Goal: Task Accomplishment & Management: Manage account settings

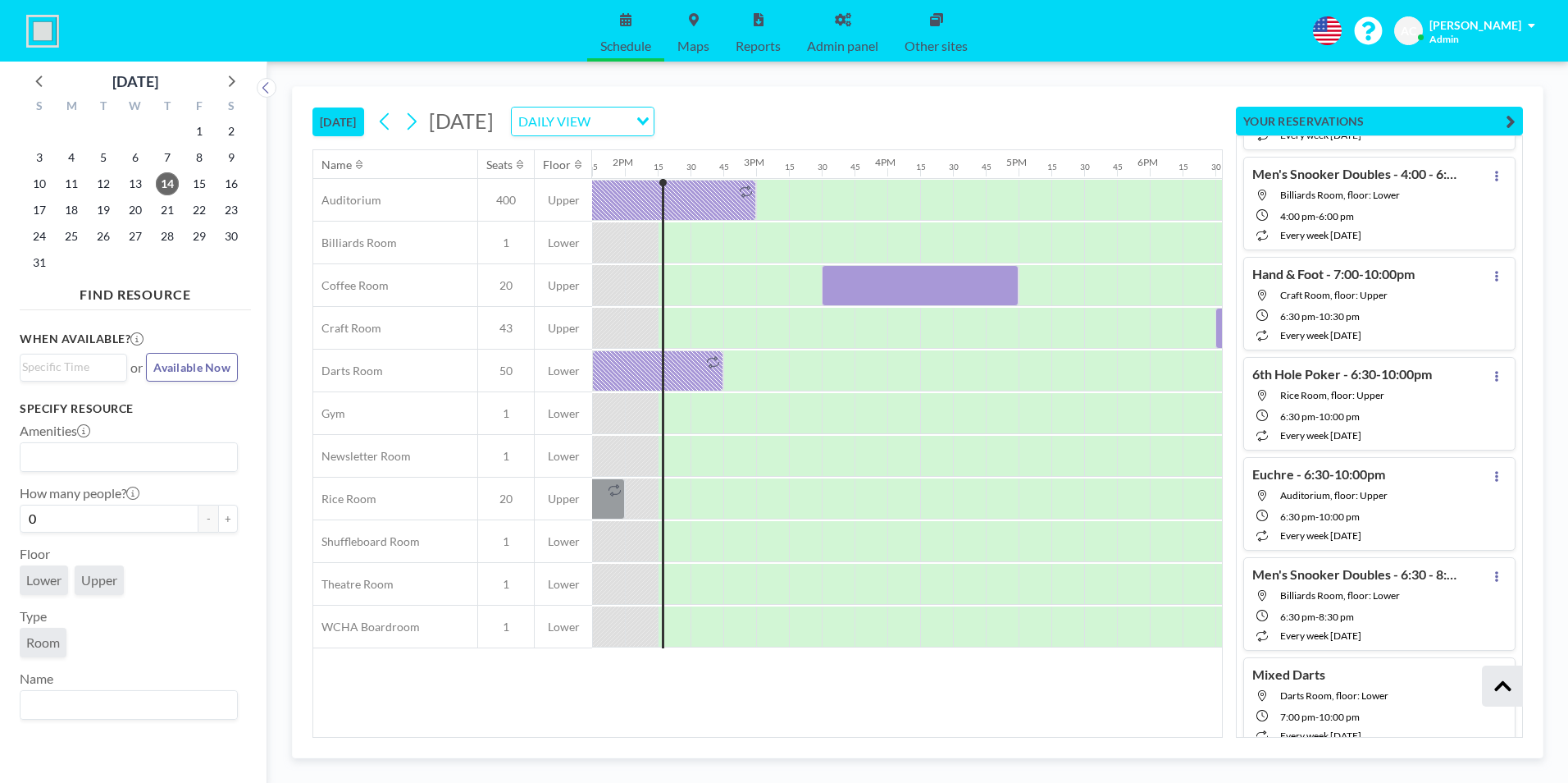
scroll to position [92259, 0]
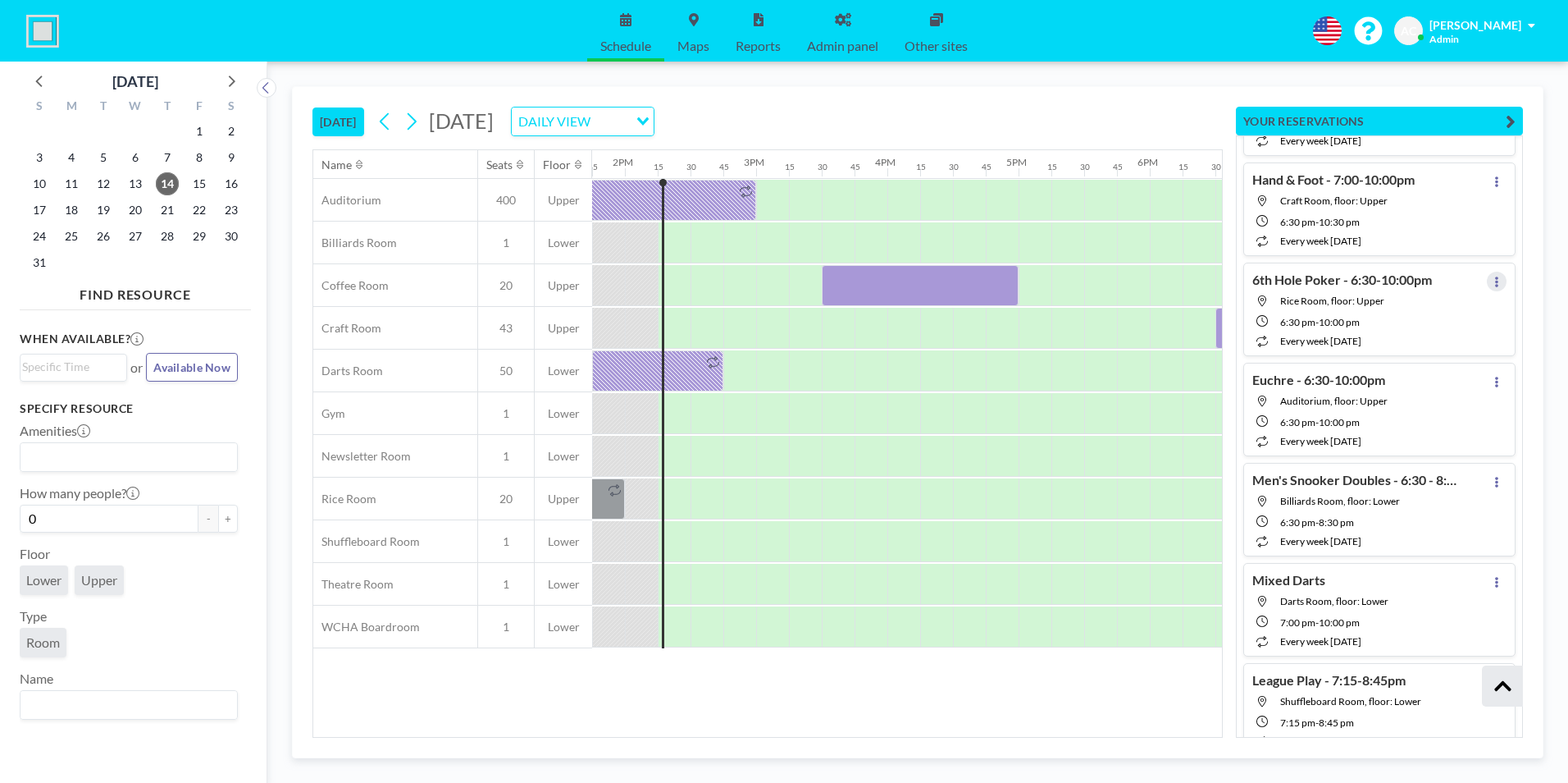
click at [1492, 286] on button at bounding box center [1496, 281] width 20 height 20
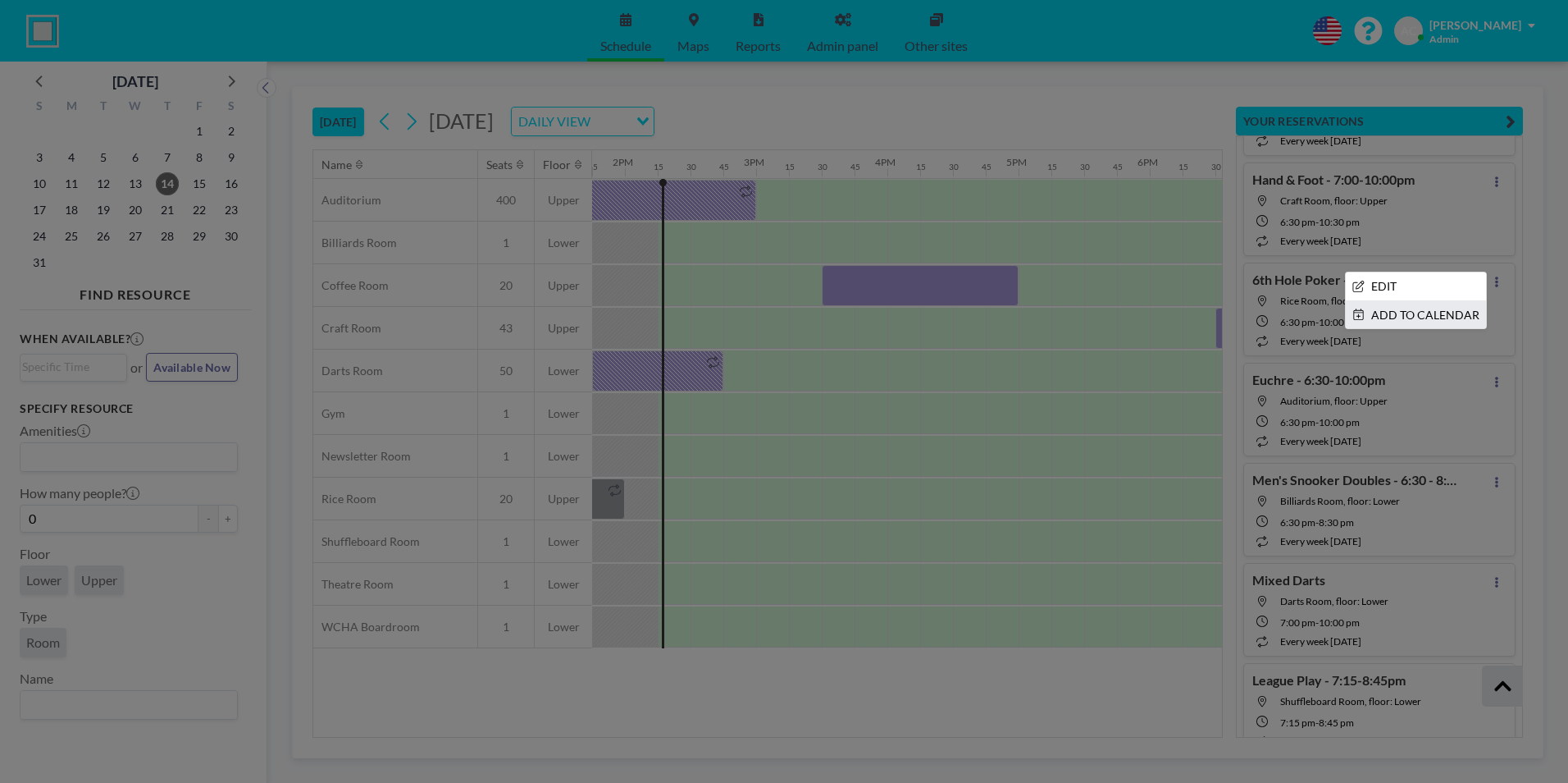
click at [1372, 321] on li "ADD TO CALENDAR" at bounding box center [1416, 315] width 140 height 28
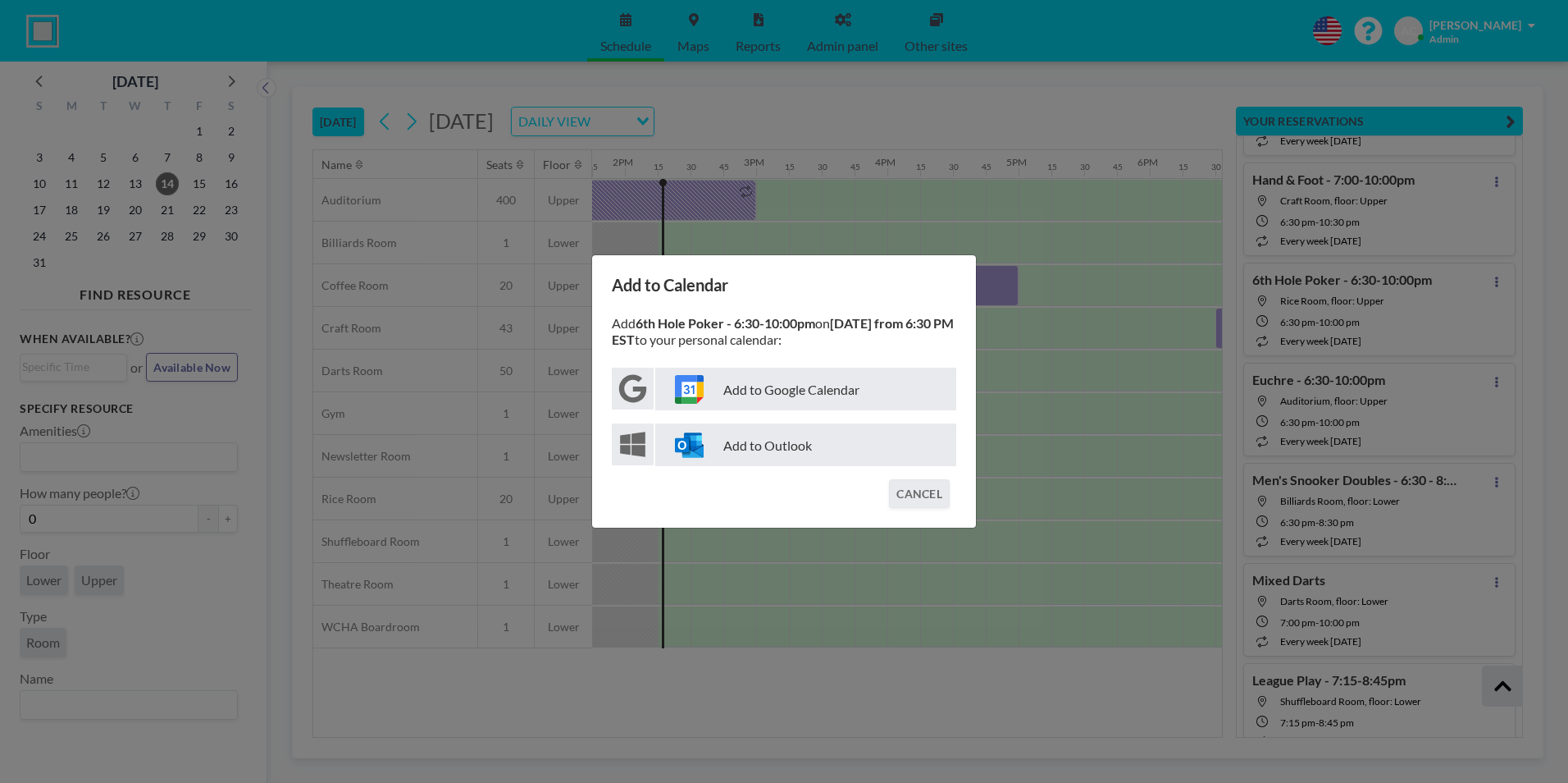
click at [870, 399] on p "Add to Google Calendar" at bounding box center [806, 389] width 301 height 43
click at [834, 399] on p "Add to Google Calendar" at bounding box center [806, 389] width 301 height 43
click at [925, 503] on button "CANCEL" at bounding box center [919, 493] width 61 height 29
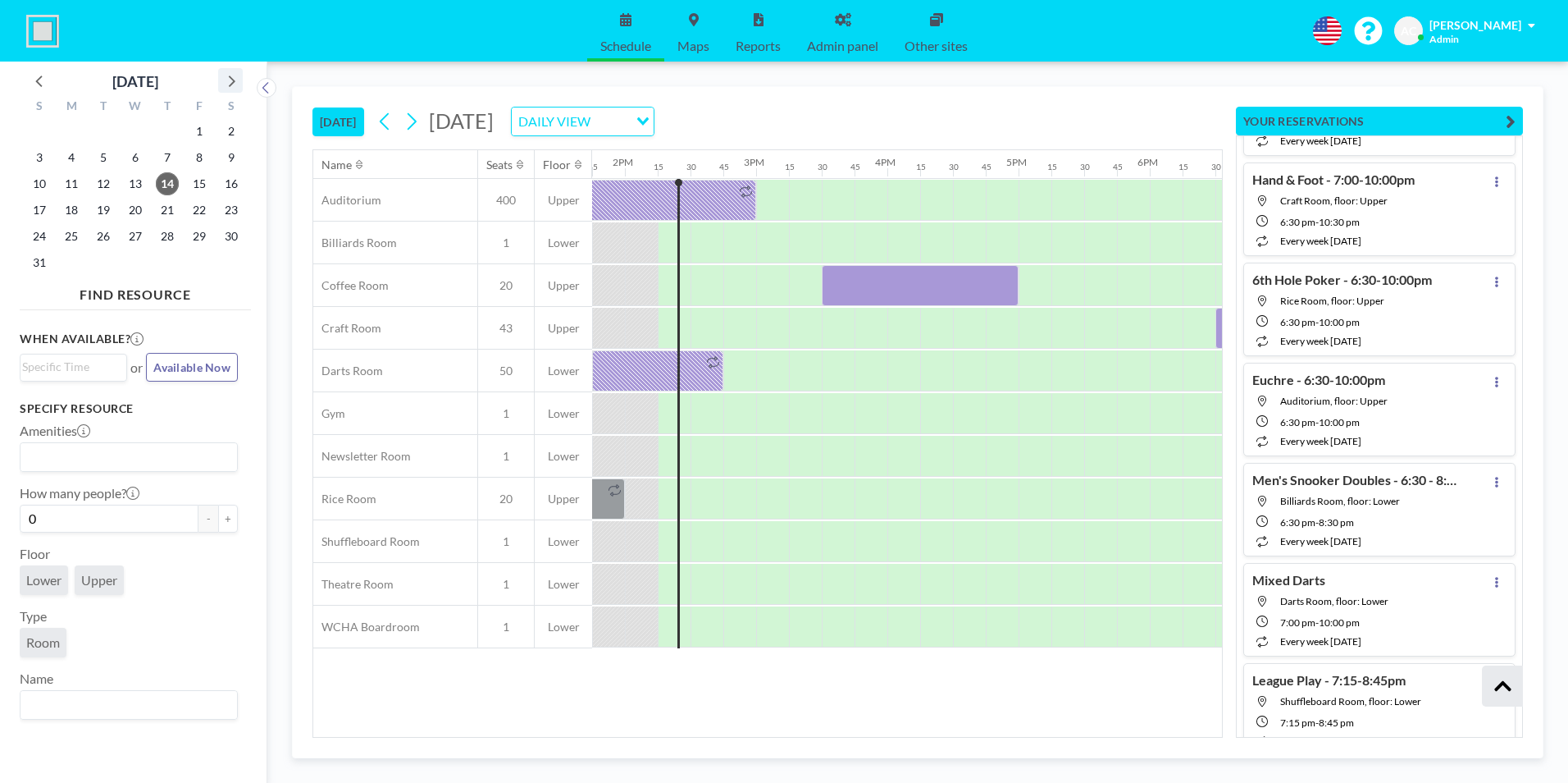
click at [232, 83] on icon at bounding box center [232, 81] width 7 height 11
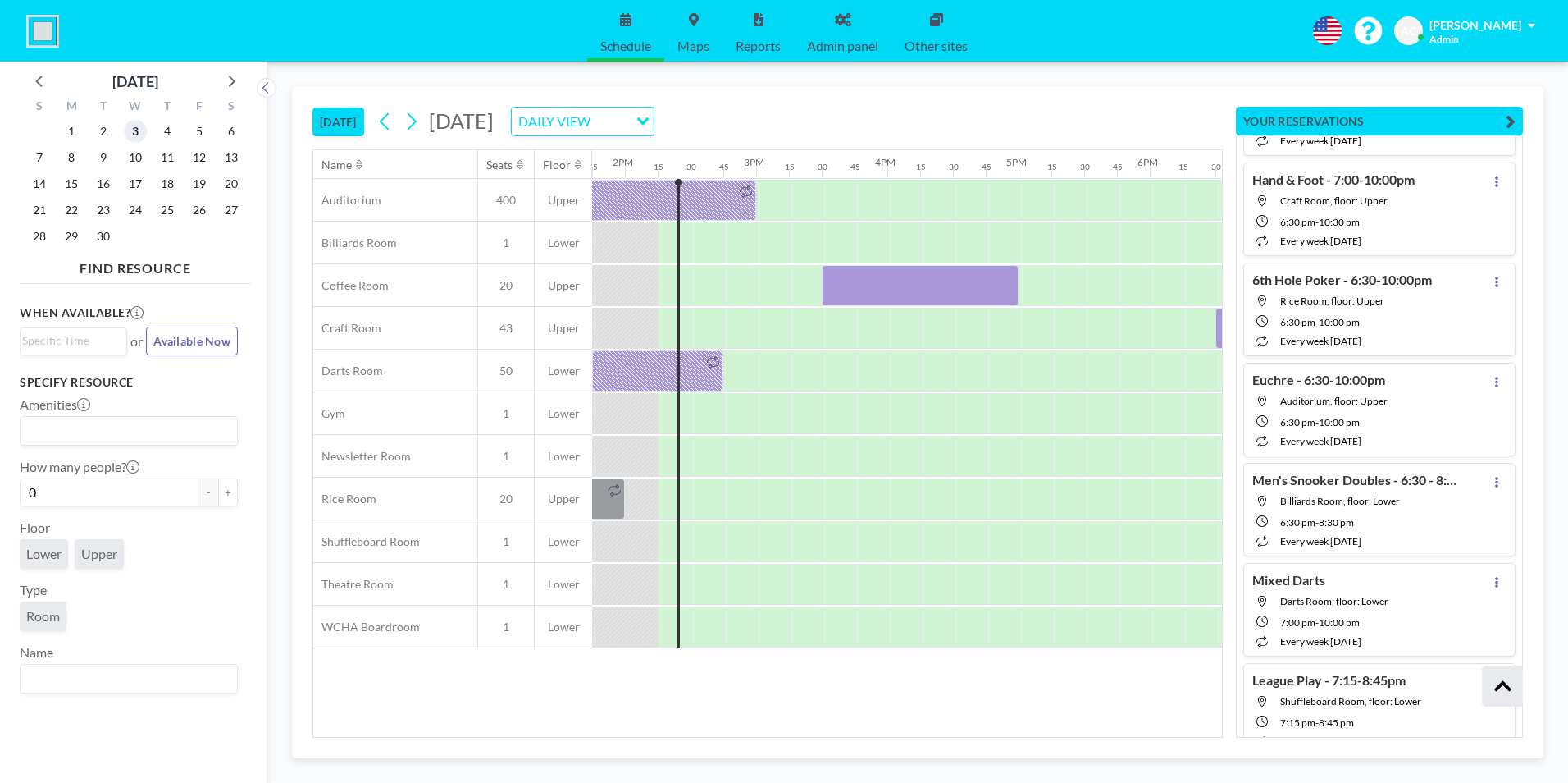
click at [137, 133] on span "3" at bounding box center [135, 131] width 23 height 23
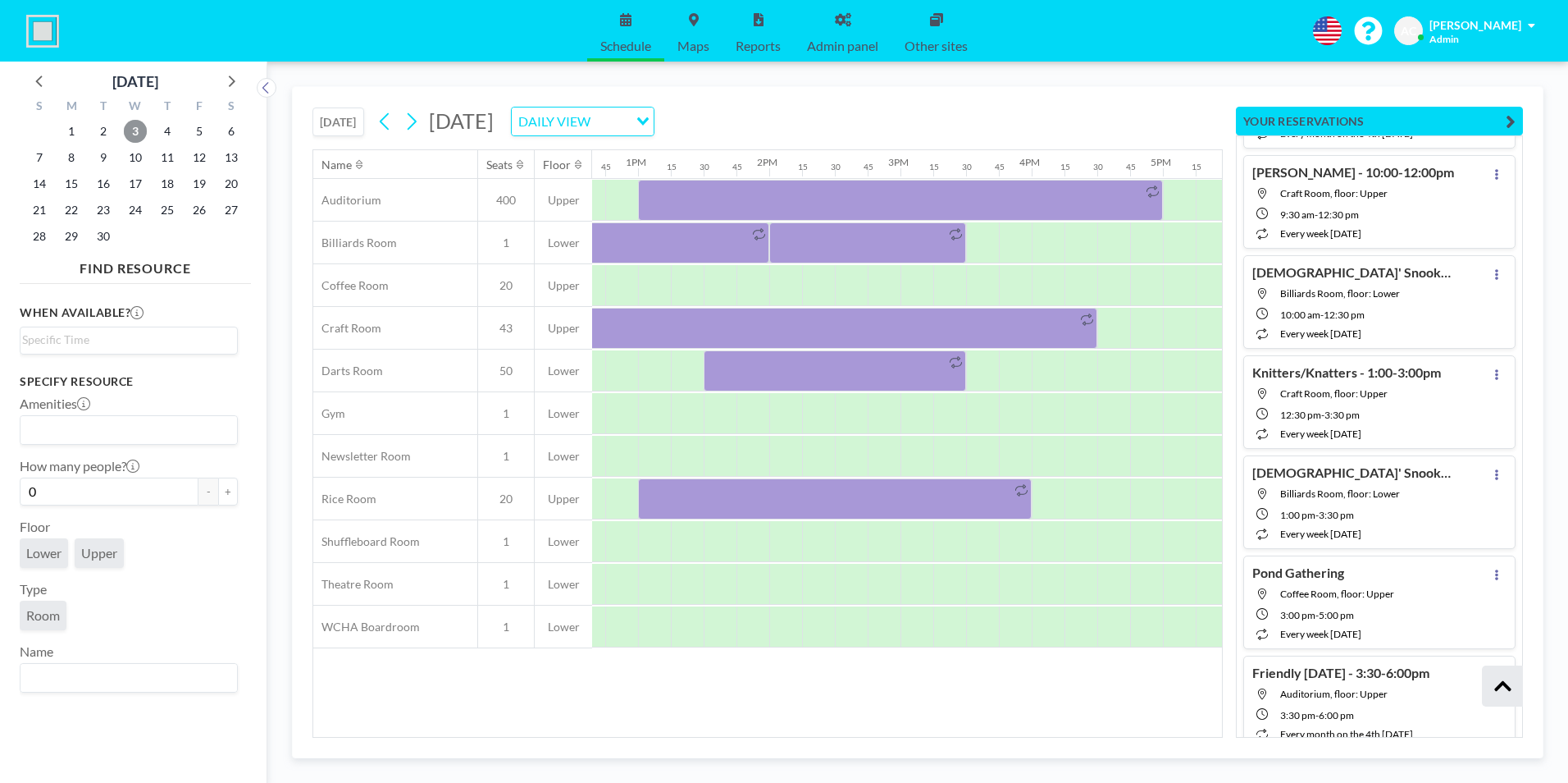
scroll to position [79257, 0]
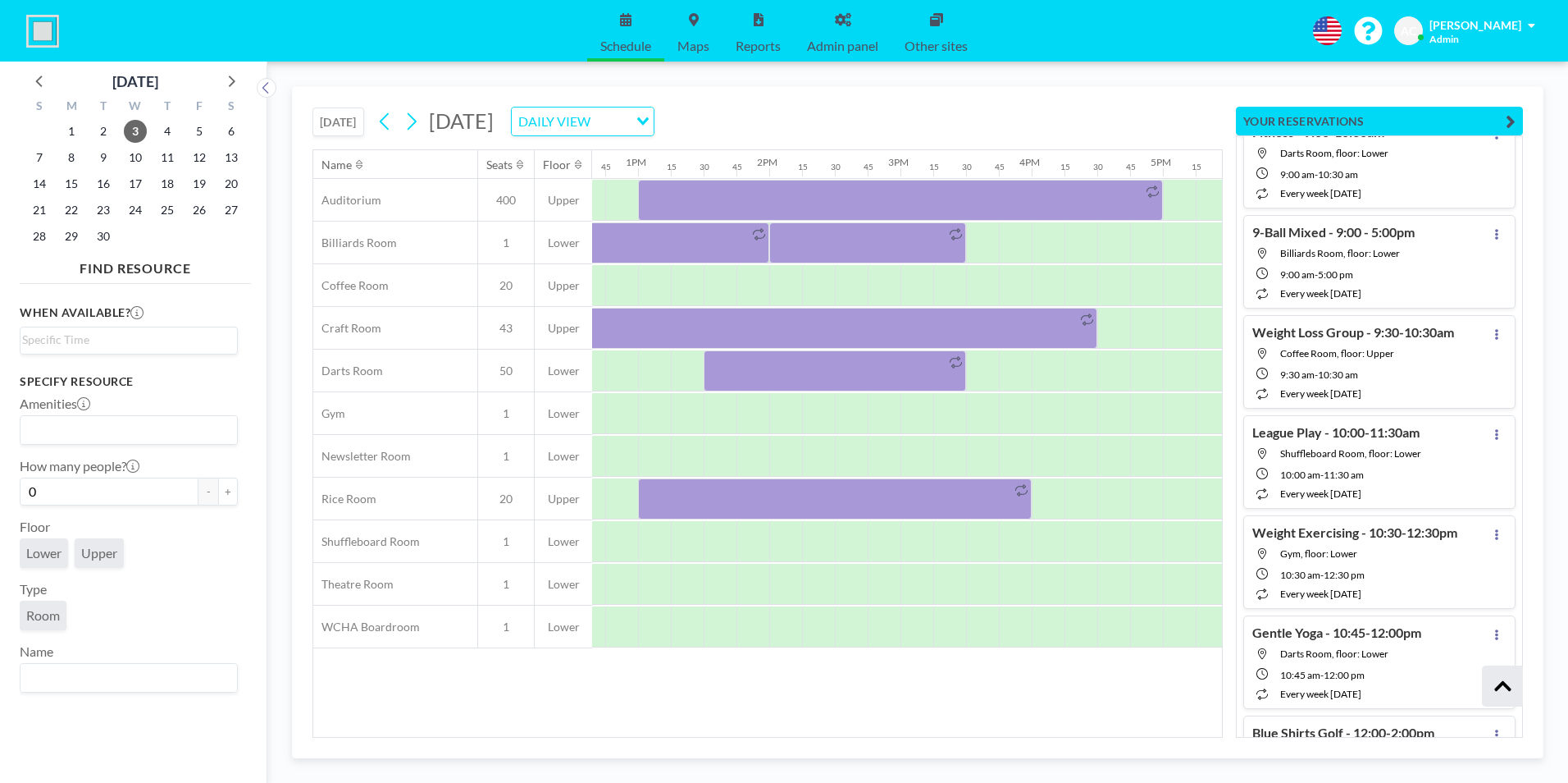
drag, startPoint x: 1518, startPoint y: 147, endPoint x: 1543, endPoint y: 123, distance: 34.7
click at [1542, 123] on div "TODAY Wednesday, September 3, 2025 DAILY VIEW Loading... Name Seats Floor 12AM …" at bounding box center [917, 422] width 1251 height 672
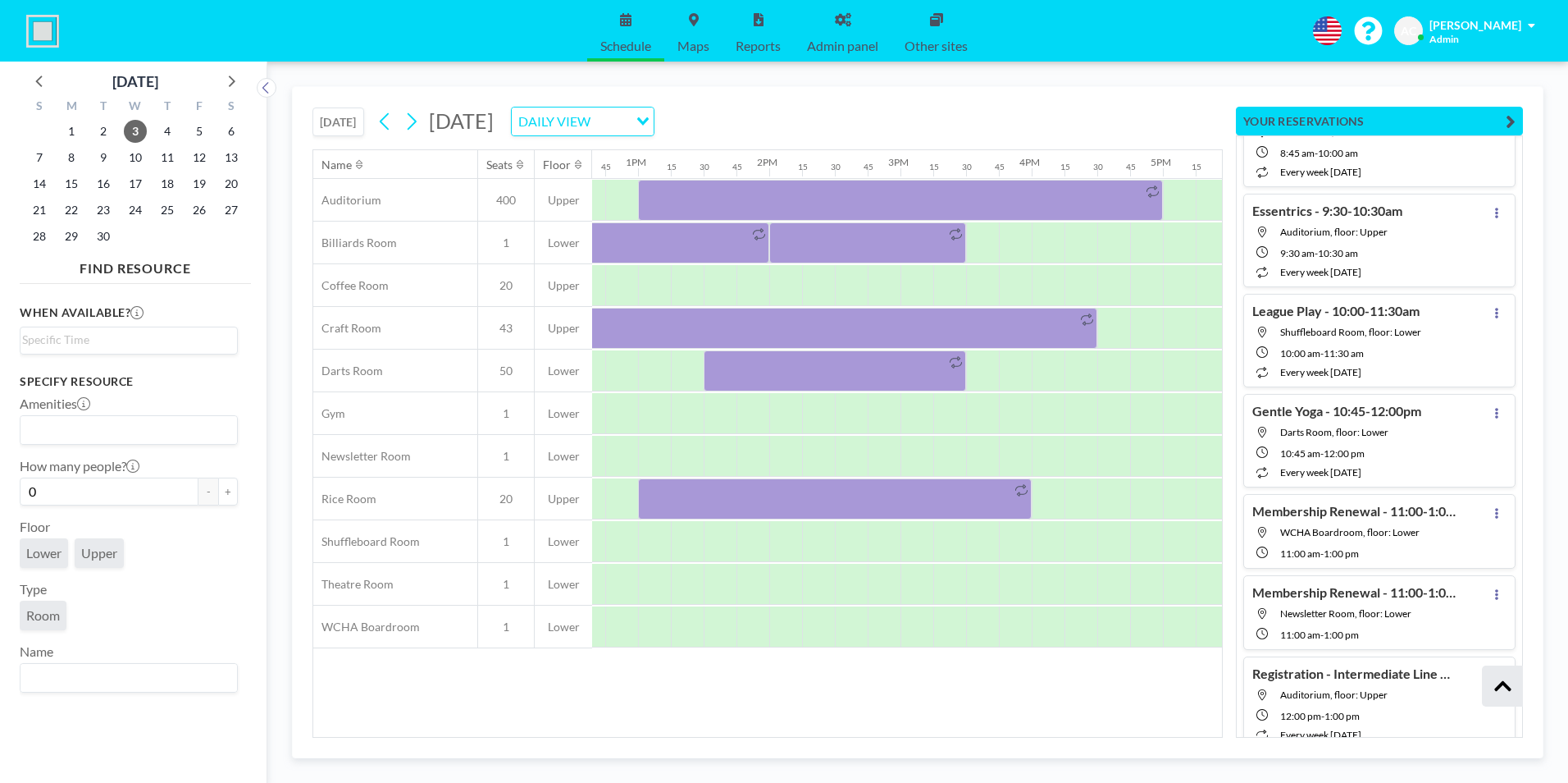
scroll to position [26924, 0]
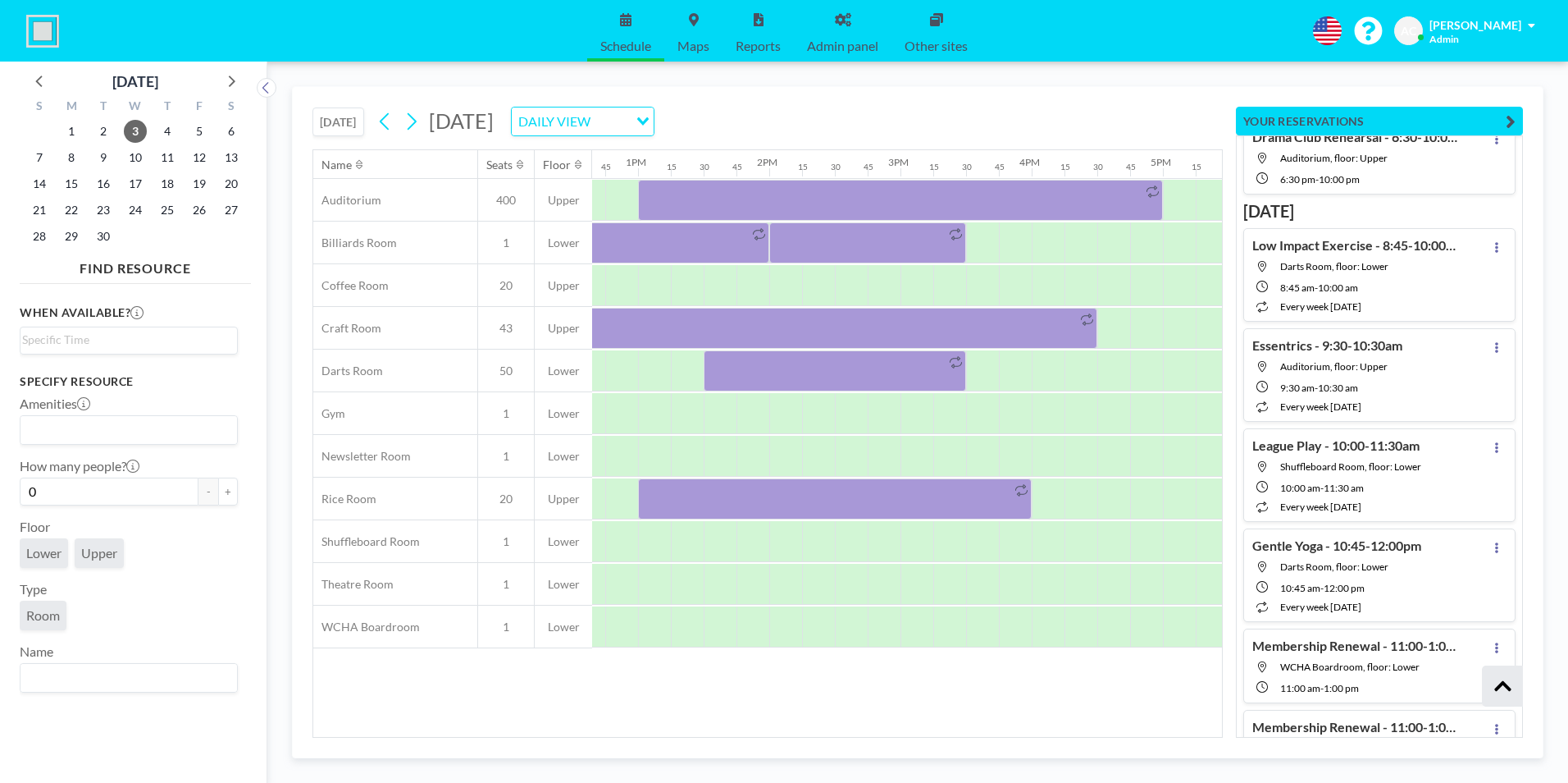
drag, startPoint x: 1518, startPoint y: 614, endPoint x: 1550, endPoint y: 240, distance: 375.4
click at [1546, 244] on div "TODAY Wednesday, September 3, 2025 DAILY VIEW Loading... Name Seats Floor 12AM …" at bounding box center [917, 422] width 1301 height 721
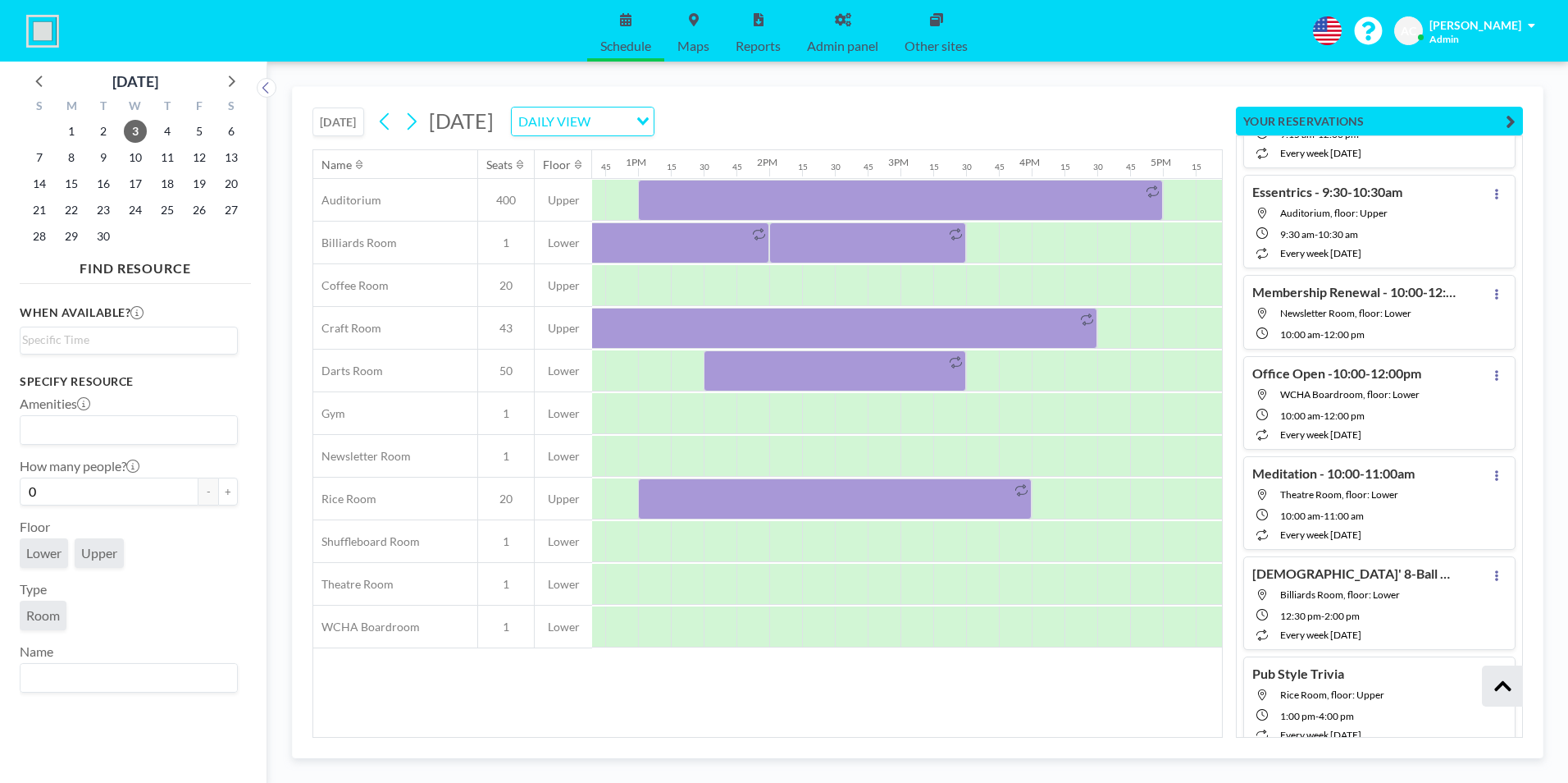
scroll to position [14334, 0]
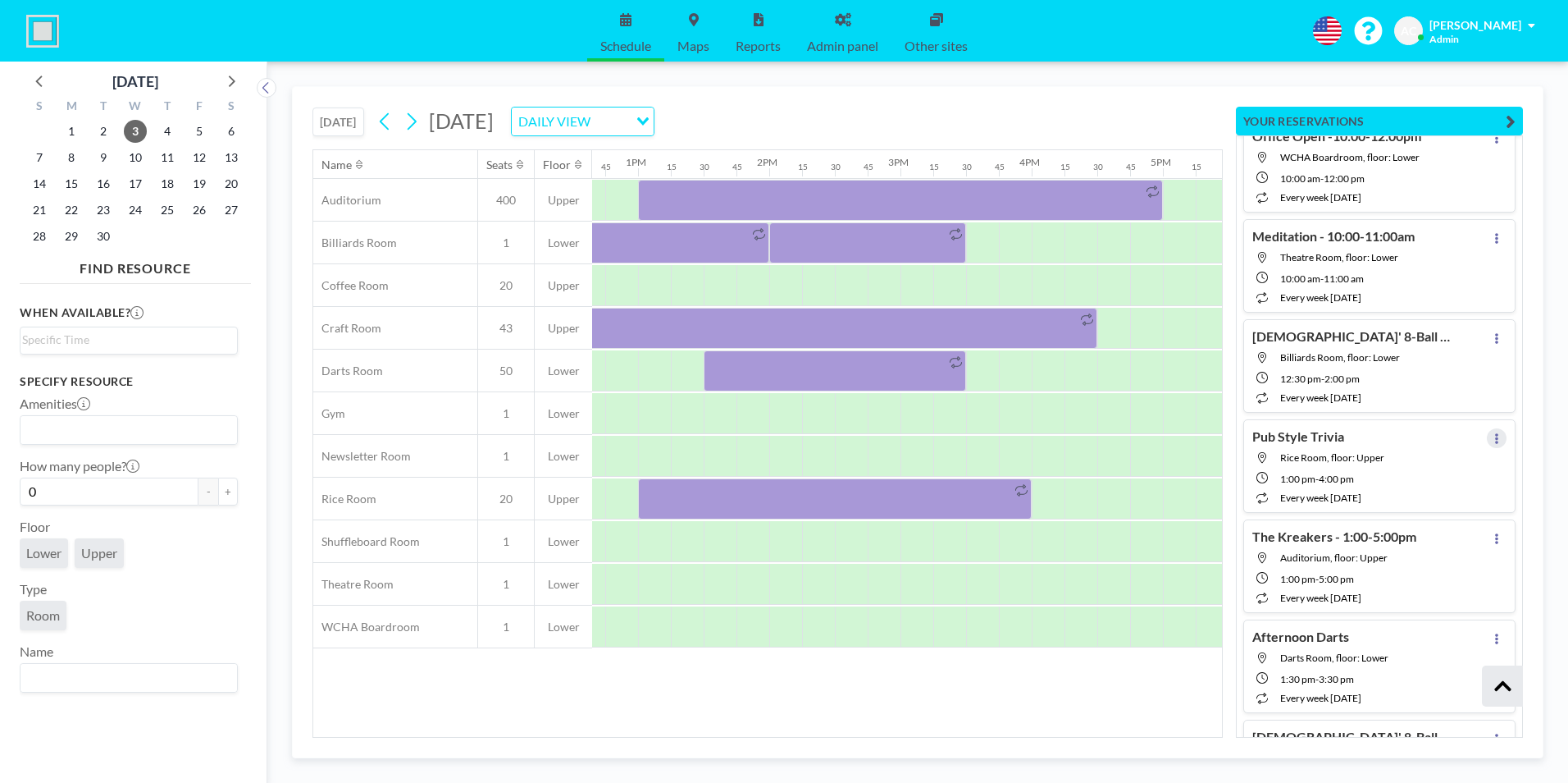
click at [1492, 440] on button at bounding box center [1496, 438] width 20 height 20
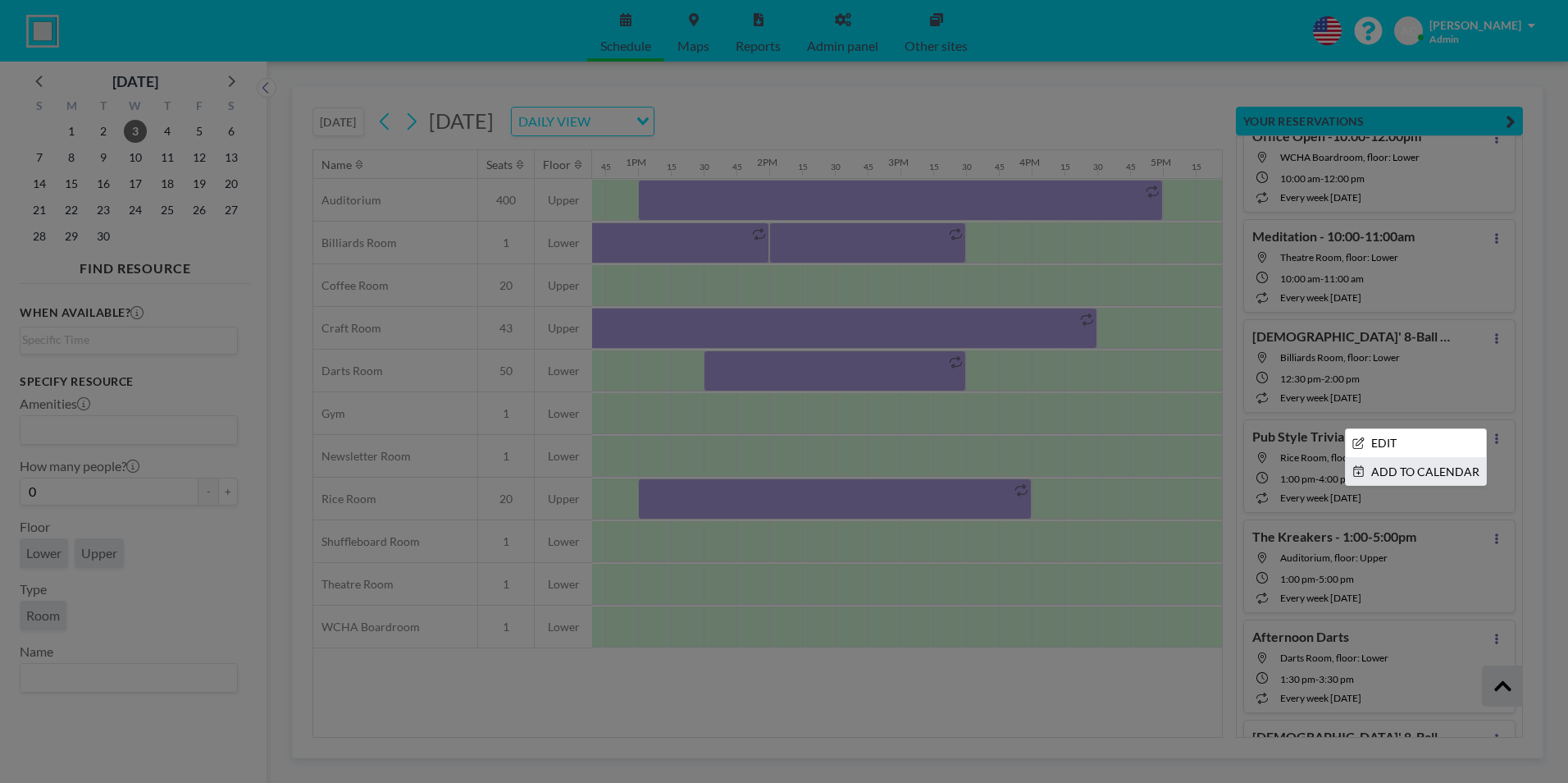
click at [1412, 476] on li "ADD TO CALENDAR" at bounding box center [1416, 471] width 140 height 28
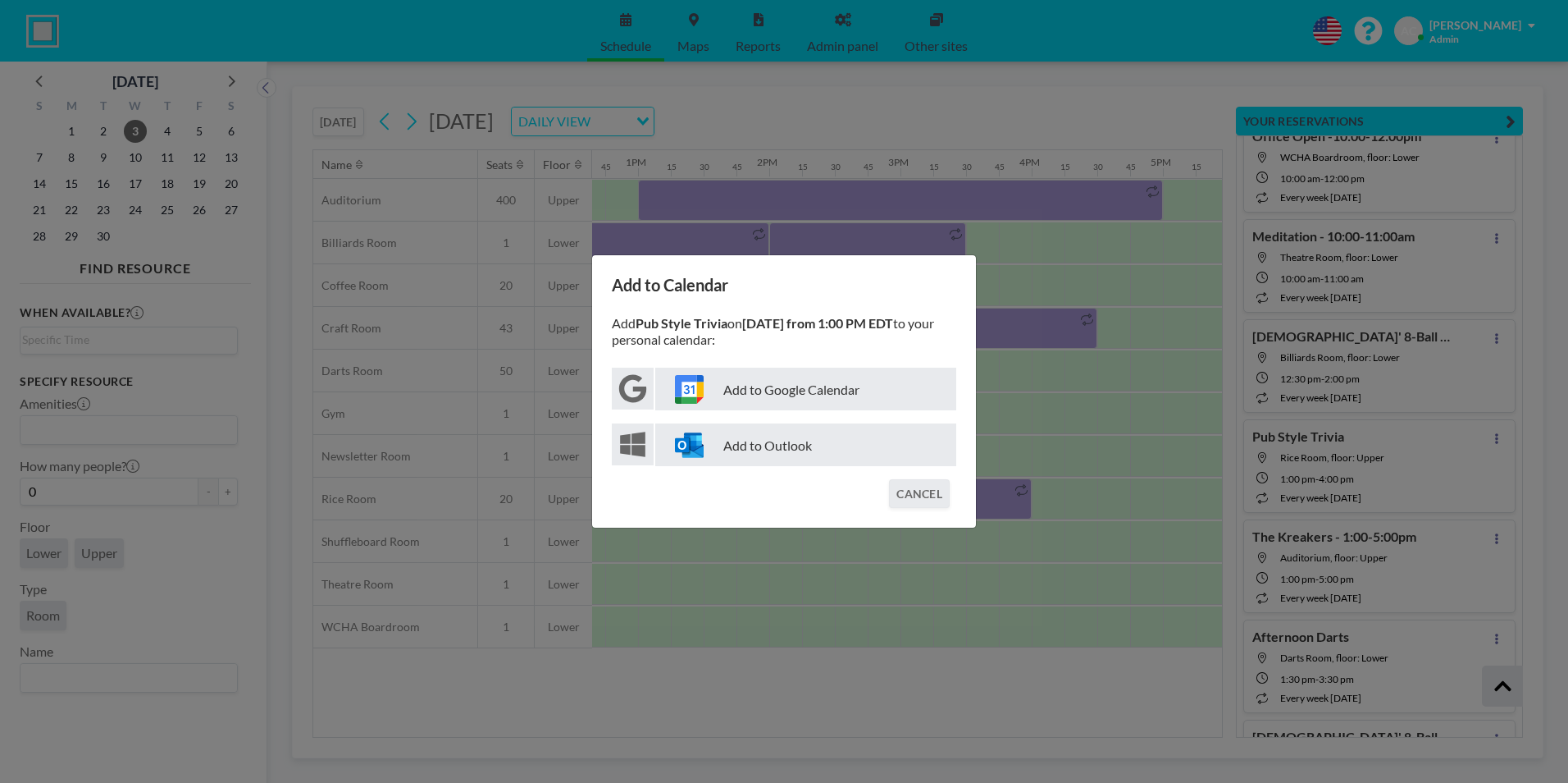
click at [811, 391] on p "Add to Google Calendar" at bounding box center [806, 389] width 301 height 43
click at [934, 495] on button "CANCEL" at bounding box center [919, 493] width 61 height 29
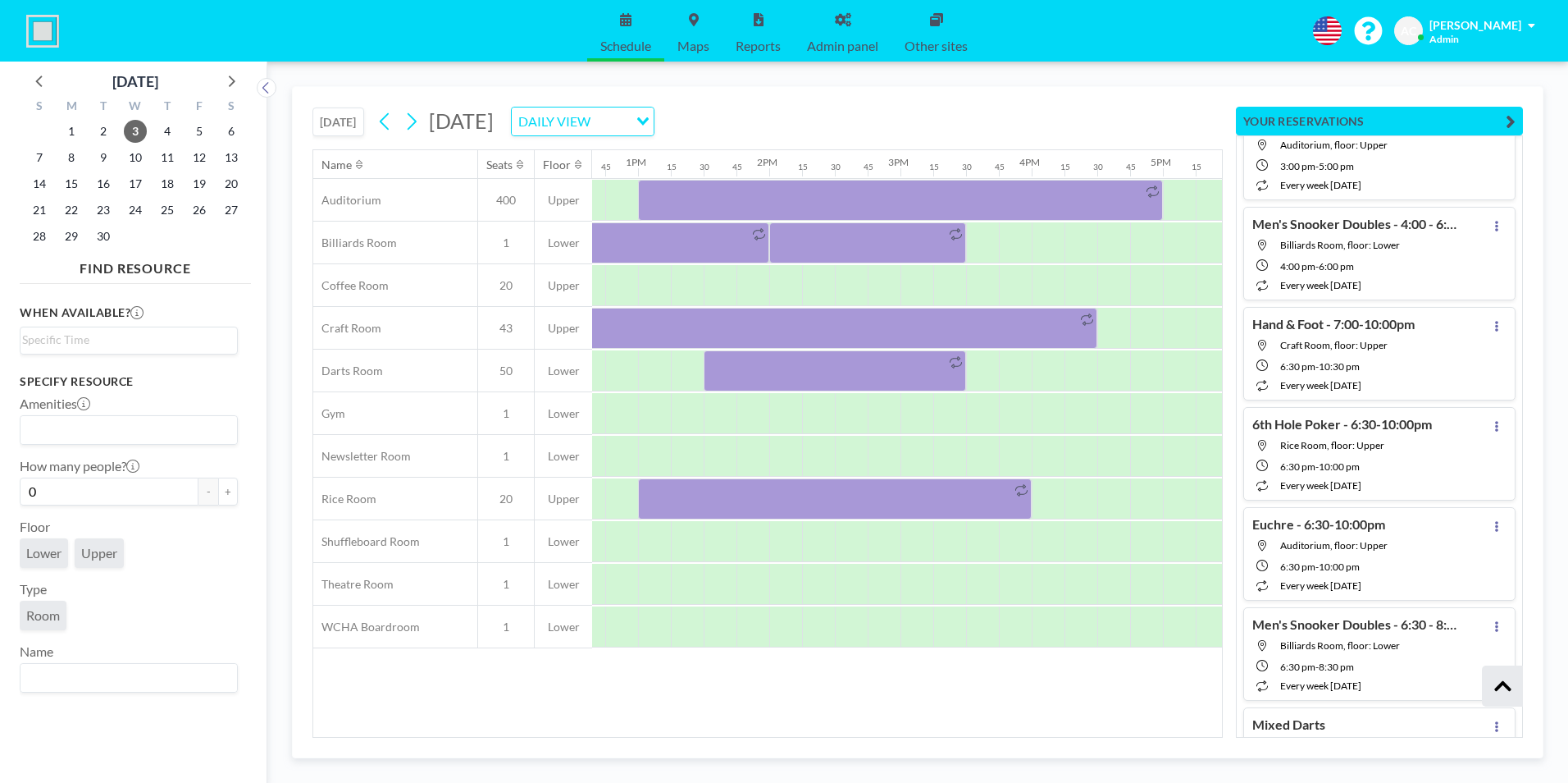
scroll to position [92163, 0]
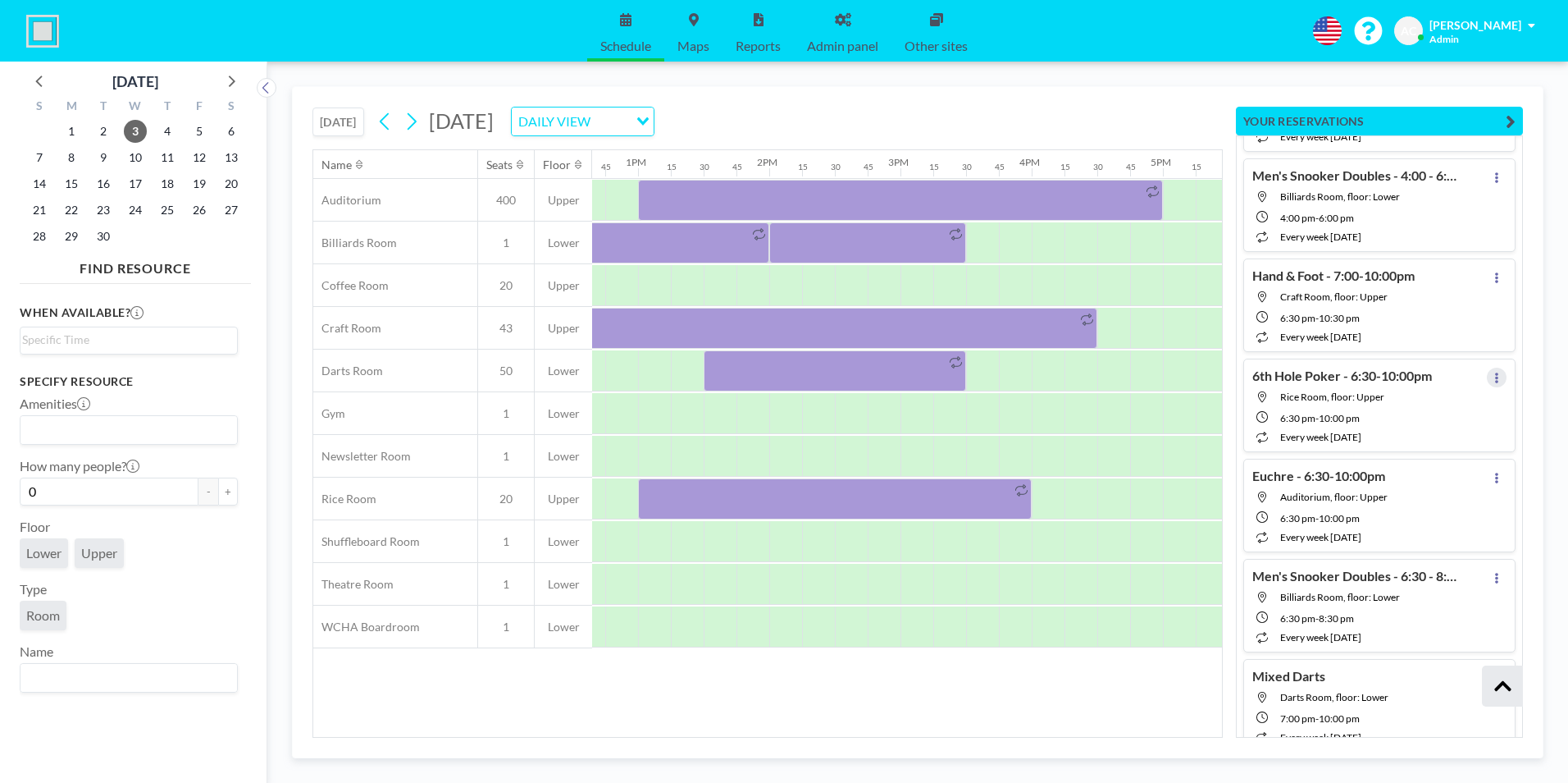
click at [1490, 384] on button at bounding box center [1496, 377] width 20 height 20
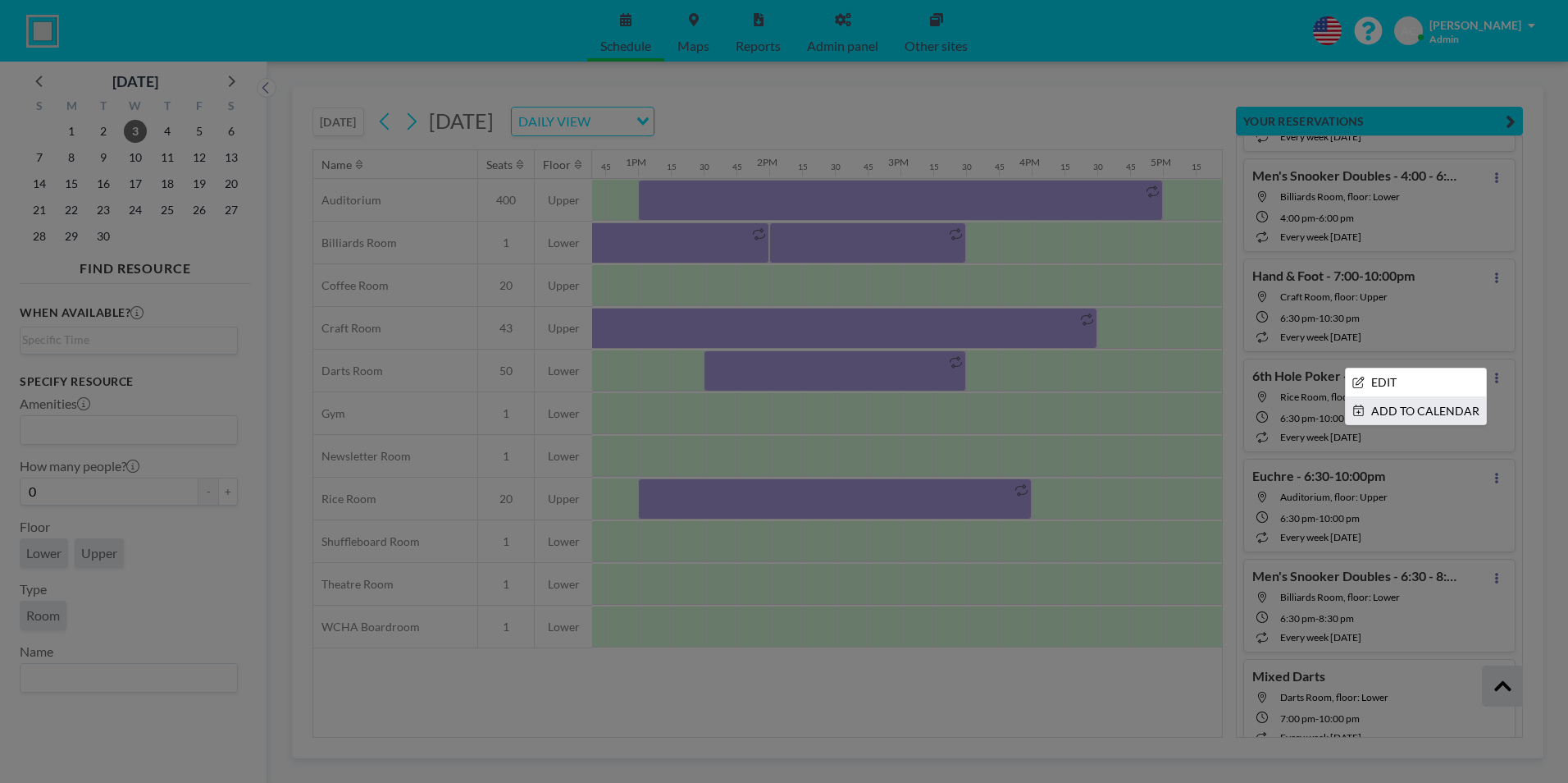
click at [1426, 418] on li "ADD TO CALENDAR" at bounding box center [1416, 412] width 140 height 28
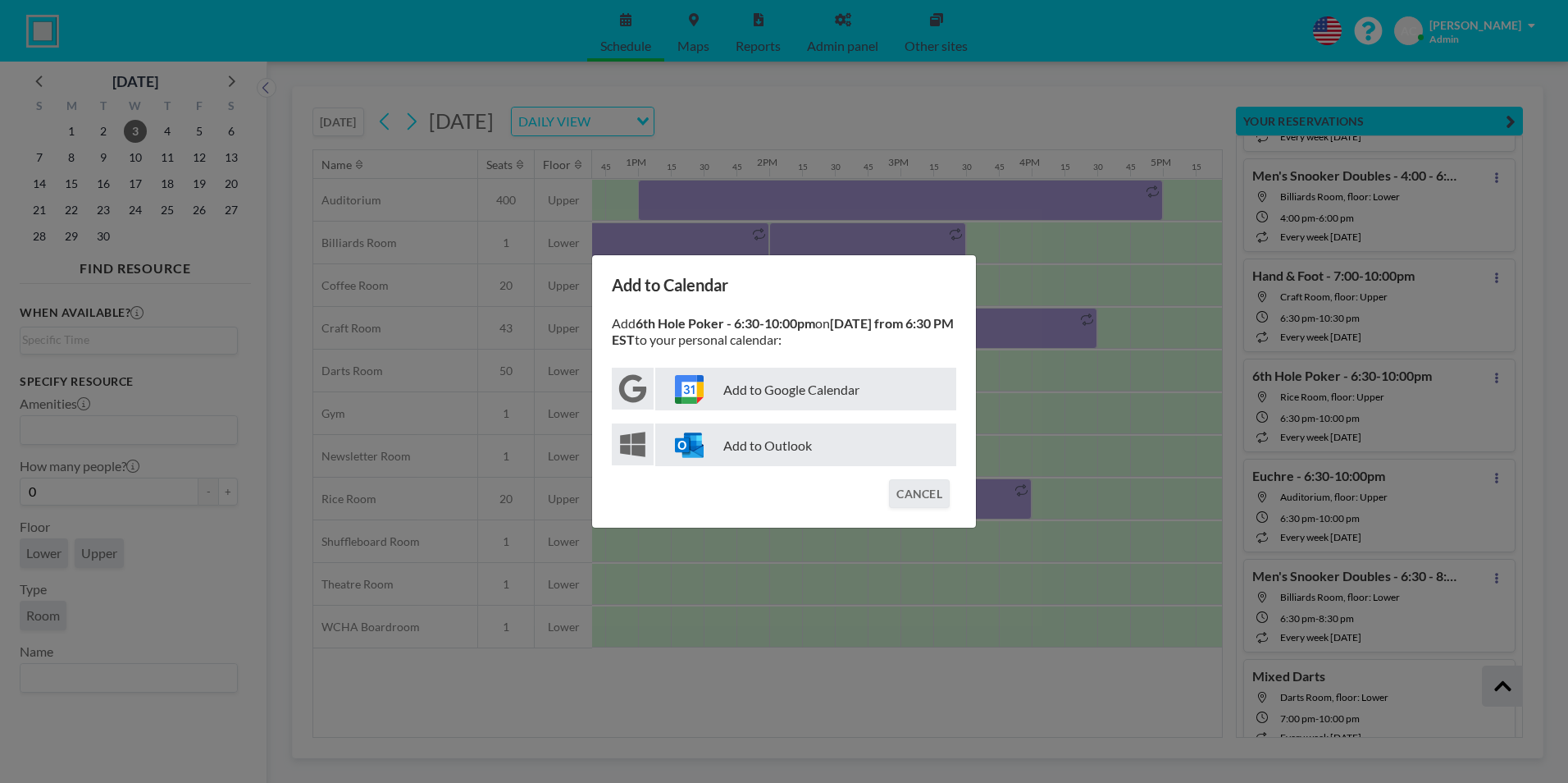
click at [817, 391] on p "Add to Google Calendar" at bounding box center [806, 389] width 301 height 43
click at [930, 501] on button "CANCEL" at bounding box center [919, 493] width 61 height 29
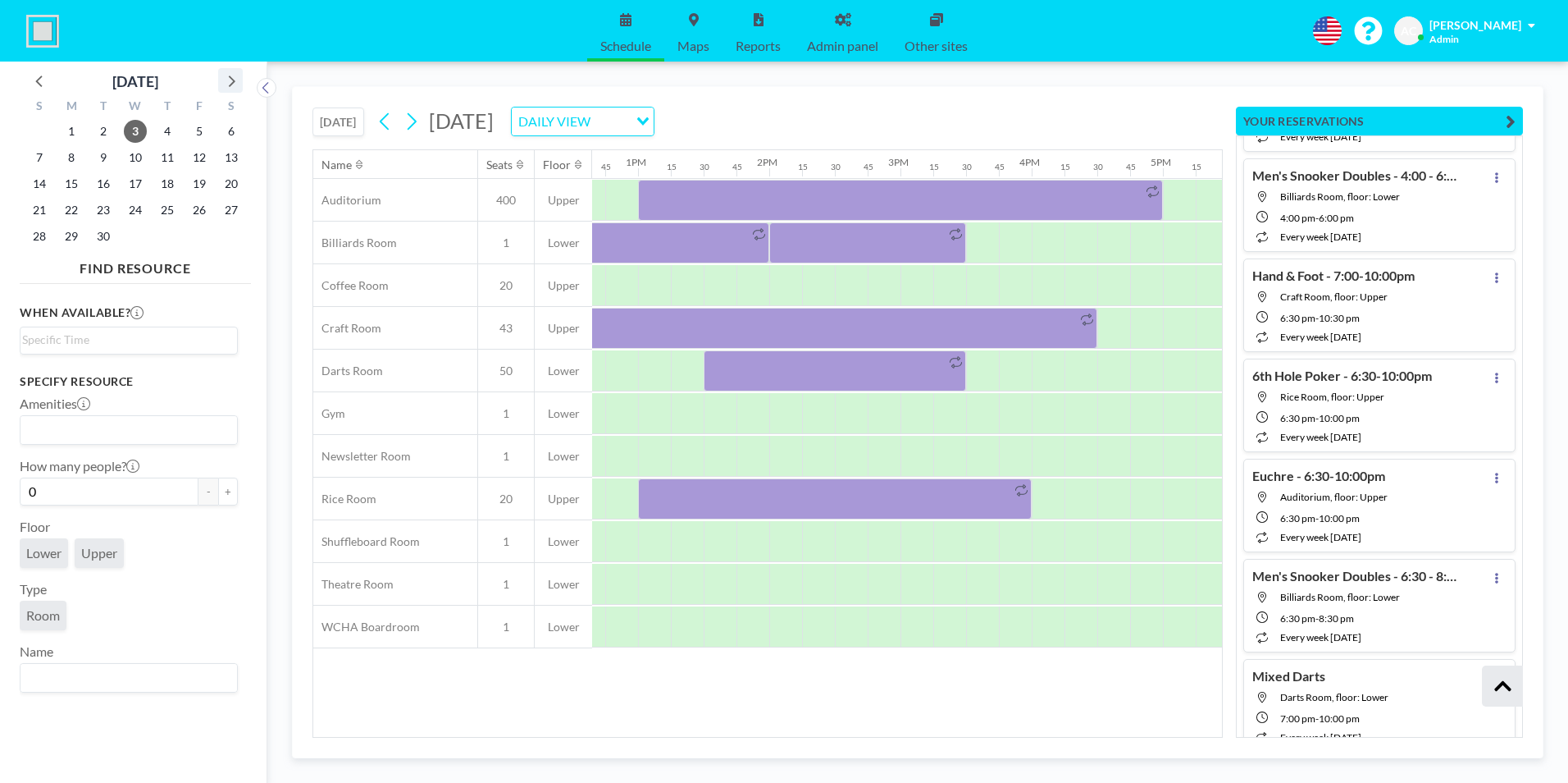
click at [233, 83] on icon at bounding box center [232, 81] width 7 height 11
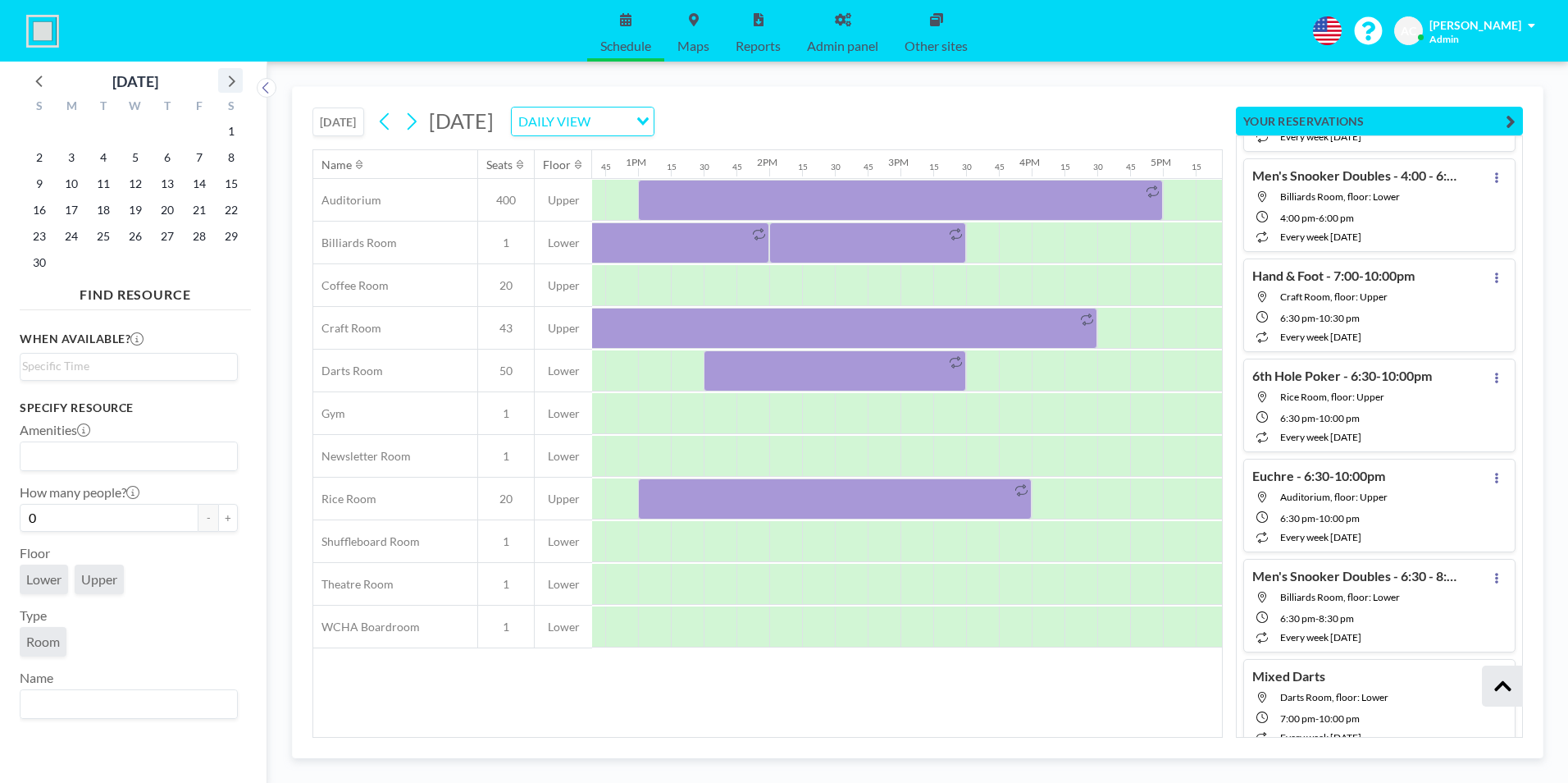
click at [233, 83] on icon at bounding box center [232, 81] width 7 height 11
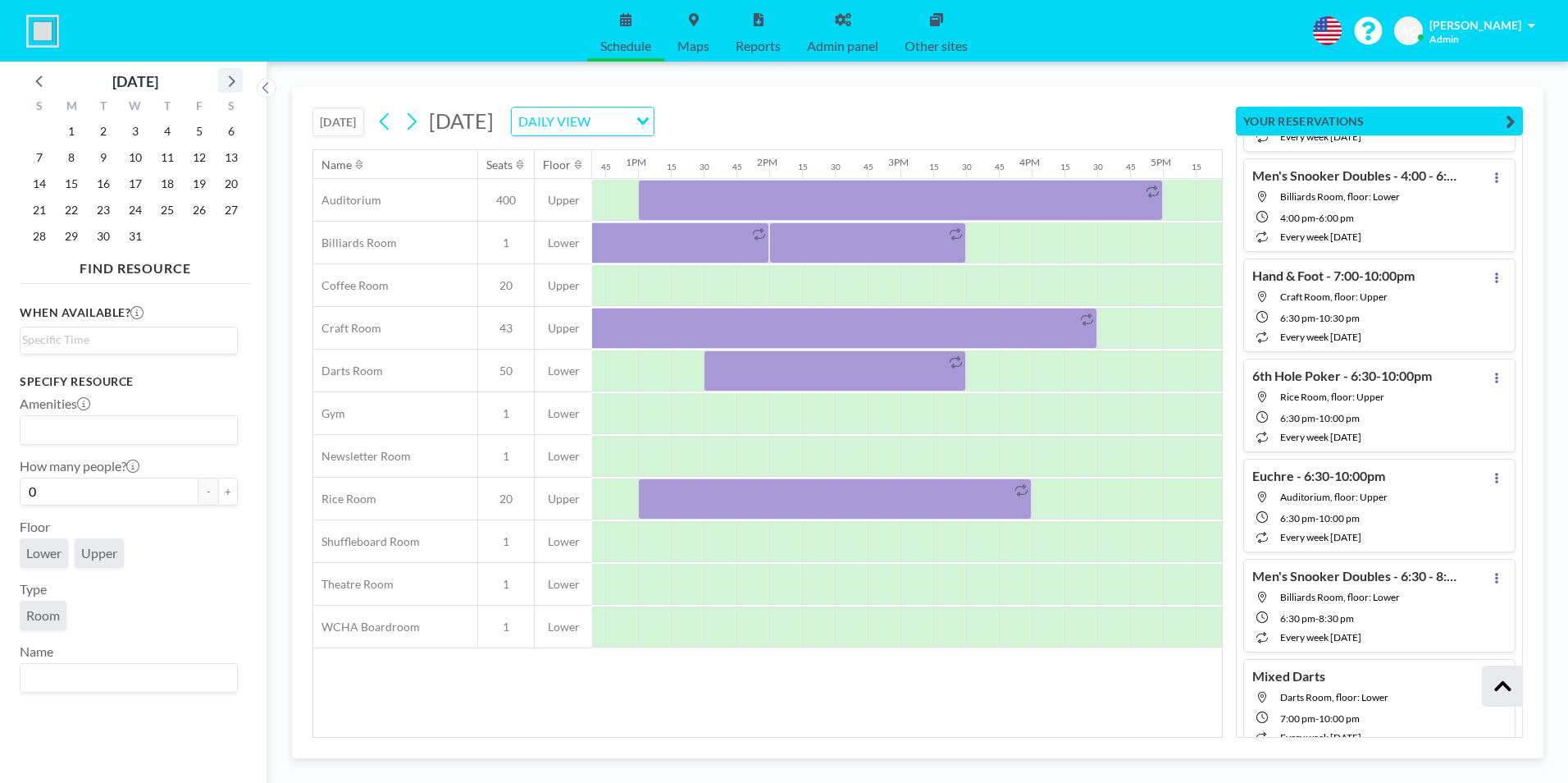
click at [233, 83] on icon at bounding box center [232, 81] width 7 height 11
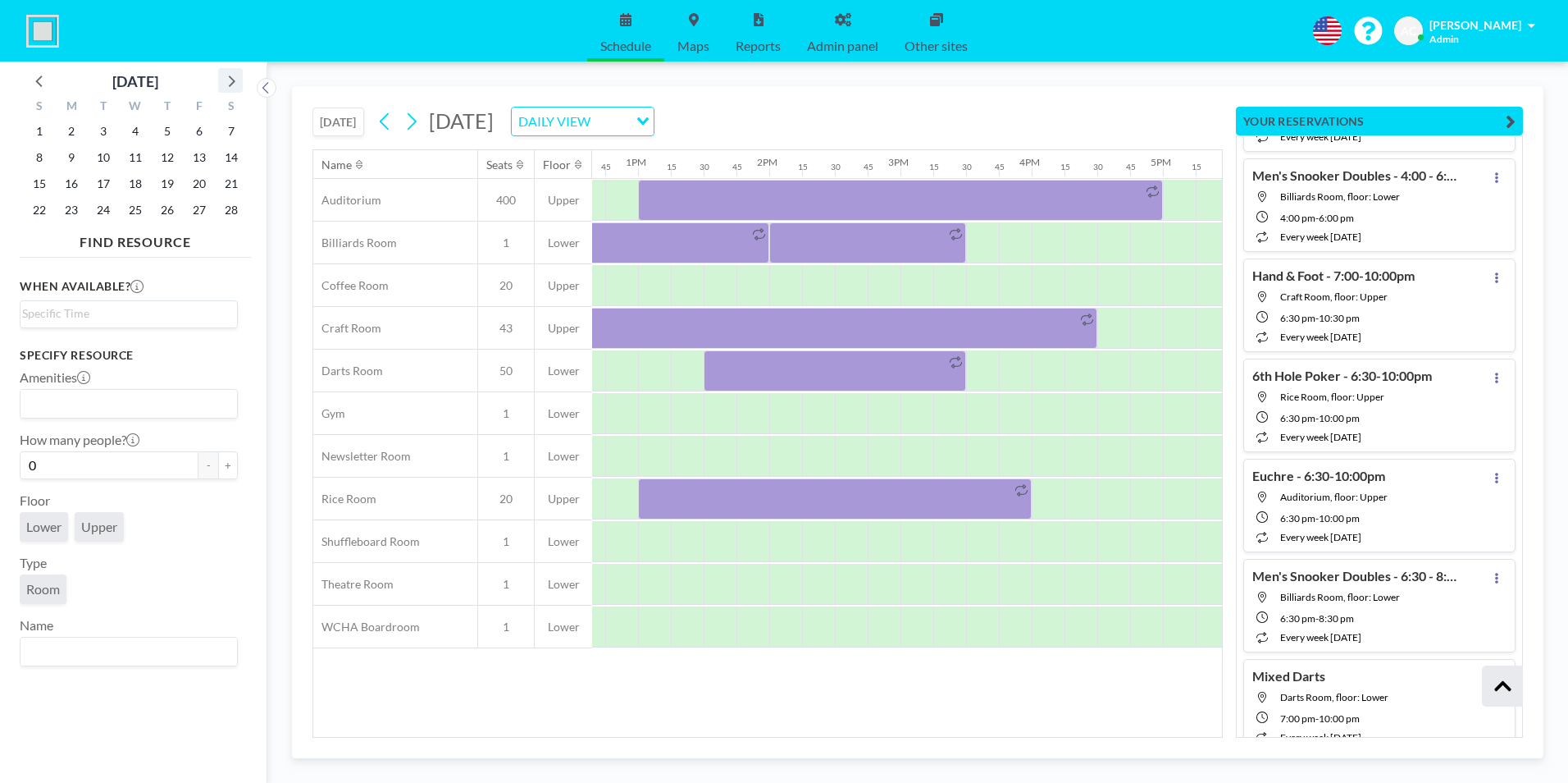
click at [233, 83] on icon at bounding box center [232, 81] width 7 height 11
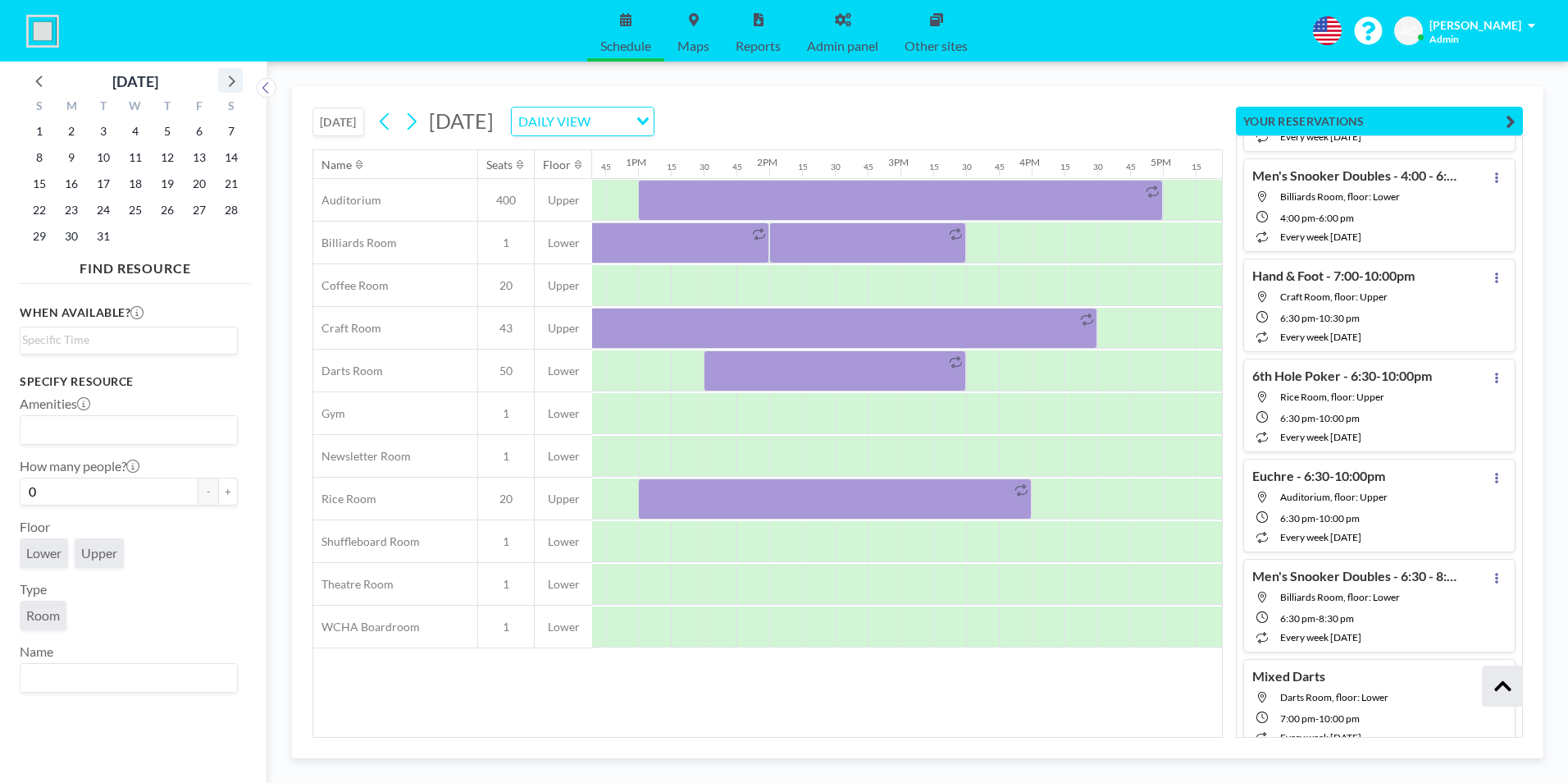
click at [233, 83] on icon at bounding box center [232, 81] width 7 height 11
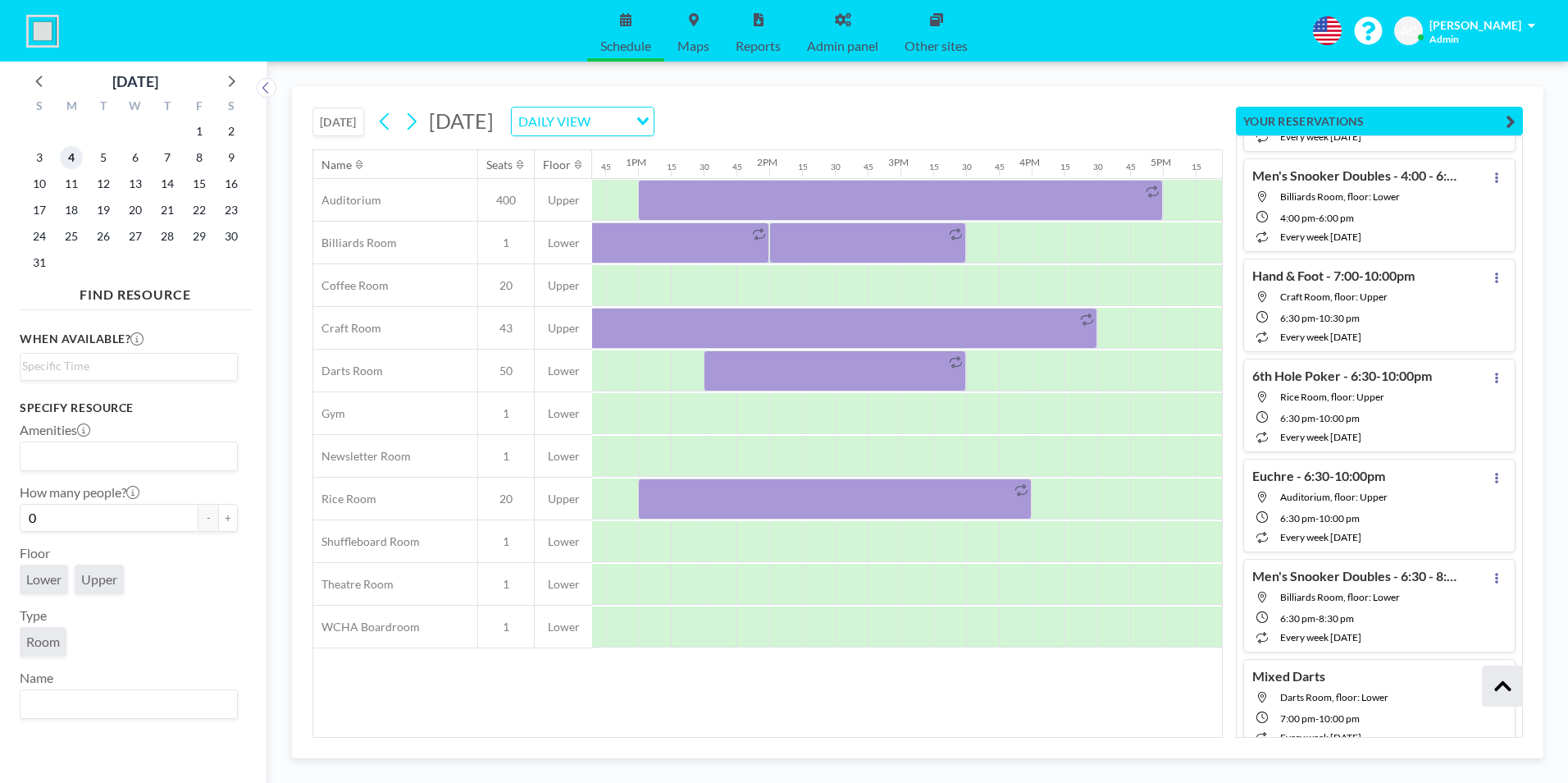
click at [73, 160] on span "4" at bounding box center [71, 157] width 23 height 23
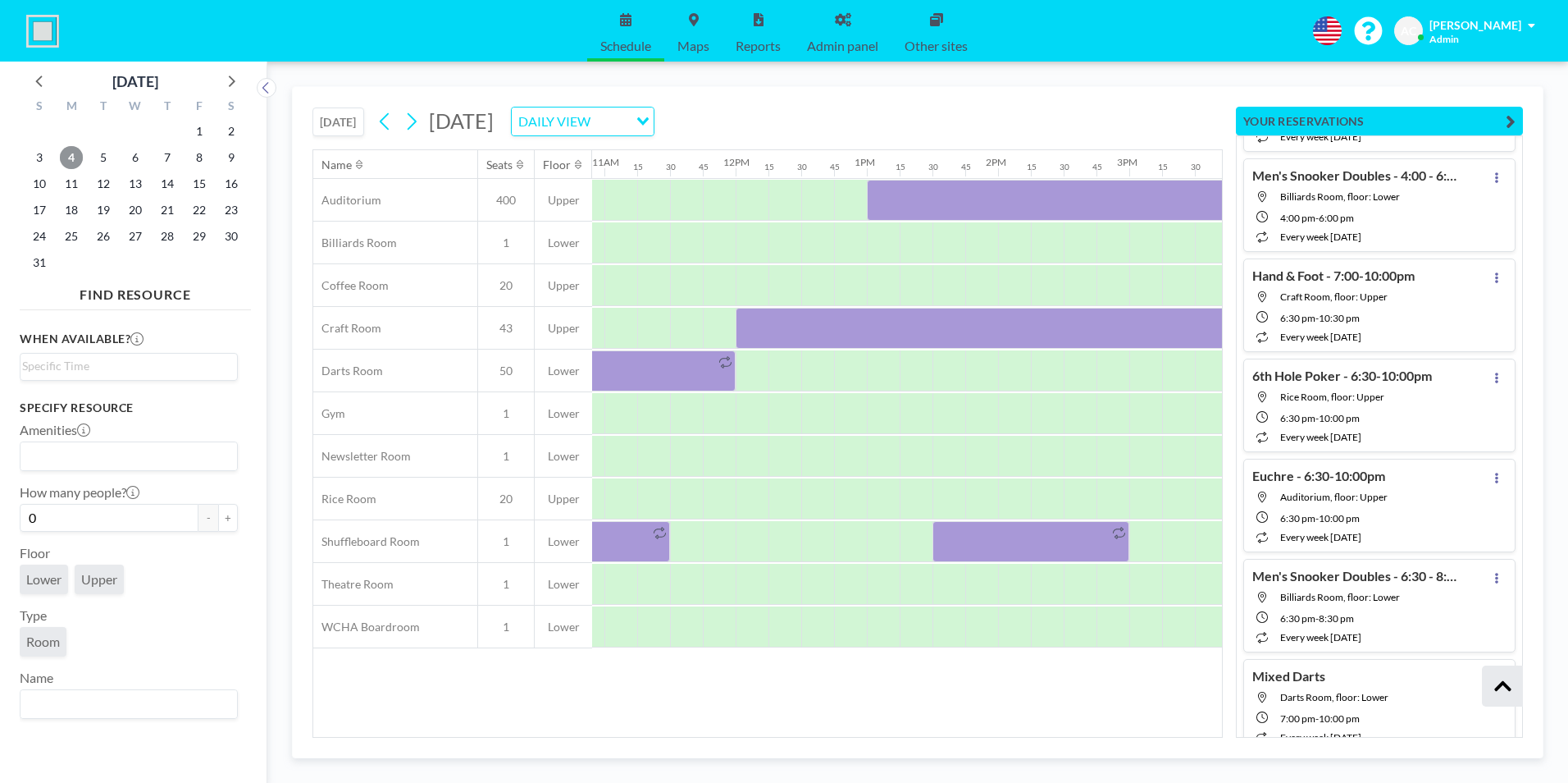
scroll to position [0, 1415]
click at [36, 84] on icon at bounding box center [40, 80] width 22 height 22
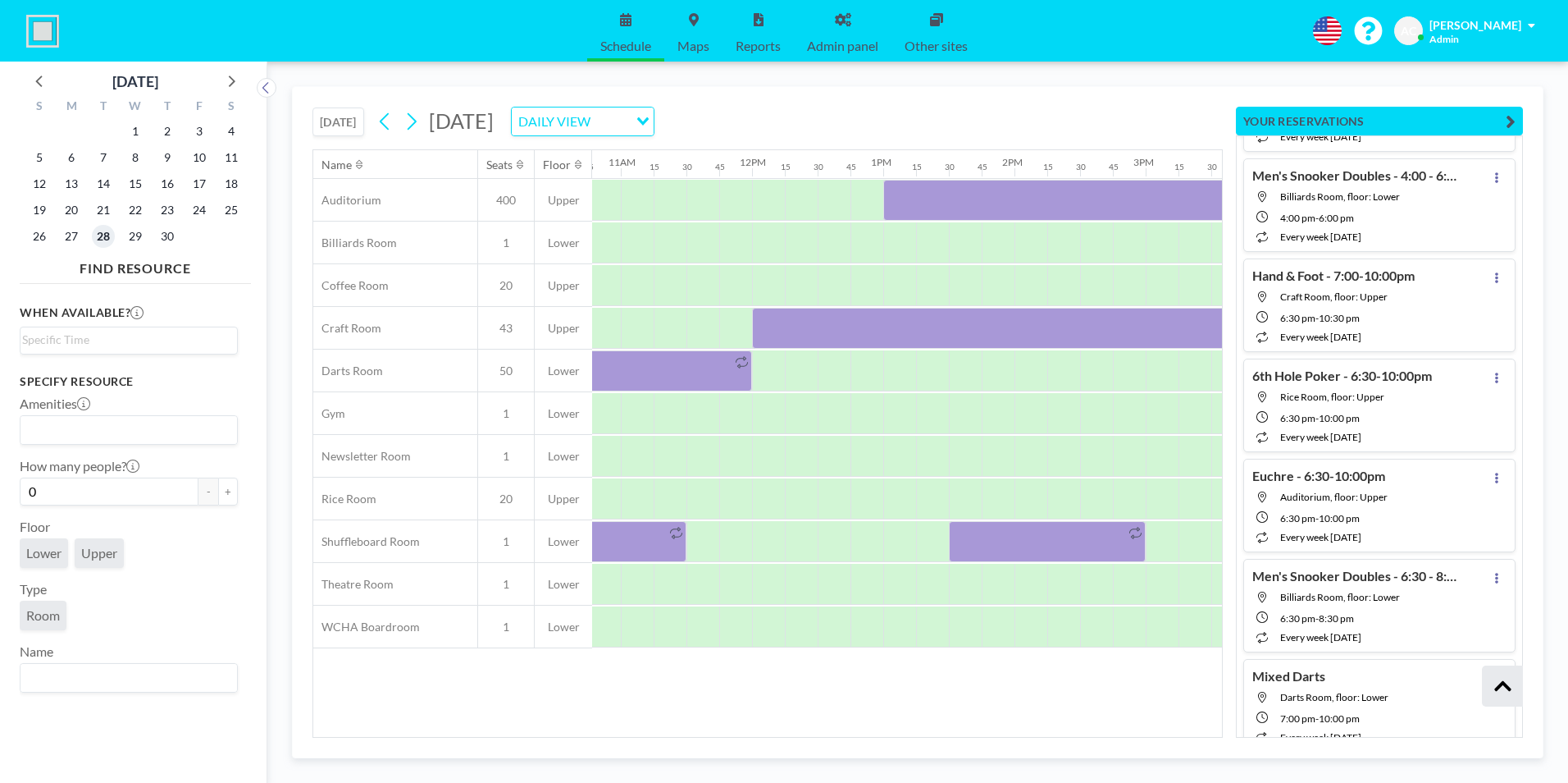
click at [104, 240] on span "28" at bounding box center [103, 236] width 23 height 23
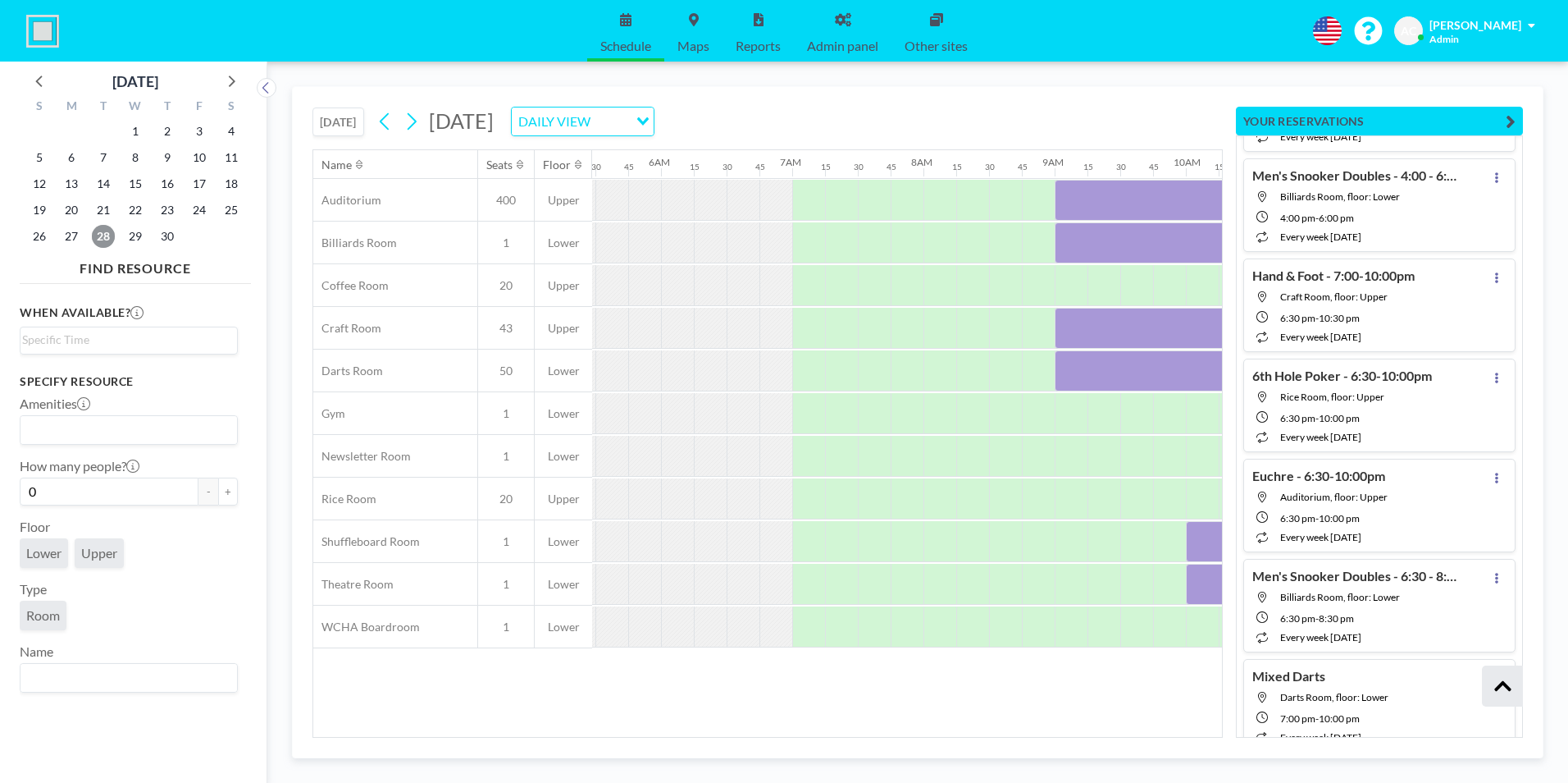
scroll to position [0, 1017]
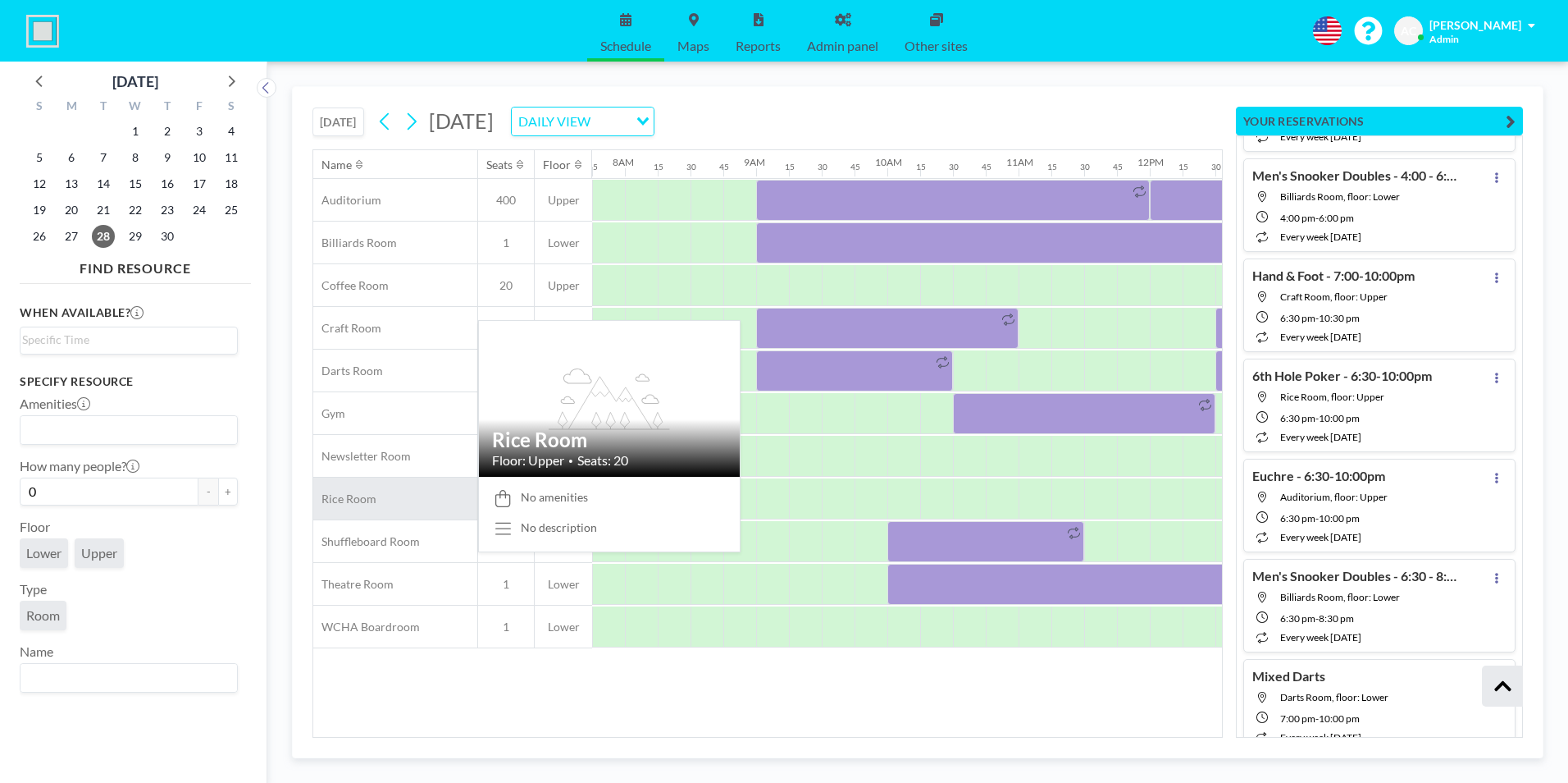
click at [342, 503] on span "Rice Room" at bounding box center [345, 499] width 64 height 15
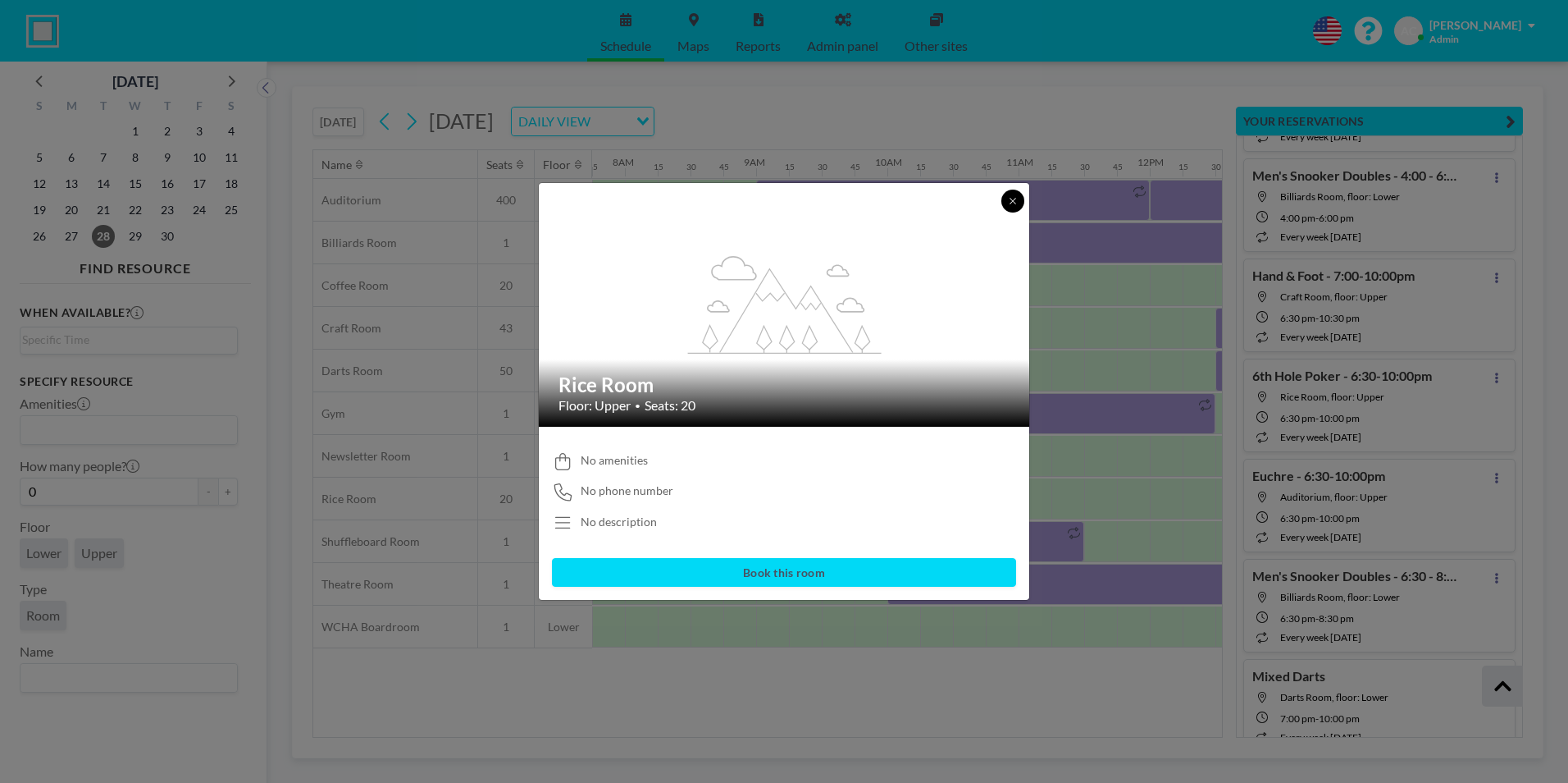
click at [1013, 206] on button at bounding box center [1013, 201] width 23 height 23
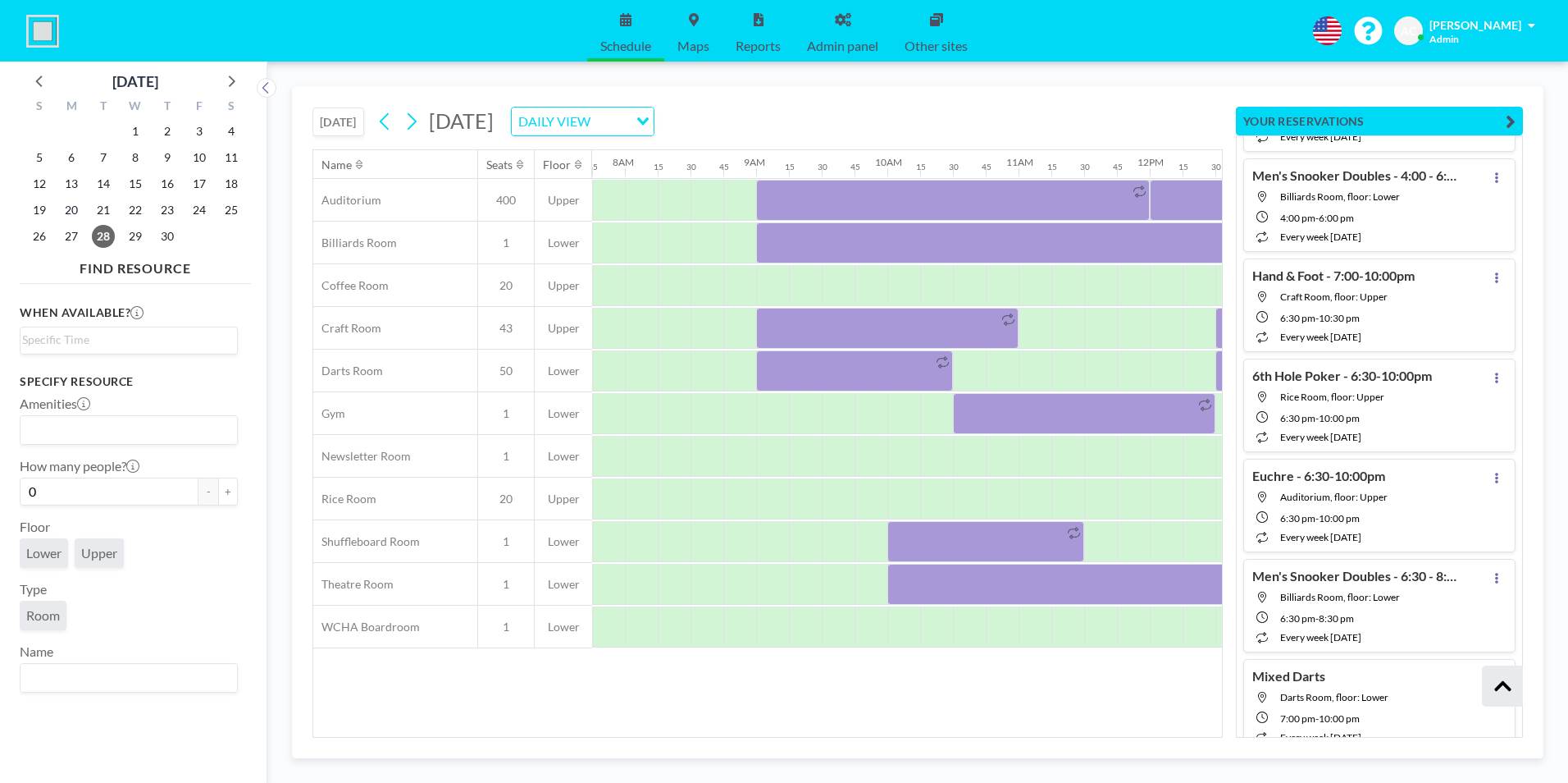
drag, startPoint x: 797, startPoint y: 738, endPoint x: 909, endPoint y: 740, distance: 112.0
click at [909, 740] on div "TODAY Tuesday, April 28, 2026 DAILY VIEW Loading... Name Seats Floor 12AM 15 30…" at bounding box center [917, 422] width 1251 height 672
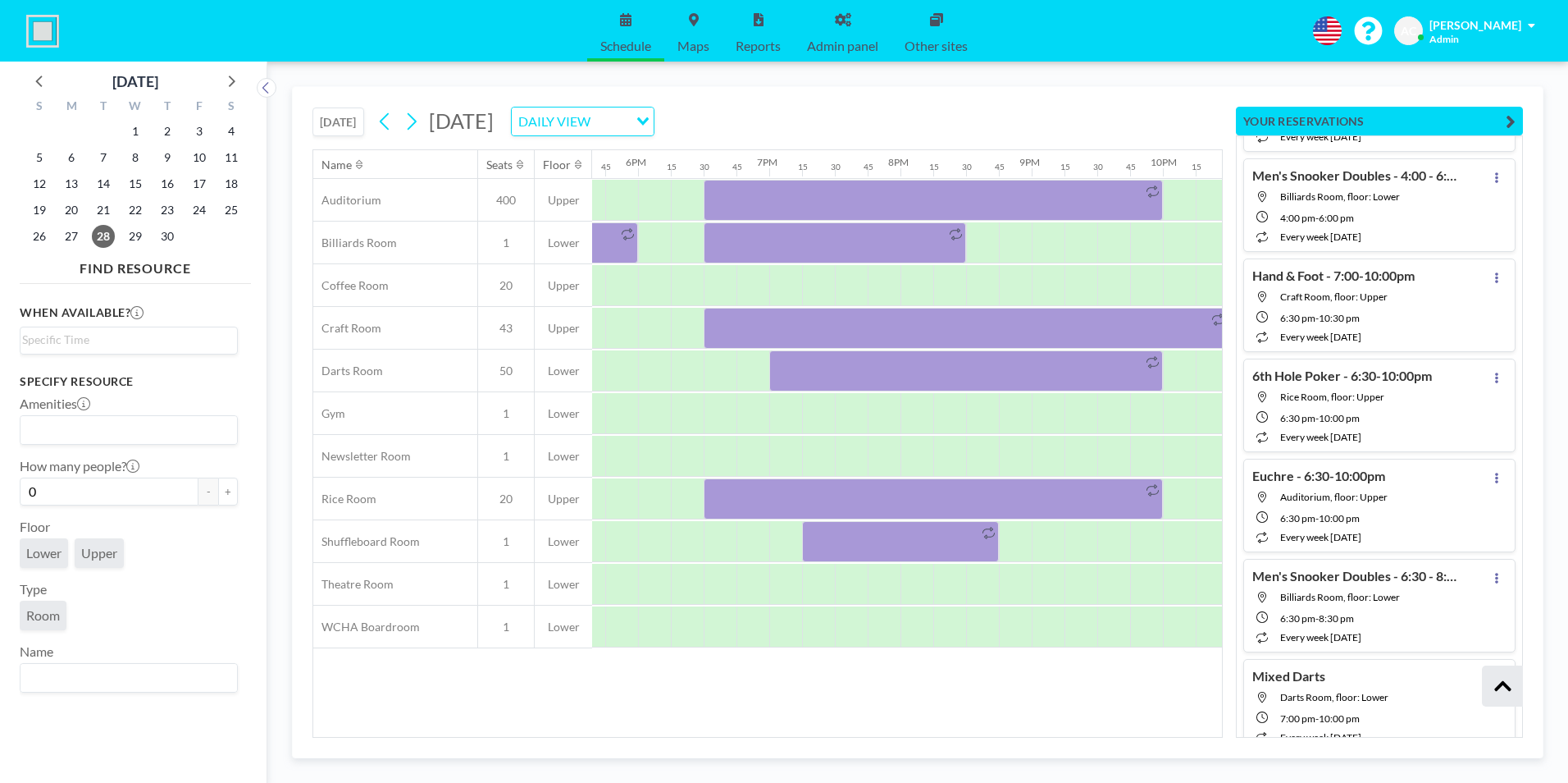
scroll to position [0, 2338]
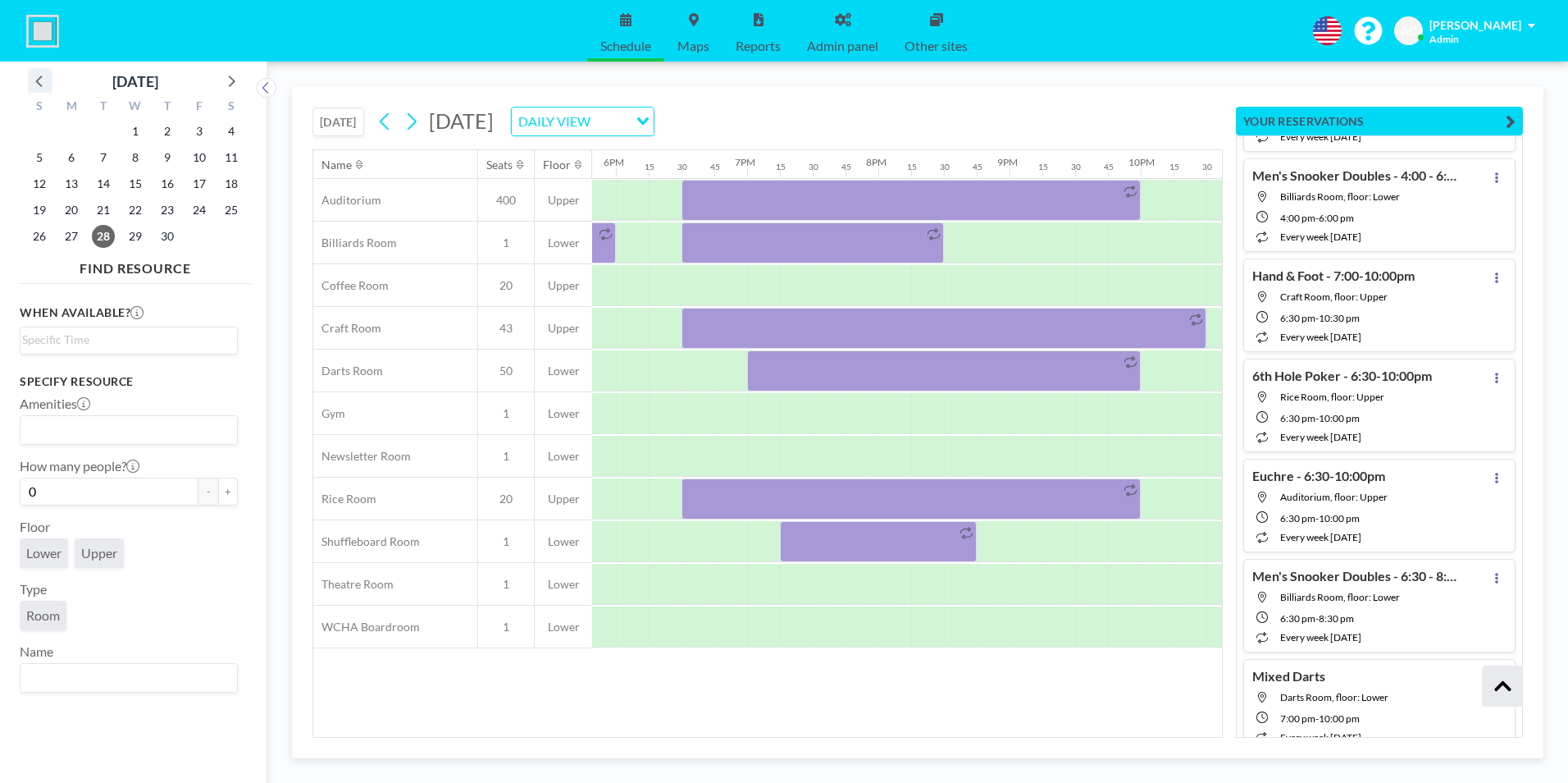
click at [37, 86] on icon at bounding box center [40, 80] width 22 height 22
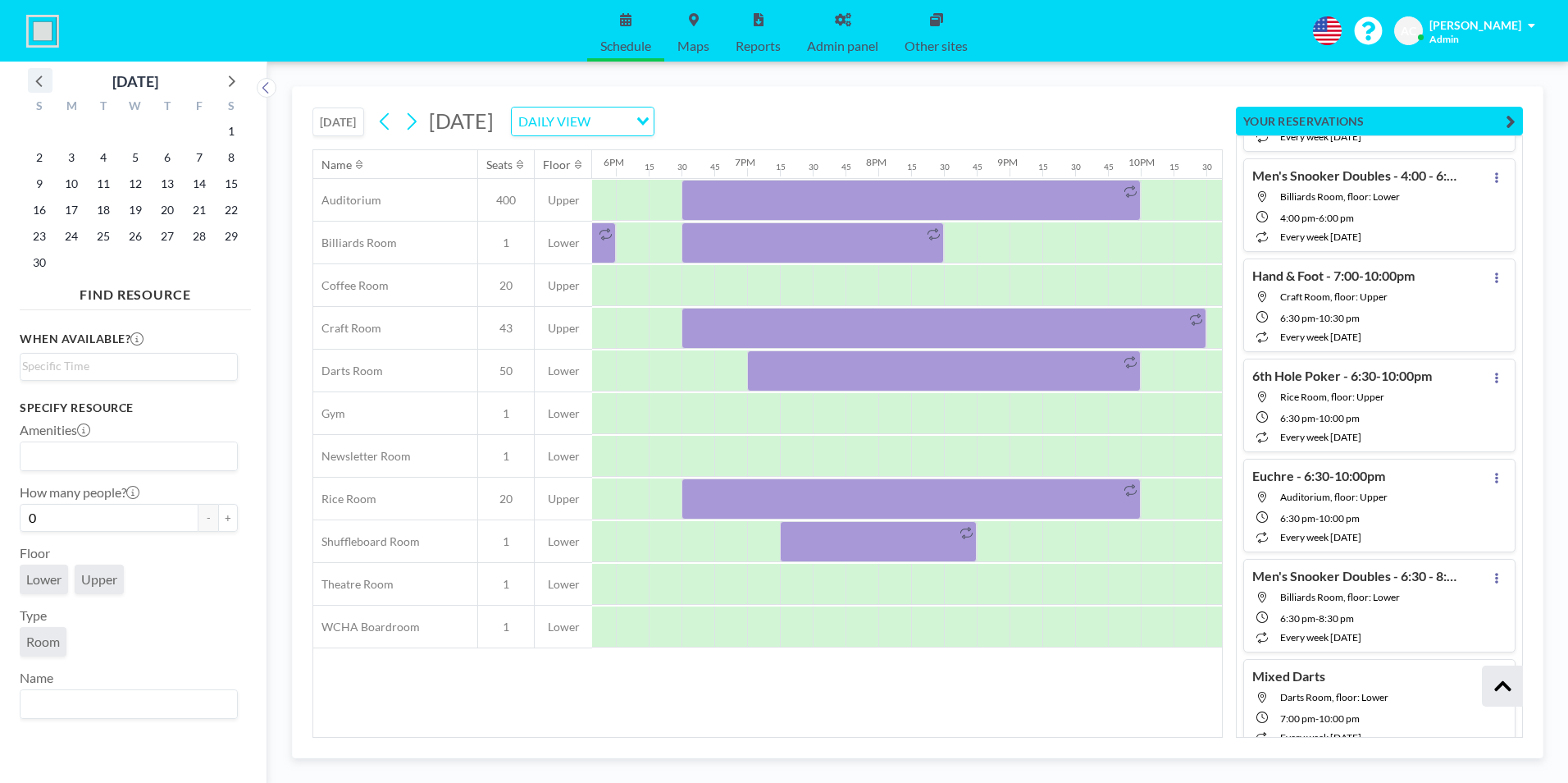
click at [37, 86] on icon at bounding box center [40, 80] width 22 height 22
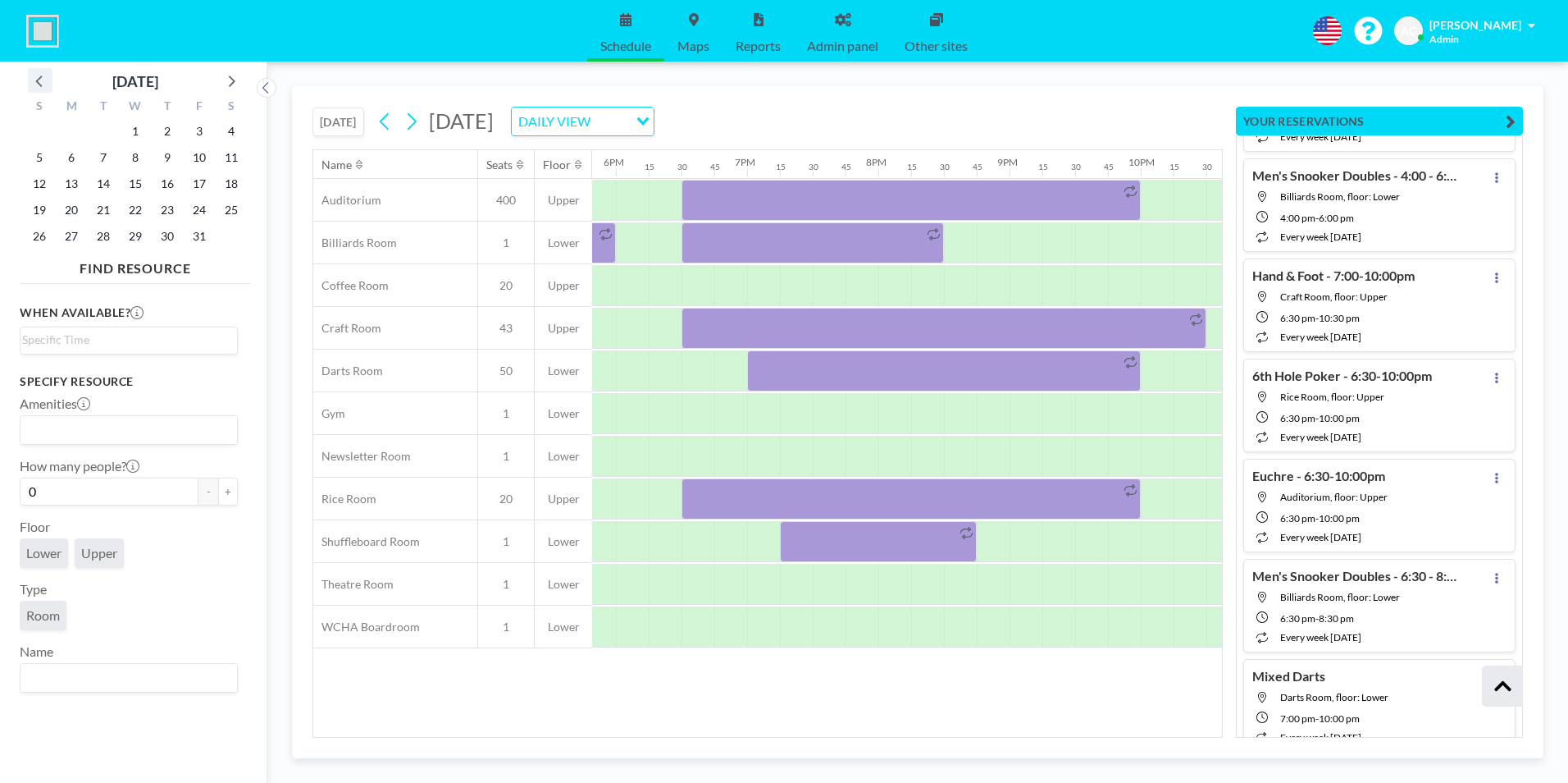
click at [37, 86] on icon at bounding box center [40, 80] width 22 height 22
click at [230, 132] on span "6" at bounding box center [231, 131] width 23 height 23
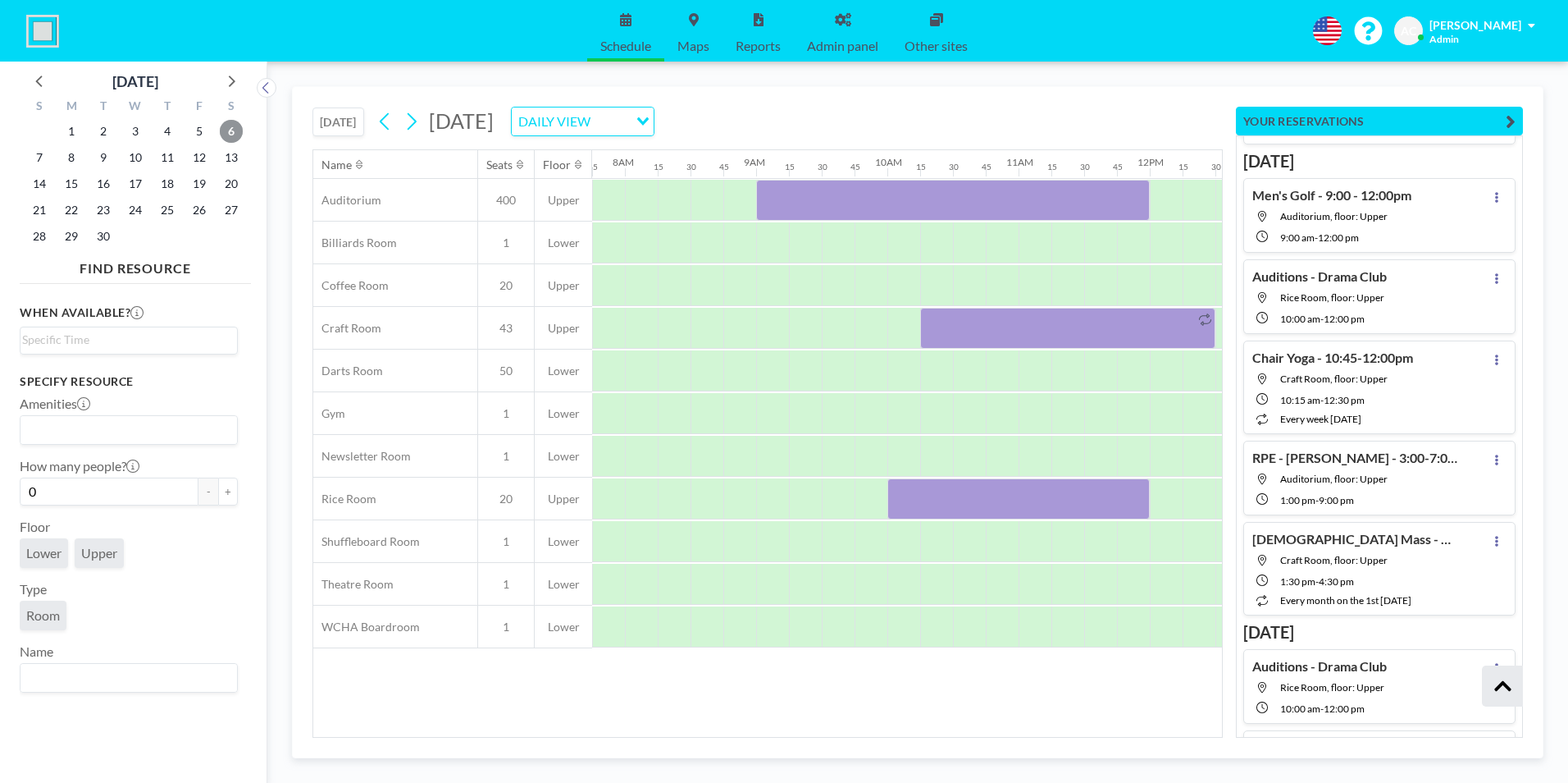
scroll to position [17530, 0]
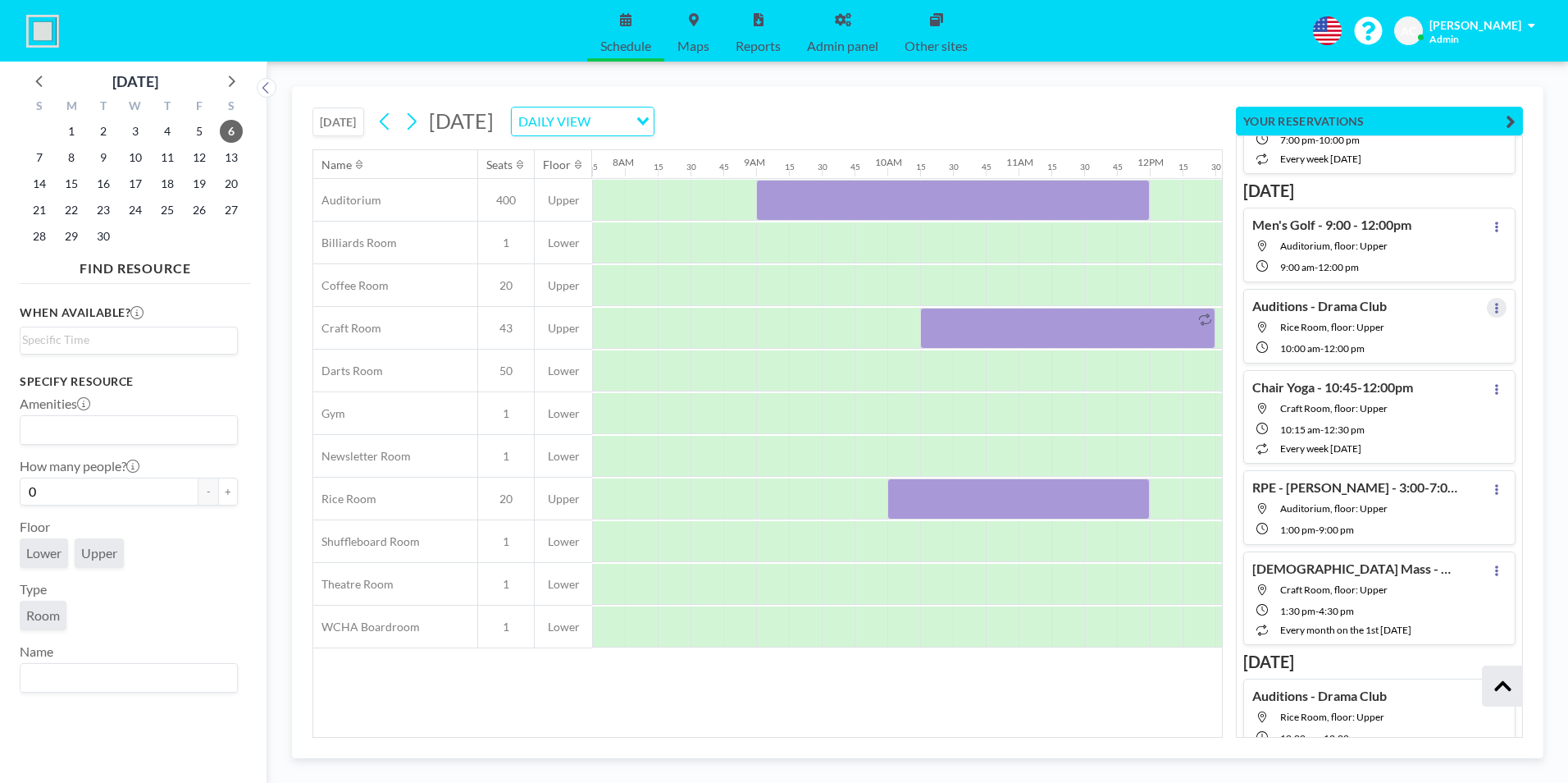
click at [1495, 312] on icon at bounding box center [1497, 308] width 4 height 10
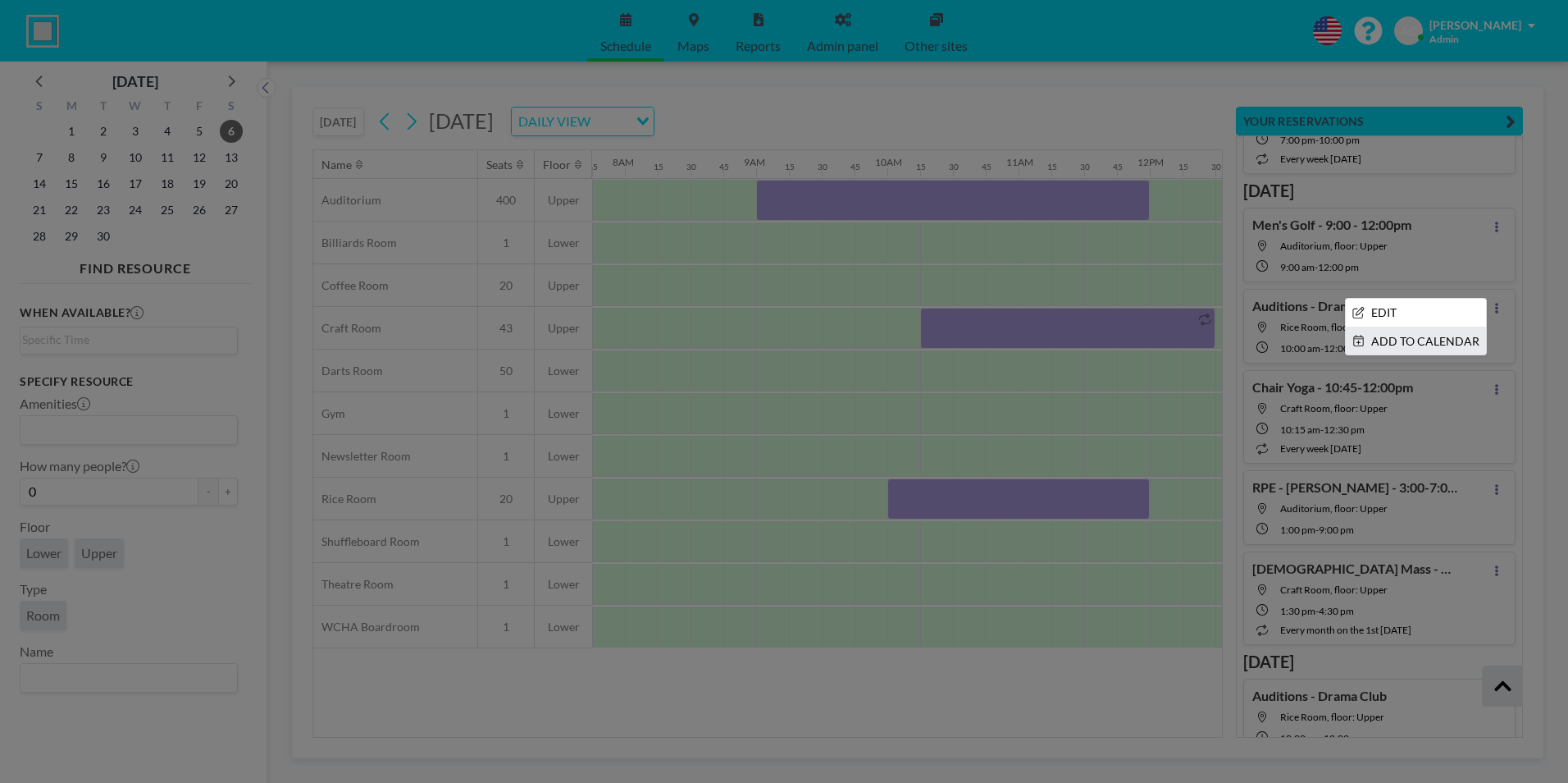
click at [1385, 350] on li "ADD TO CALENDAR" at bounding box center [1416, 341] width 140 height 28
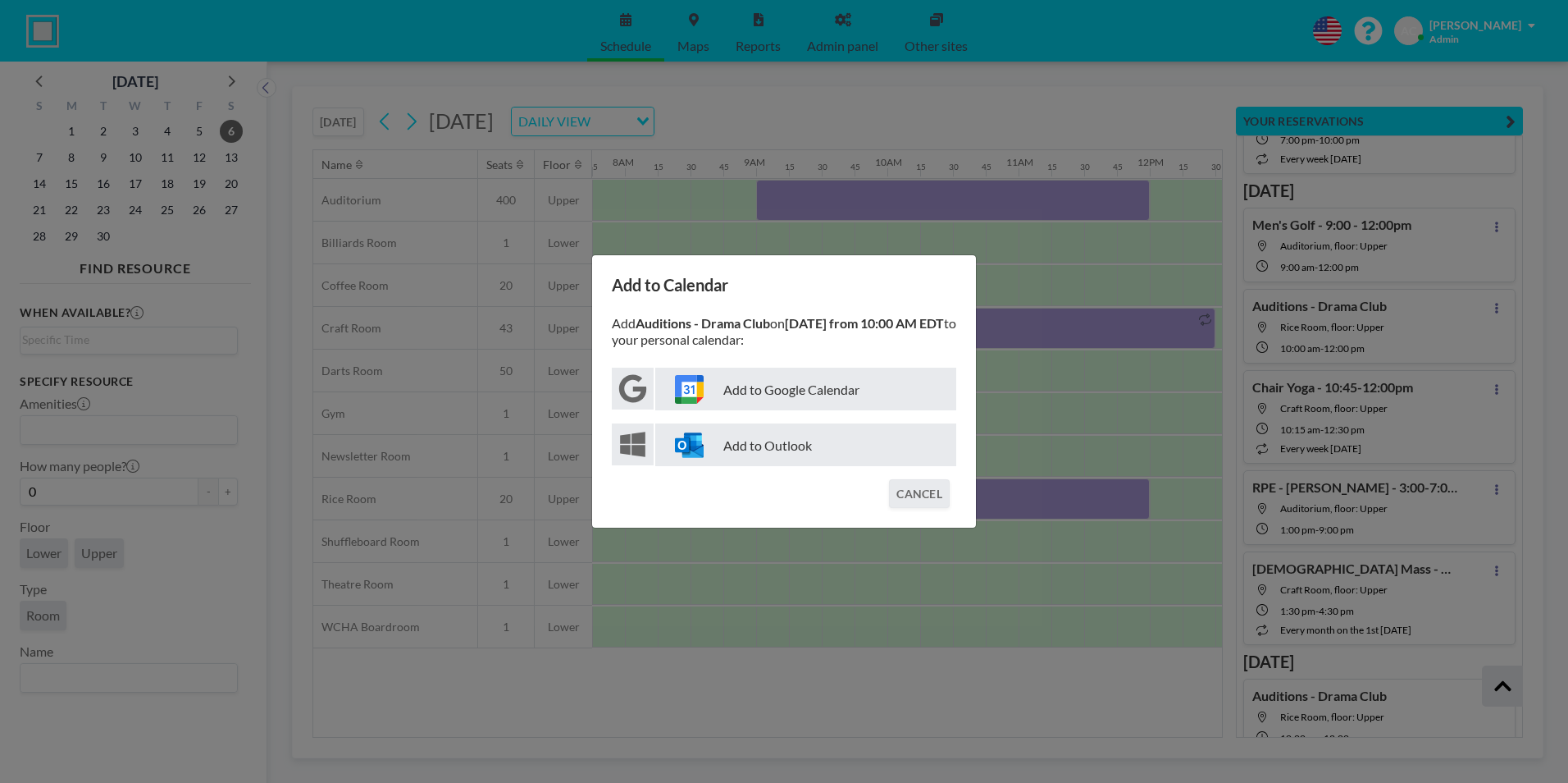
click at [813, 398] on p "Add to Google Calendar" at bounding box center [806, 389] width 301 height 43
click at [929, 502] on button "CANCEL" at bounding box center [919, 493] width 61 height 29
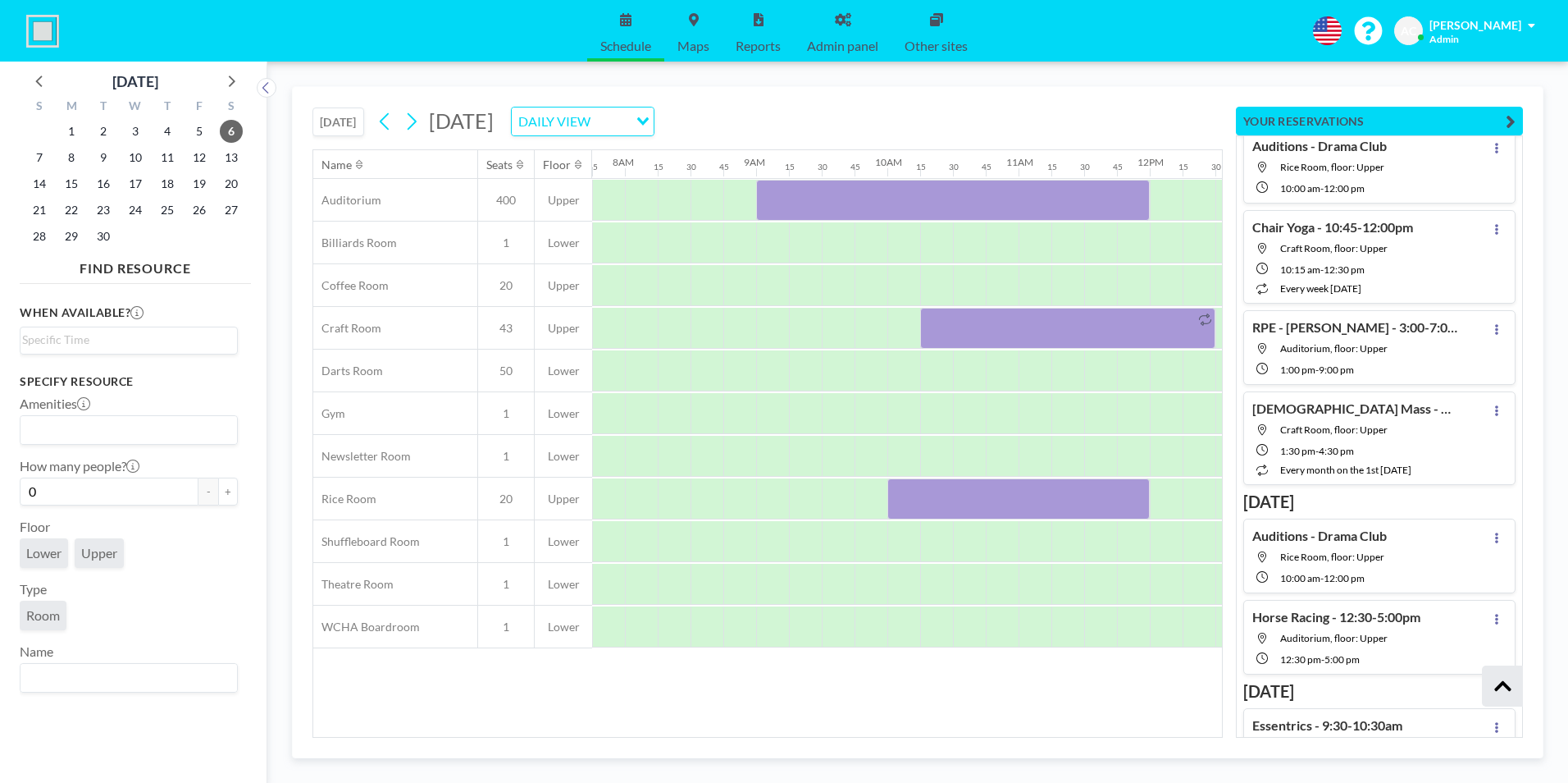
scroll to position [17695, 0]
click at [1492, 538] on button at bounding box center [1496, 533] width 20 height 20
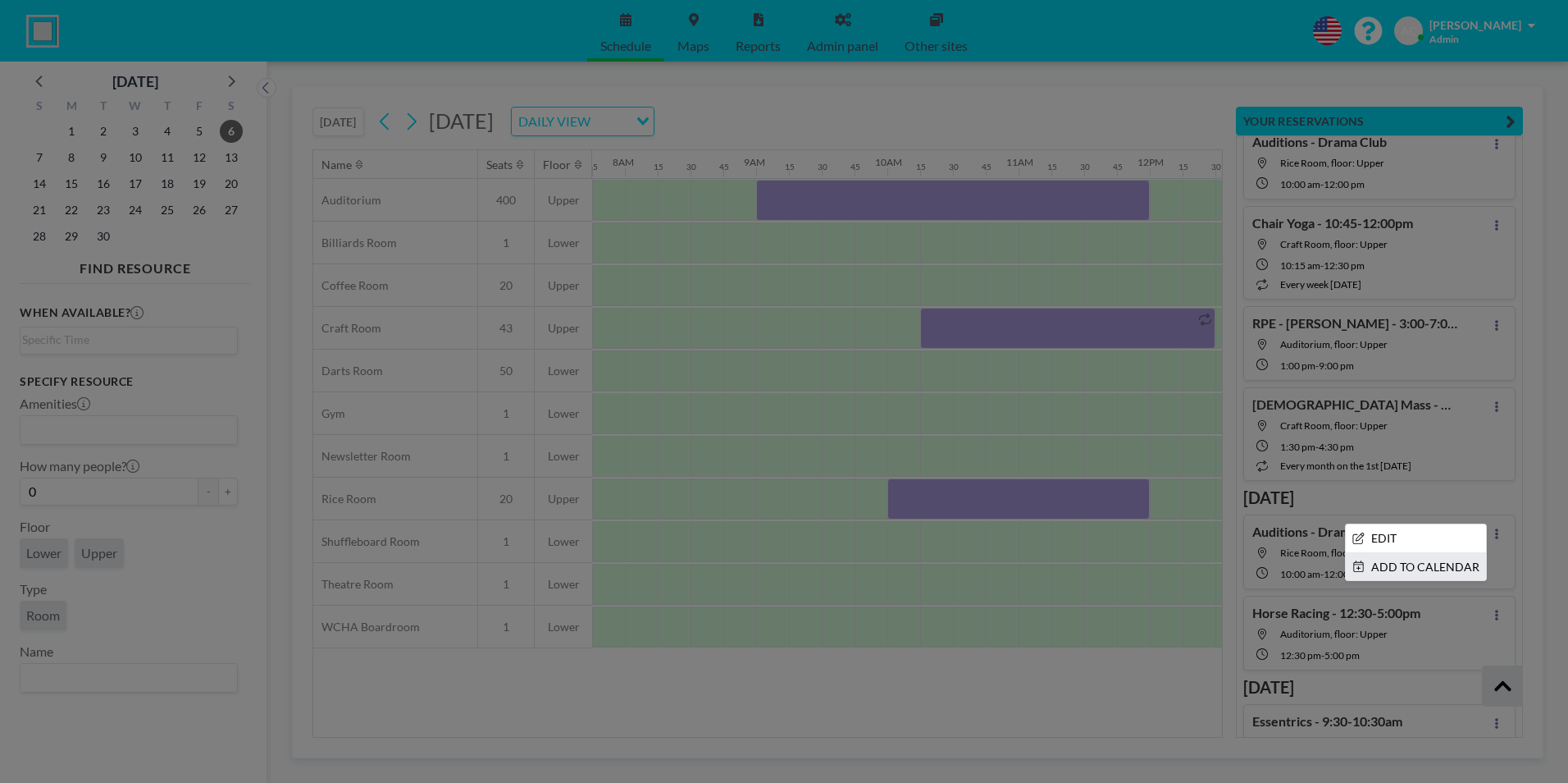
click at [1420, 573] on li "ADD TO CALENDAR" at bounding box center [1416, 567] width 140 height 28
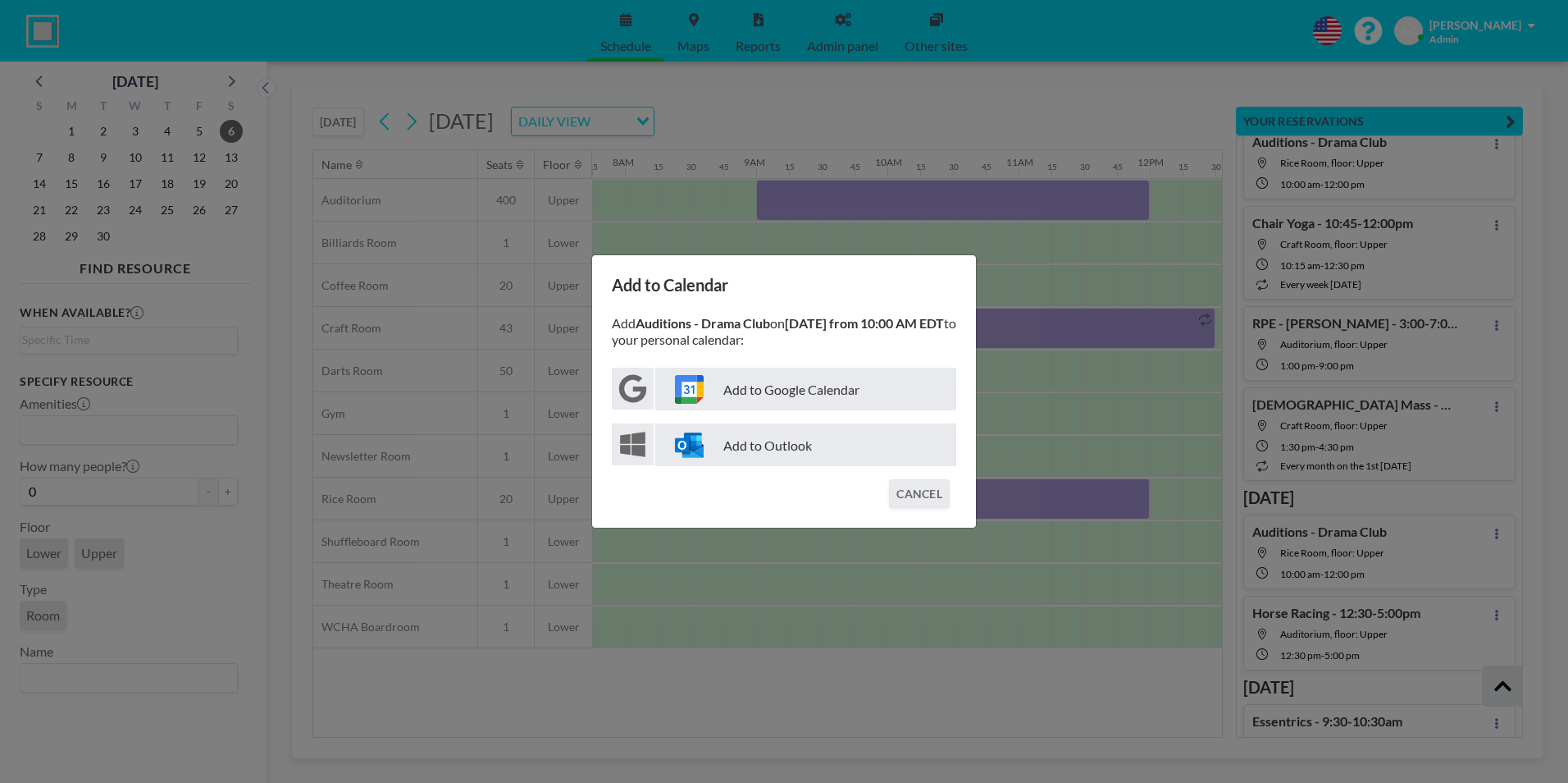
click at [819, 399] on p "Add to Google Calendar" at bounding box center [806, 389] width 301 height 43
click at [920, 498] on button "CANCEL" at bounding box center [919, 493] width 61 height 29
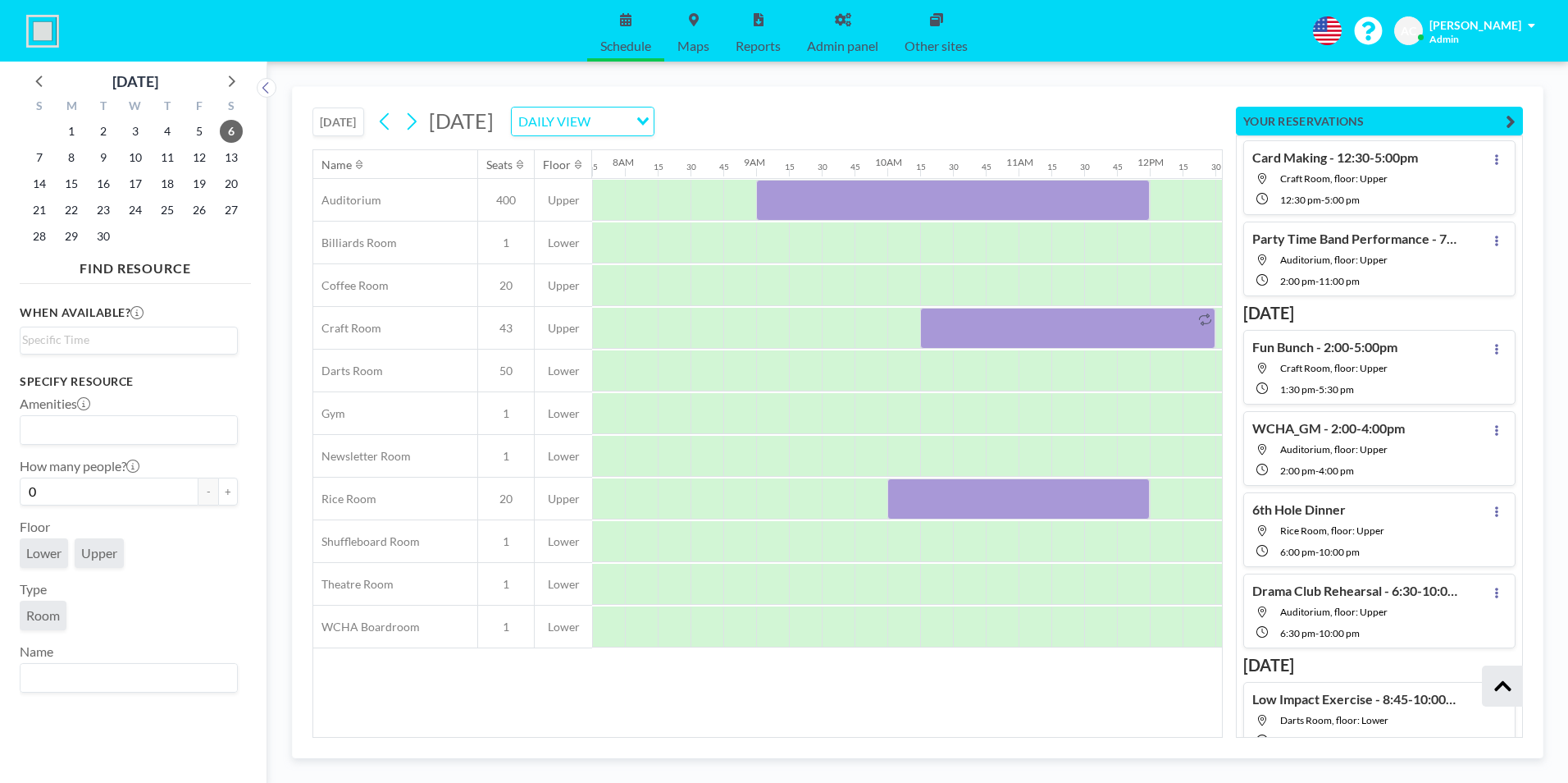
scroll to position [71450, 0]
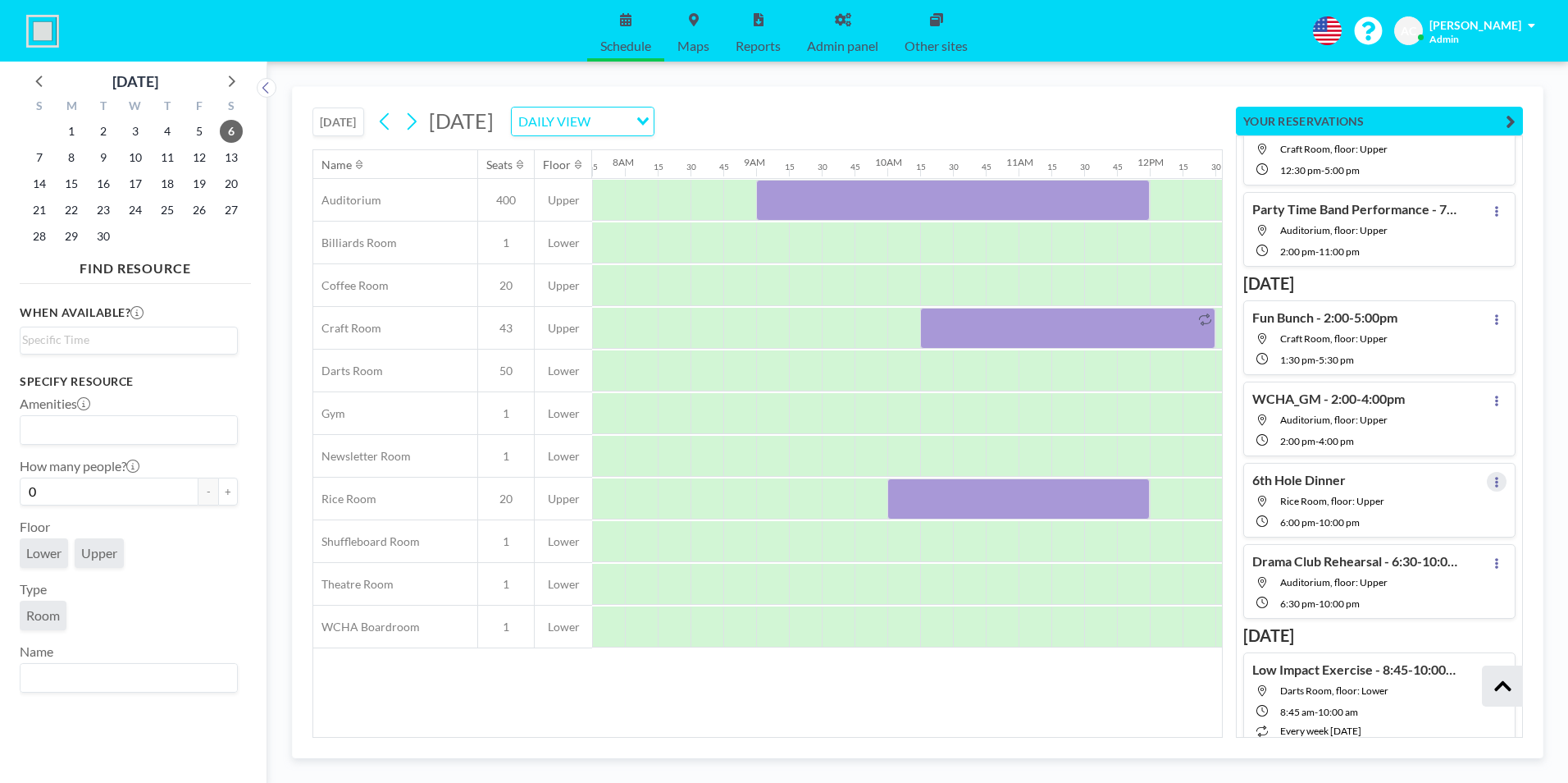
click at [1495, 484] on icon at bounding box center [1497, 482] width 4 height 10
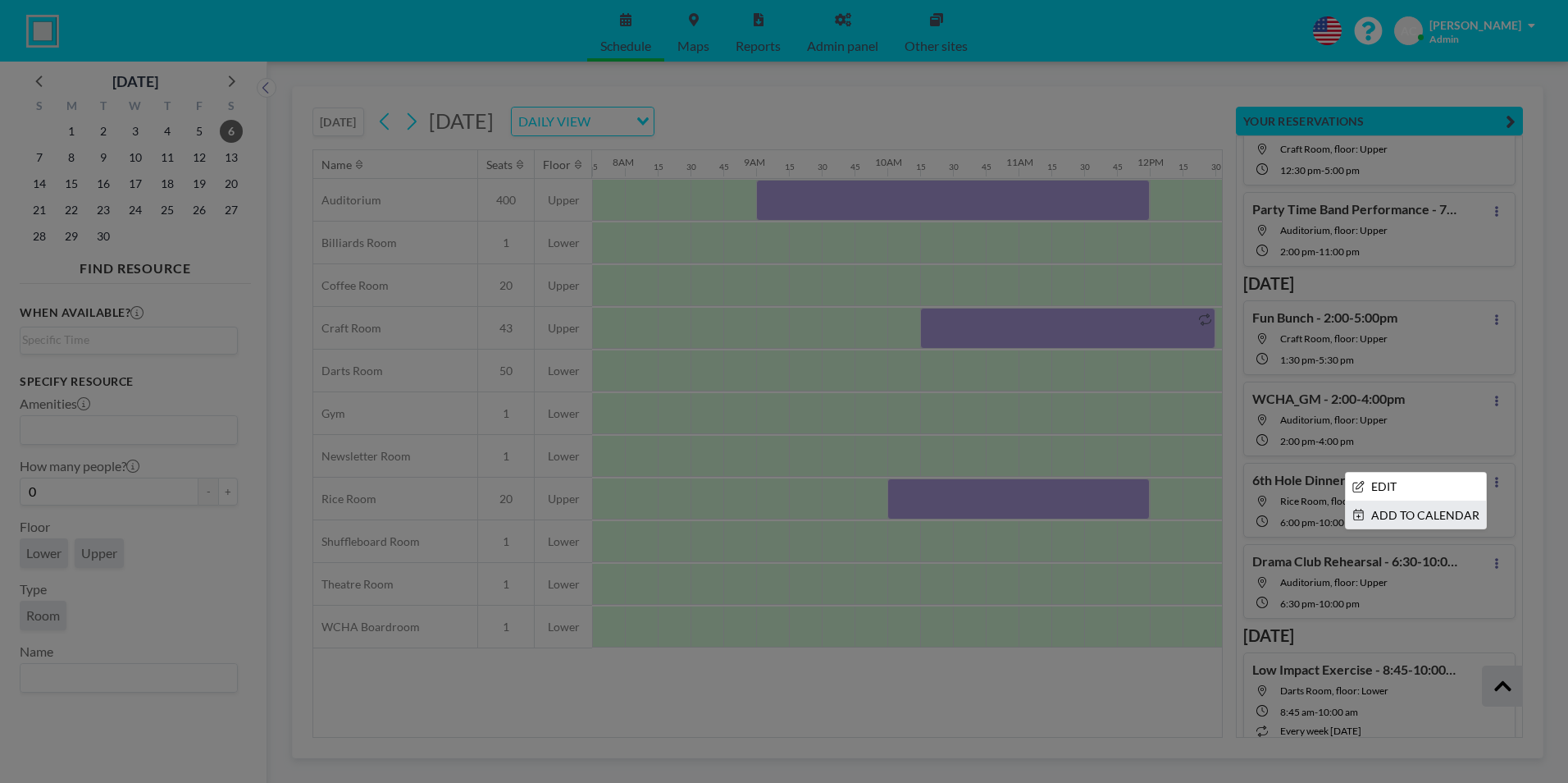
click at [1393, 524] on li "ADD TO CALENDAR" at bounding box center [1416, 515] width 140 height 28
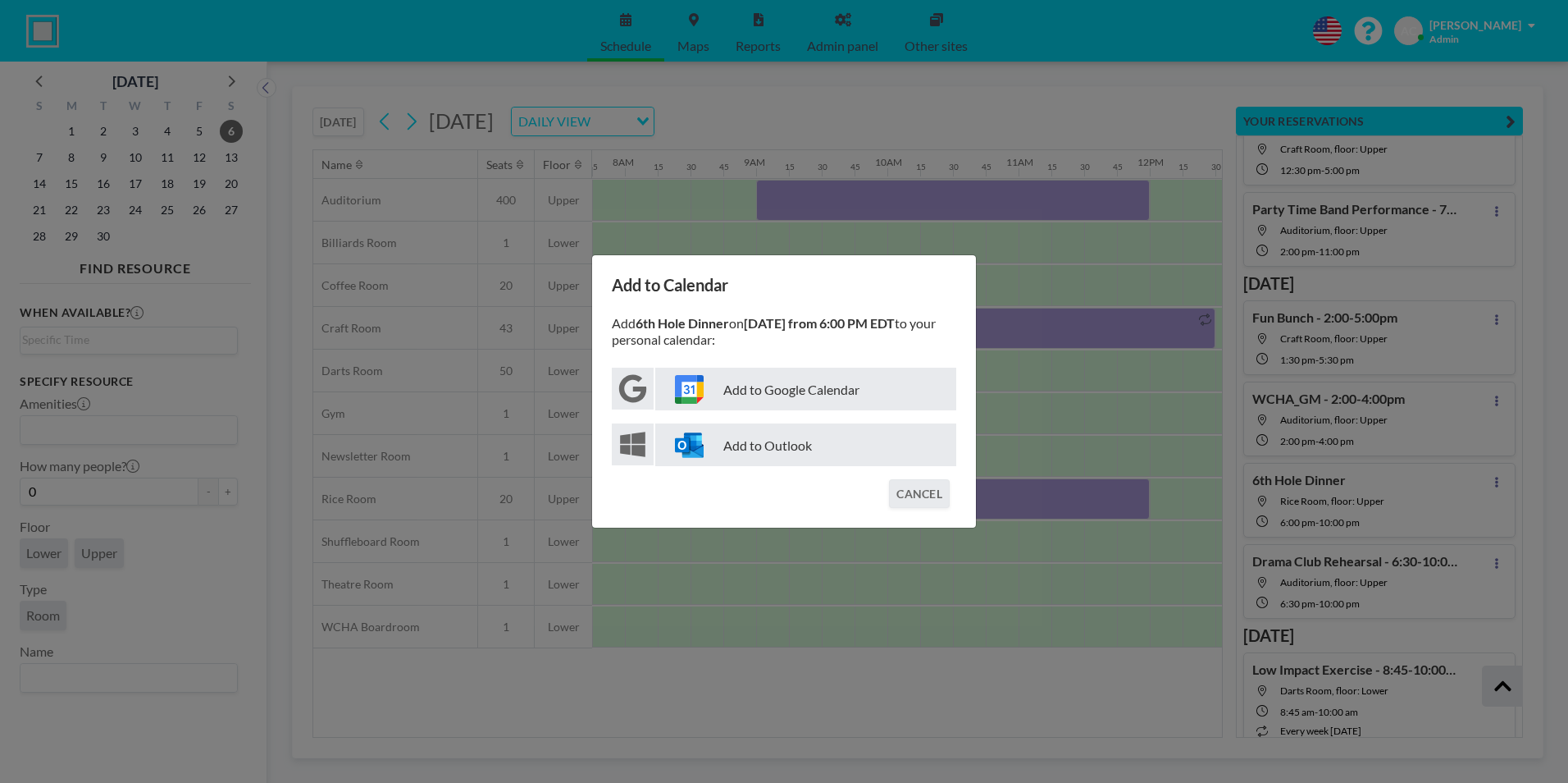
click at [809, 398] on p "Add to Google Calendar" at bounding box center [806, 389] width 301 height 43
click at [931, 504] on button "CANCEL" at bounding box center [919, 493] width 61 height 29
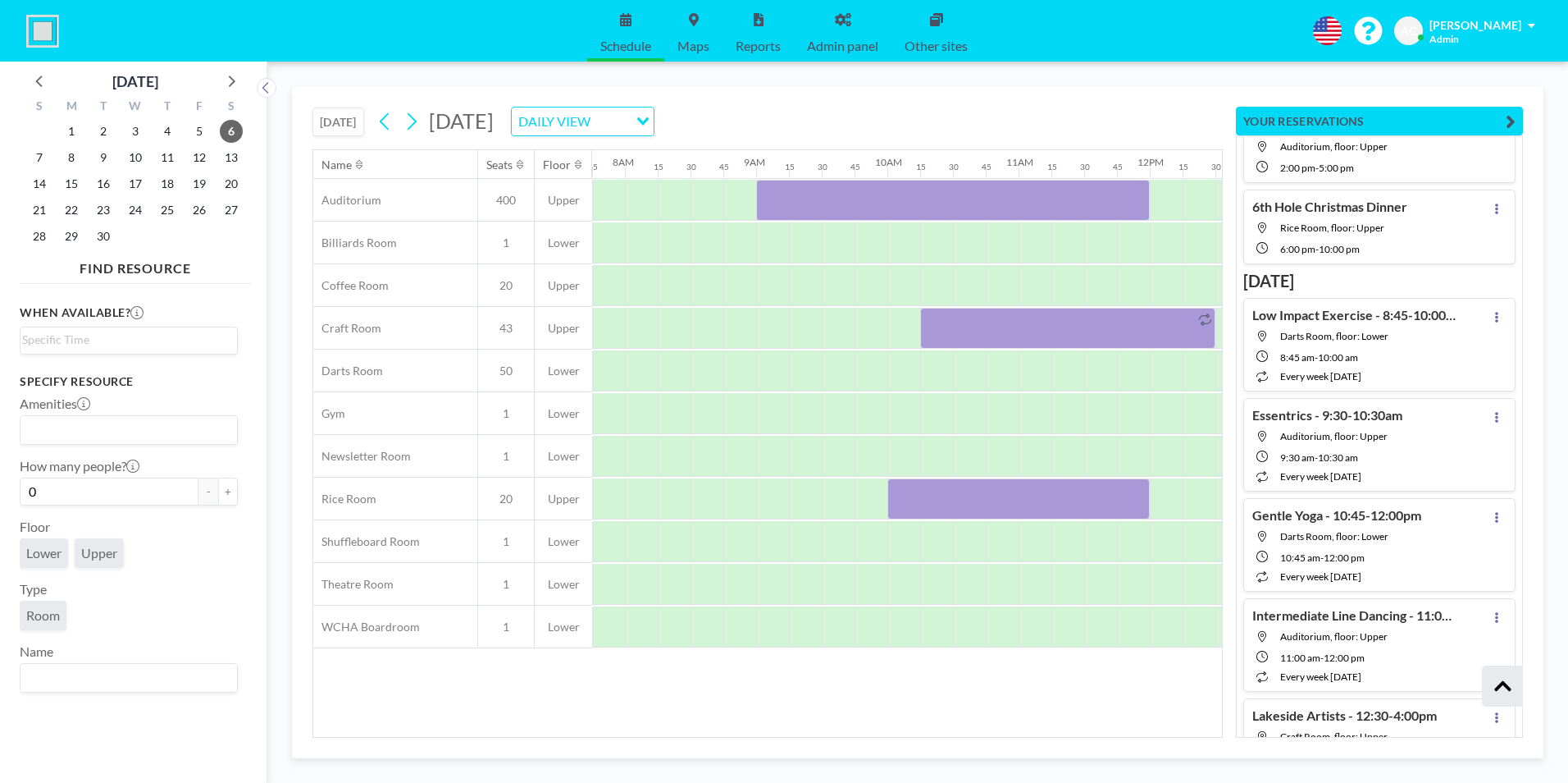
scroll to position [124516, 0]
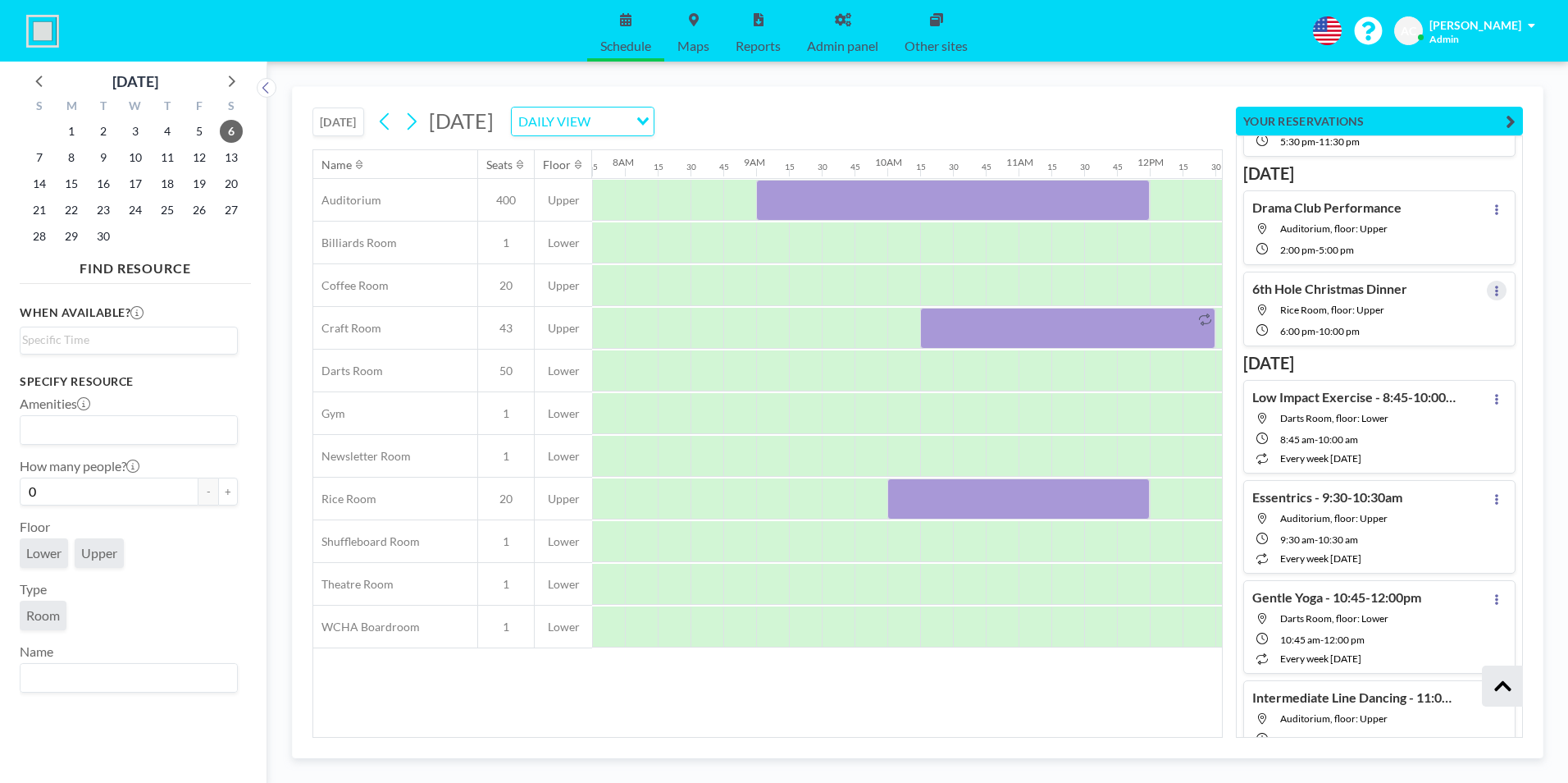
click at [1495, 294] on icon at bounding box center [1497, 290] width 4 height 10
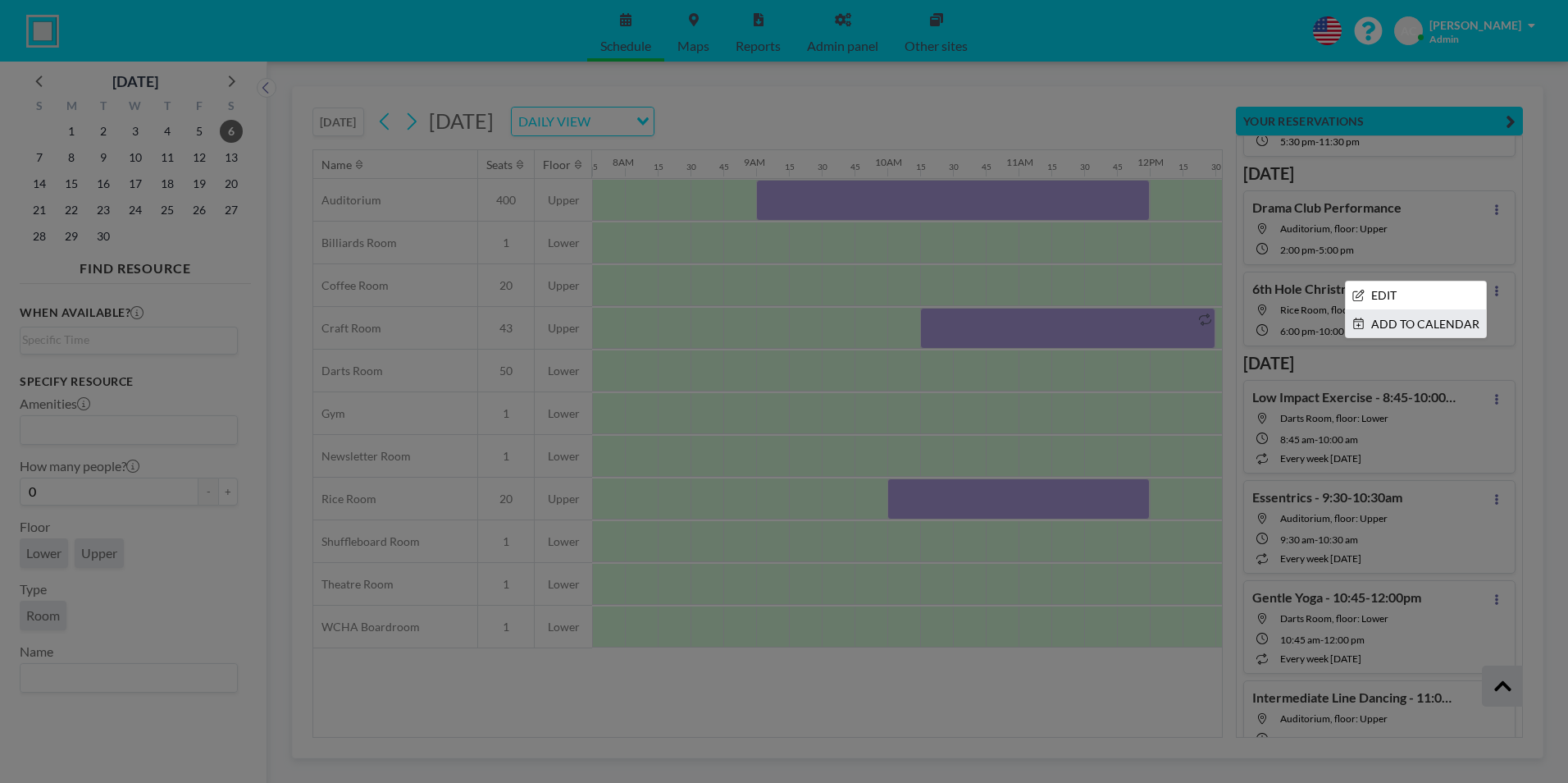
click at [1416, 330] on li "ADD TO CALENDAR" at bounding box center [1416, 325] width 140 height 28
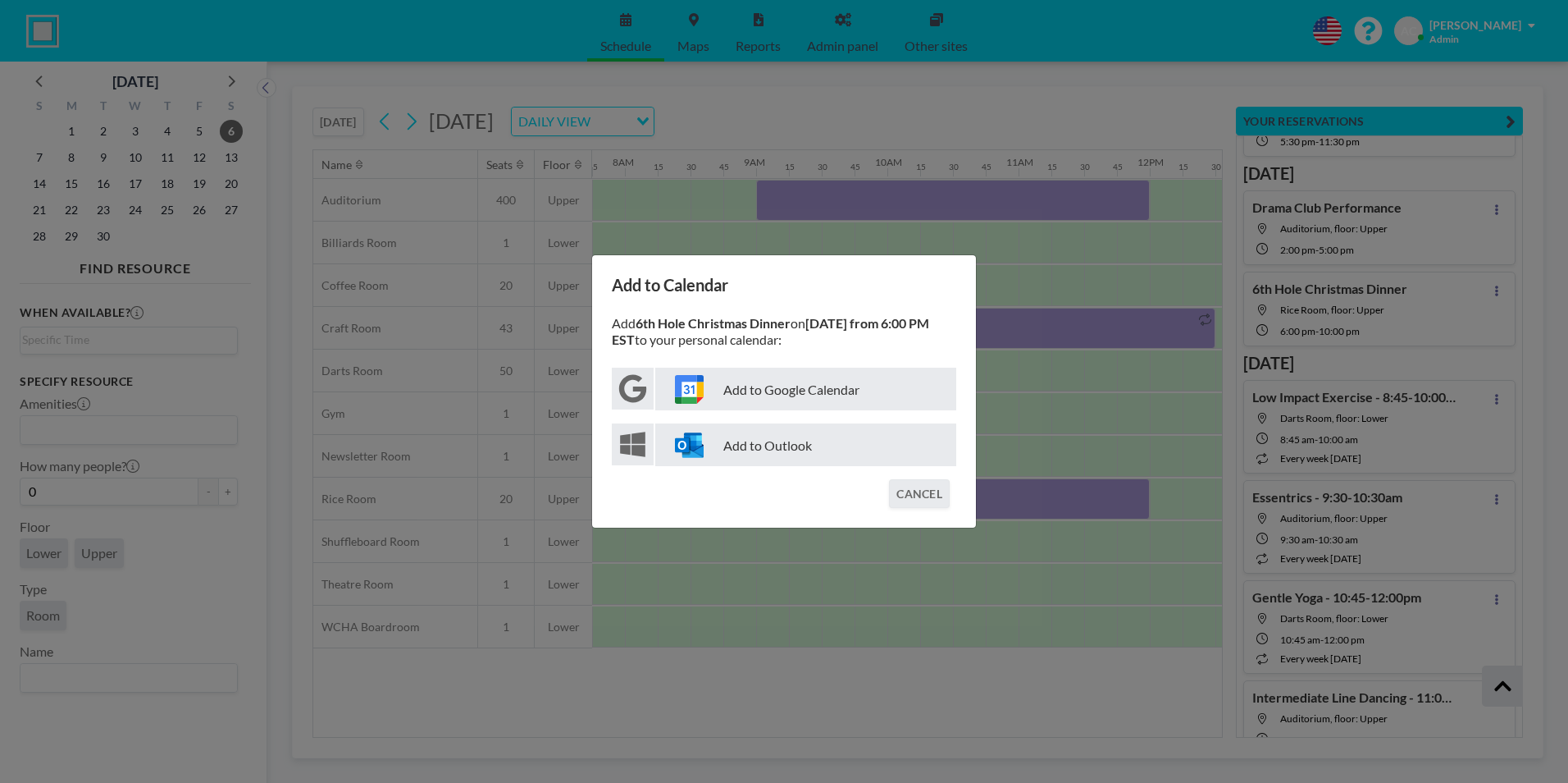
click at [831, 395] on p "Add to Google Calendar" at bounding box center [806, 389] width 301 height 43
click at [938, 499] on button "CANCEL" at bounding box center [919, 493] width 61 height 29
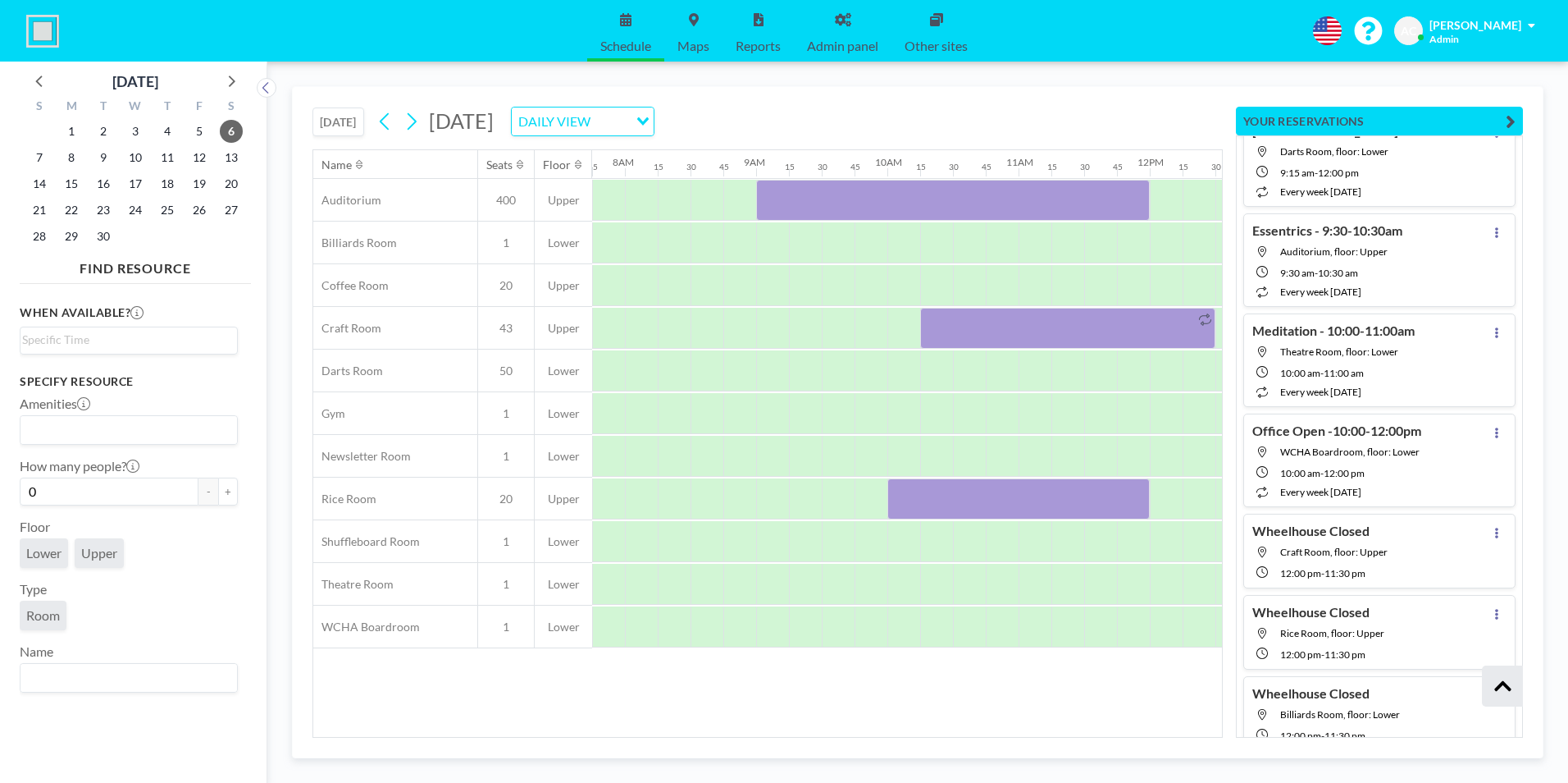
scroll to position [148896, 0]
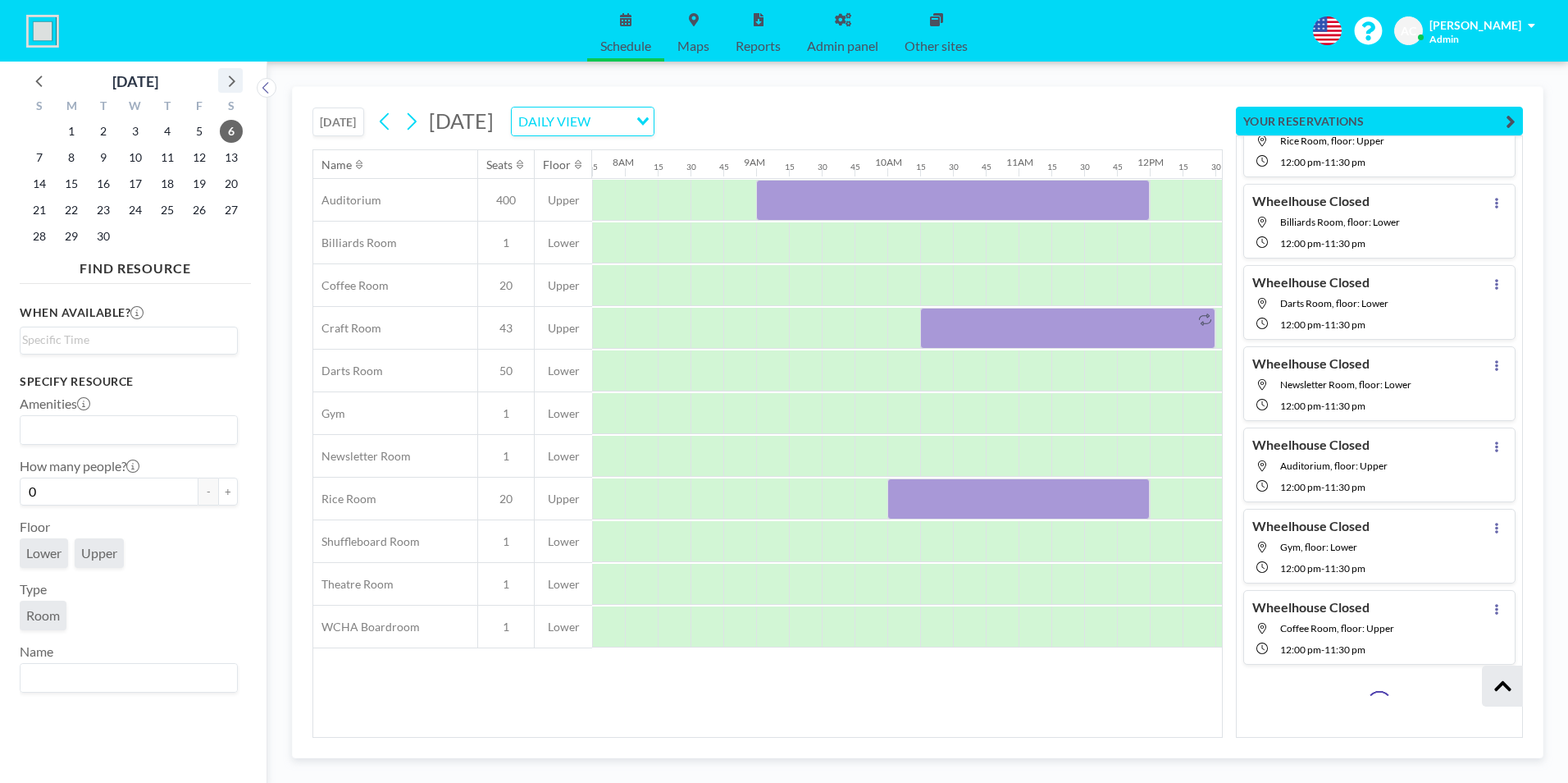
click at [230, 84] on icon at bounding box center [230, 80] width 22 height 22
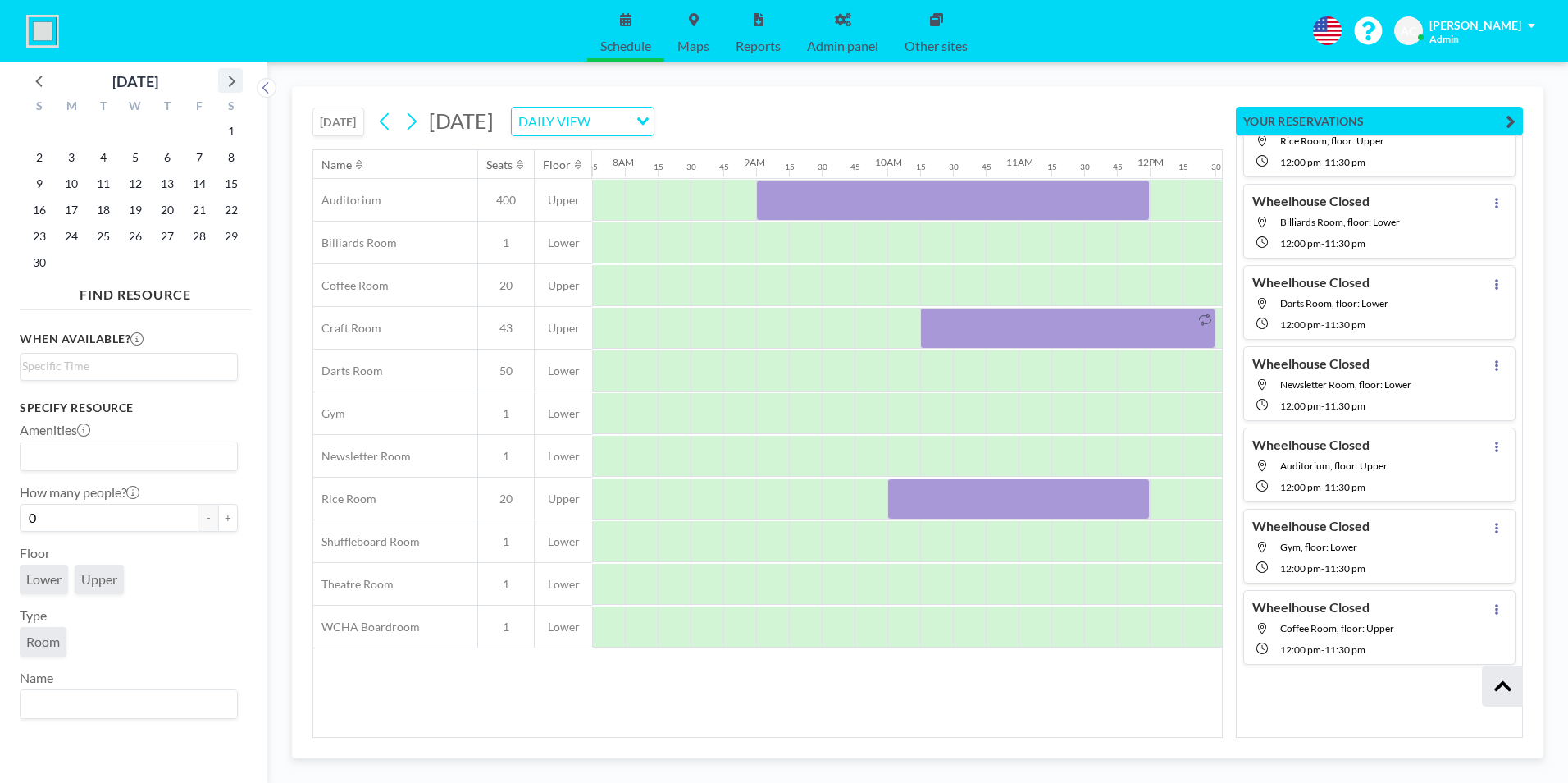
click at [229, 84] on icon at bounding box center [230, 80] width 22 height 22
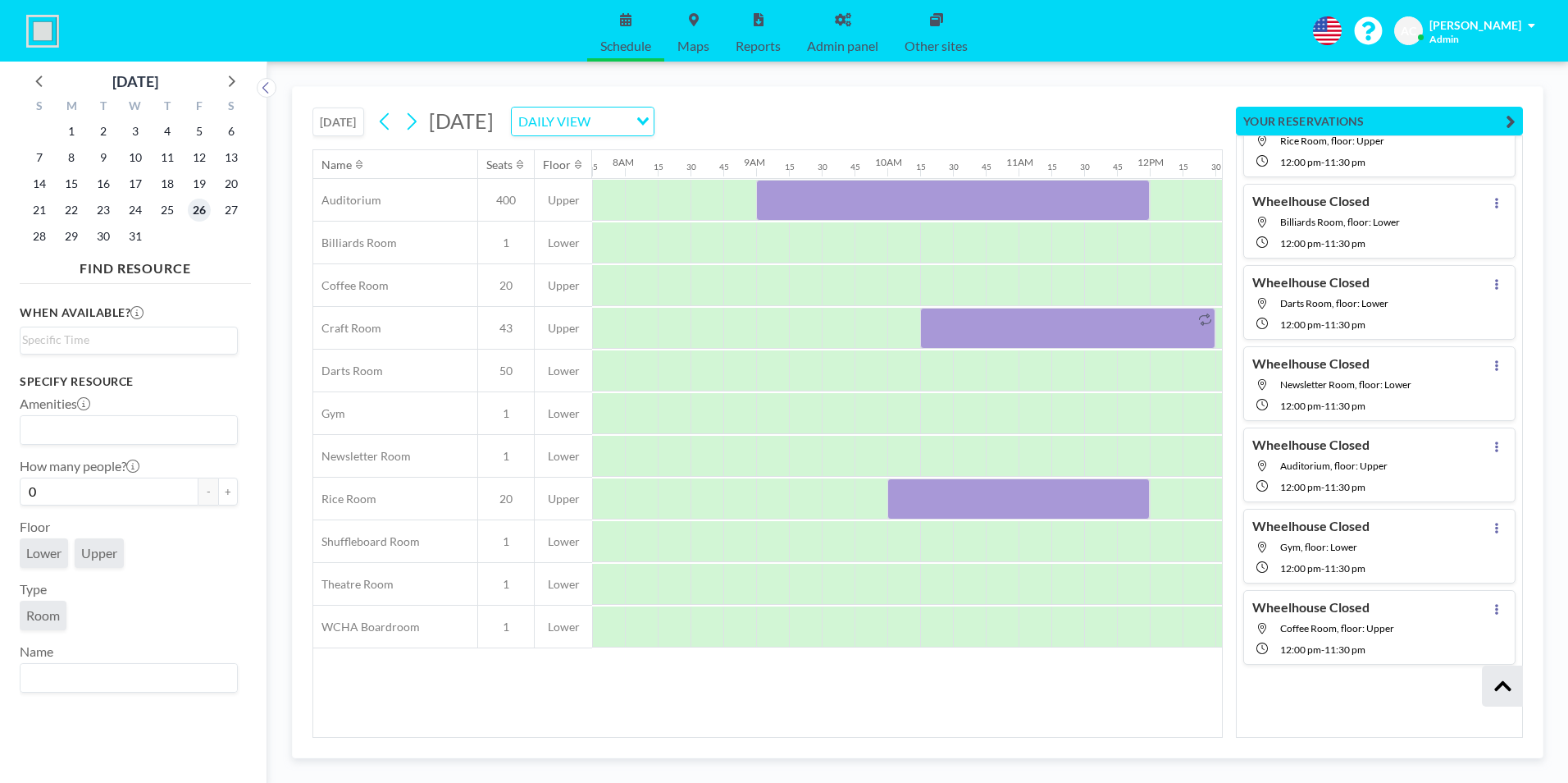
click at [204, 213] on span "26" at bounding box center [199, 210] width 23 height 23
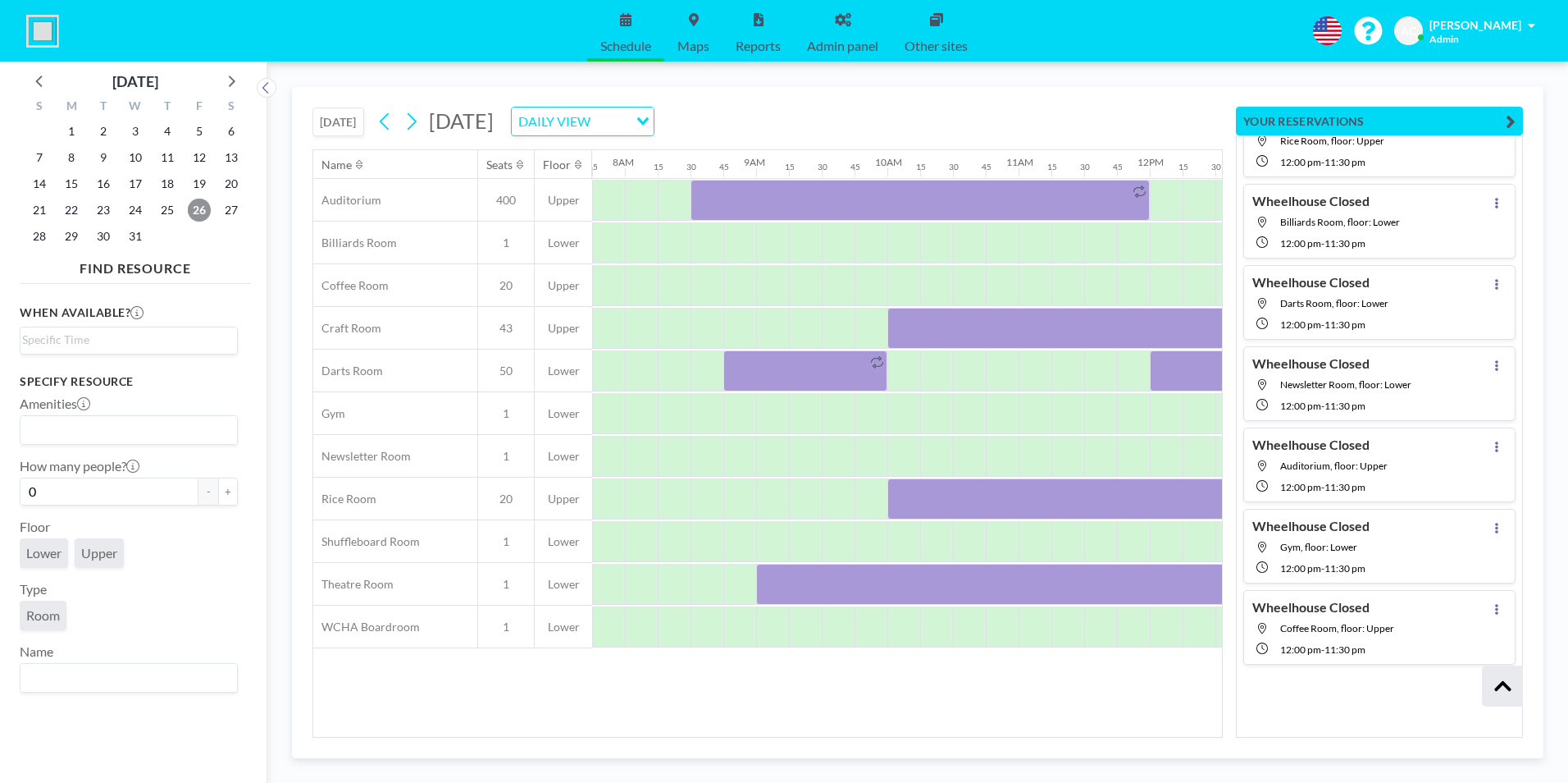
scroll to position [149225, 0]
click at [1519, 737] on div "TODAY Friday, December 26, 2025 DAILY VIEW Loading... Name Seats Floor 12AM 15 …" at bounding box center [917, 422] width 1251 height 672
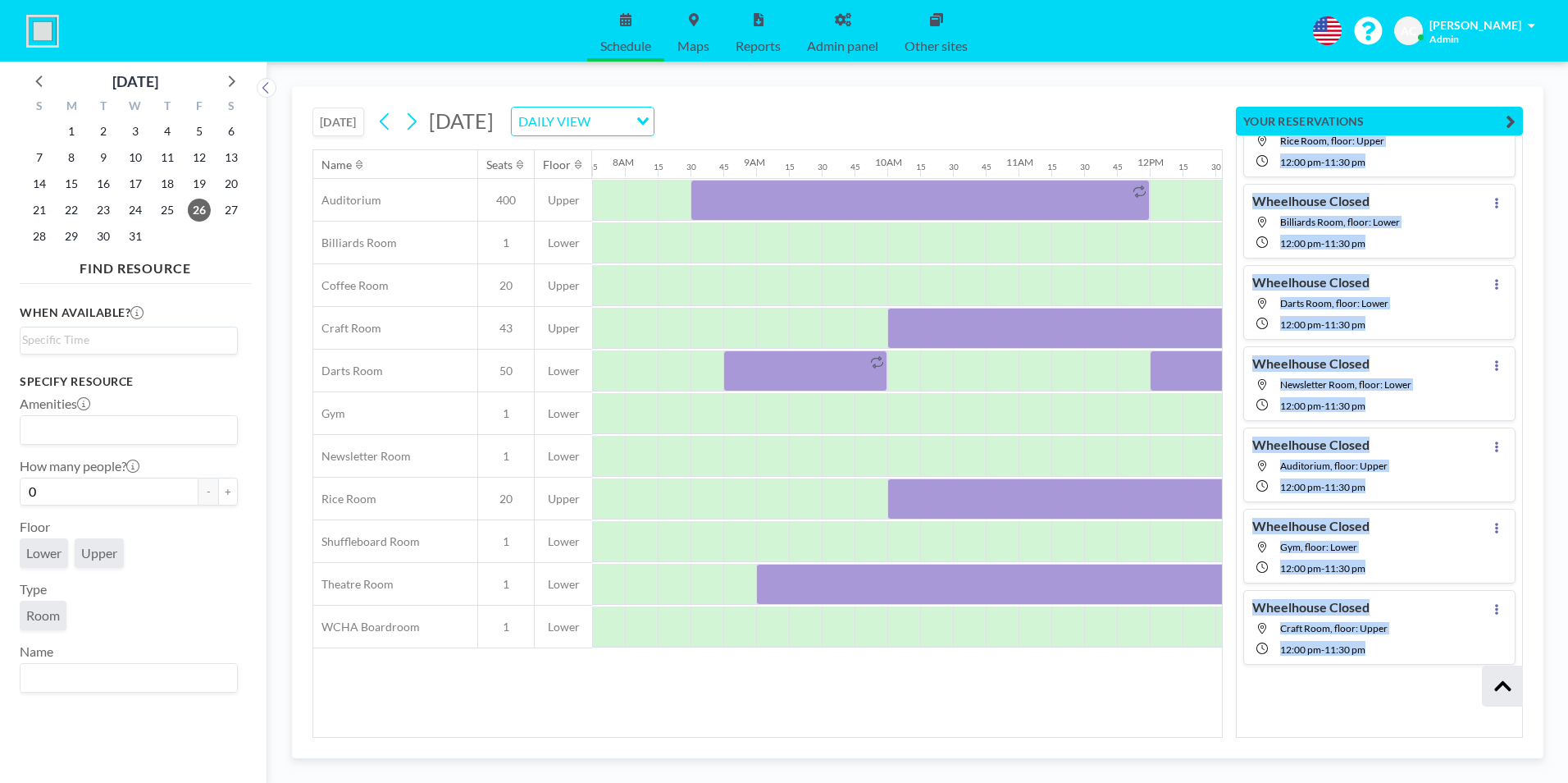
scroll to position [148700, 0]
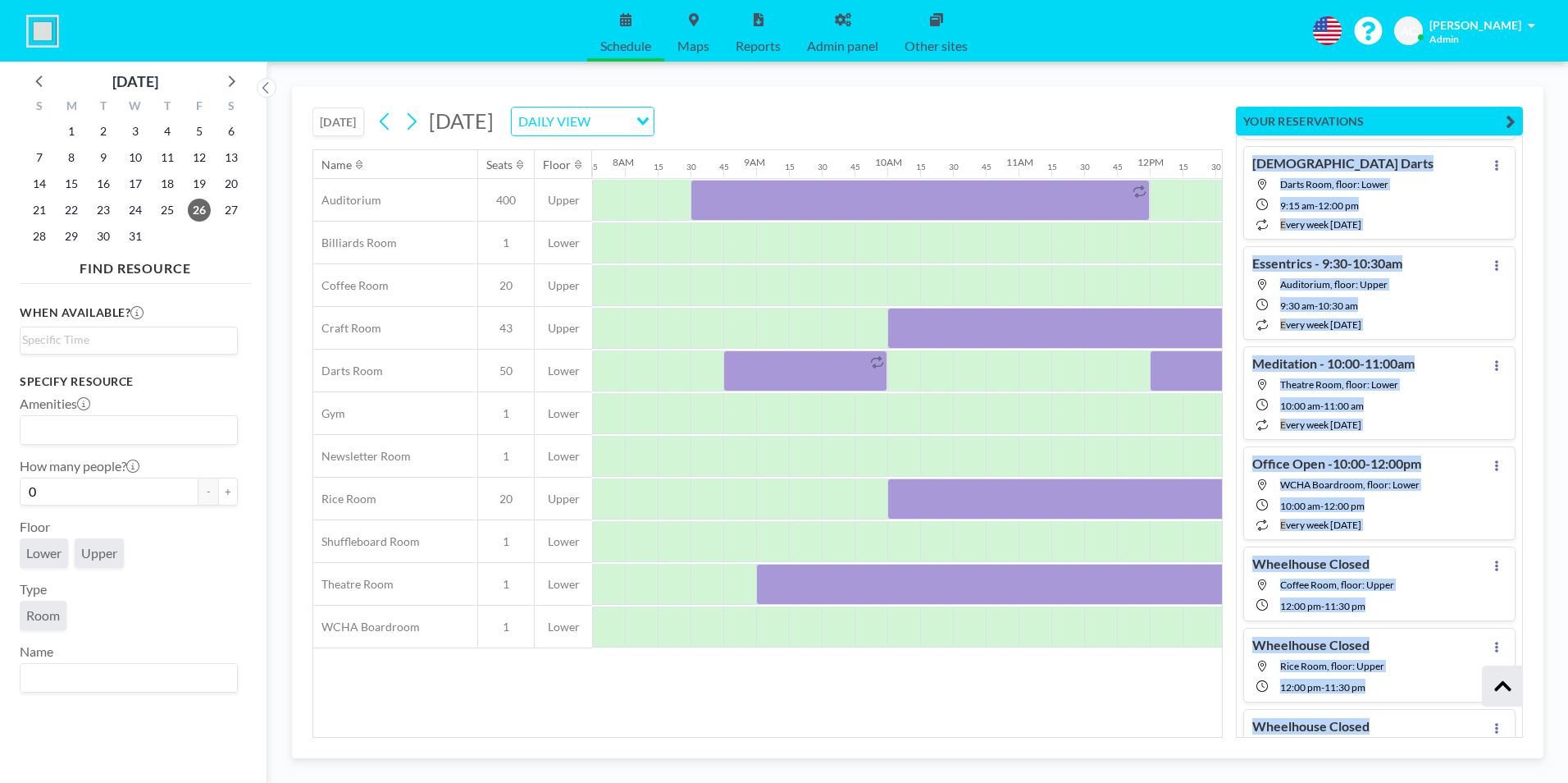
click at [1452, 566] on div "Wheelhouse Closed Coffee Room, floor: Upper 12:00 PM - 11:30 PM" at bounding box center [1379, 584] width 272 height 75
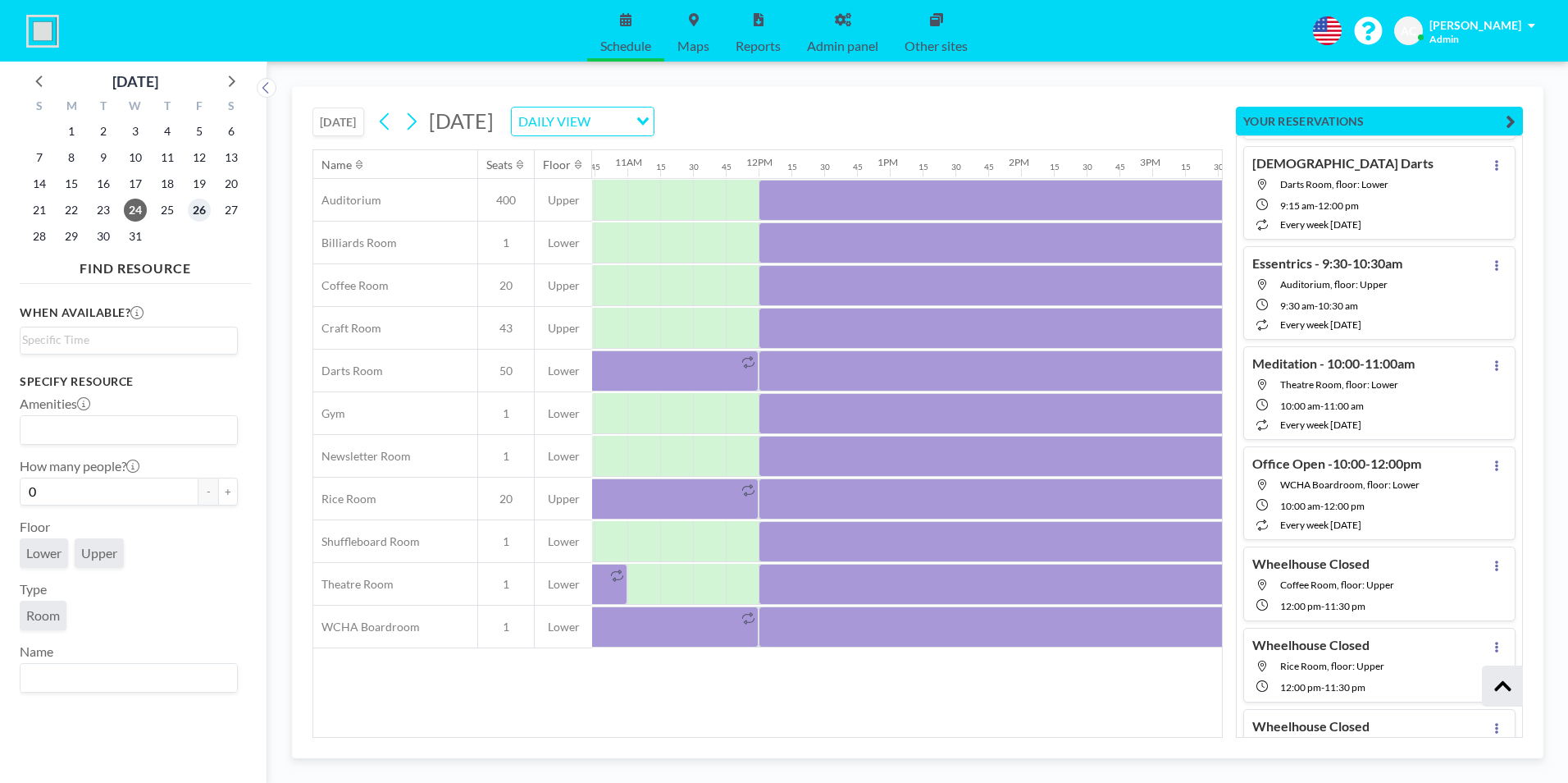
click at [204, 215] on span "26" at bounding box center [199, 210] width 23 height 23
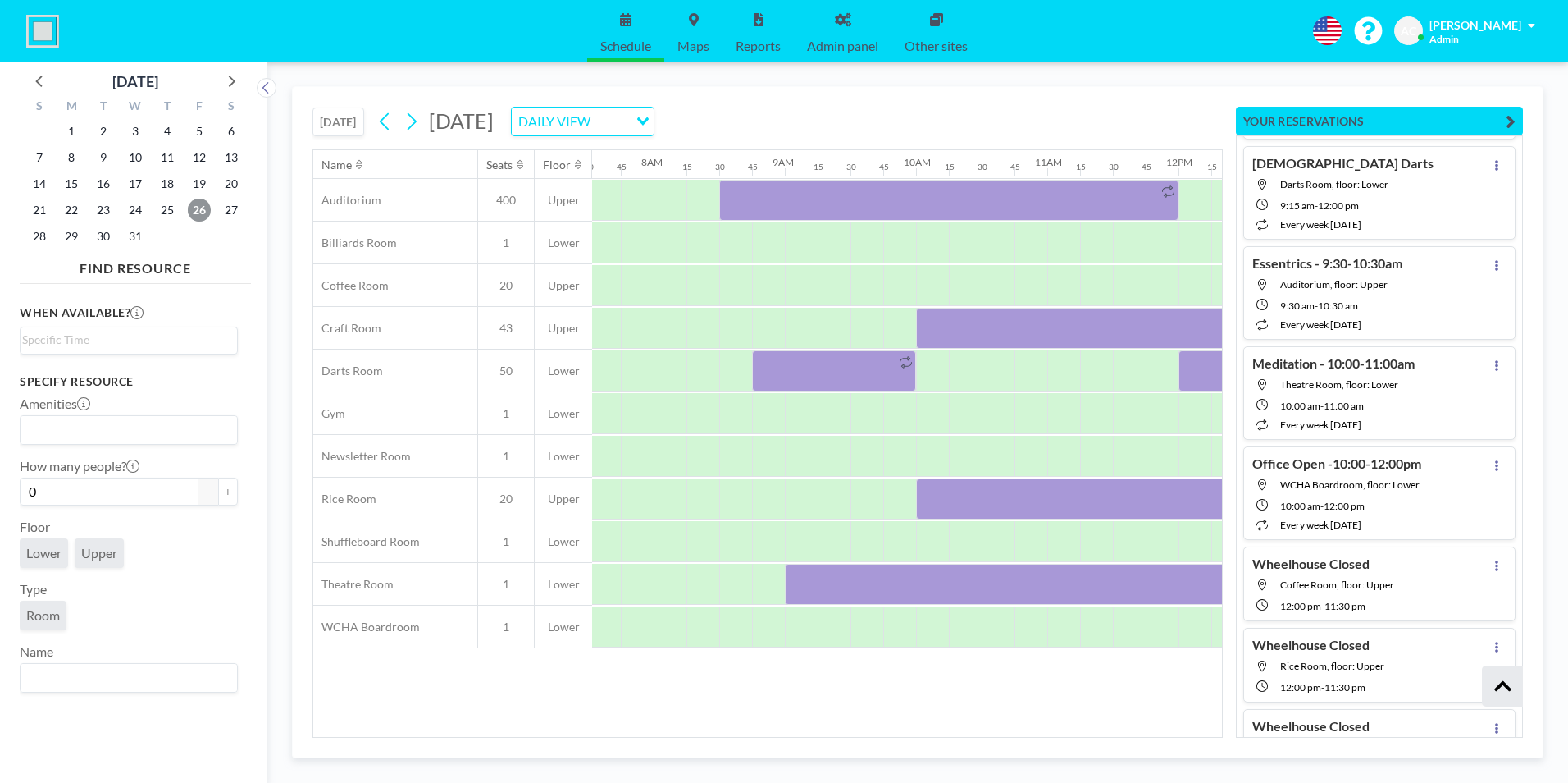
scroll to position [0, 1017]
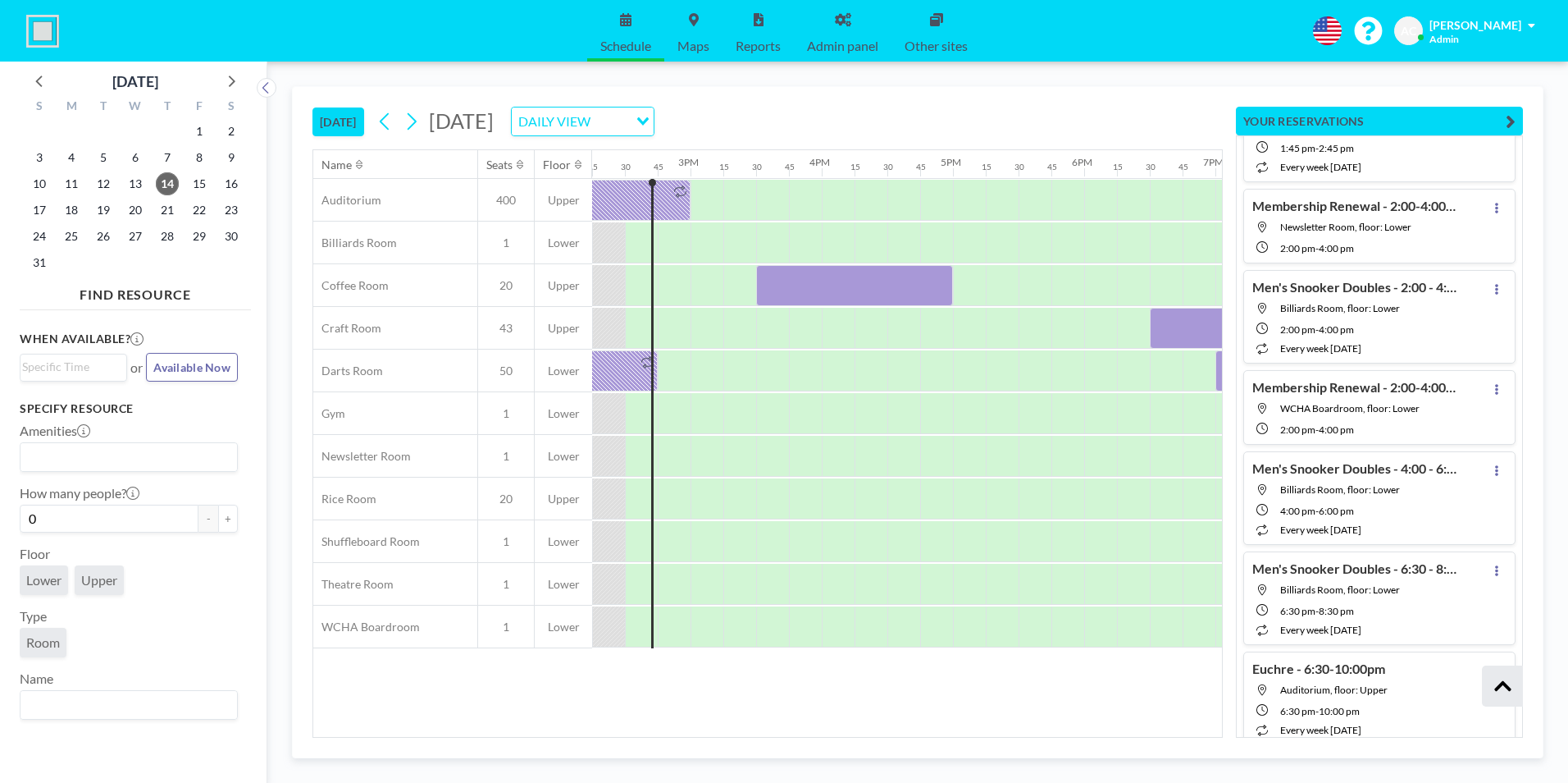
scroll to position [13136, 0]
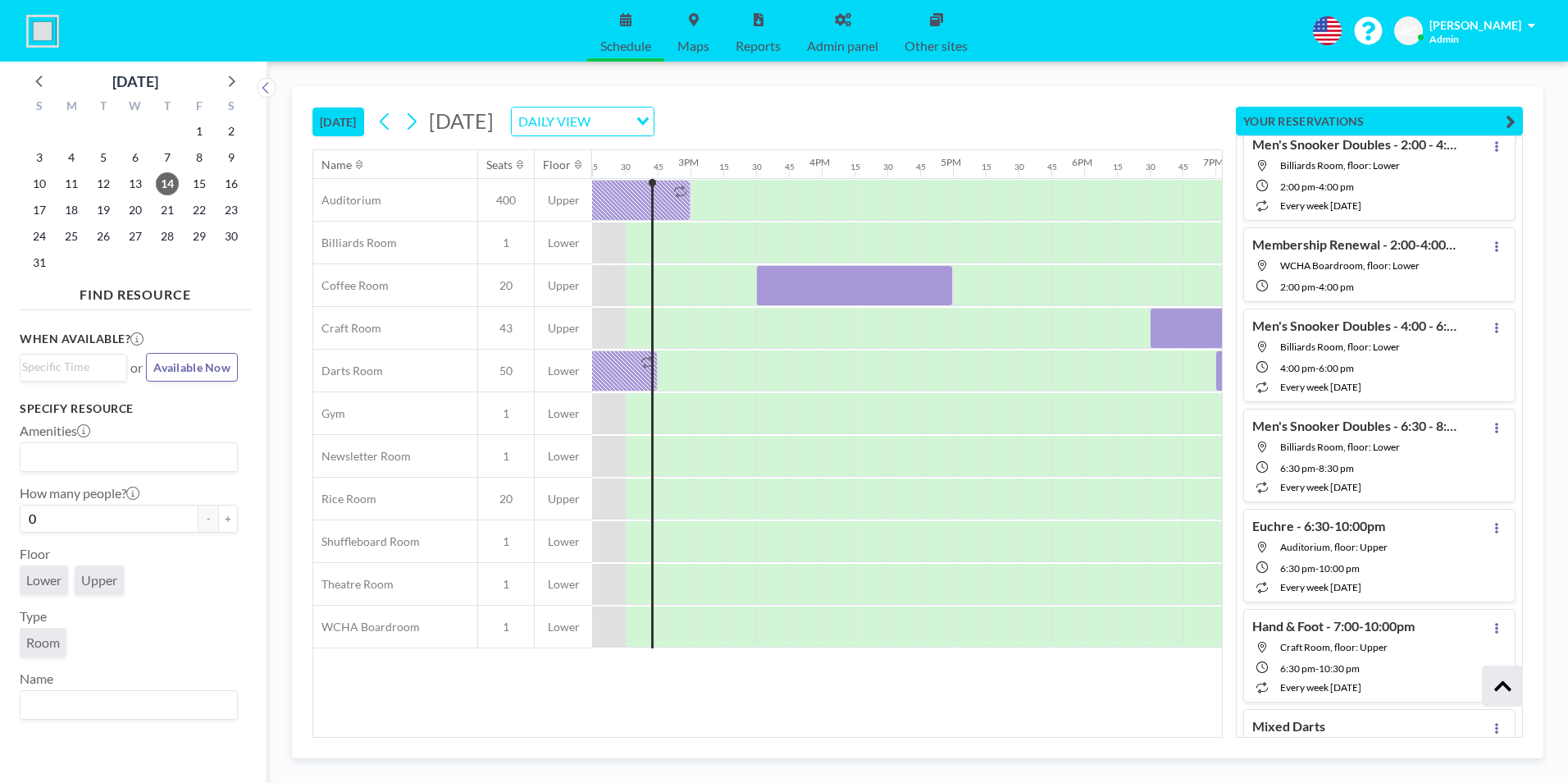
drag, startPoint x: 1520, startPoint y: 735, endPoint x: 1128, endPoint y: 685, distance: 395.2
click at [1128, 685] on div "Name Seats Floor 12AM 15 30 45 1AM 15 30 45 2AM 15 30 45 3AM 15 30 45 4AM 15 30…" at bounding box center [768, 443] width 909 height 587
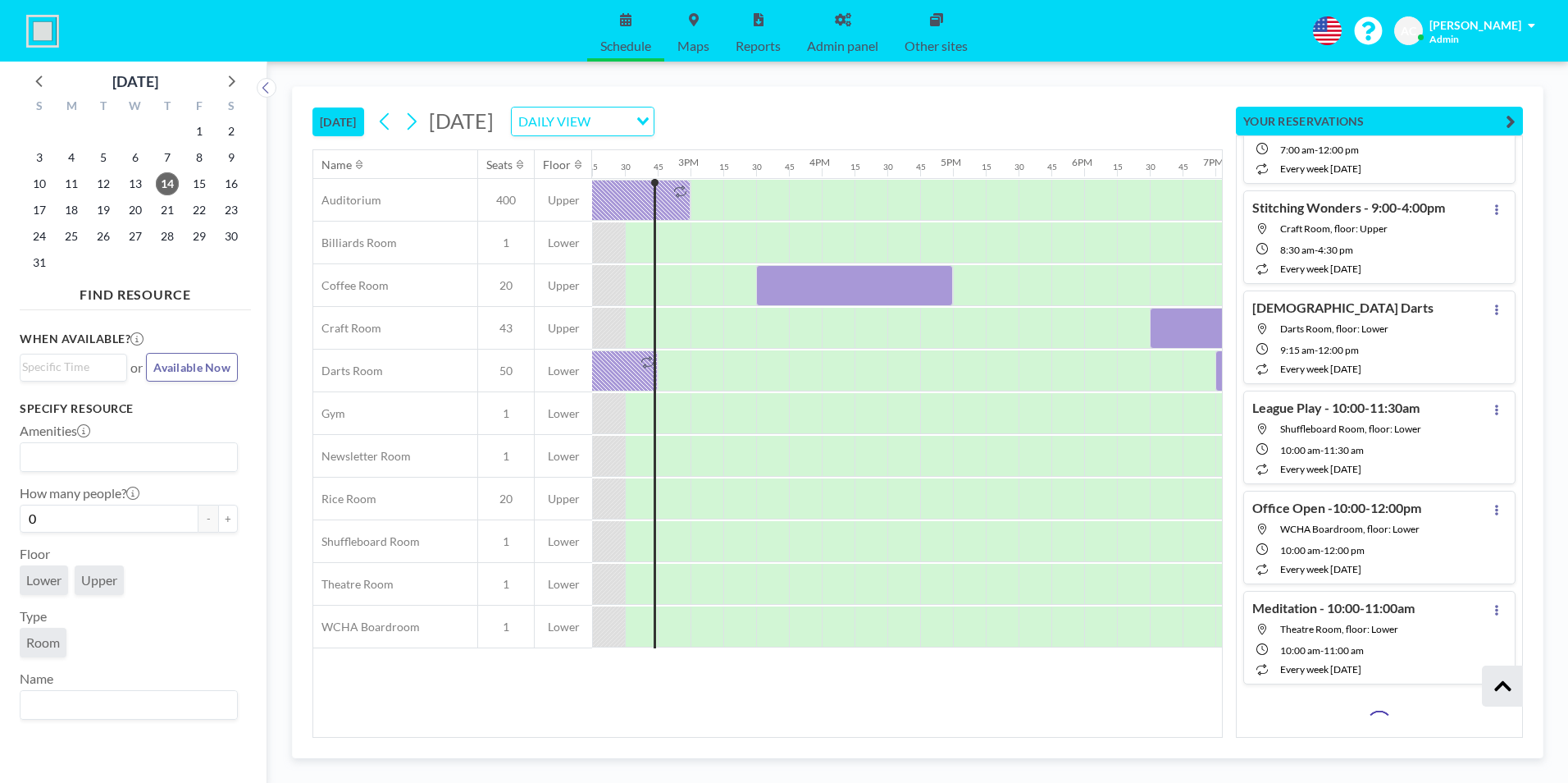
scroll to position [21810, 0]
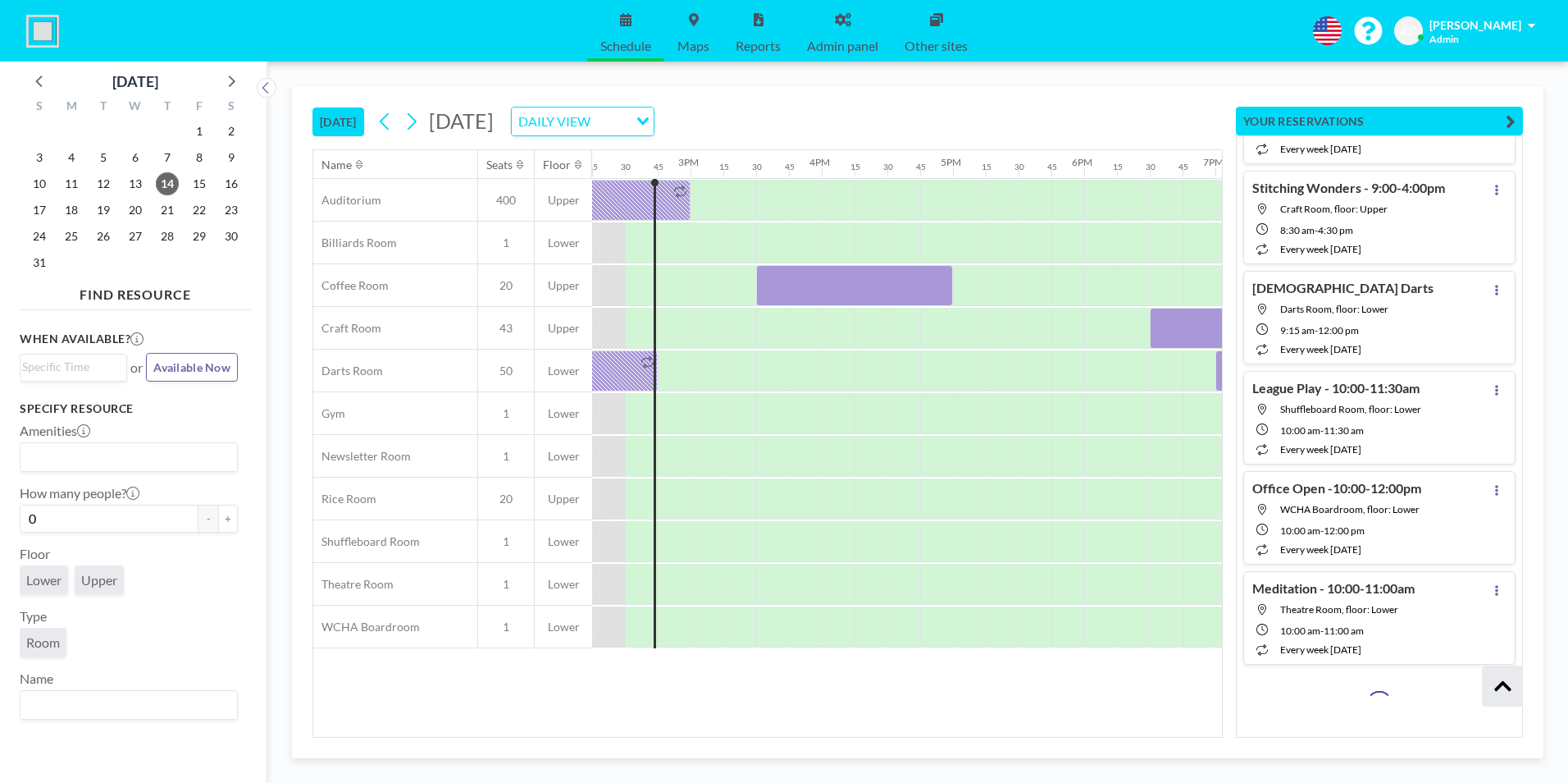
click at [980, 337] on div at bounding box center [296, 328] width 3149 height 43
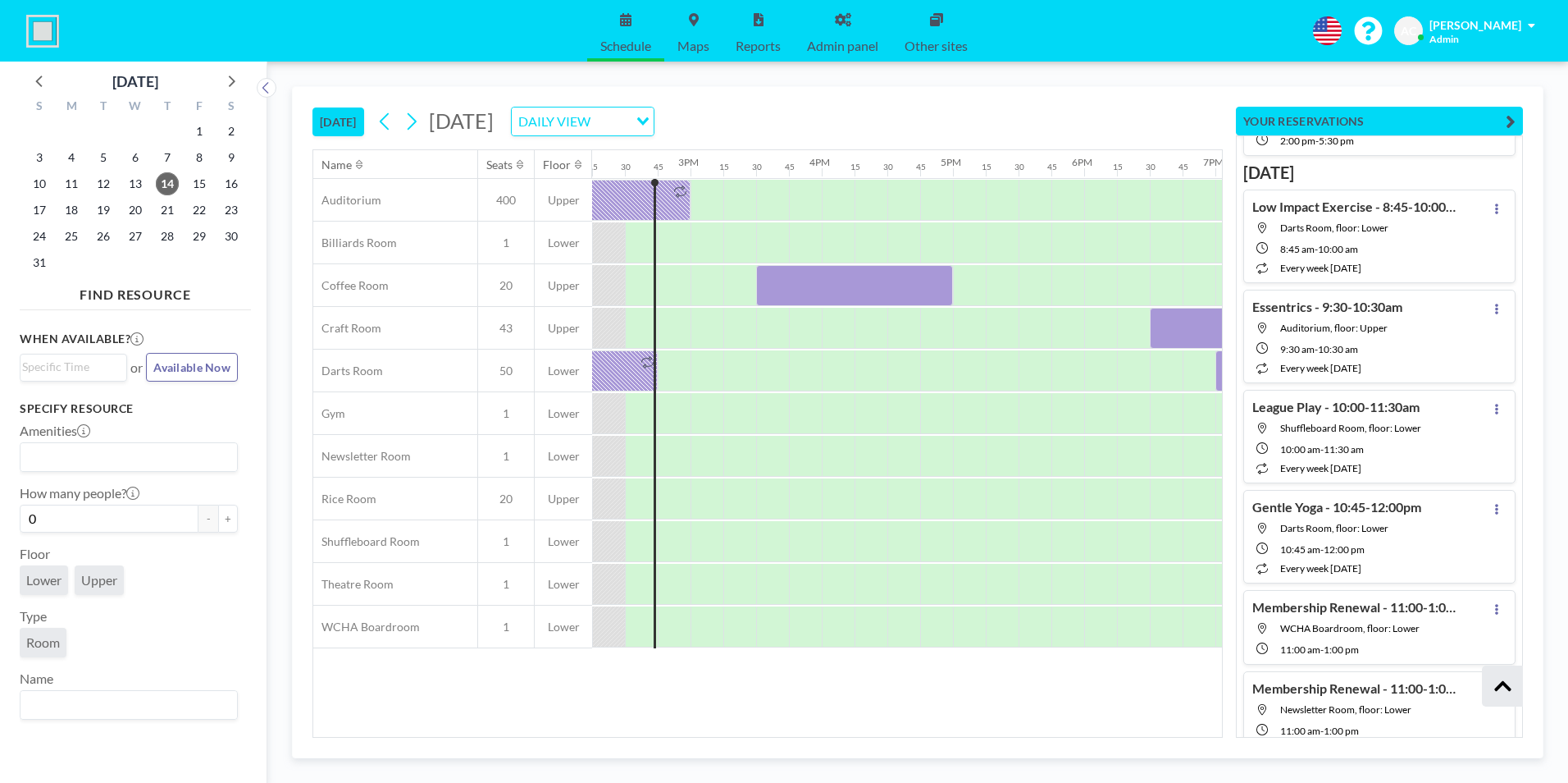
scroll to position [45209, 0]
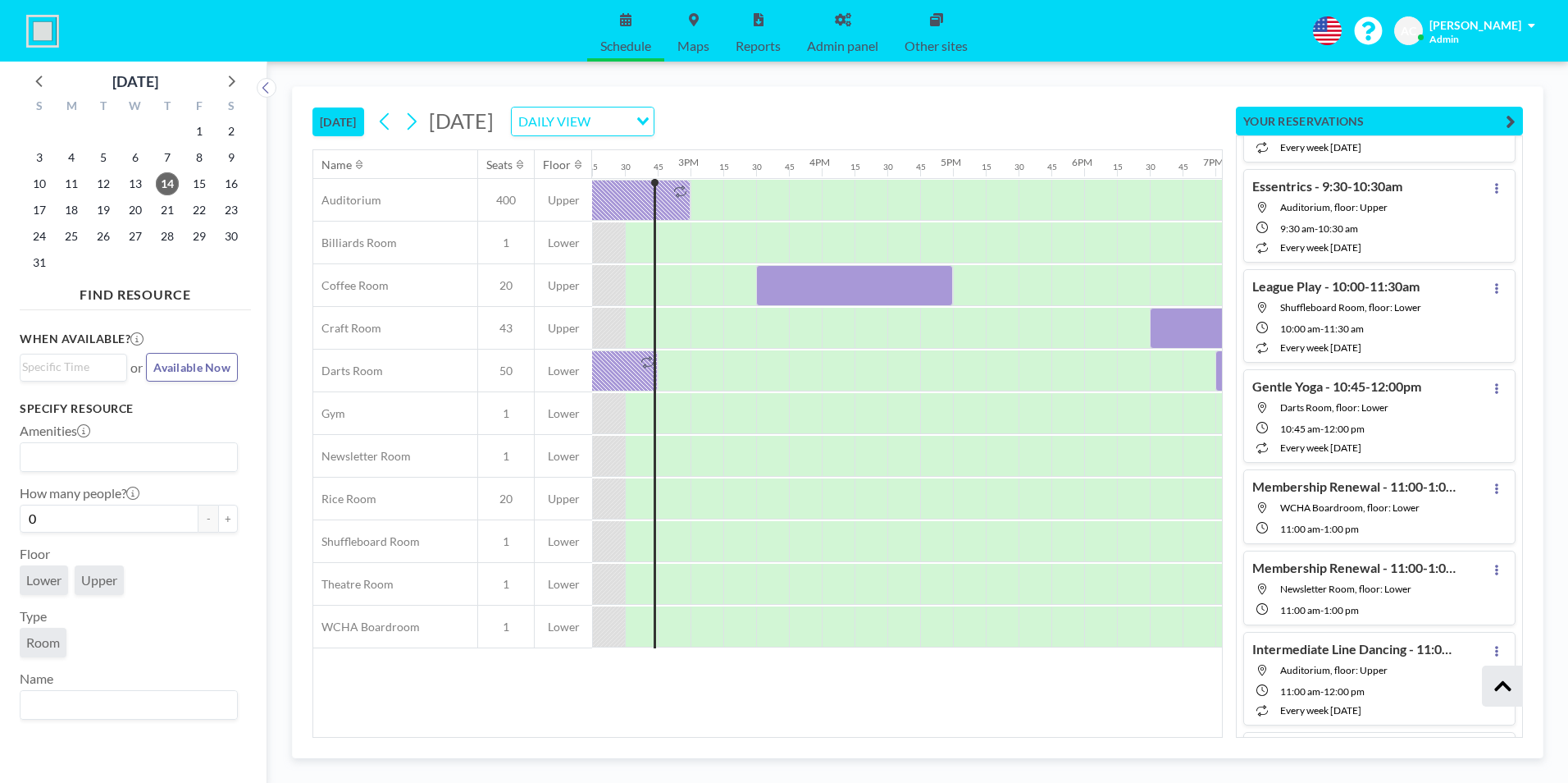
drag, startPoint x: 1519, startPoint y: 731, endPoint x: 1551, endPoint y: 112, distance: 619.8
click at [1551, 112] on div "[DATE] [DATE] DAILY VIEW Loading... Name Seats Floor 12AM 15 30 45 1AM 15 30 45…" at bounding box center [917, 422] width 1301 height 721
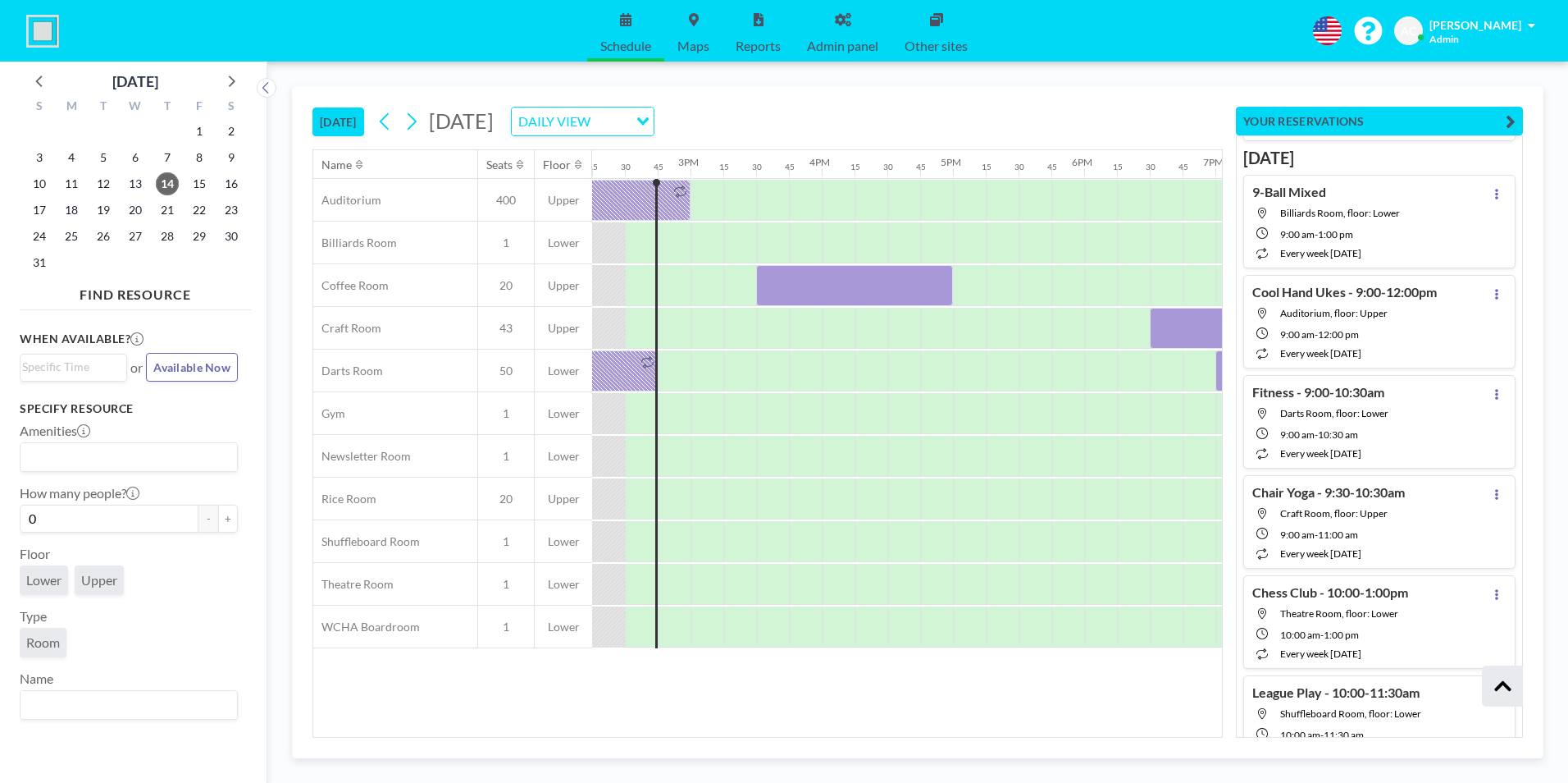
scroll to position [46687, 0]
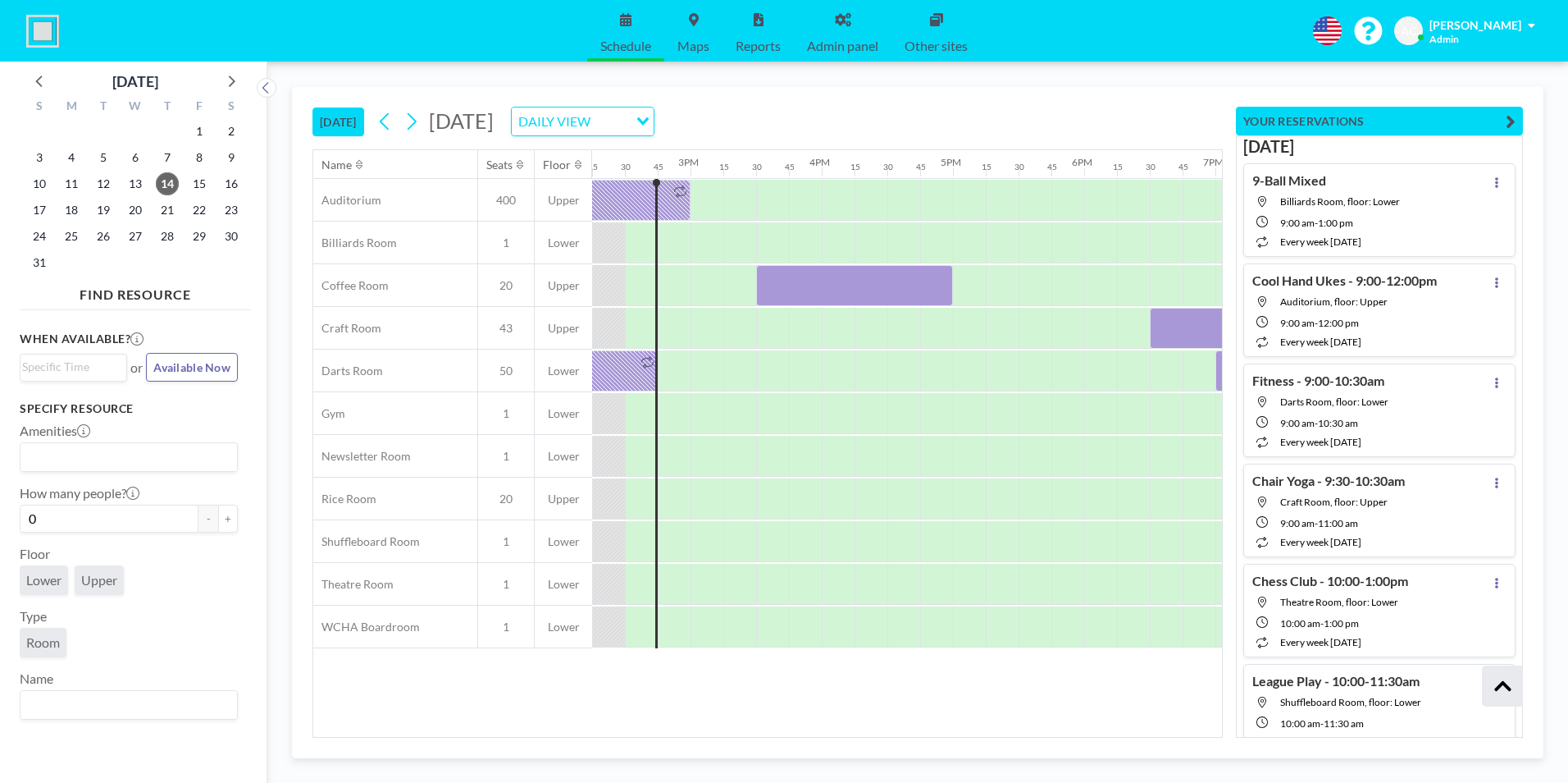
click at [1126, 621] on div at bounding box center [296, 627] width 3149 height 43
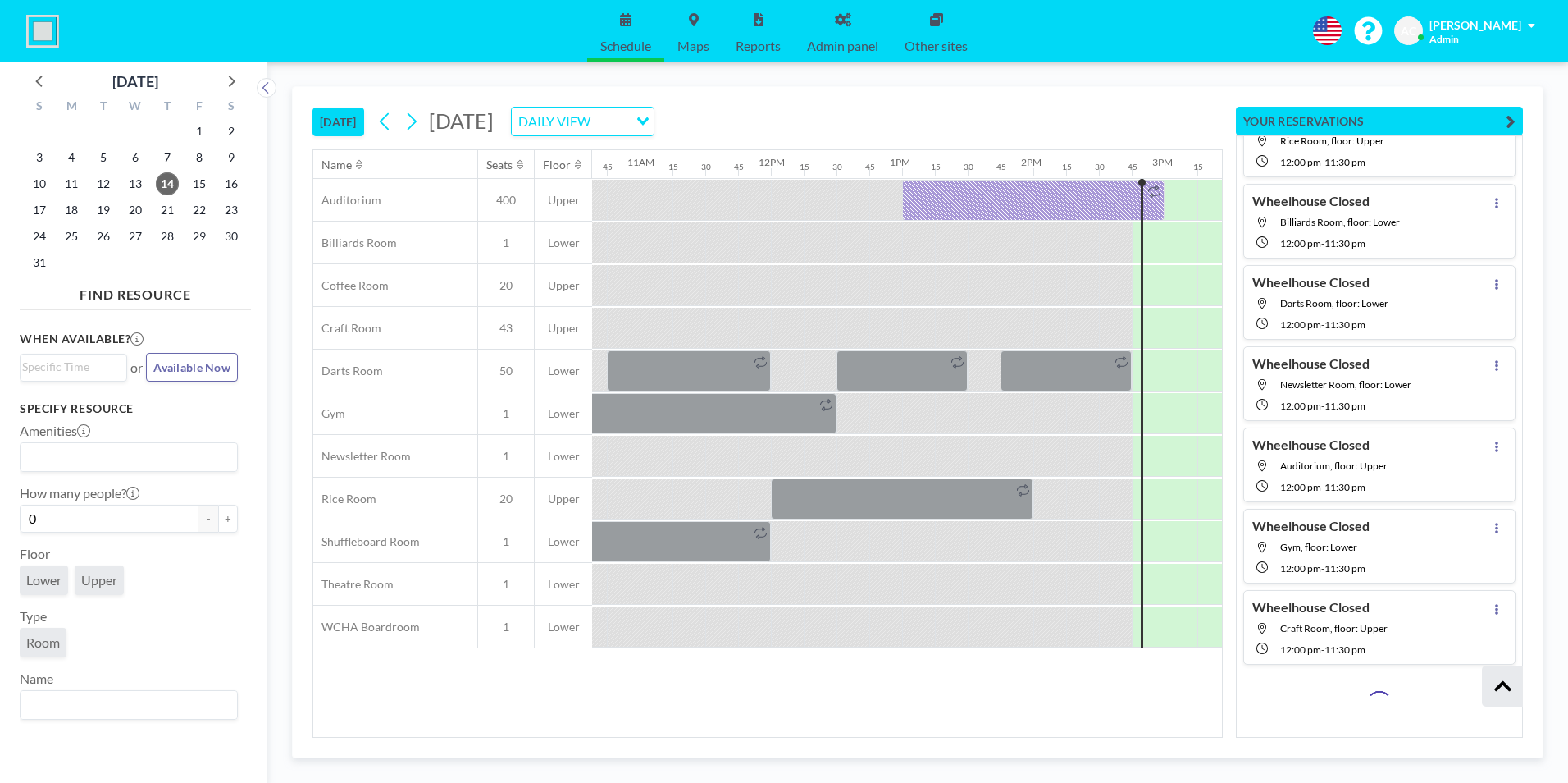
scroll to position [149125, 0]
click at [234, 79] on icon at bounding box center [230, 80] width 22 height 22
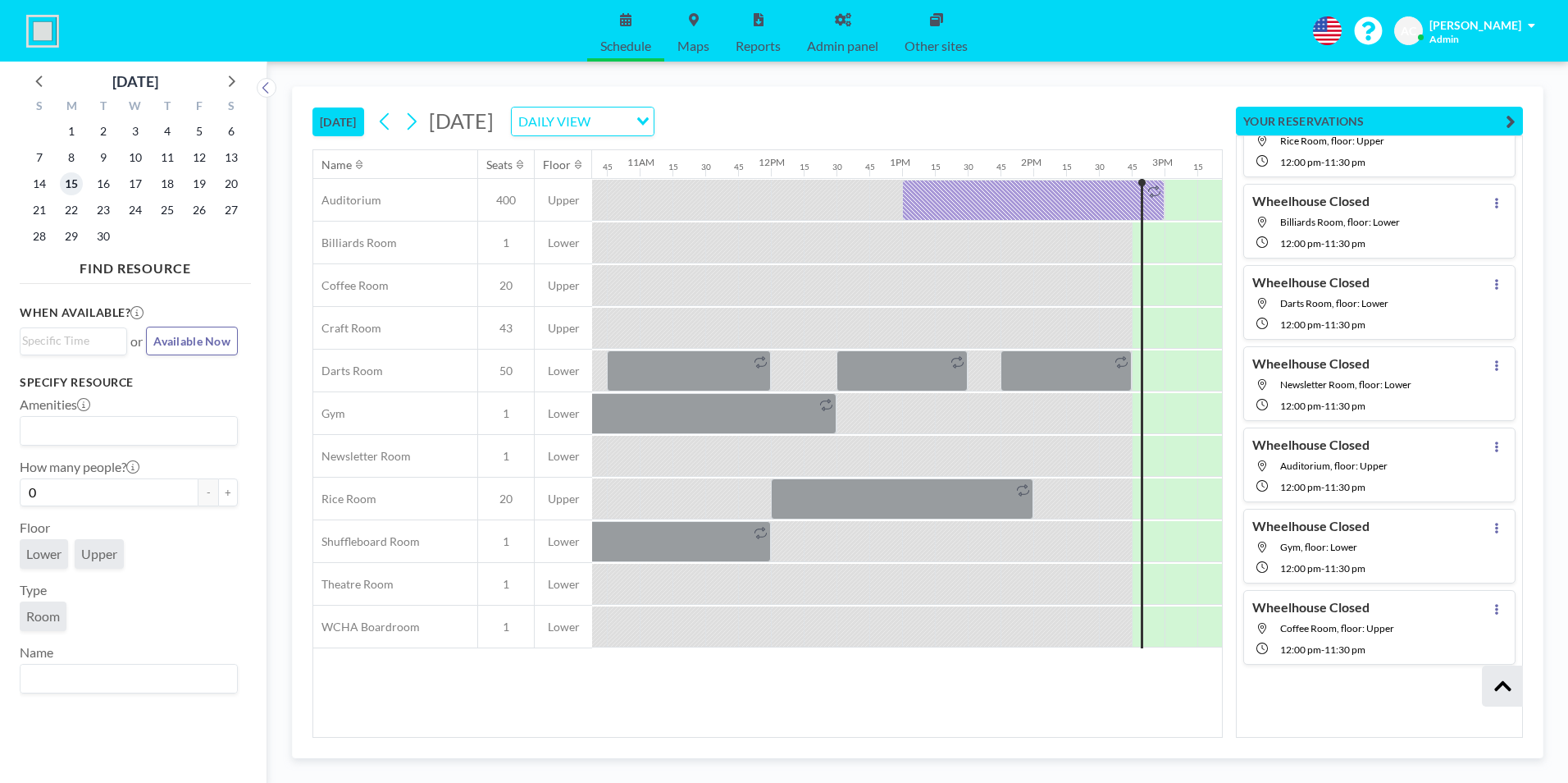
click at [75, 183] on span "15" at bounding box center [71, 183] width 23 height 23
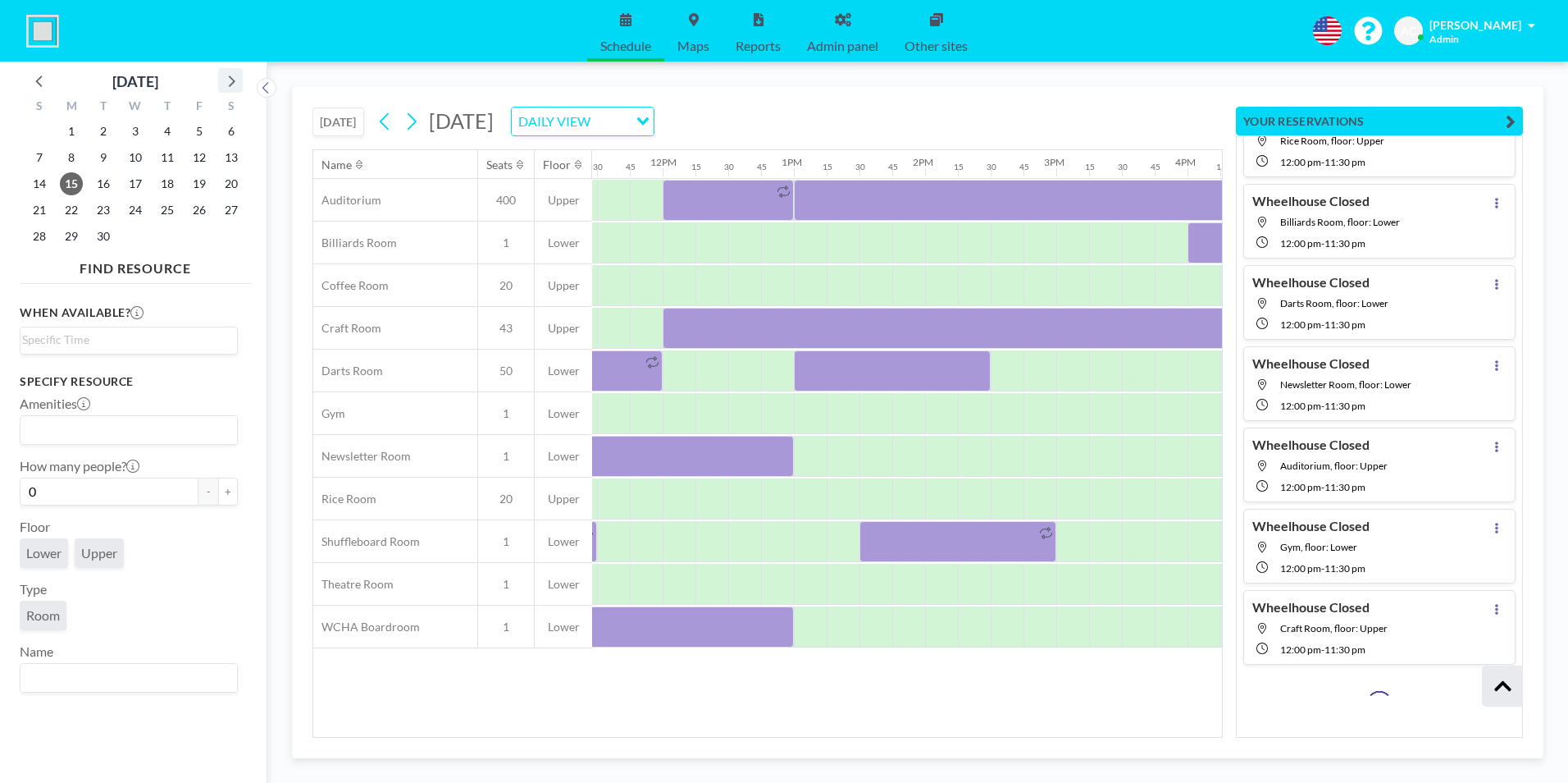
click at [232, 80] on icon at bounding box center [230, 80] width 22 height 22
click at [36, 77] on icon at bounding box center [40, 80] width 22 height 22
click at [230, 78] on icon at bounding box center [230, 80] width 22 height 22
click at [77, 181] on span "13" at bounding box center [71, 183] width 23 height 23
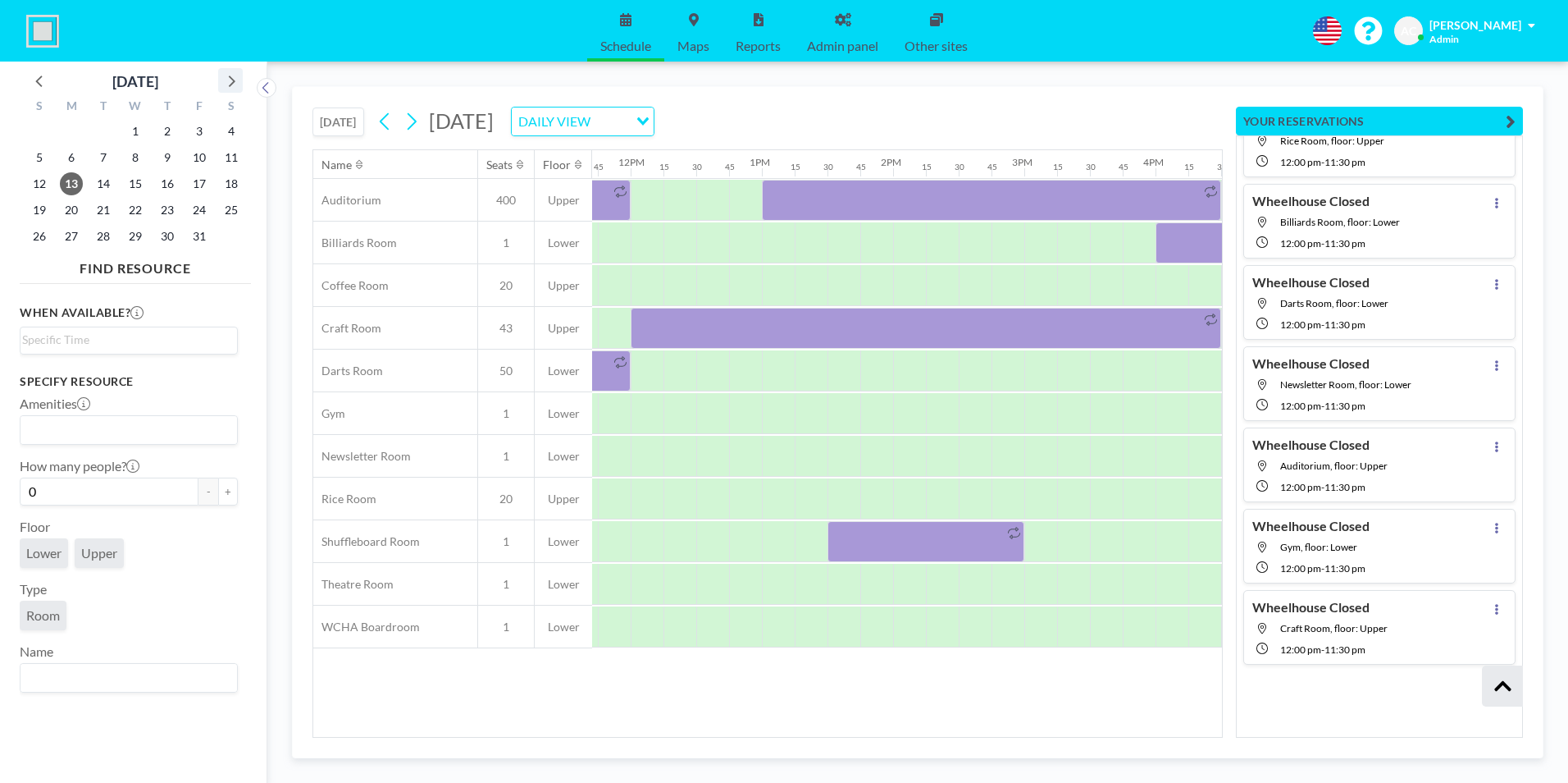
click at [232, 77] on icon at bounding box center [230, 80] width 22 height 22
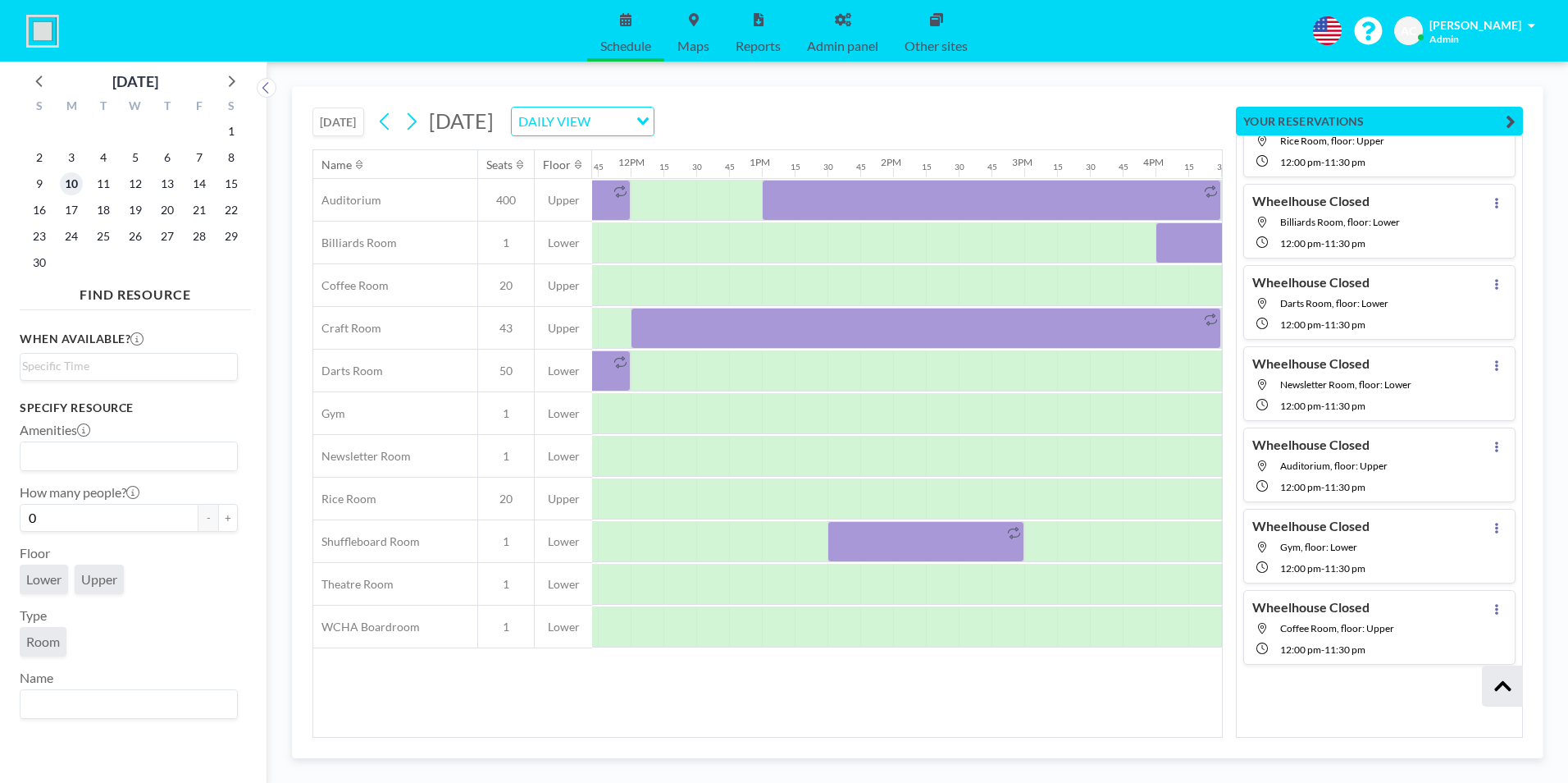
click at [77, 186] on span "10" at bounding box center [71, 183] width 23 height 23
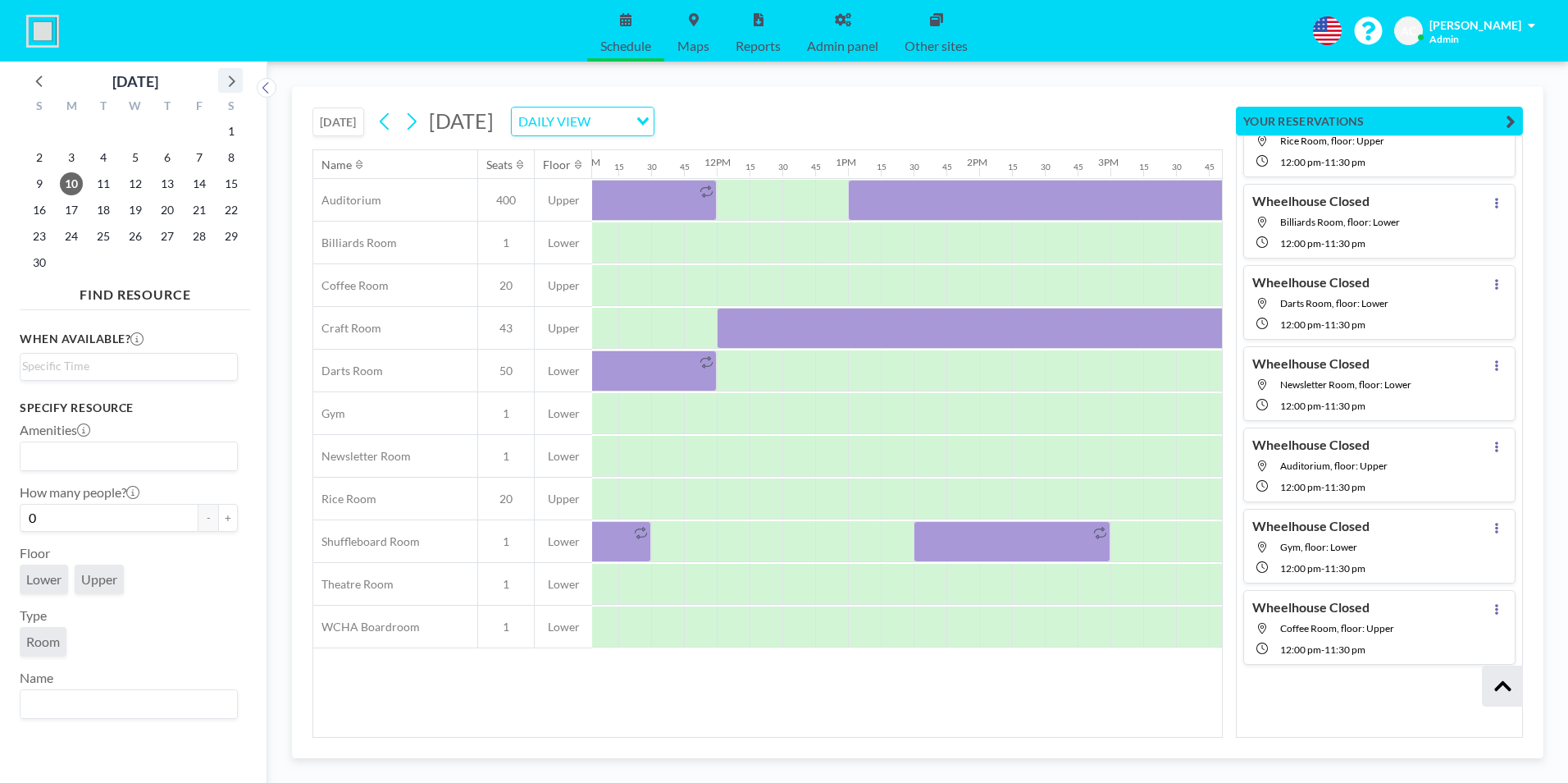
click at [230, 80] on icon at bounding box center [230, 80] width 22 height 22
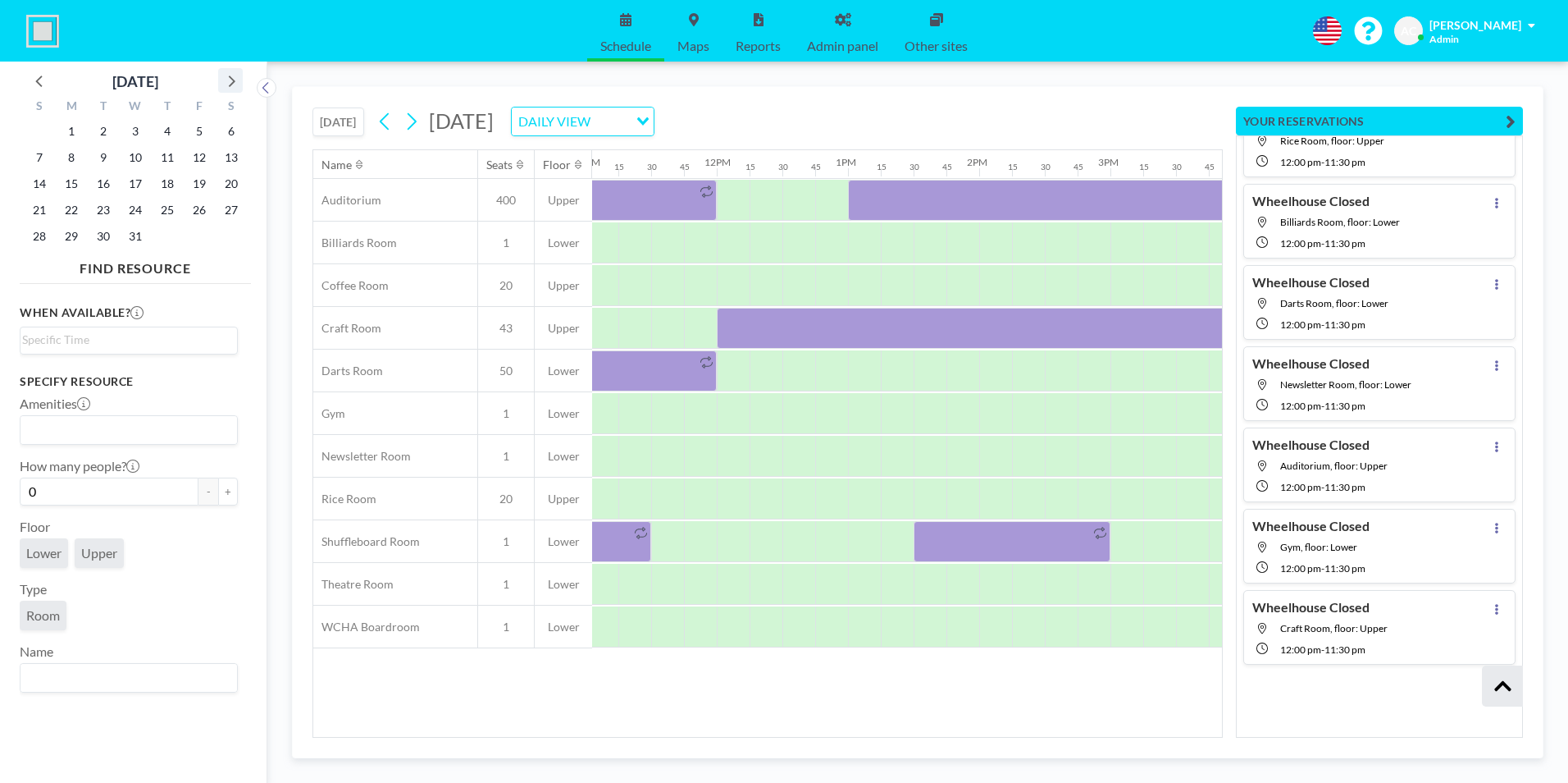
click at [230, 80] on icon at bounding box center [230, 80] width 22 height 22
click at [74, 205] on span "19" at bounding box center [71, 210] width 23 height 23
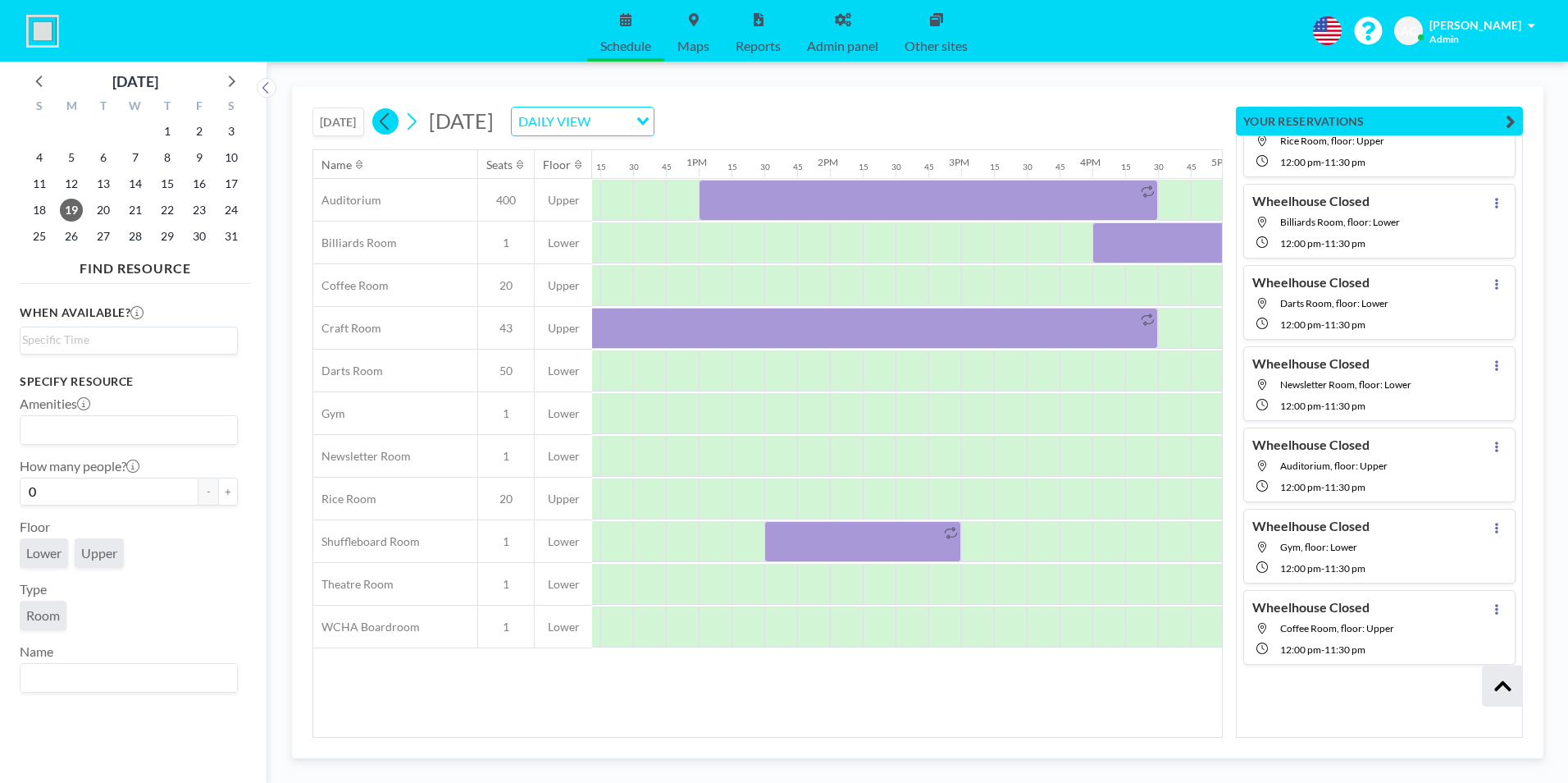
click at [383, 118] on icon at bounding box center [384, 122] width 16 height 24
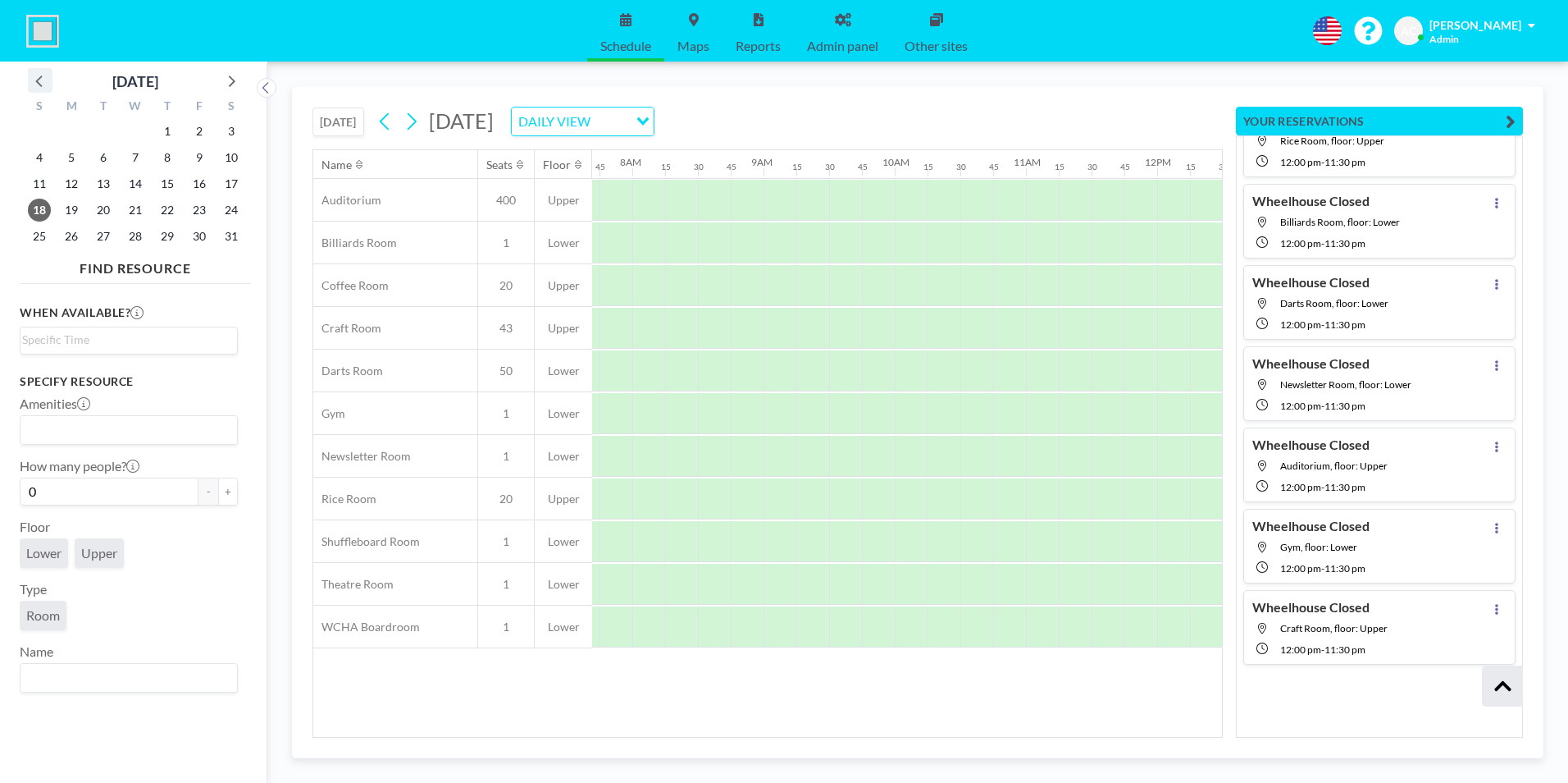
click at [39, 80] on icon at bounding box center [40, 80] width 22 height 22
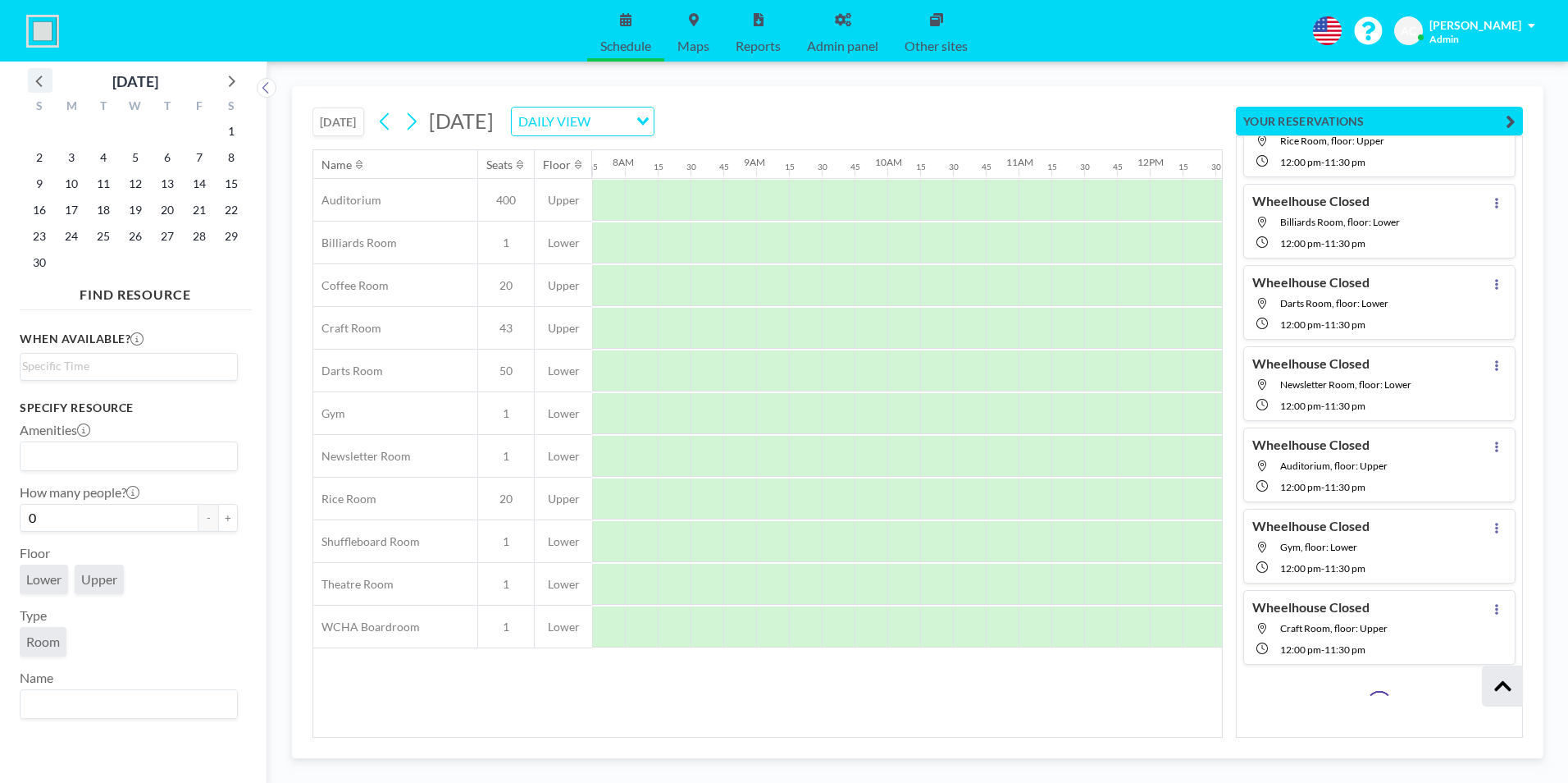
click at [39, 80] on icon at bounding box center [40, 80] width 22 height 22
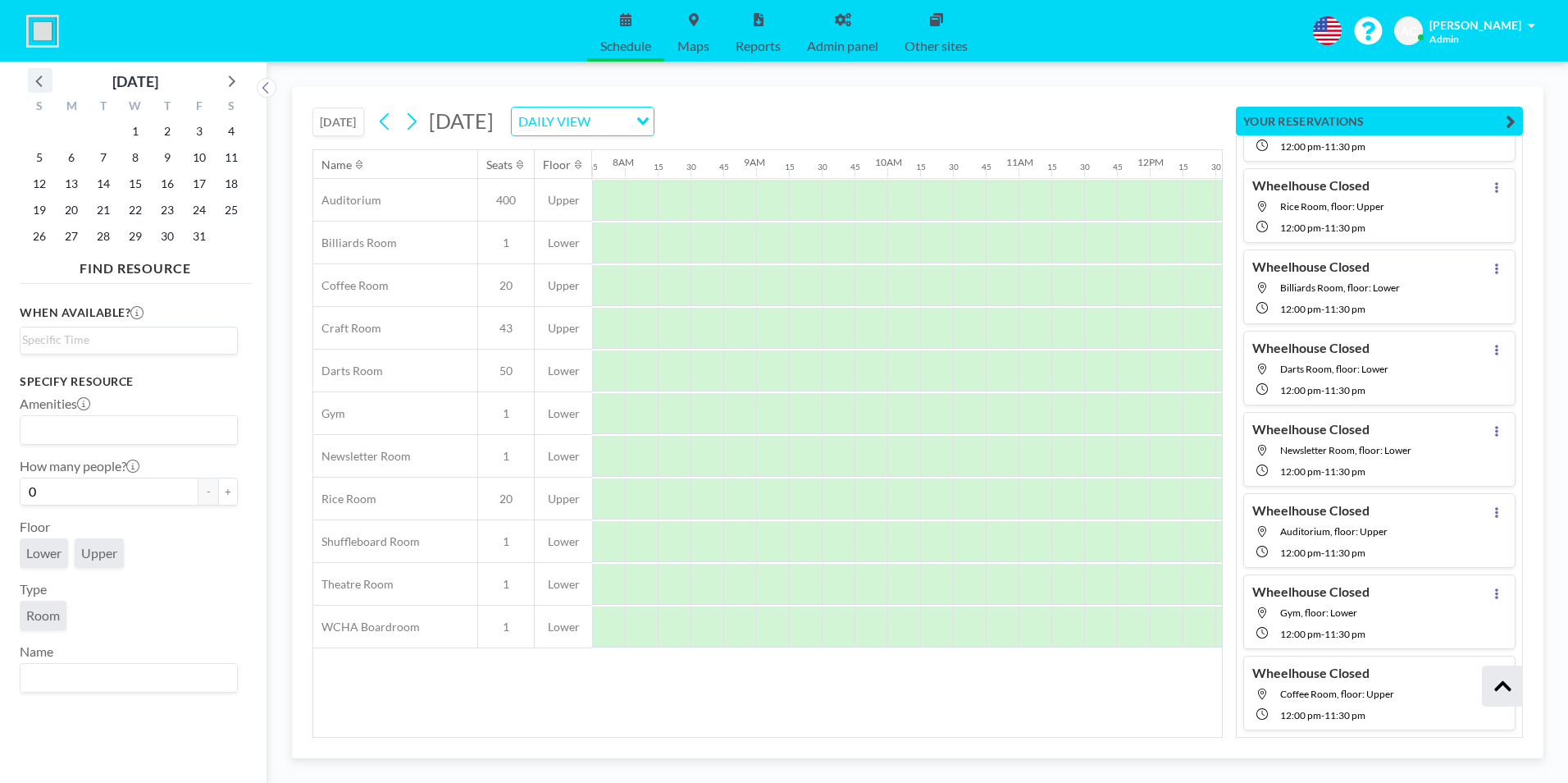
click at [37, 80] on icon at bounding box center [38, 81] width 7 height 11
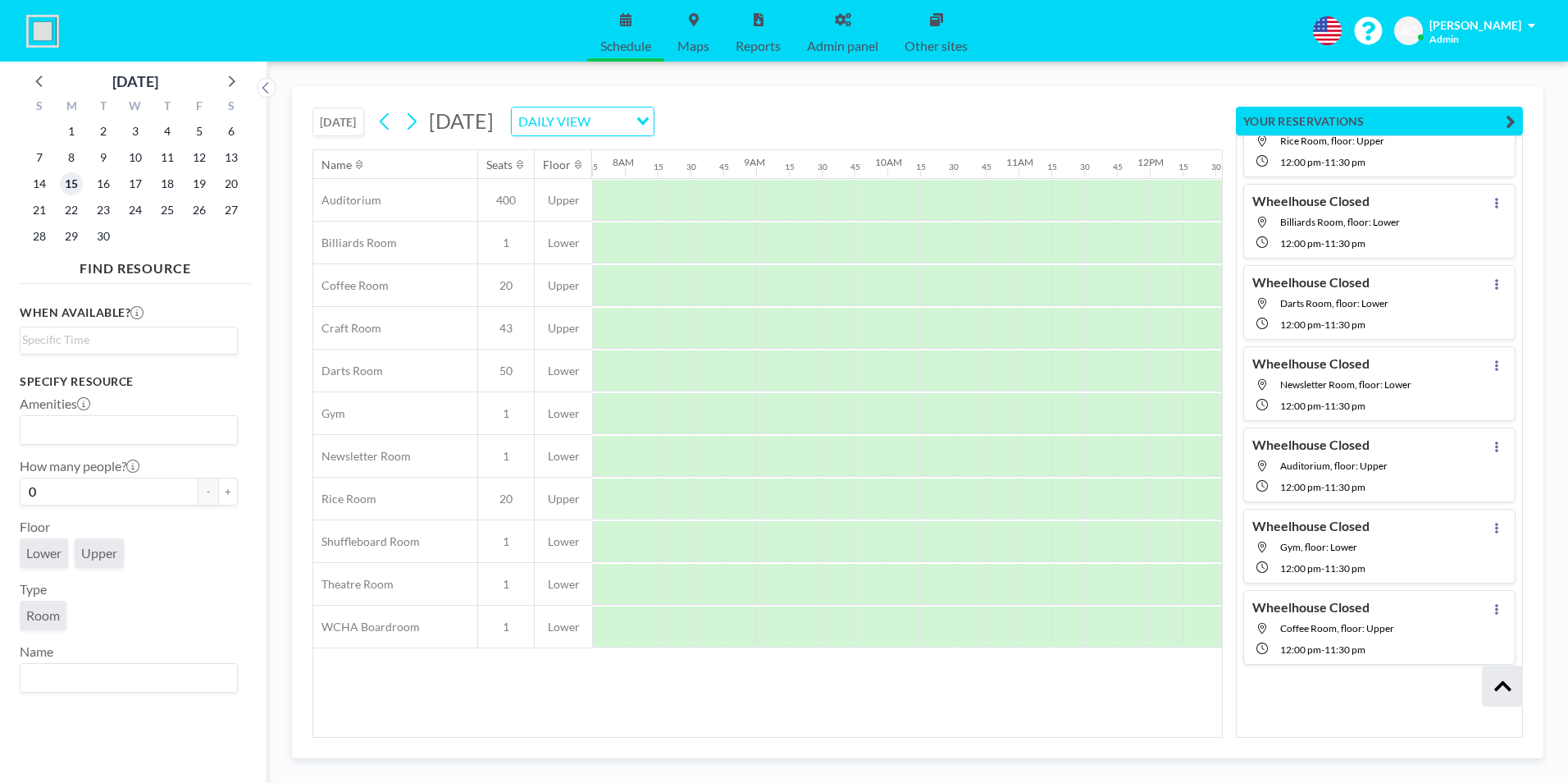
click at [79, 181] on span "15" at bounding box center [71, 183] width 23 height 23
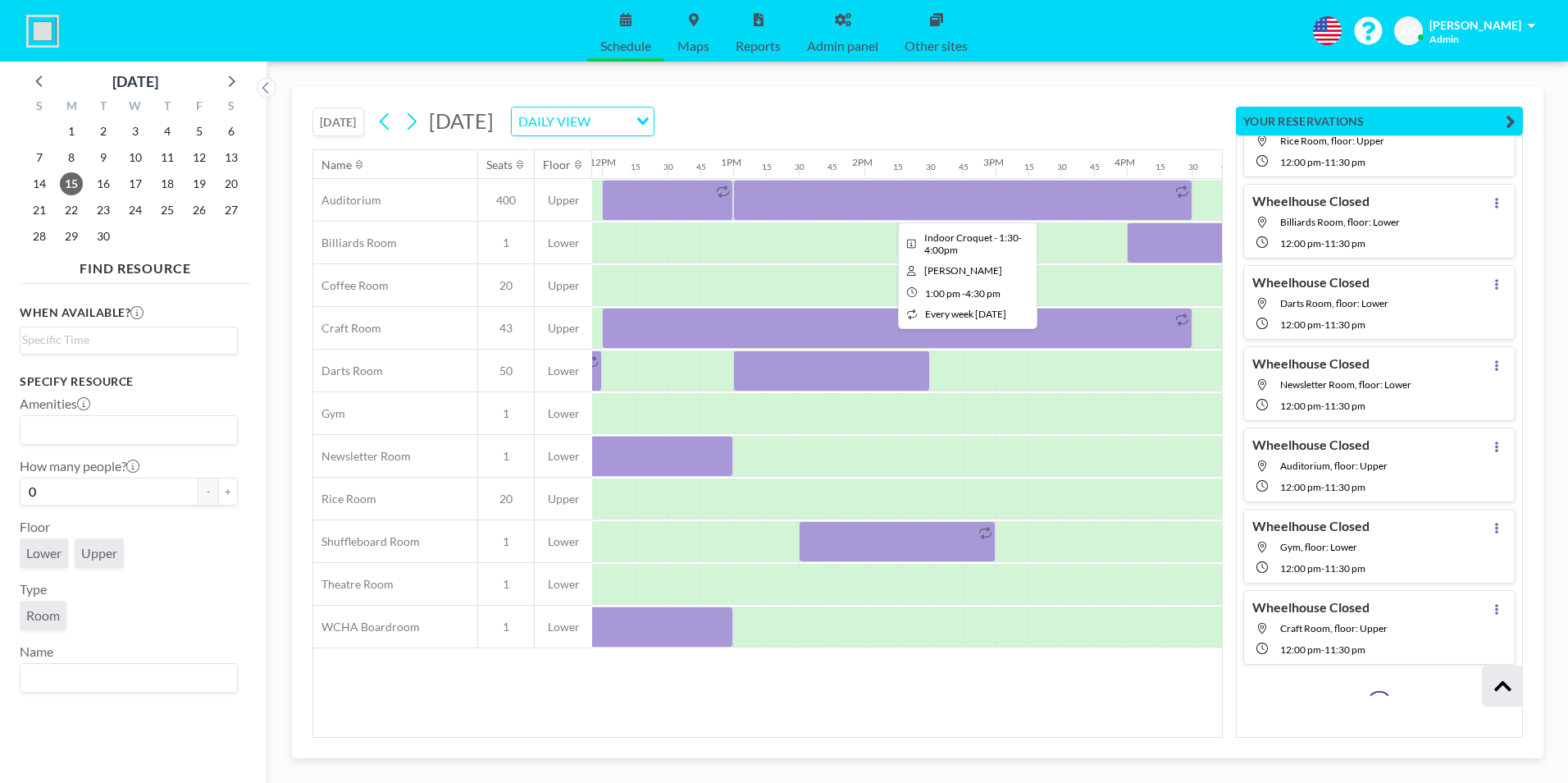
click at [898, 196] on div at bounding box center [962, 200] width 459 height 41
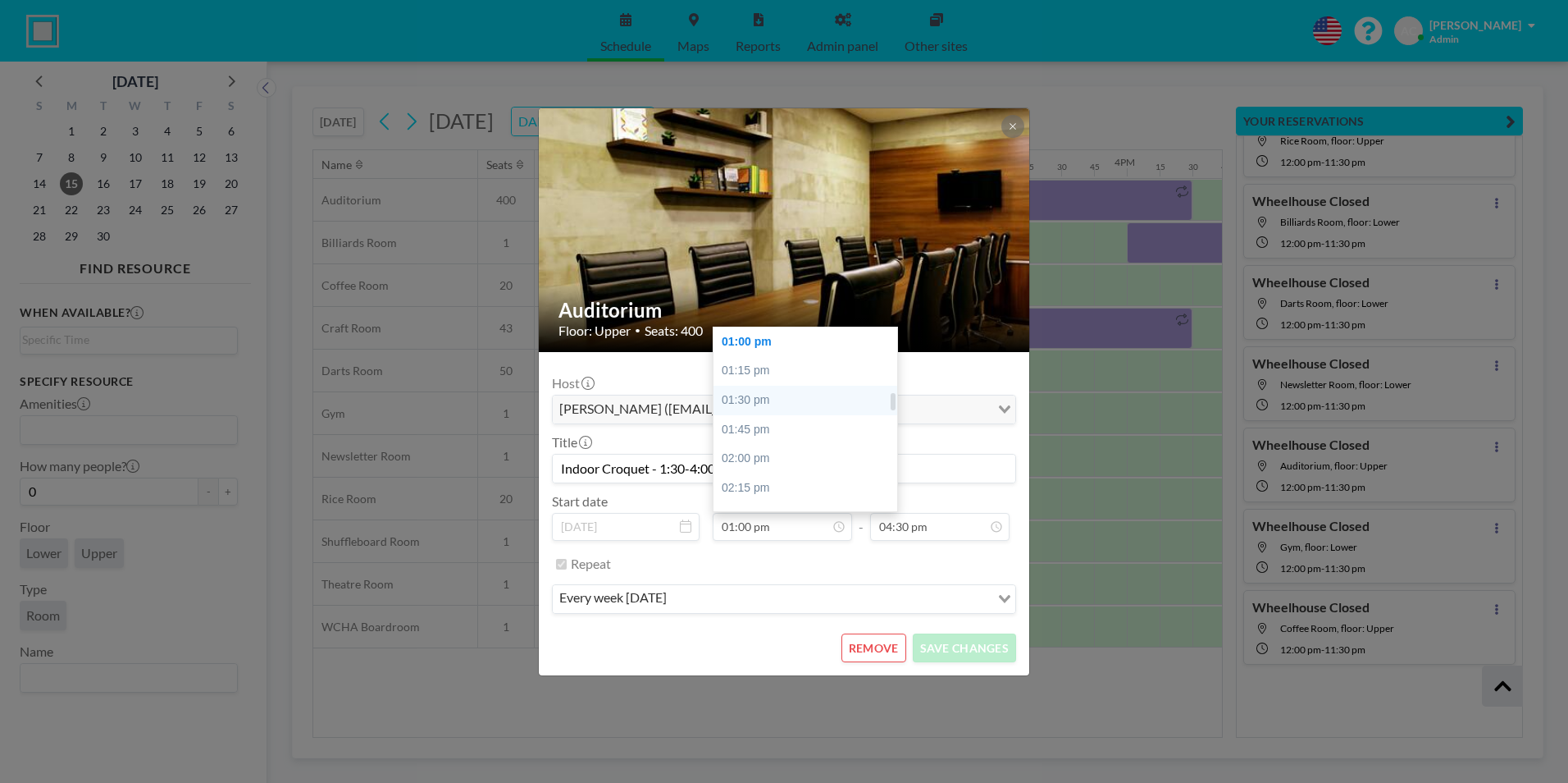
click at [778, 398] on div "01:30 pm" at bounding box center [809, 400] width 192 height 30
type input "01:30 pm"
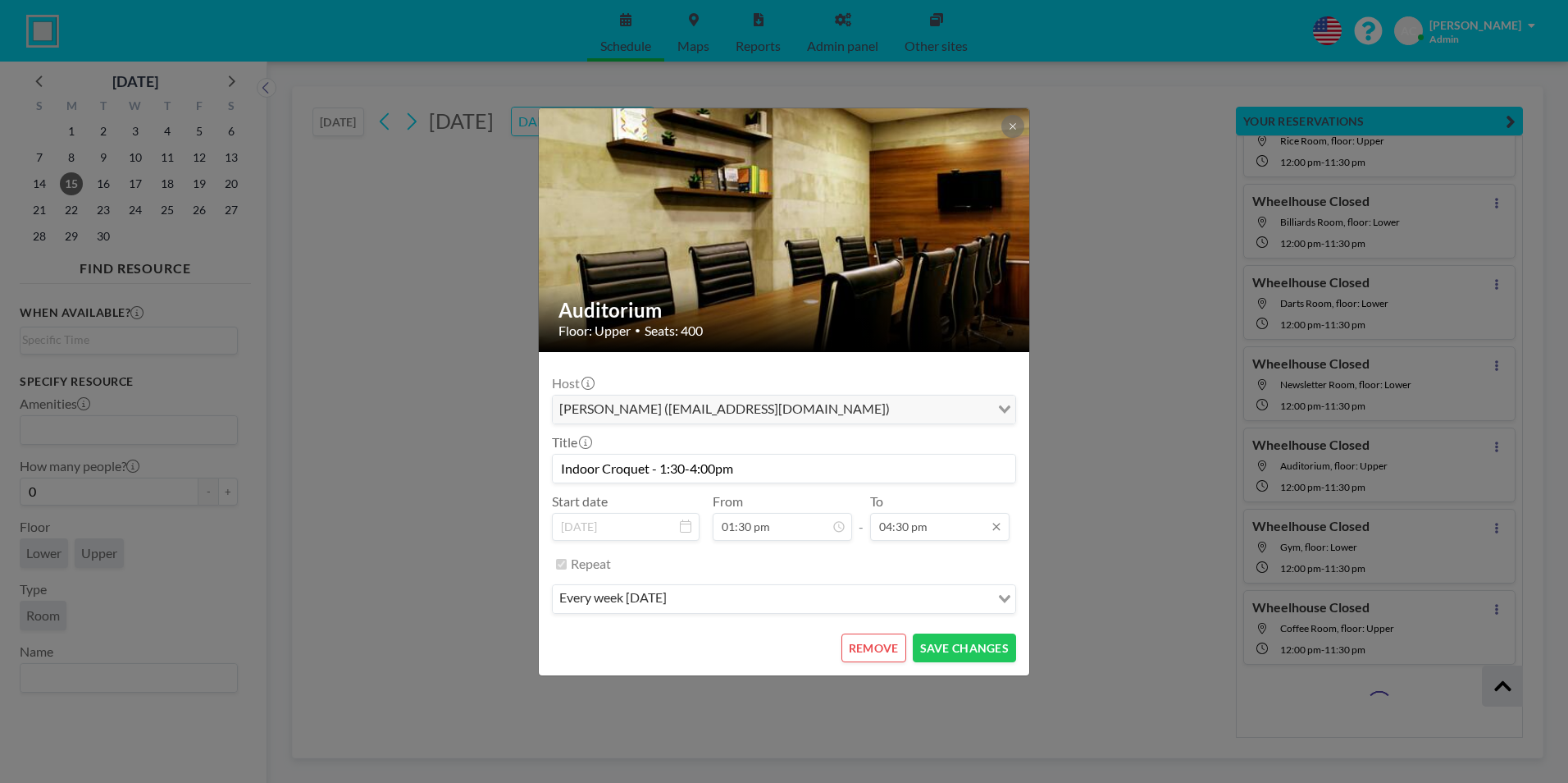
click at [931, 527] on input "04:30 pm" at bounding box center [940, 527] width 139 height 28
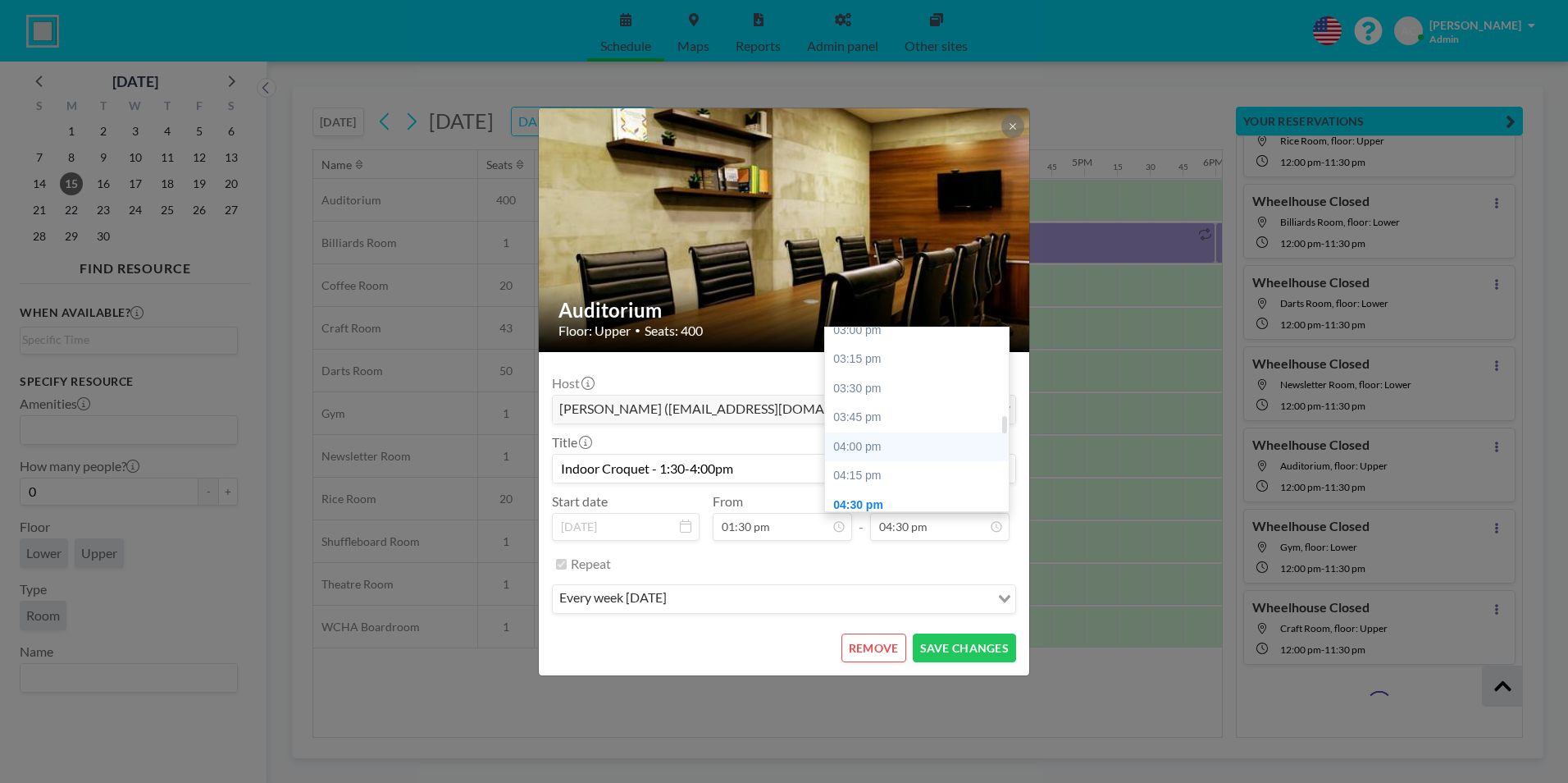
click at [896, 446] on div "04:00 pm" at bounding box center [920, 447] width 192 height 30
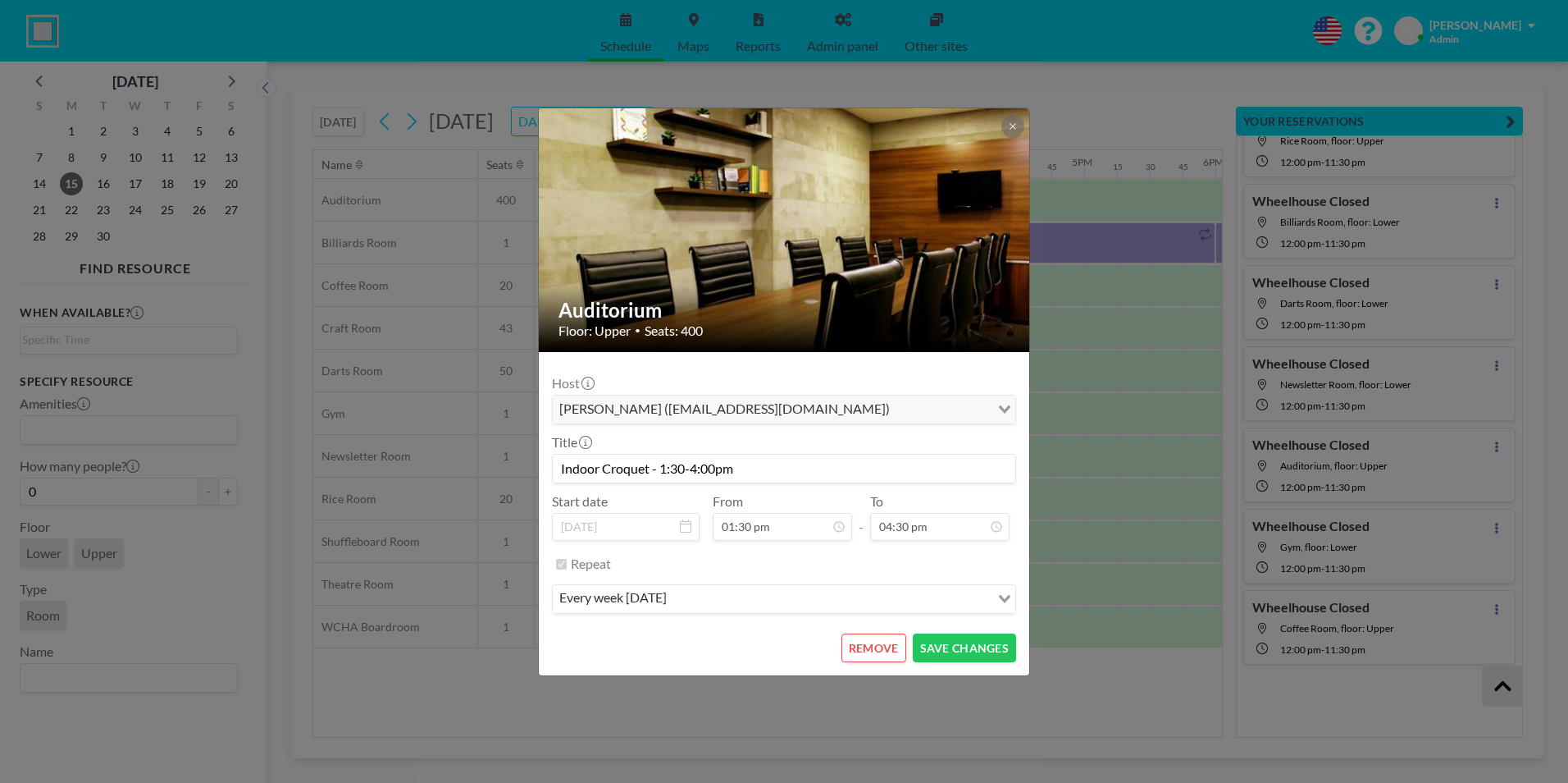
type input "04:00 pm"
click at [976, 645] on button "SAVE CHANGES" at bounding box center [964, 647] width 104 height 29
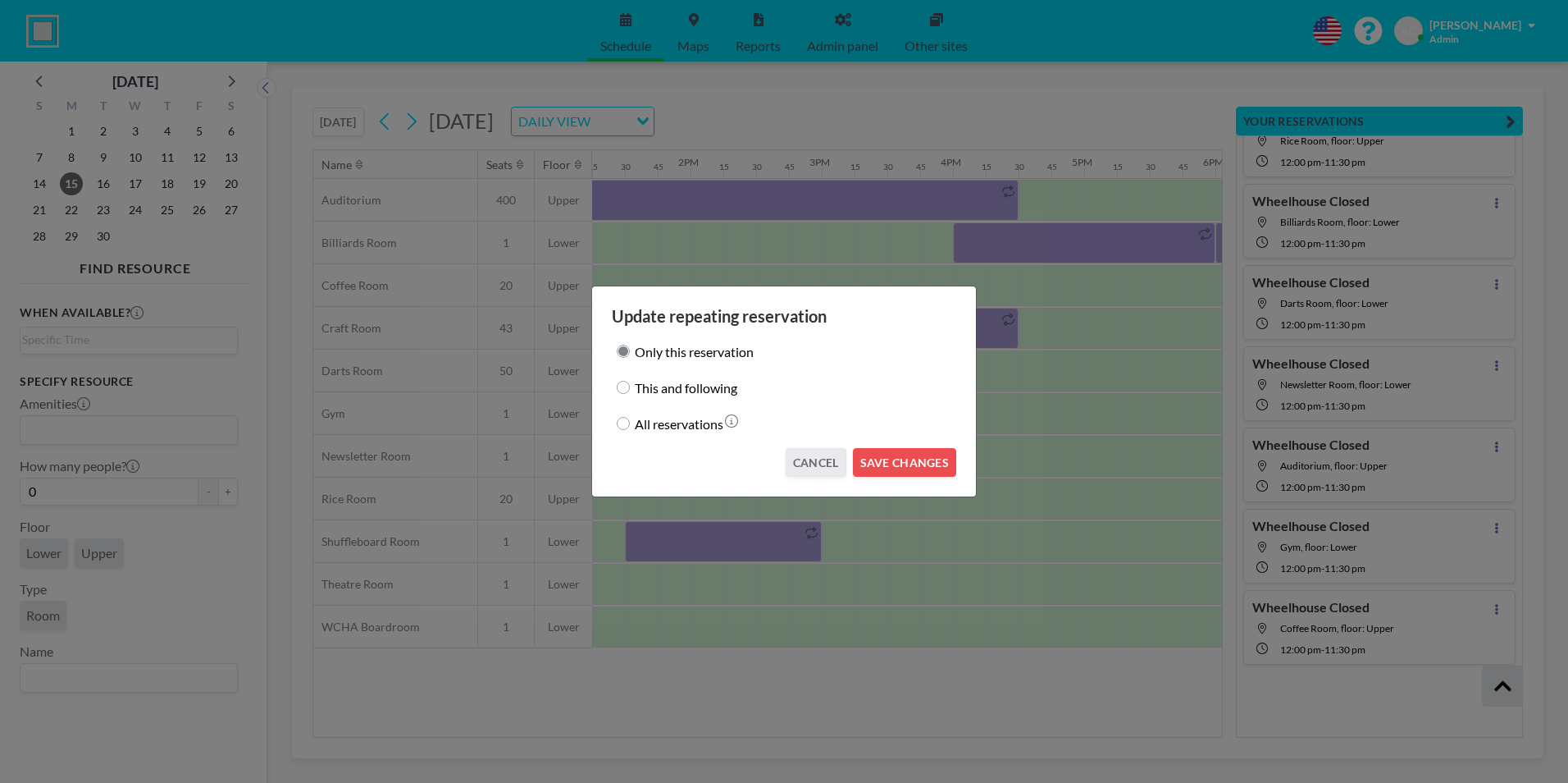
click at [617, 384] on input "This and following" at bounding box center [624, 387] width 13 height 13
radio input "true"
click at [925, 464] on button "SAVE CHANGES" at bounding box center [904, 462] width 104 height 29
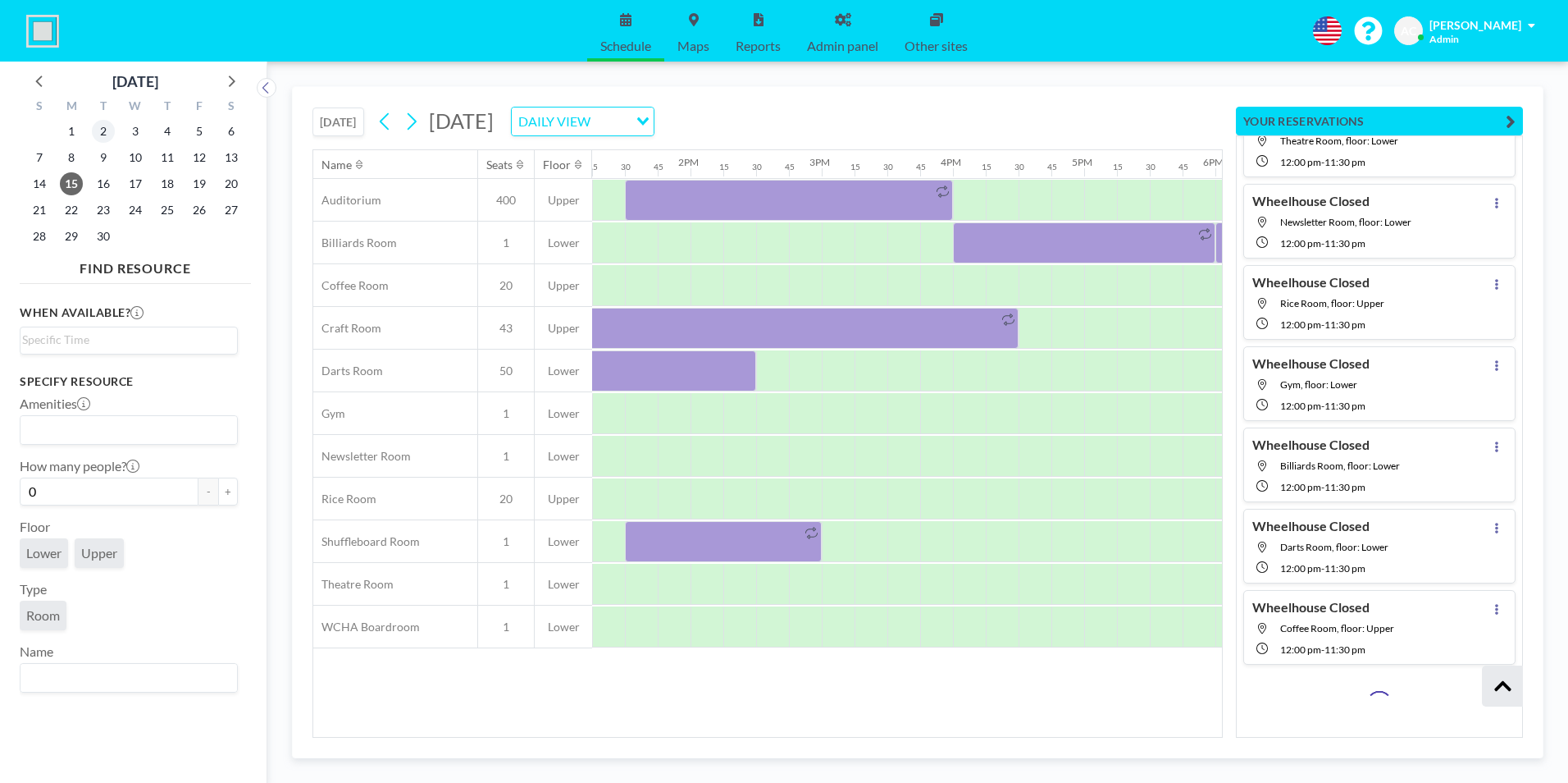
scroll to position [149206, 0]
click at [104, 127] on span "2" at bounding box center [103, 131] width 23 height 23
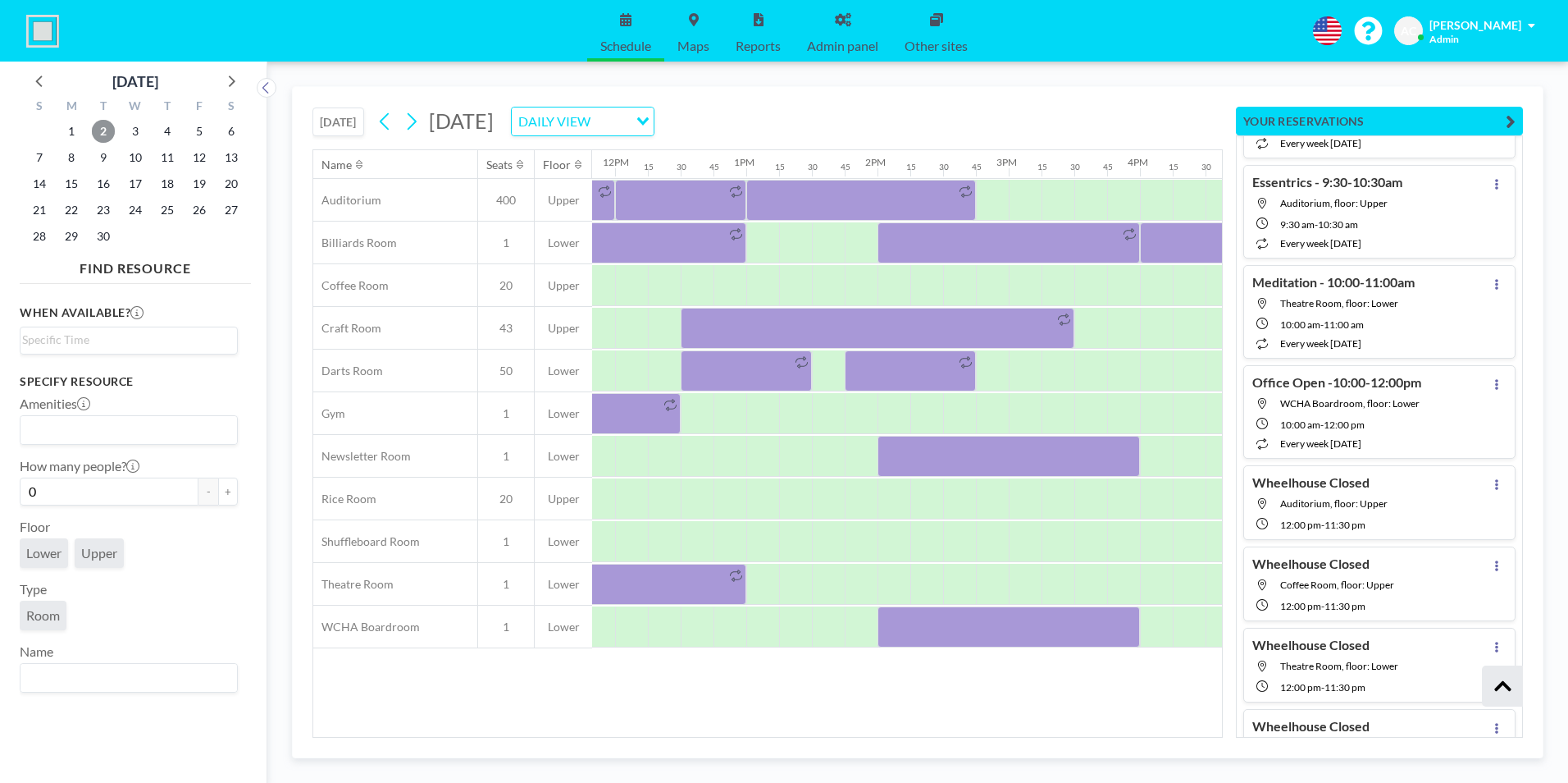
scroll to position [0, 1587]
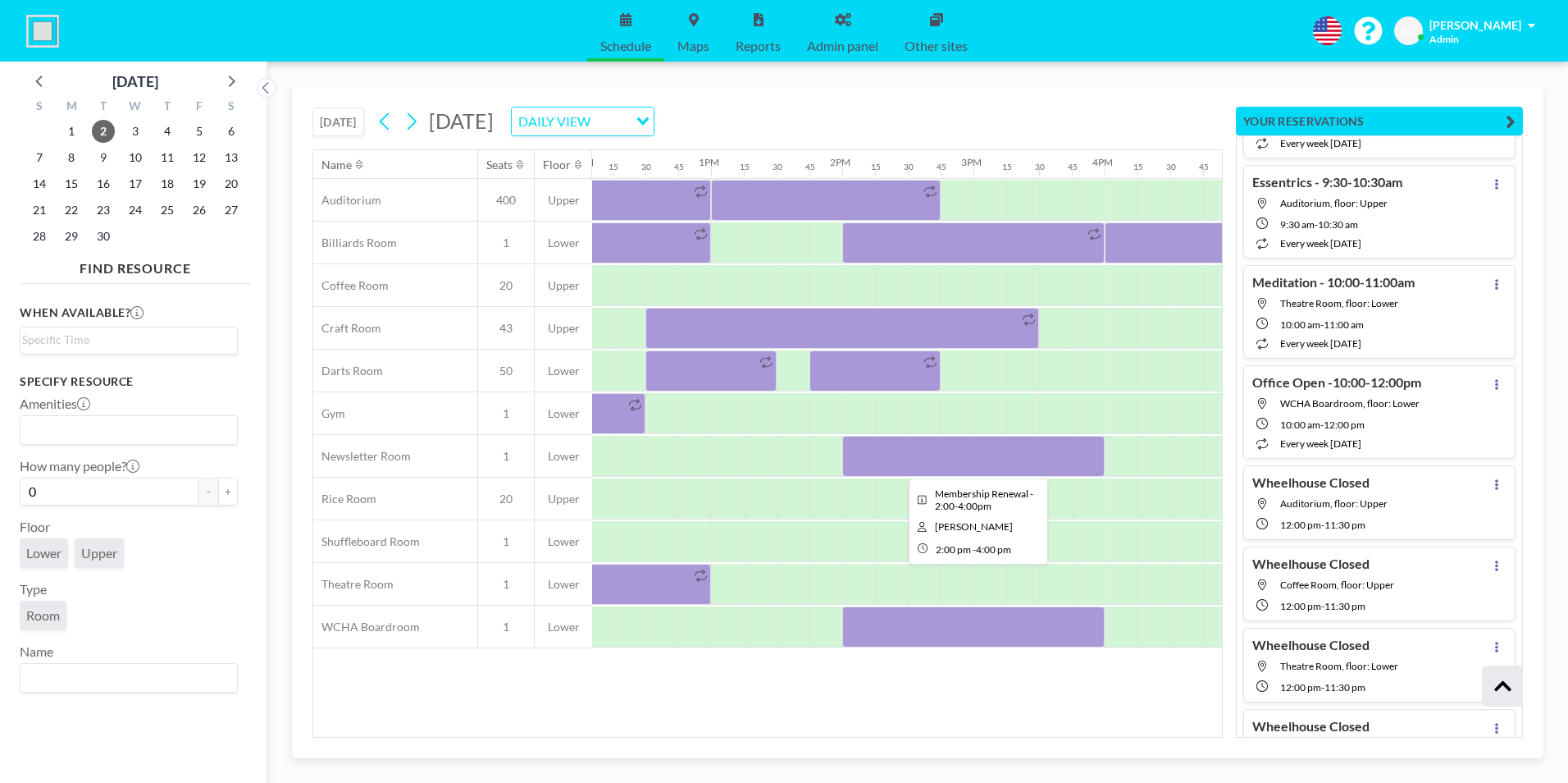
click at [886, 451] on div at bounding box center [973, 457] width 263 height 41
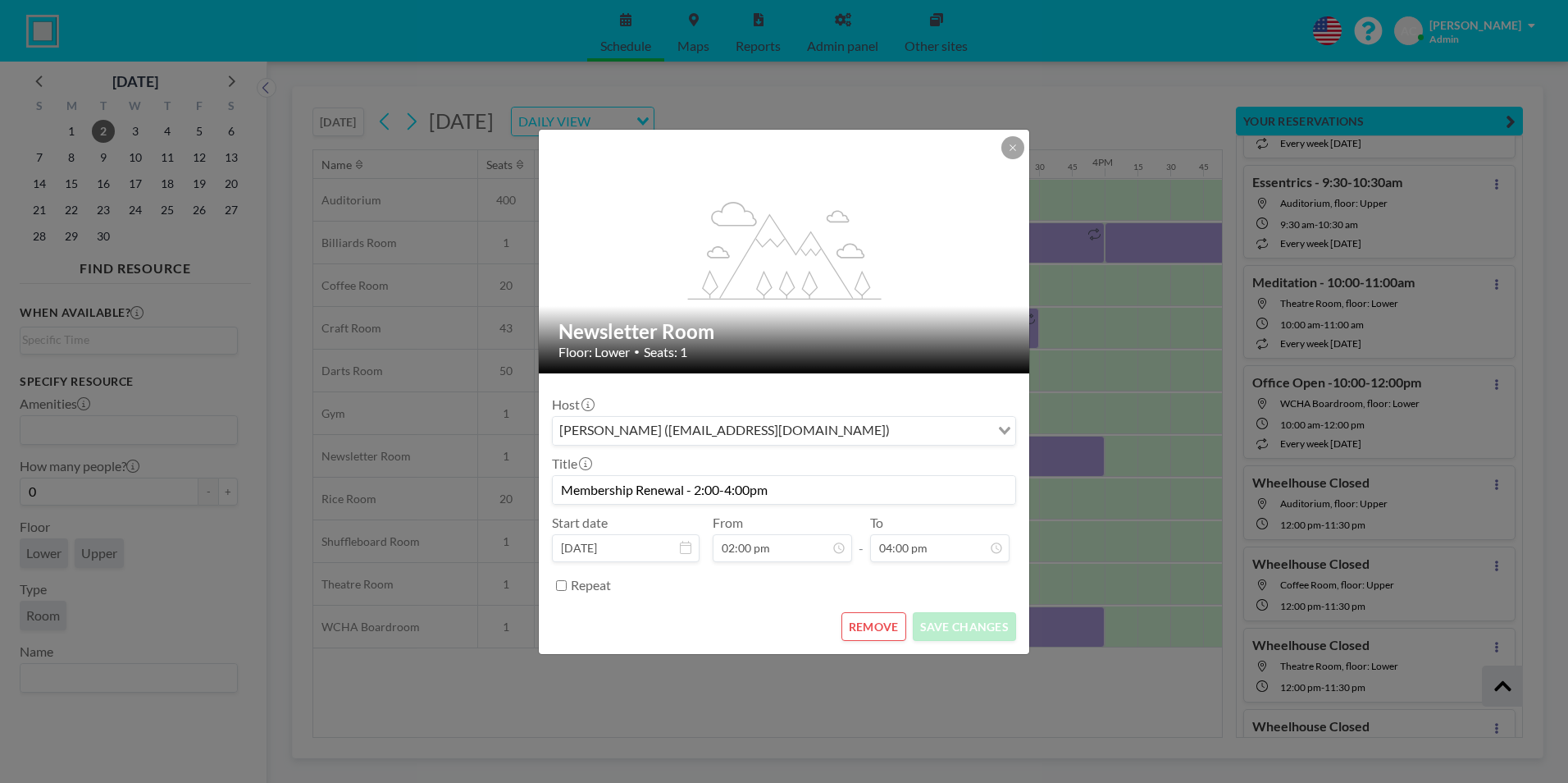
scroll to position [1051, 0]
click at [885, 628] on button "REMOVE" at bounding box center [873, 626] width 65 height 29
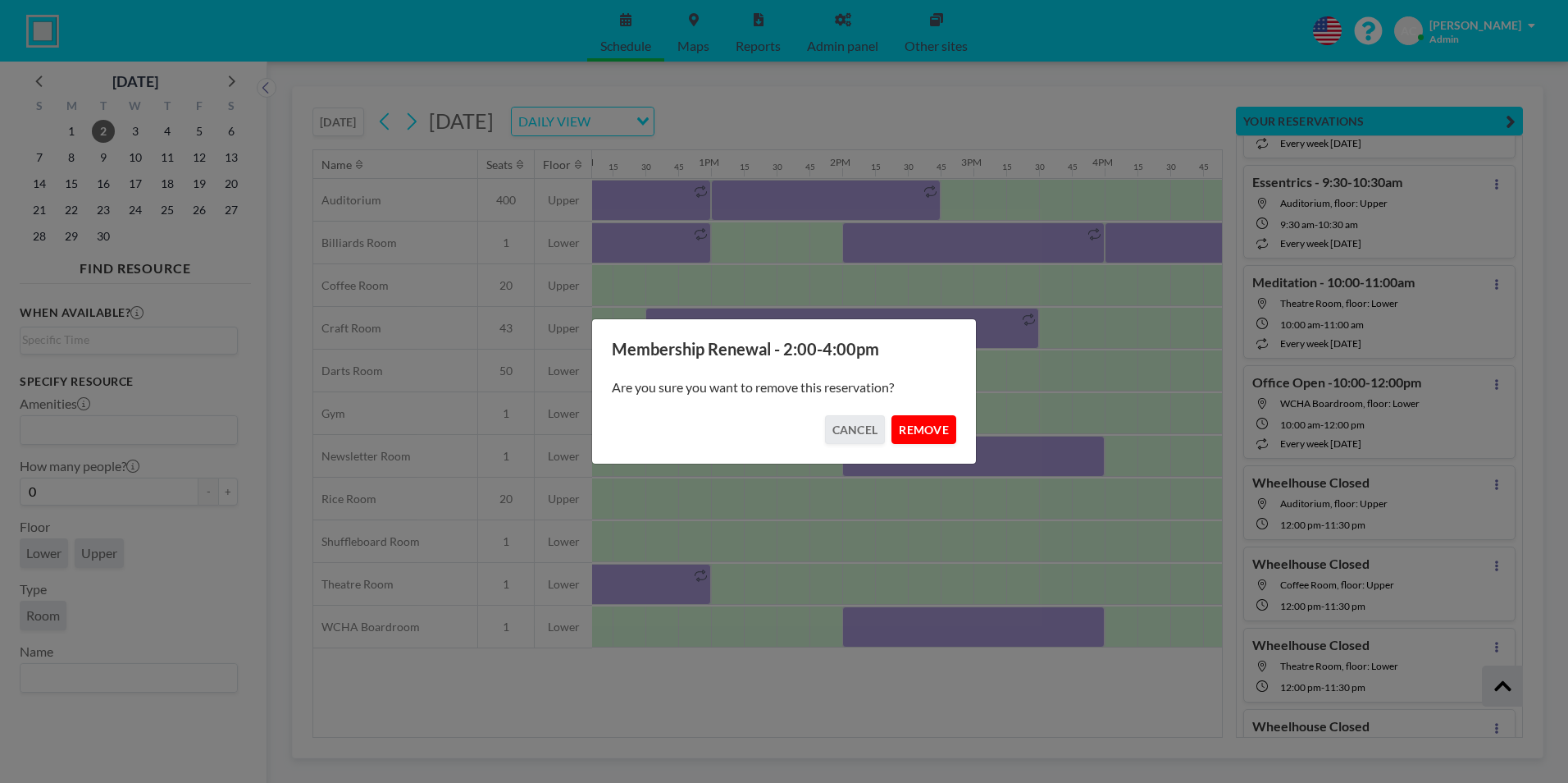
click at [929, 431] on button "REMOVE" at bounding box center [923, 429] width 65 height 29
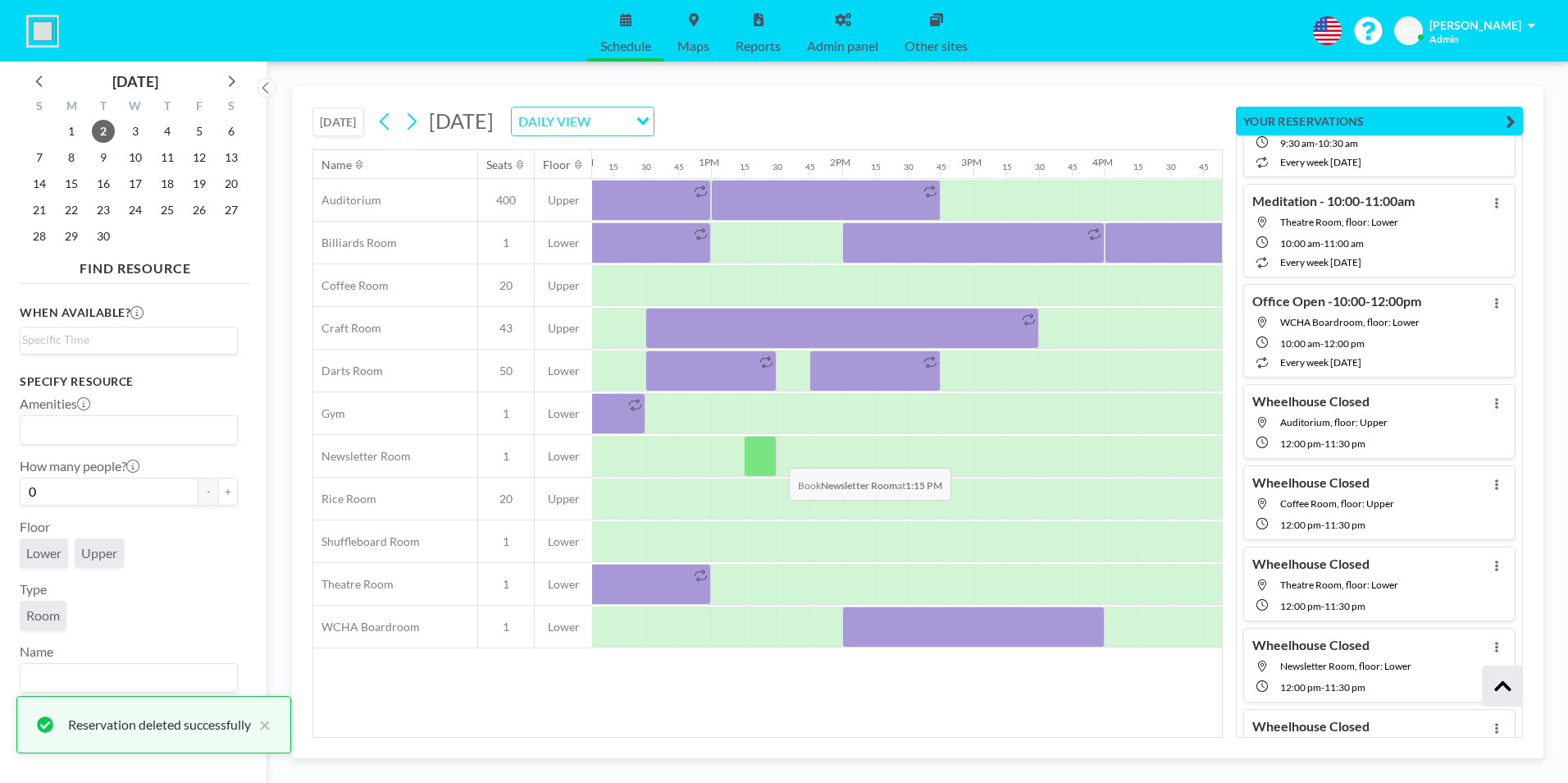
scroll to position [148600, 0]
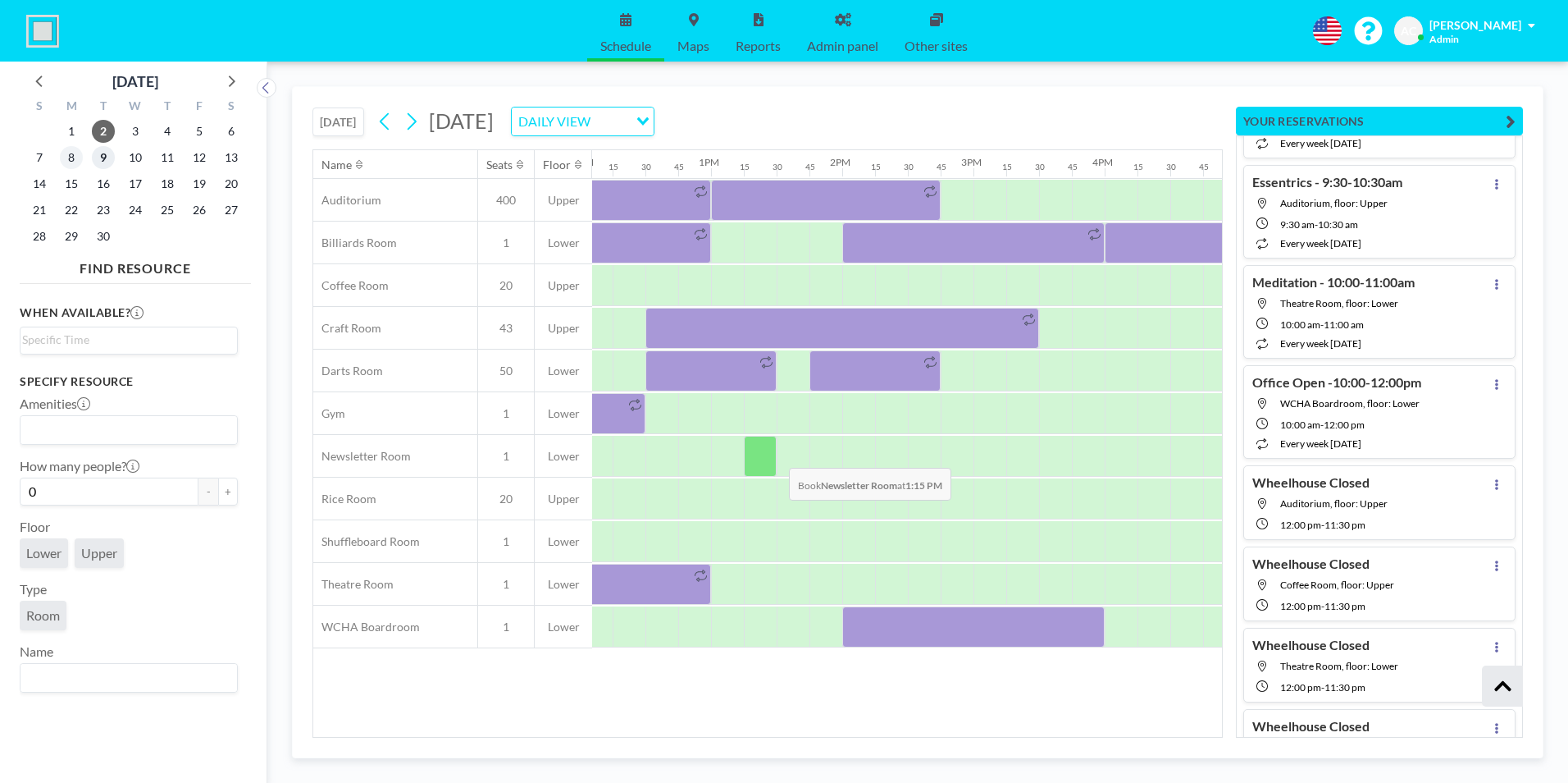
click at [104, 158] on span "9" at bounding box center [103, 157] width 23 height 23
click at [104, 152] on span "9" at bounding box center [103, 157] width 23 height 23
click at [106, 155] on span "9" at bounding box center [103, 157] width 23 height 23
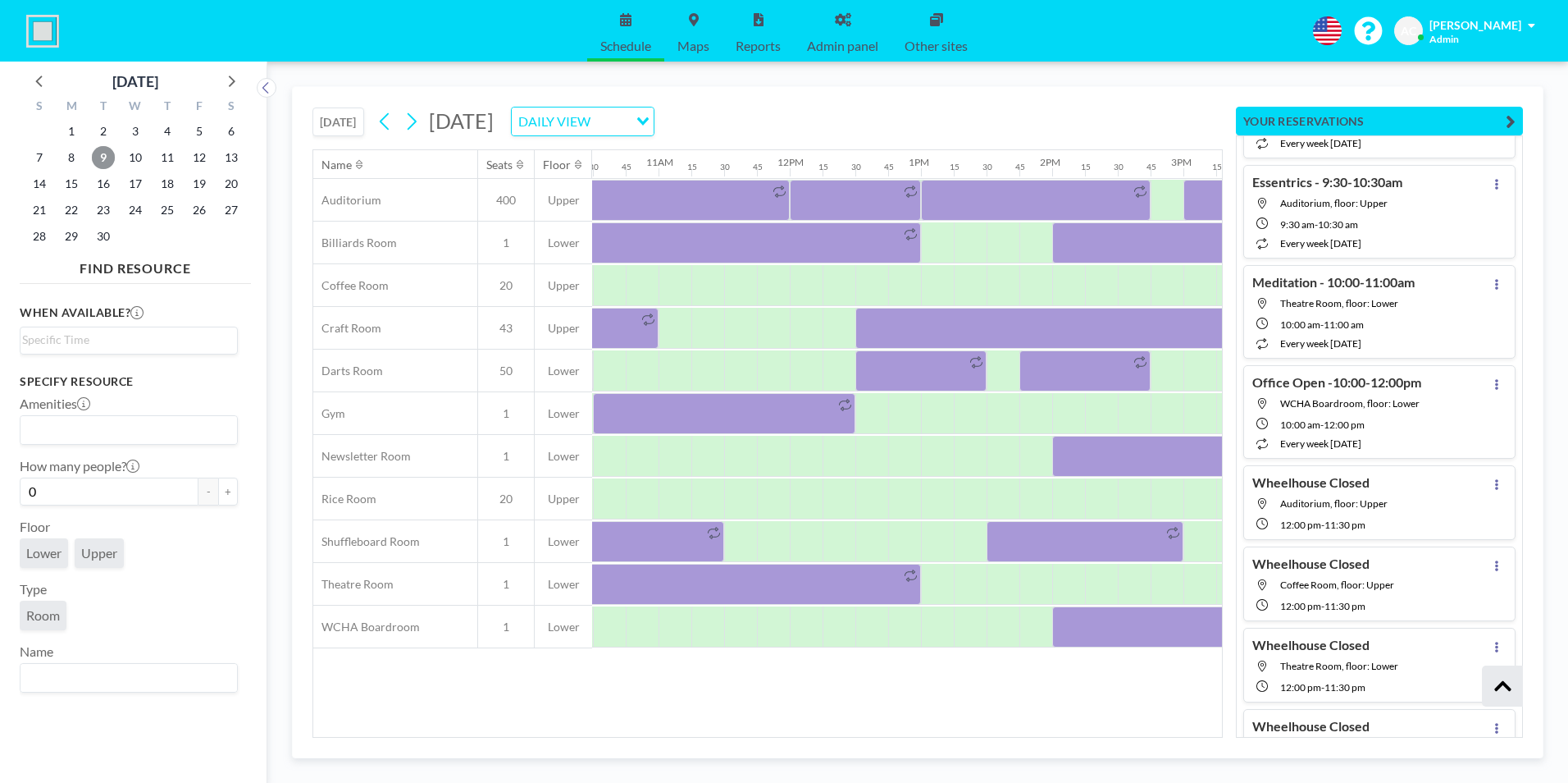
scroll to position [0, 1482]
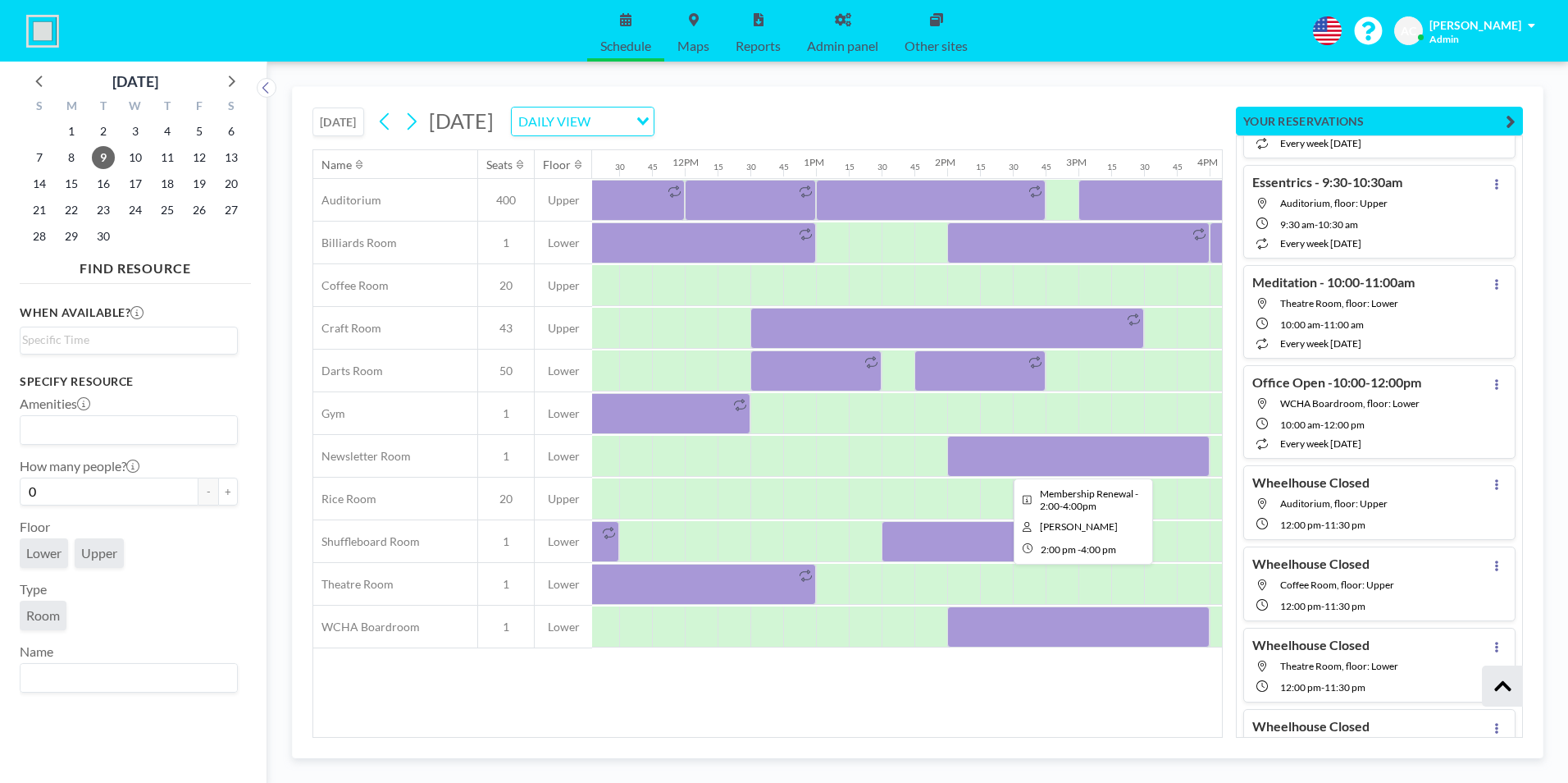
click at [1003, 454] on div at bounding box center [1078, 457] width 263 height 41
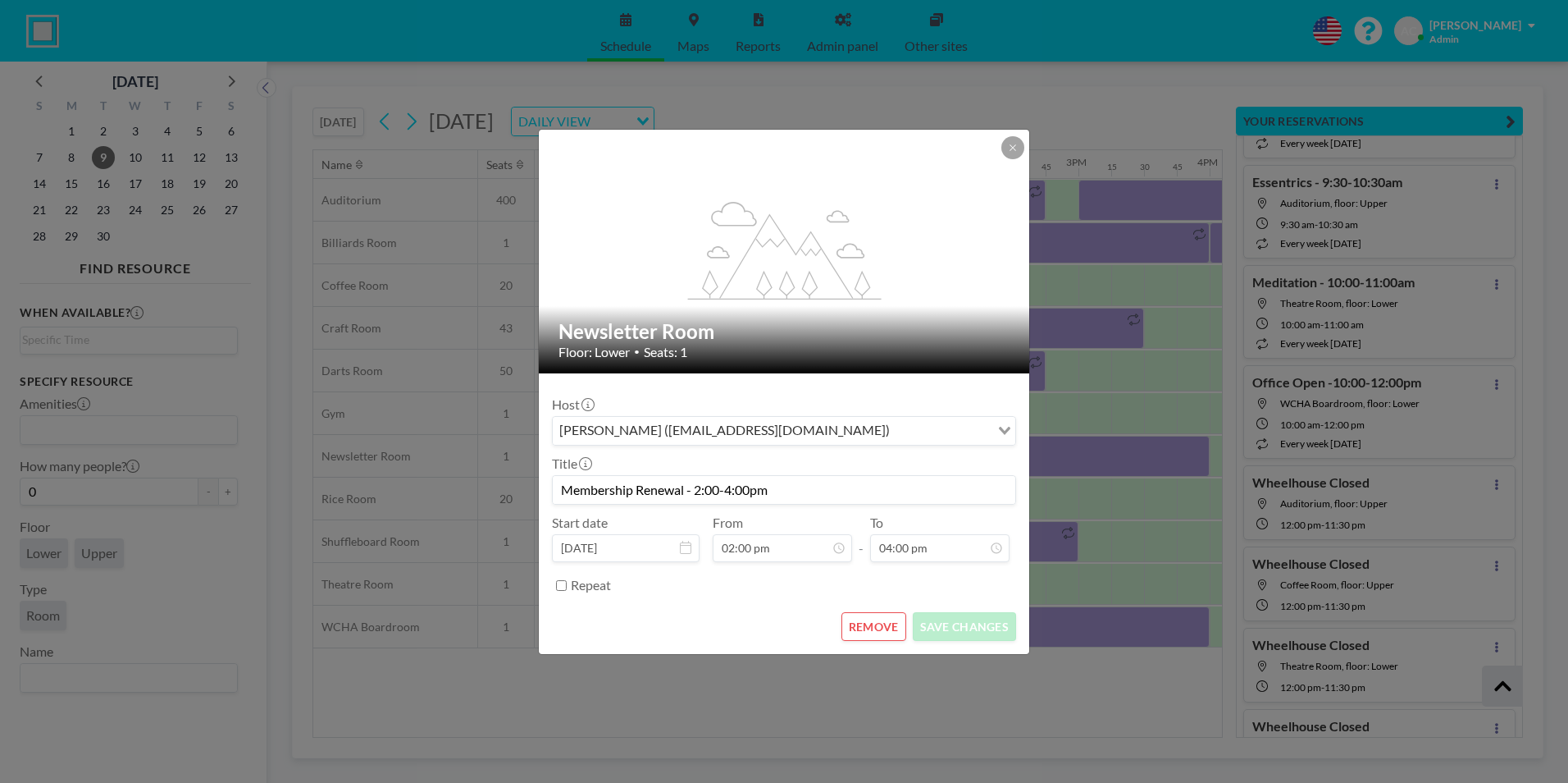
scroll to position [0, 0]
click at [875, 625] on button "REMOVE" at bounding box center [873, 626] width 65 height 29
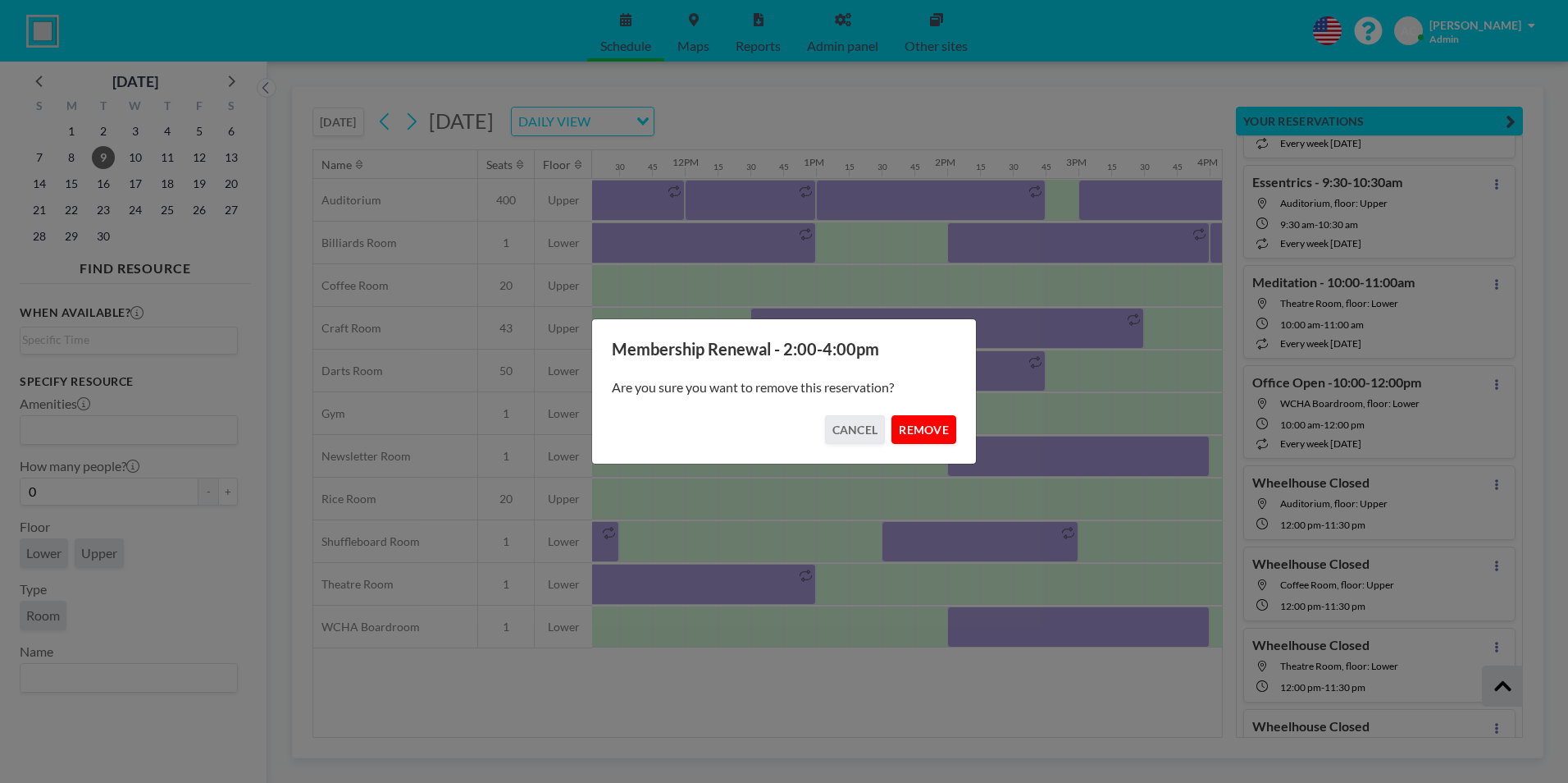
click at [934, 427] on button "REMOVE" at bounding box center [923, 429] width 65 height 29
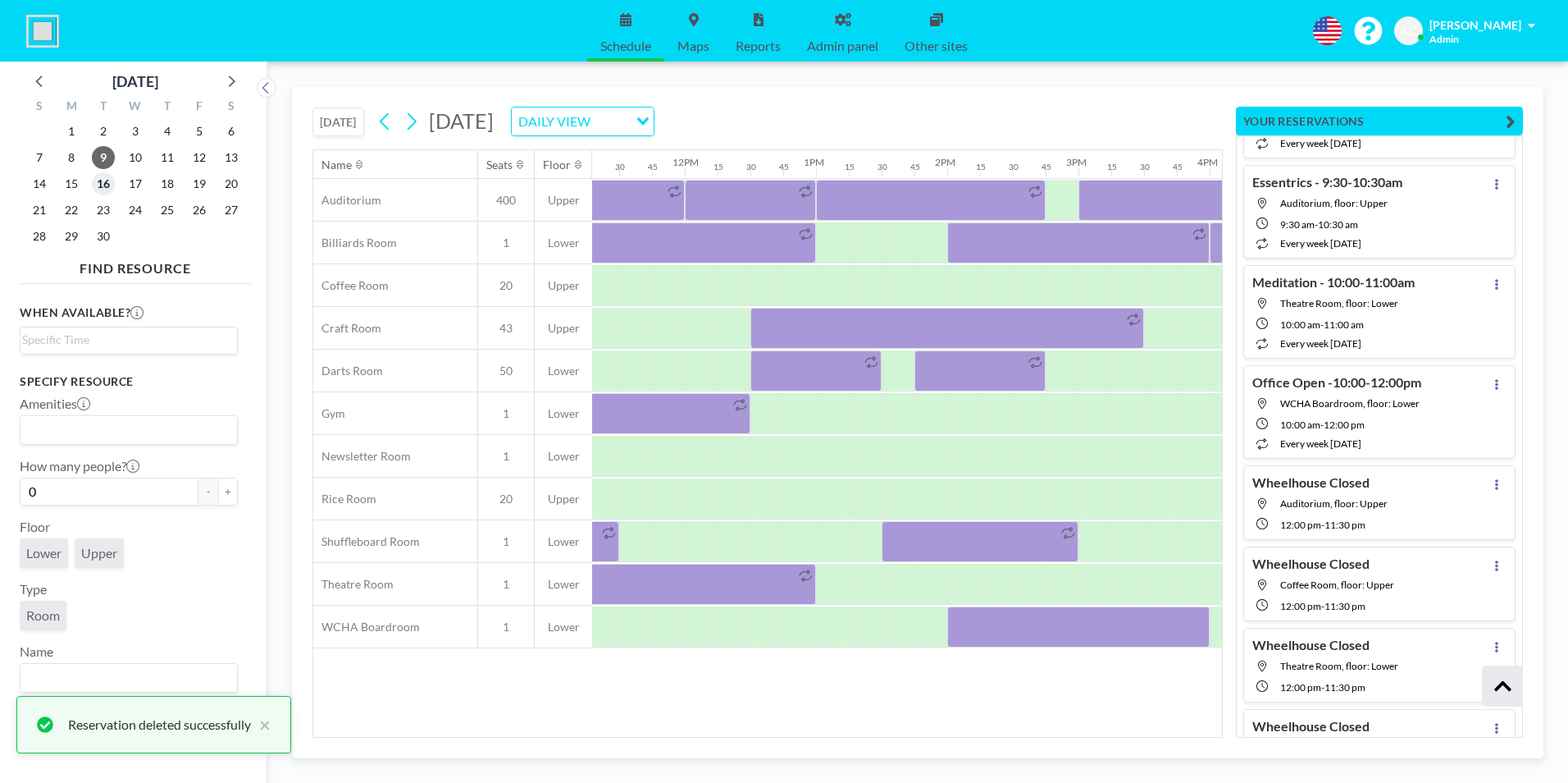
click at [106, 182] on span "16" at bounding box center [103, 183] width 23 height 23
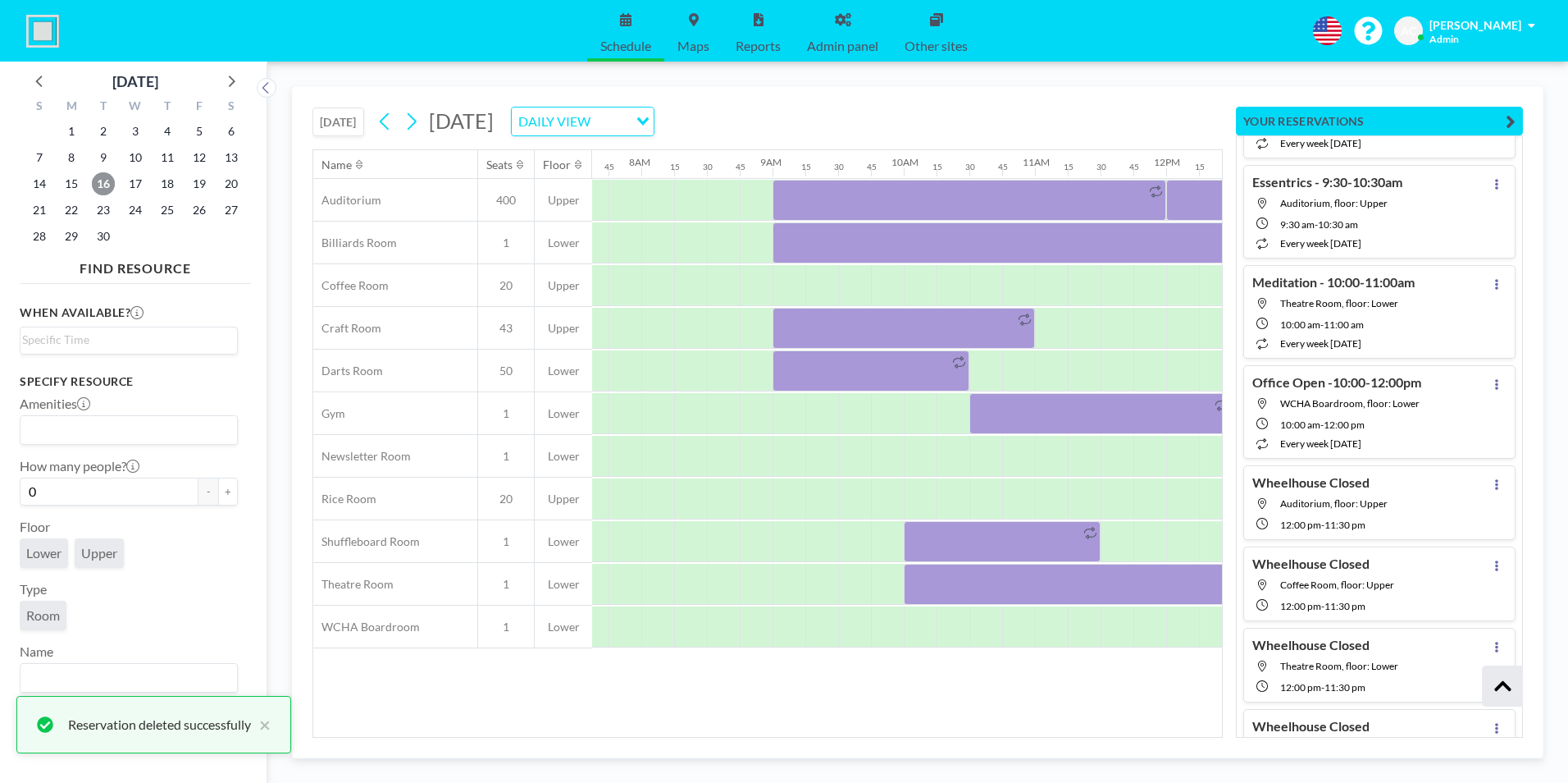
scroll to position [0, 1017]
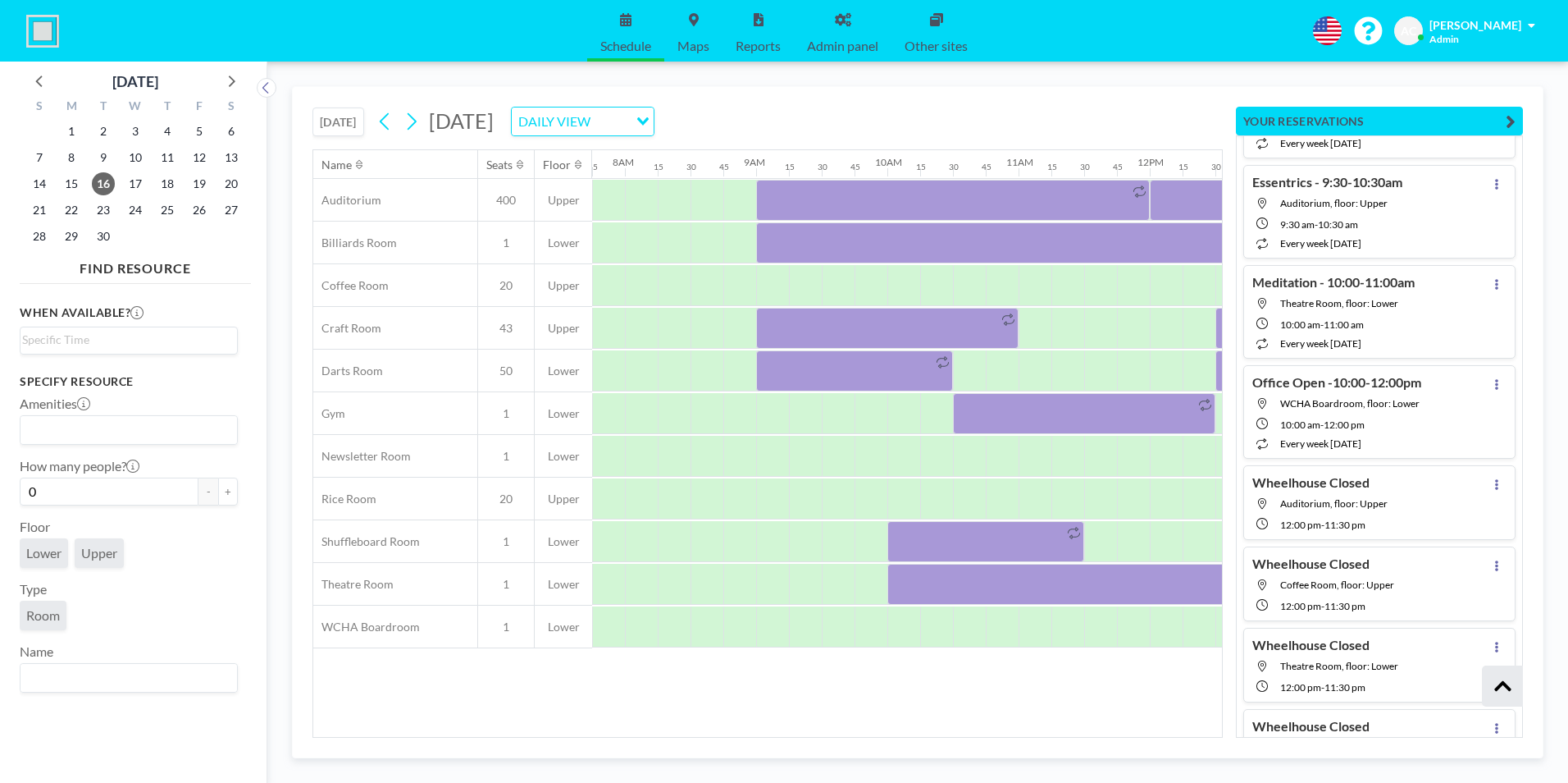
click at [453, 698] on div "Name Seats Floor 12AM 15 30 45 1AM 15 30 45 2AM 15 30 45 3AM 15 30 45 4AM 15 30…" at bounding box center [768, 443] width 909 height 587
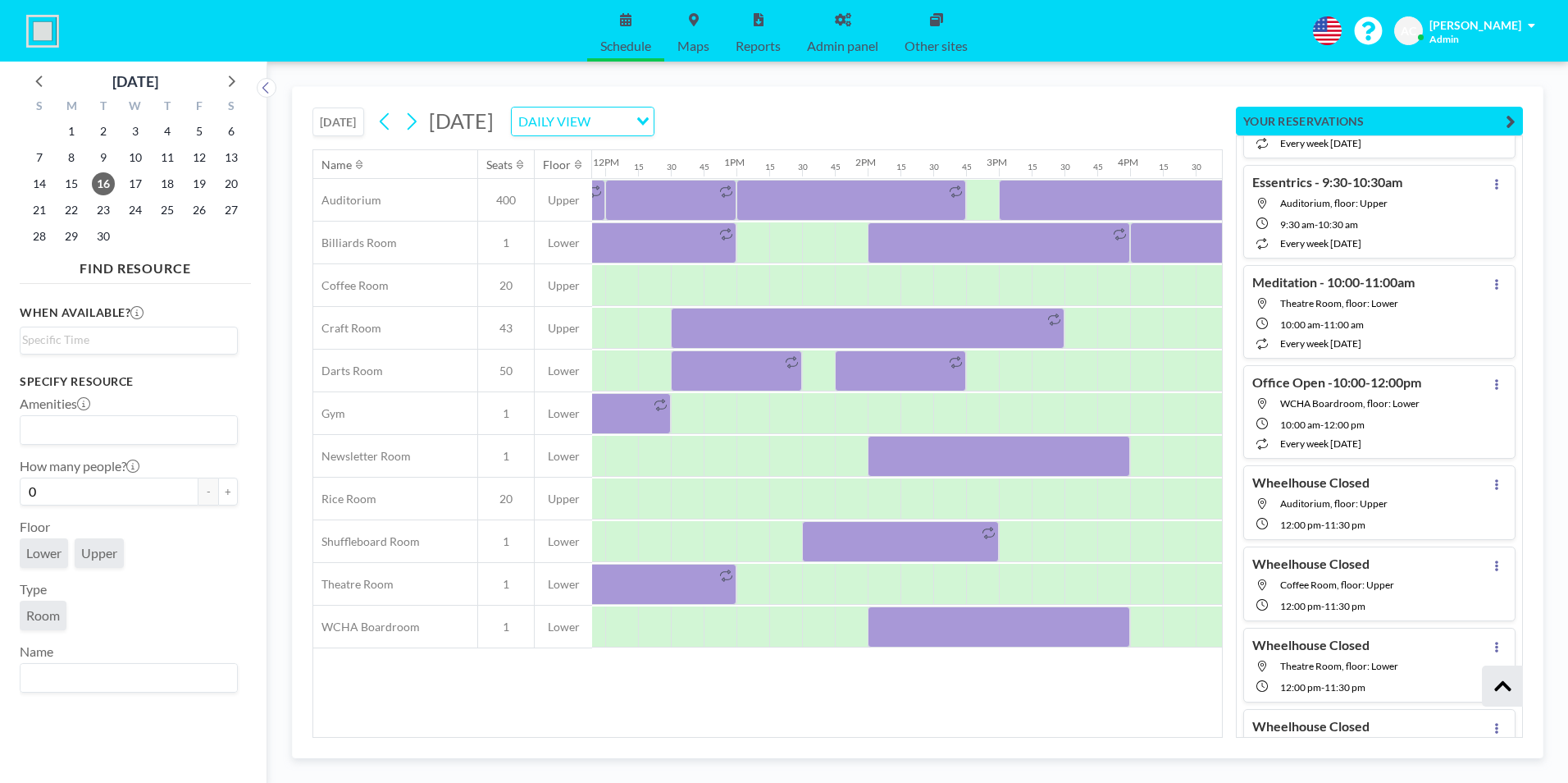
scroll to position [0, 1577]
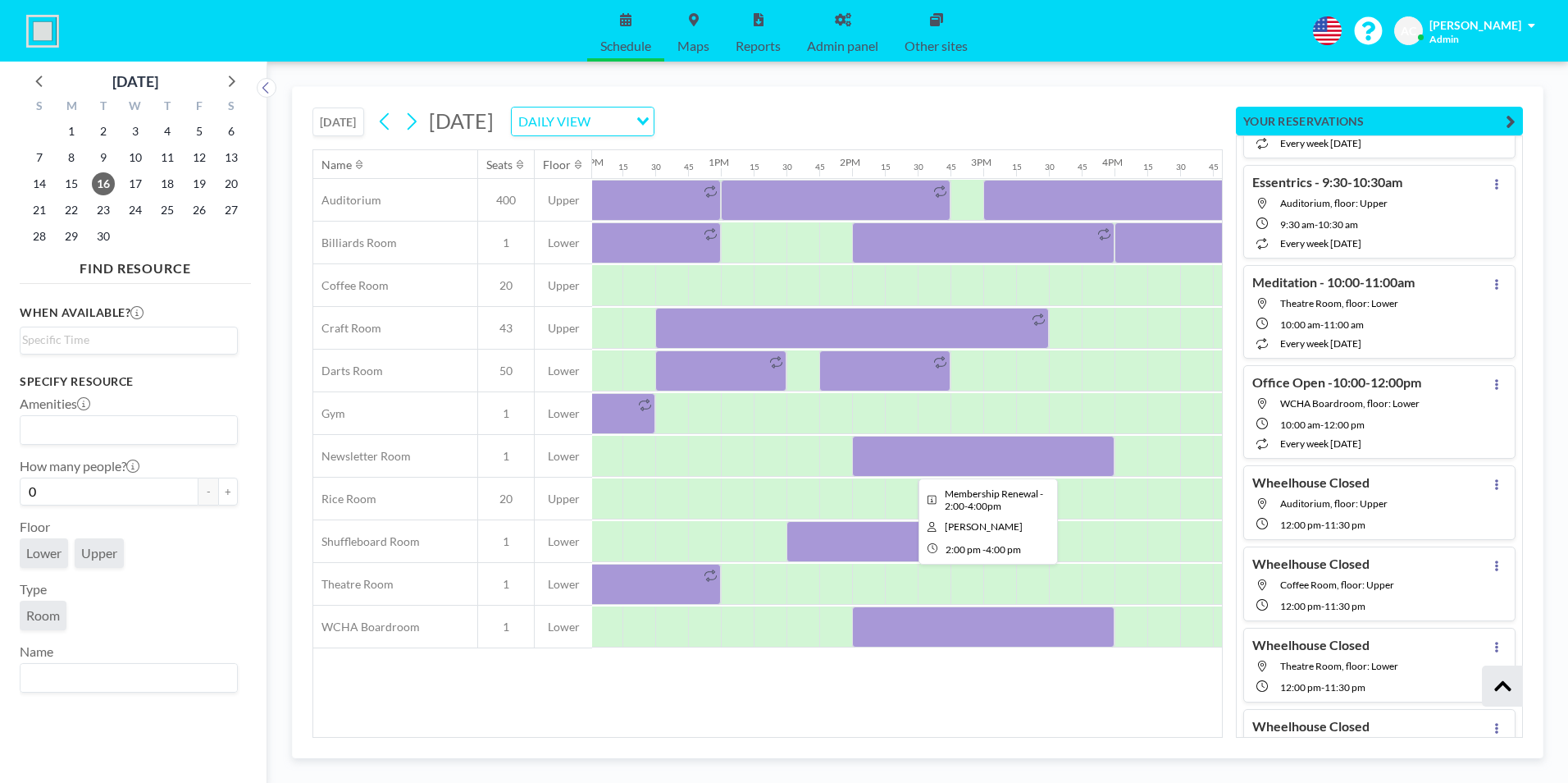
click at [1007, 463] on div at bounding box center [983, 457] width 263 height 41
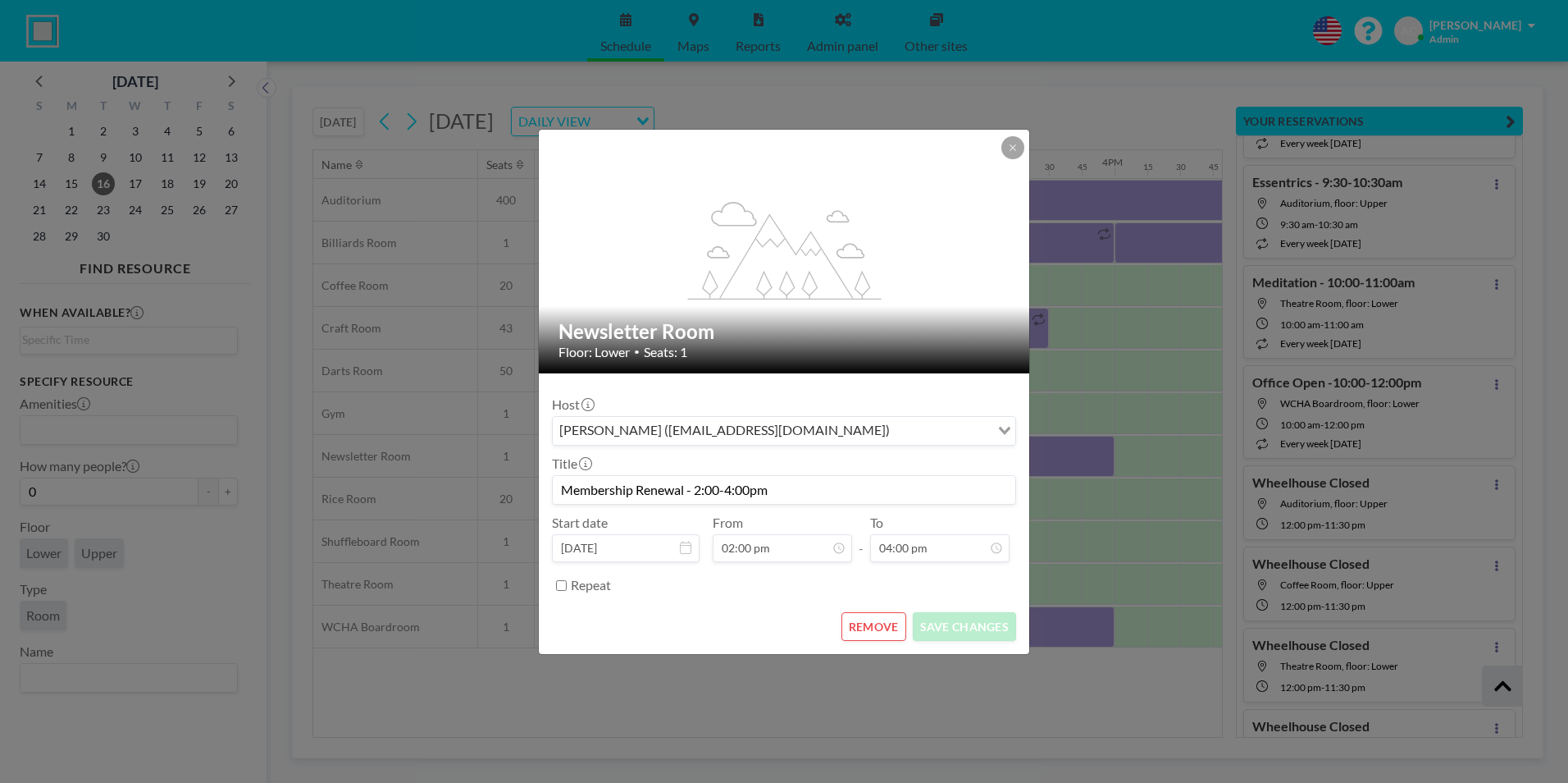
scroll to position [1051, 0]
click at [892, 623] on button "REMOVE" at bounding box center [873, 626] width 65 height 29
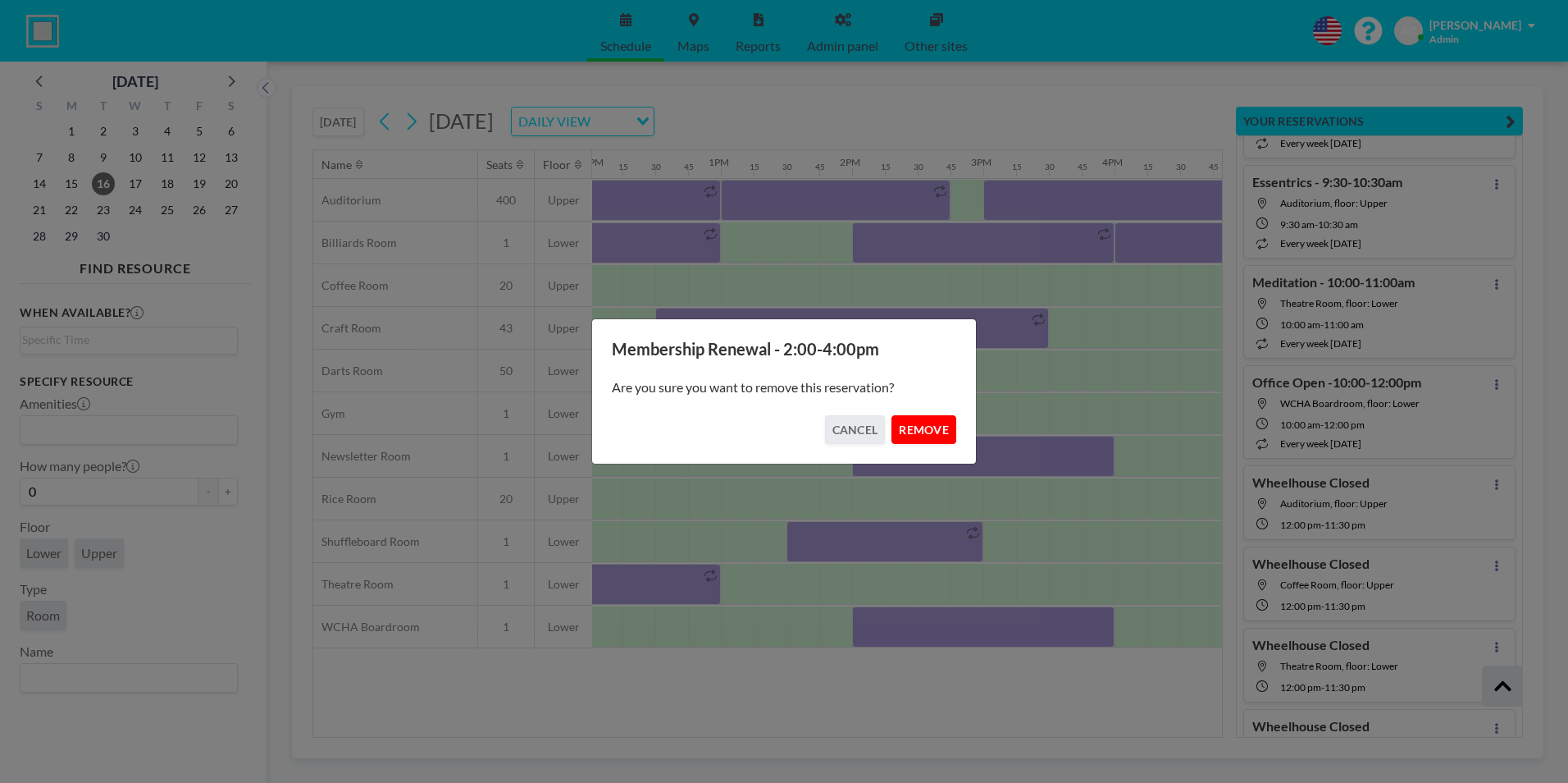
click at [916, 422] on button "REMOVE" at bounding box center [923, 429] width 65 height 29
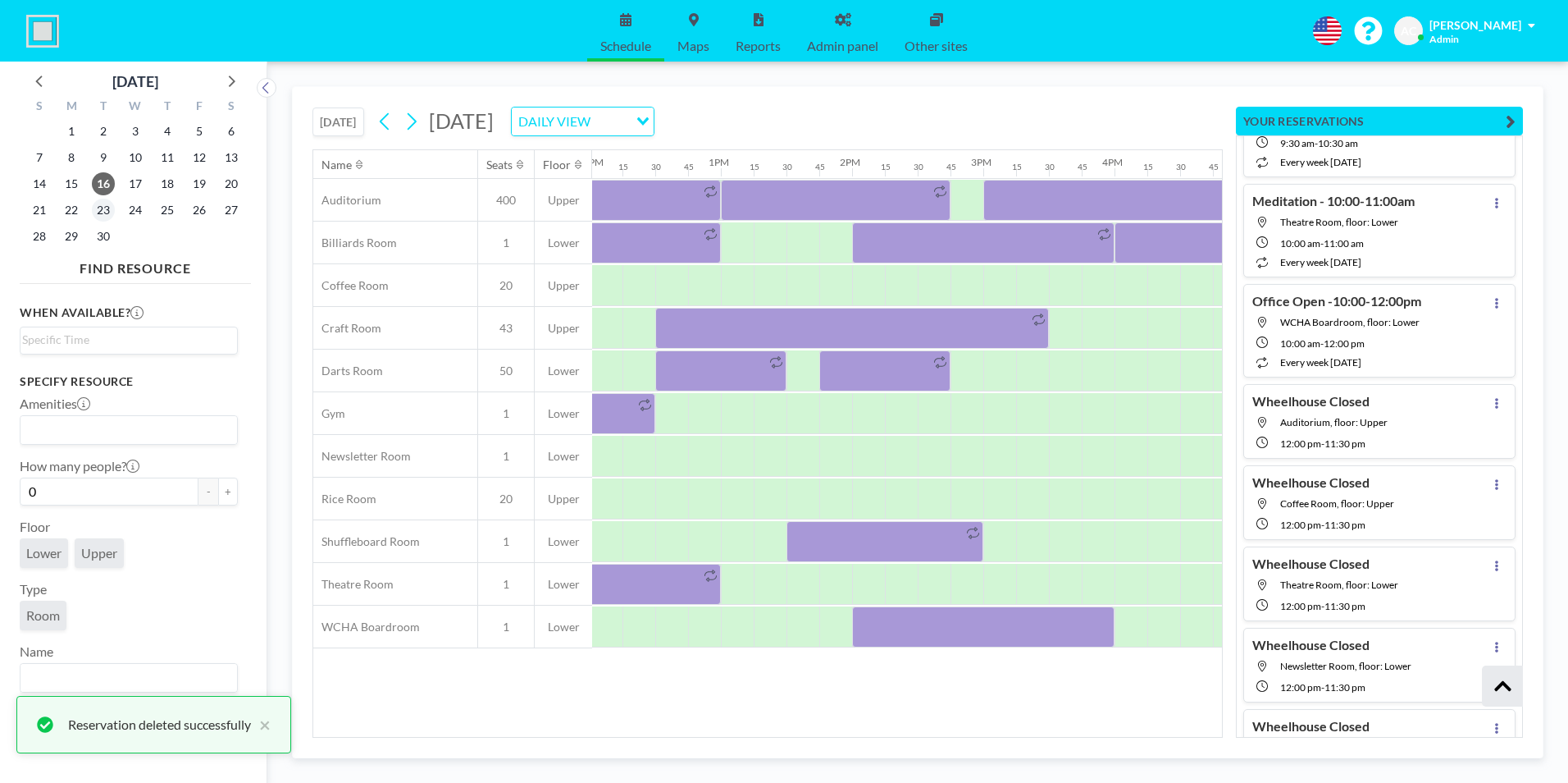
scroll to position [148437, 0]
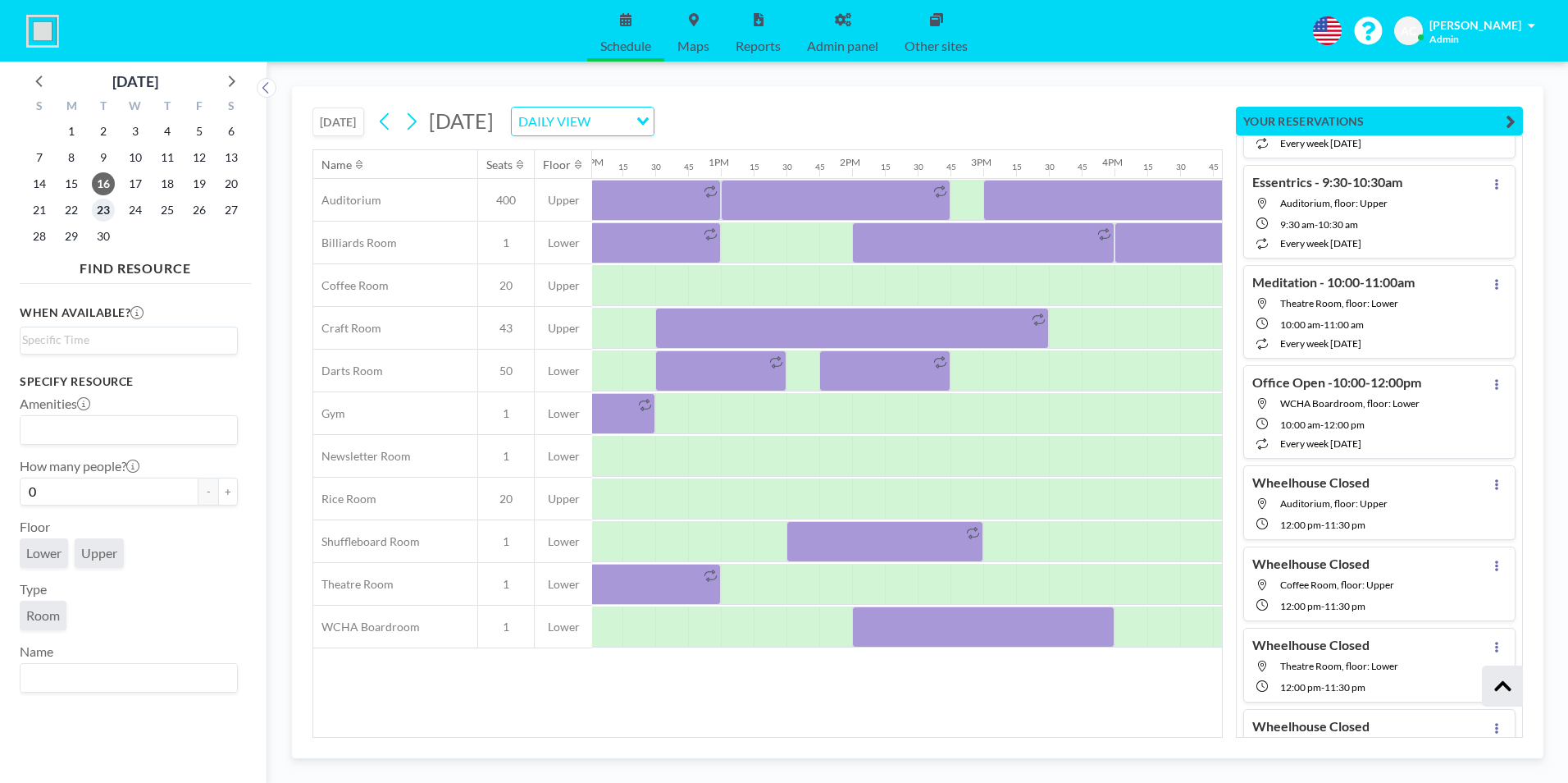
click at [104, 209] on span "23" at bounding box center [103, 210] width 23 height 23
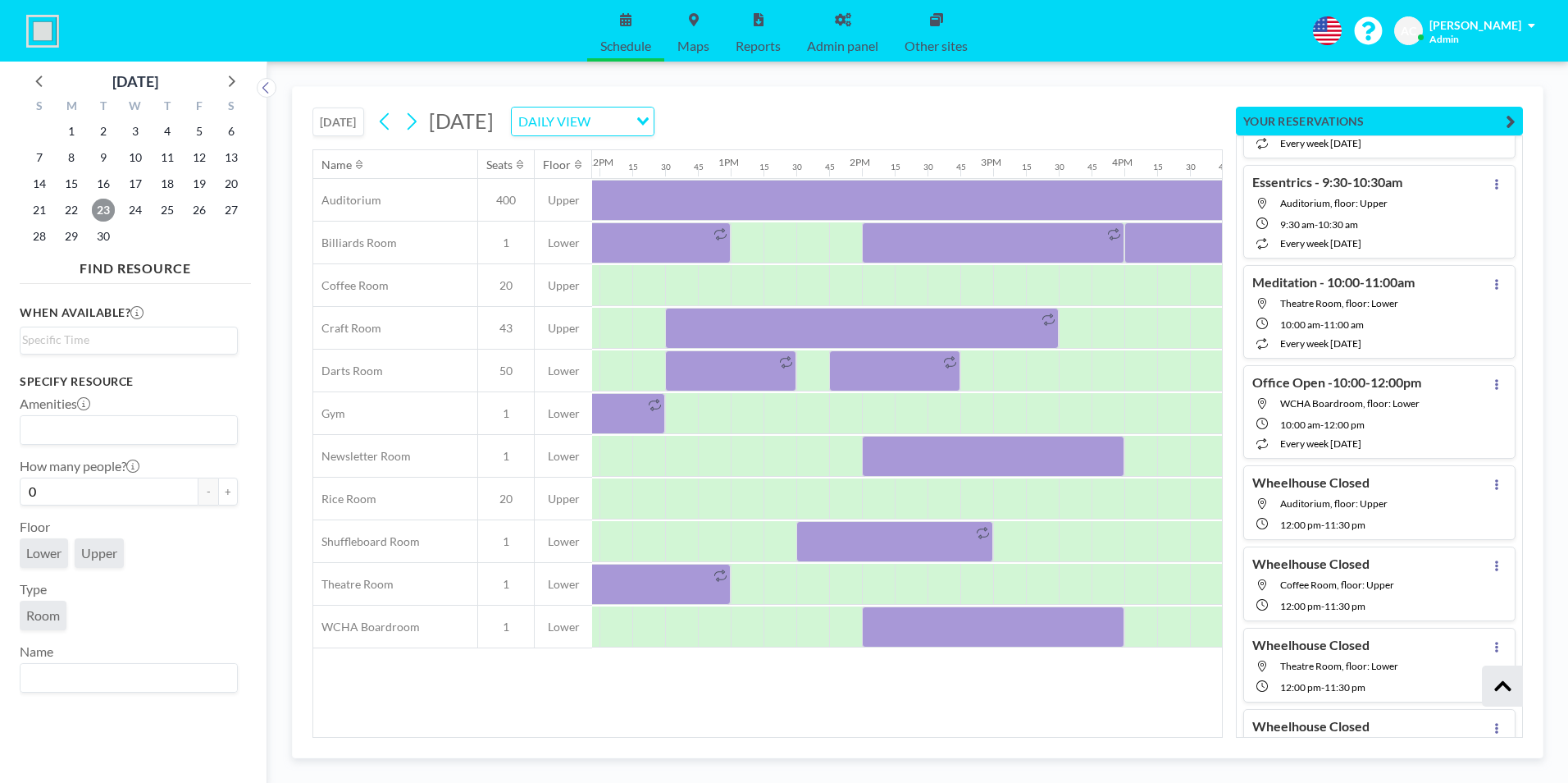
scroll to position [0, 1574]
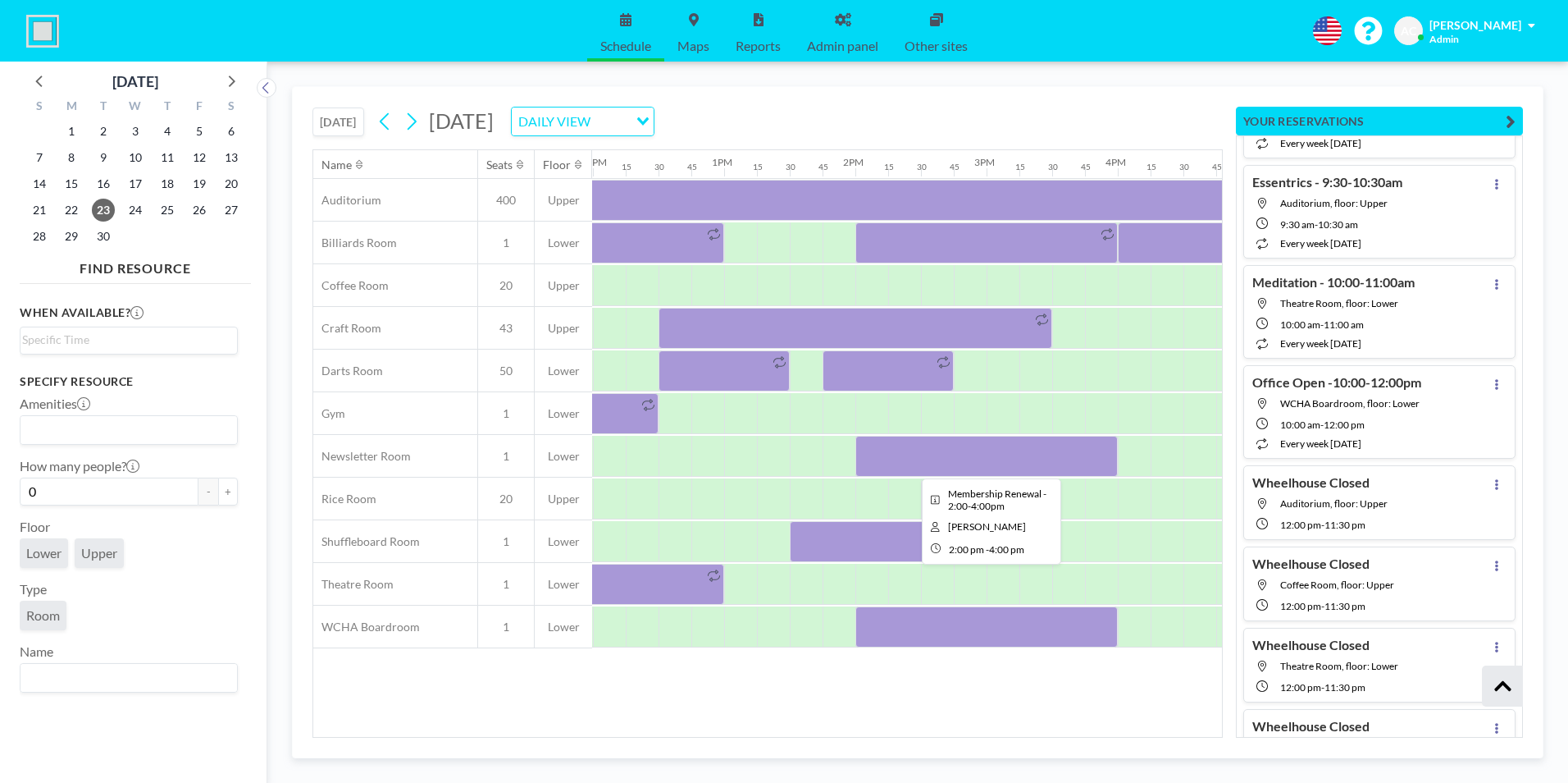
click at [887, 464] on div at bounding box center [986, 457] width 263 height 41
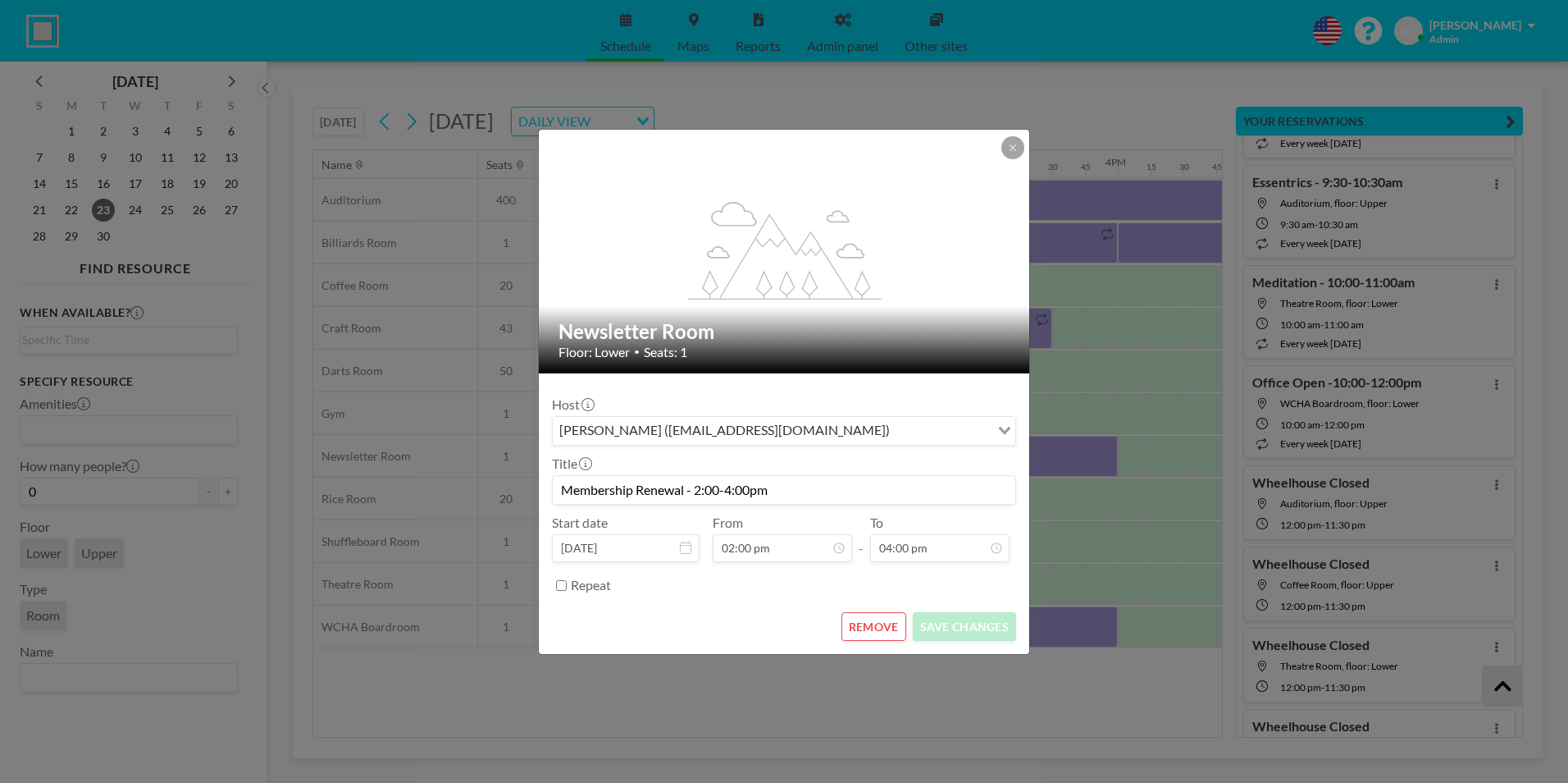
click at [867, 623] on button "REMOVE" at bounding box center [873, 626] width 65 height 29
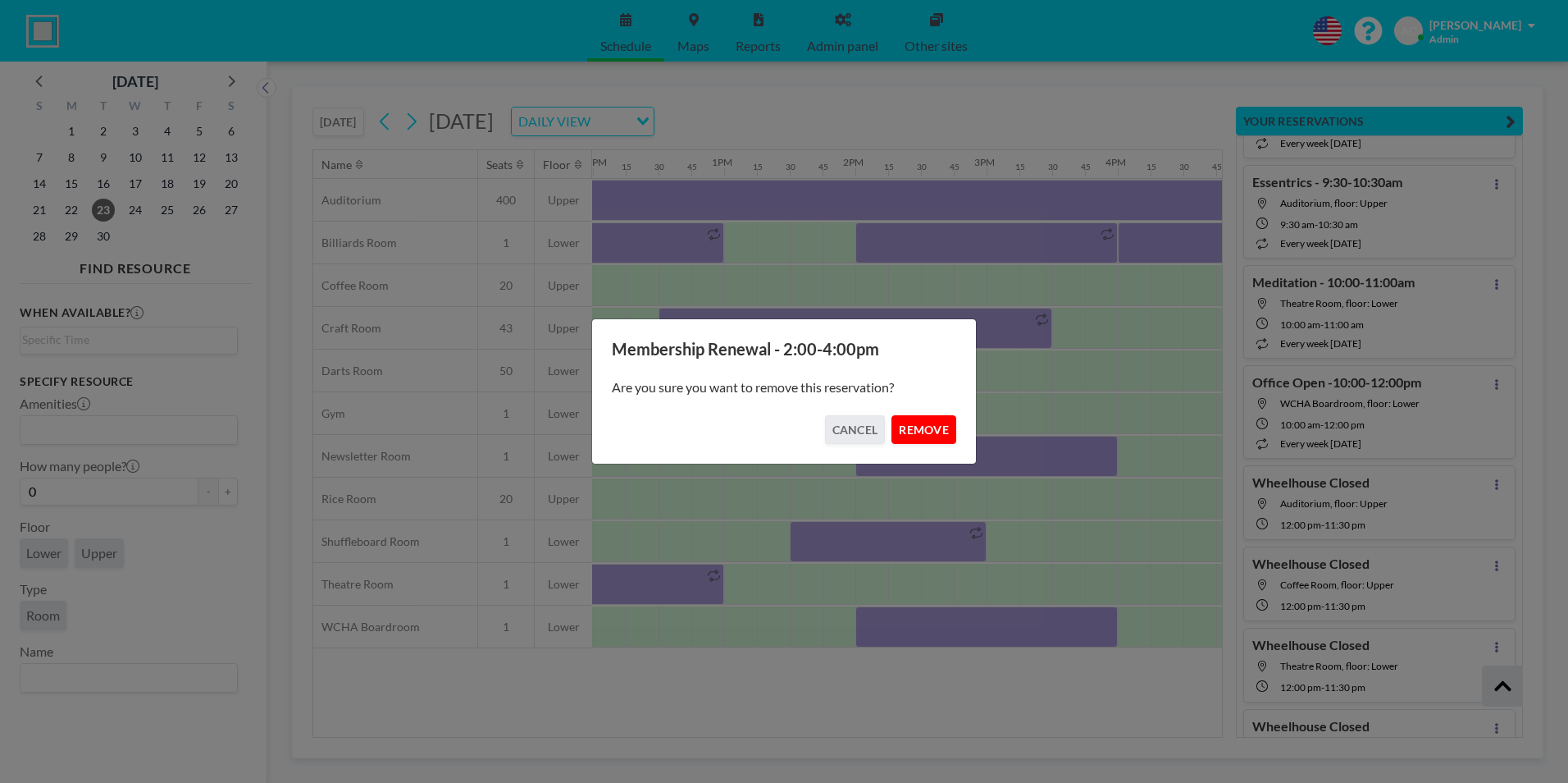
click at [934, 437] on button "REMOVE" at bounding box center [923, 429] width 65 height 29
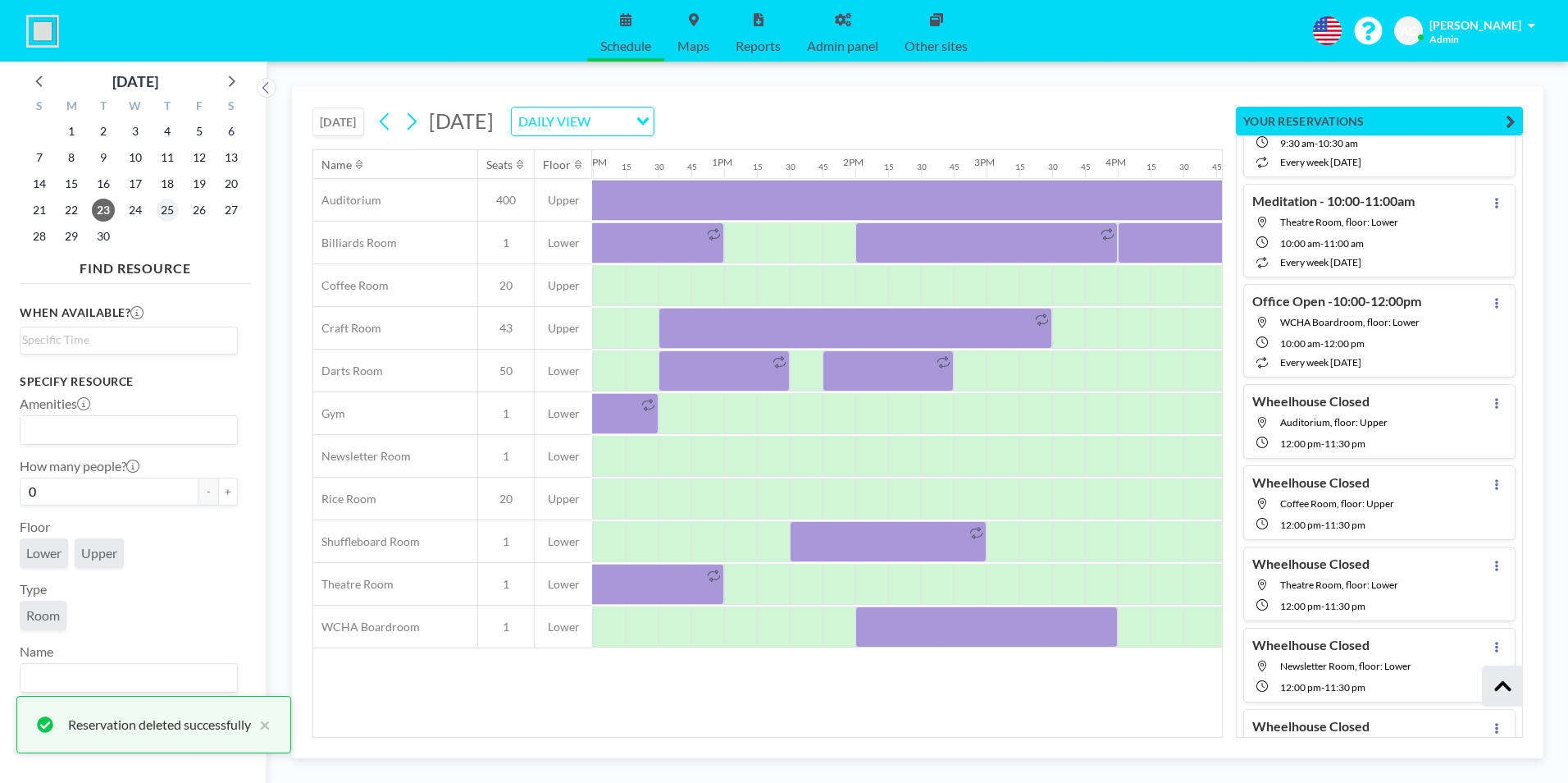
scroll to position [148356, 0]
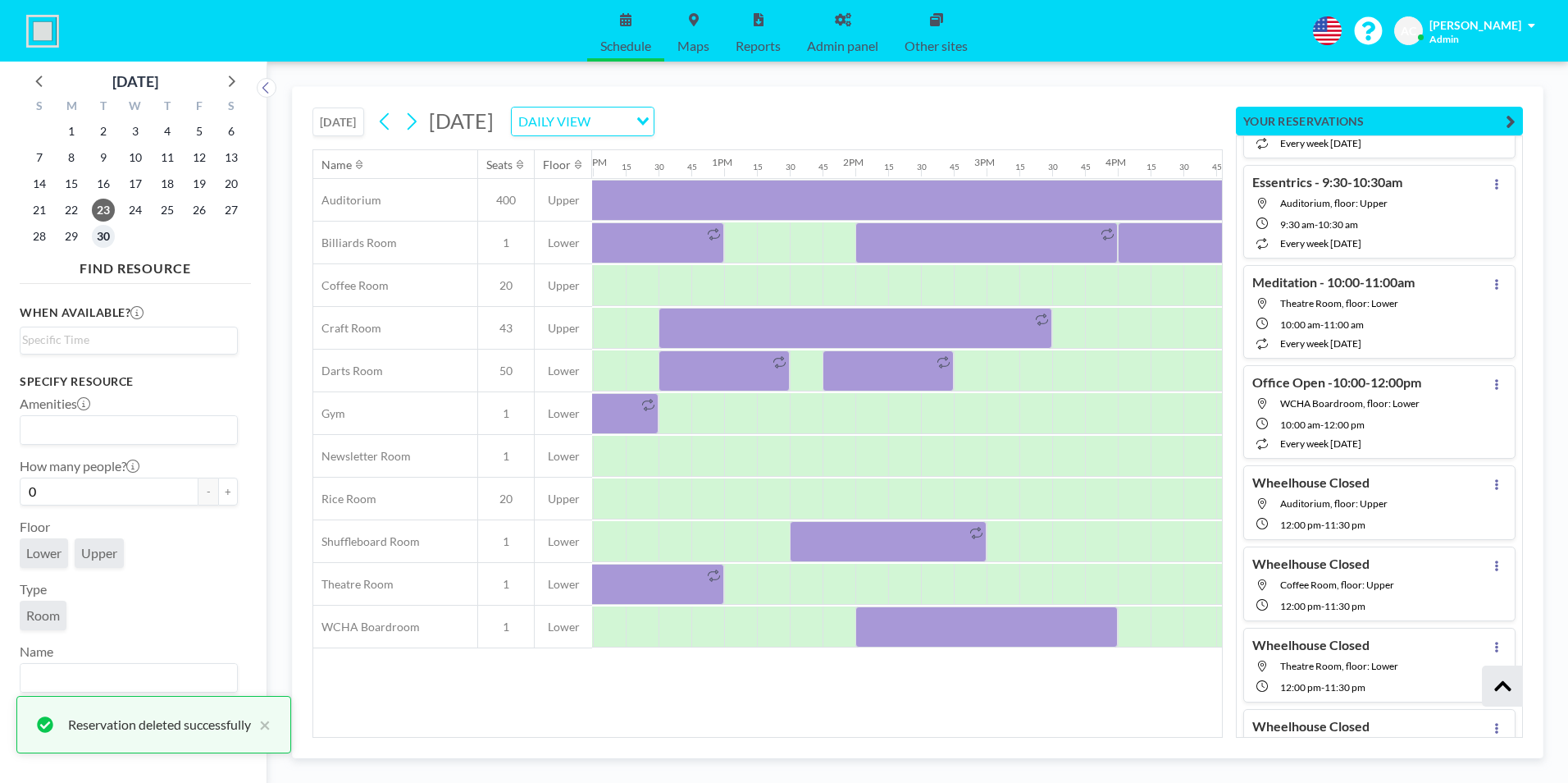
click at [105, 235] on span "30" at bounding box center [103, 236] width 23 height 23
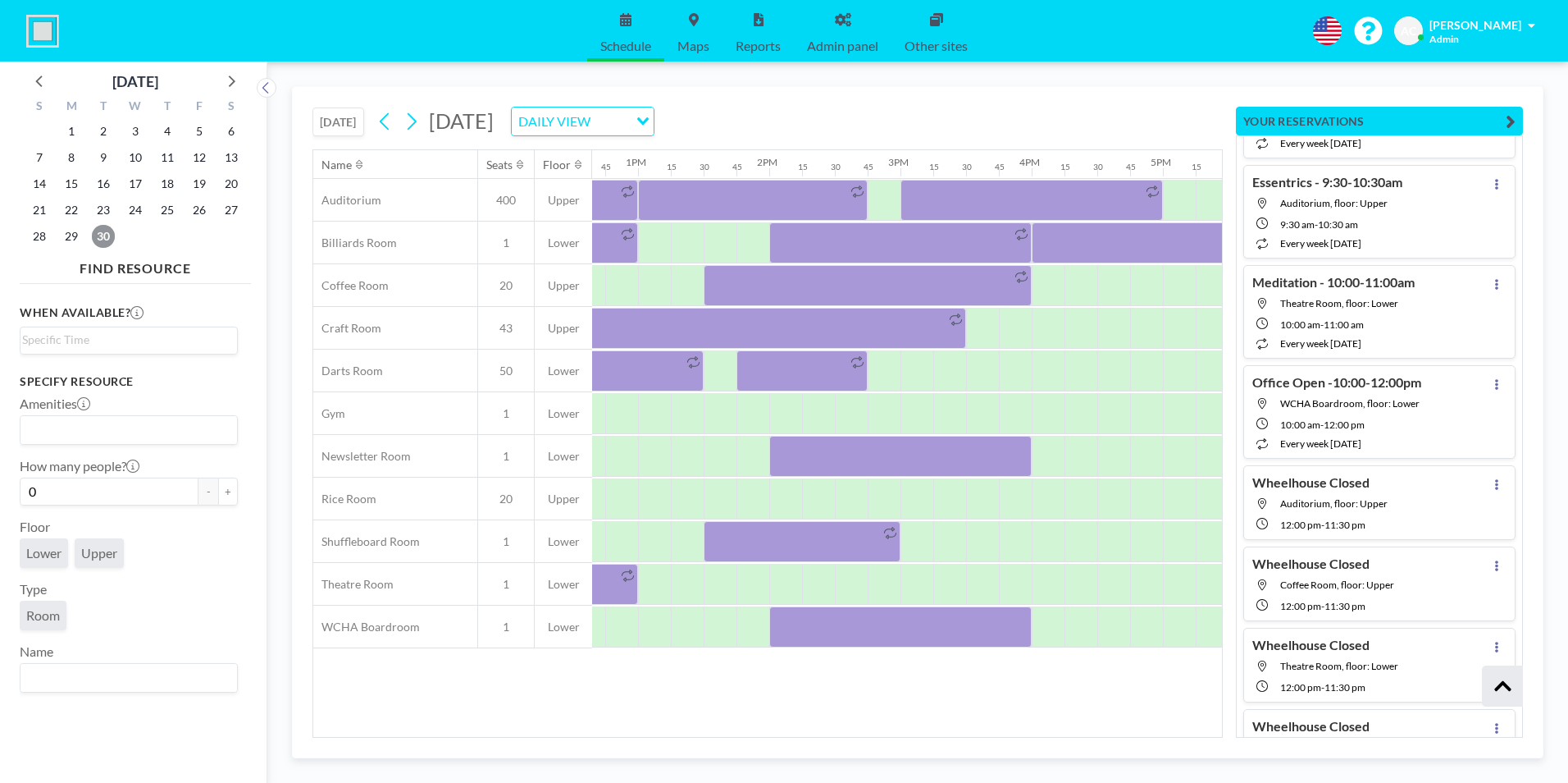
scroll to position [0, 1691]
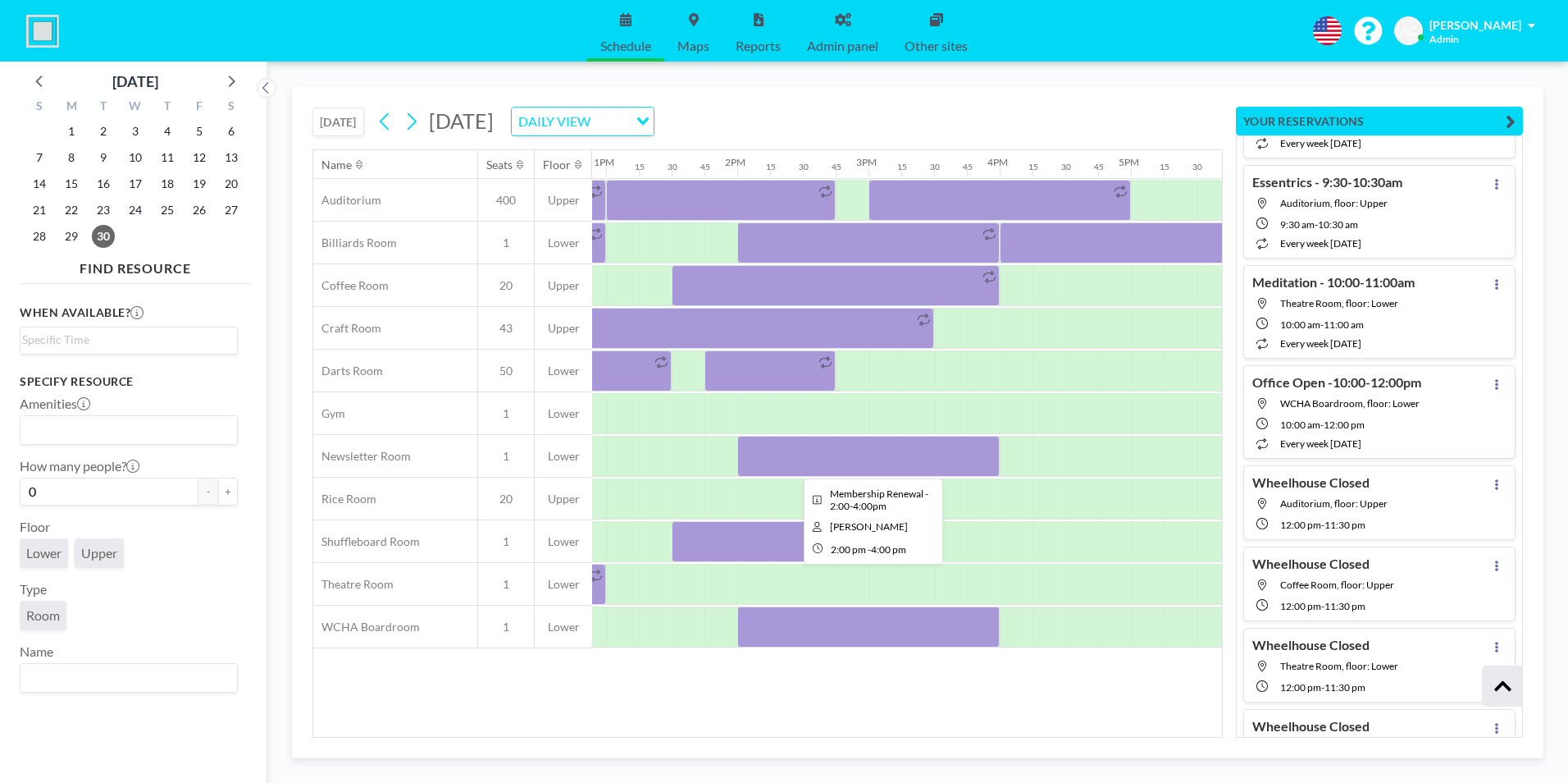
click at [833, 452] on div at bounding box center [869, 457] width 263 height 41
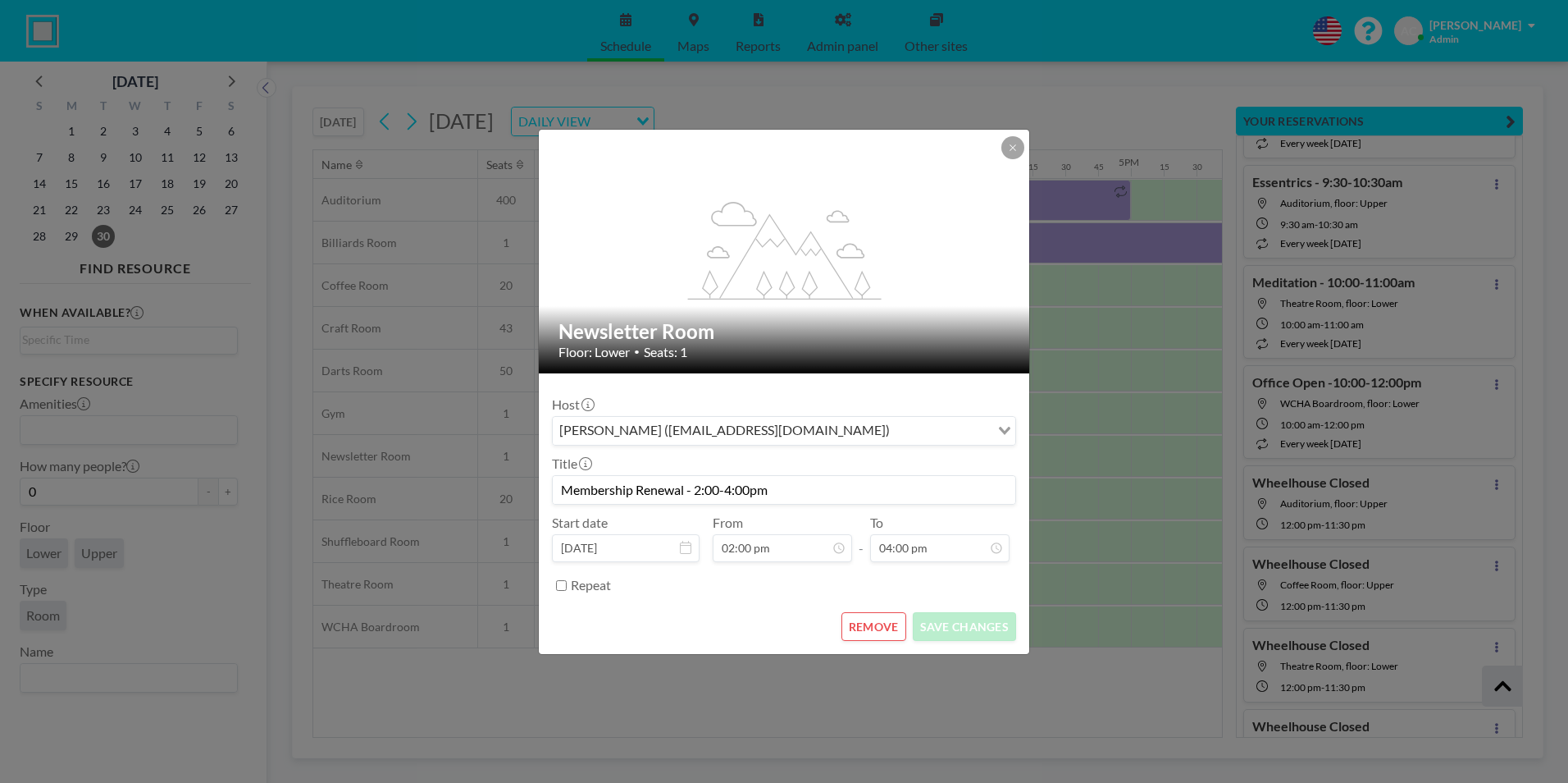
scroll to position [818, 0]
click at [868, 624] on button "REMOVE" at bounding box center [873, 626] width 65 height 29
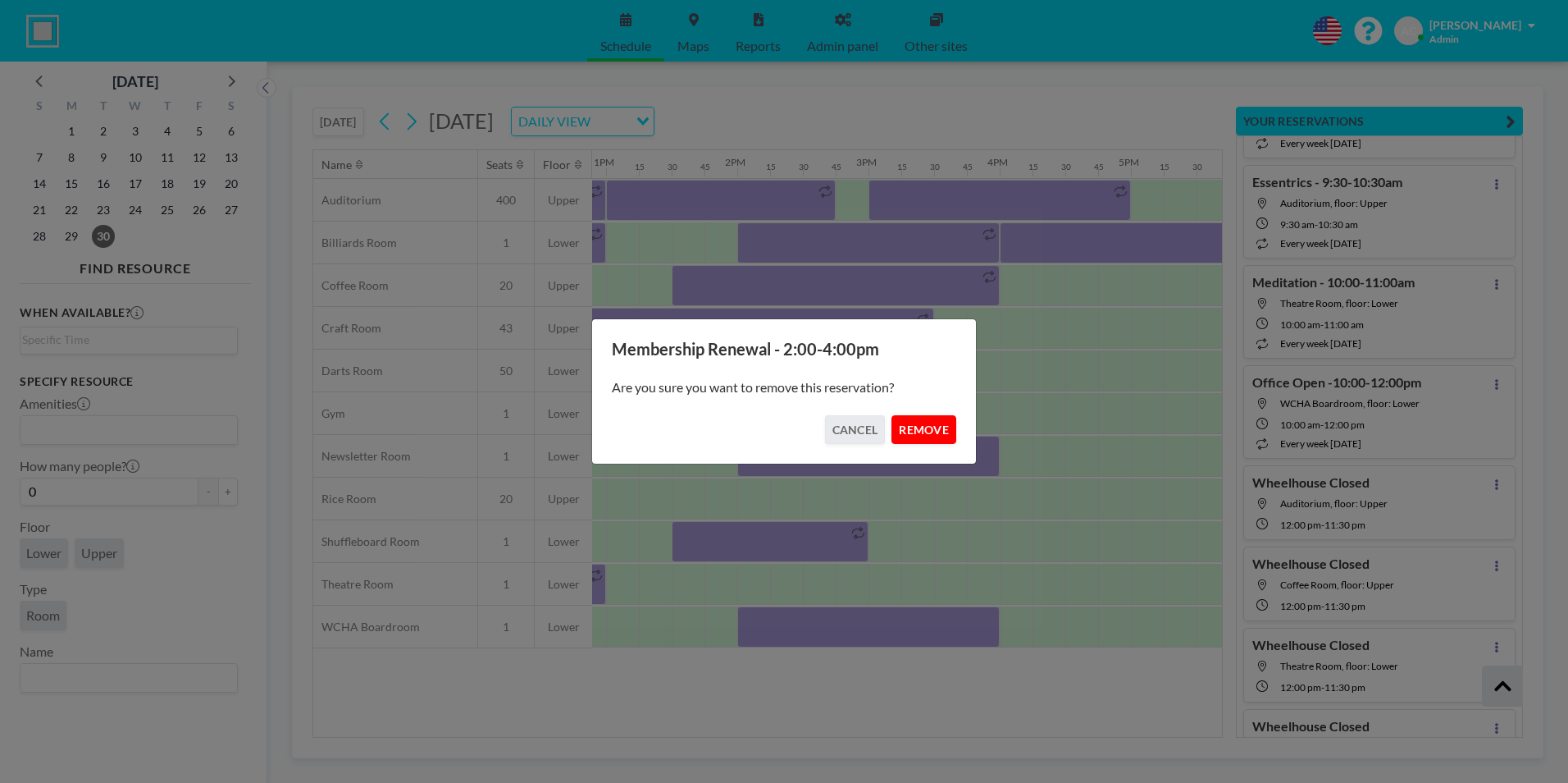
click at [934, 428] on button "REMOVE" at bounding box center [923, 429] width 65 height 29
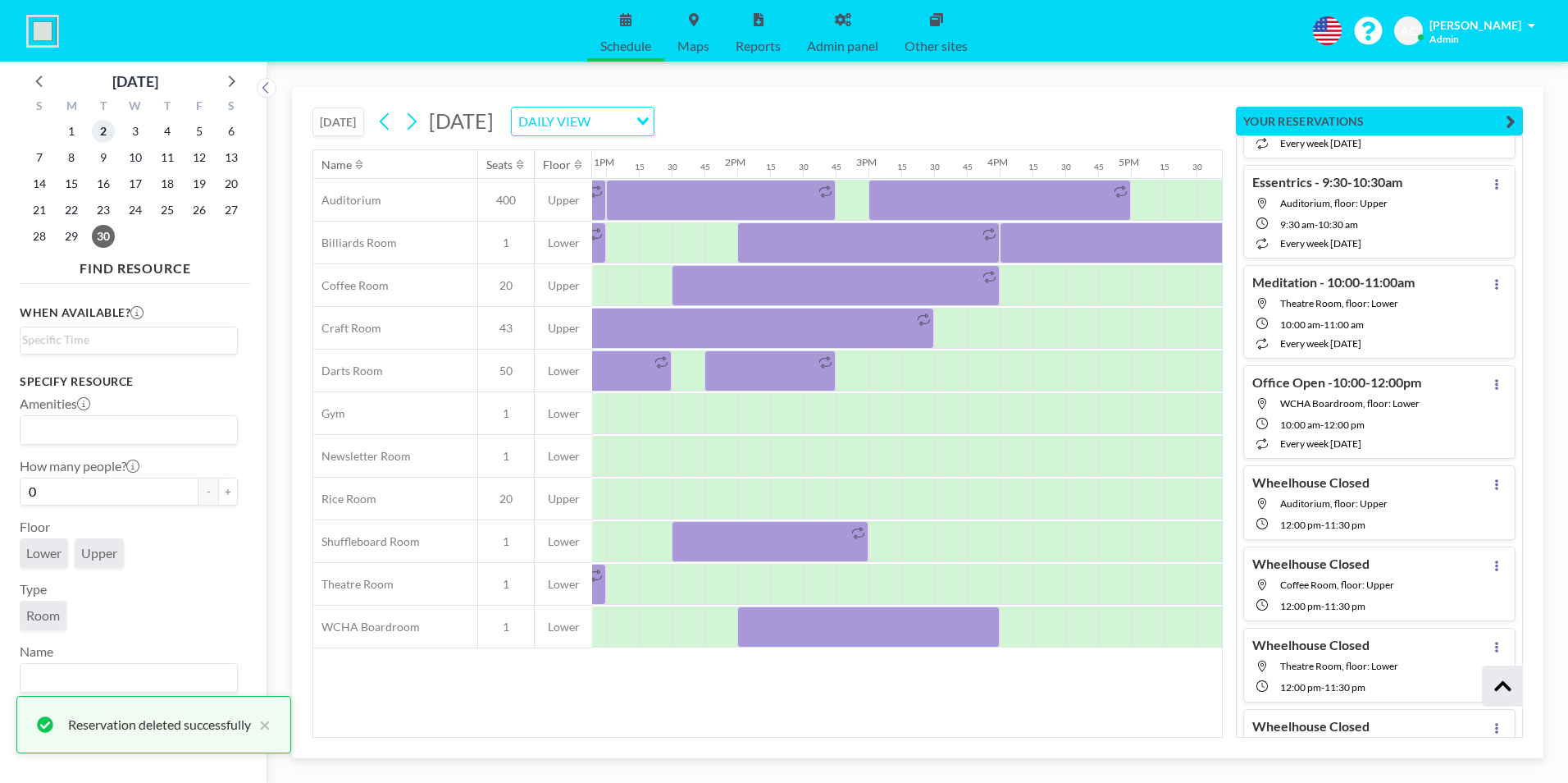
click at [106, 135] on span "2" at bounding box center [103, 131] width 23 height 23
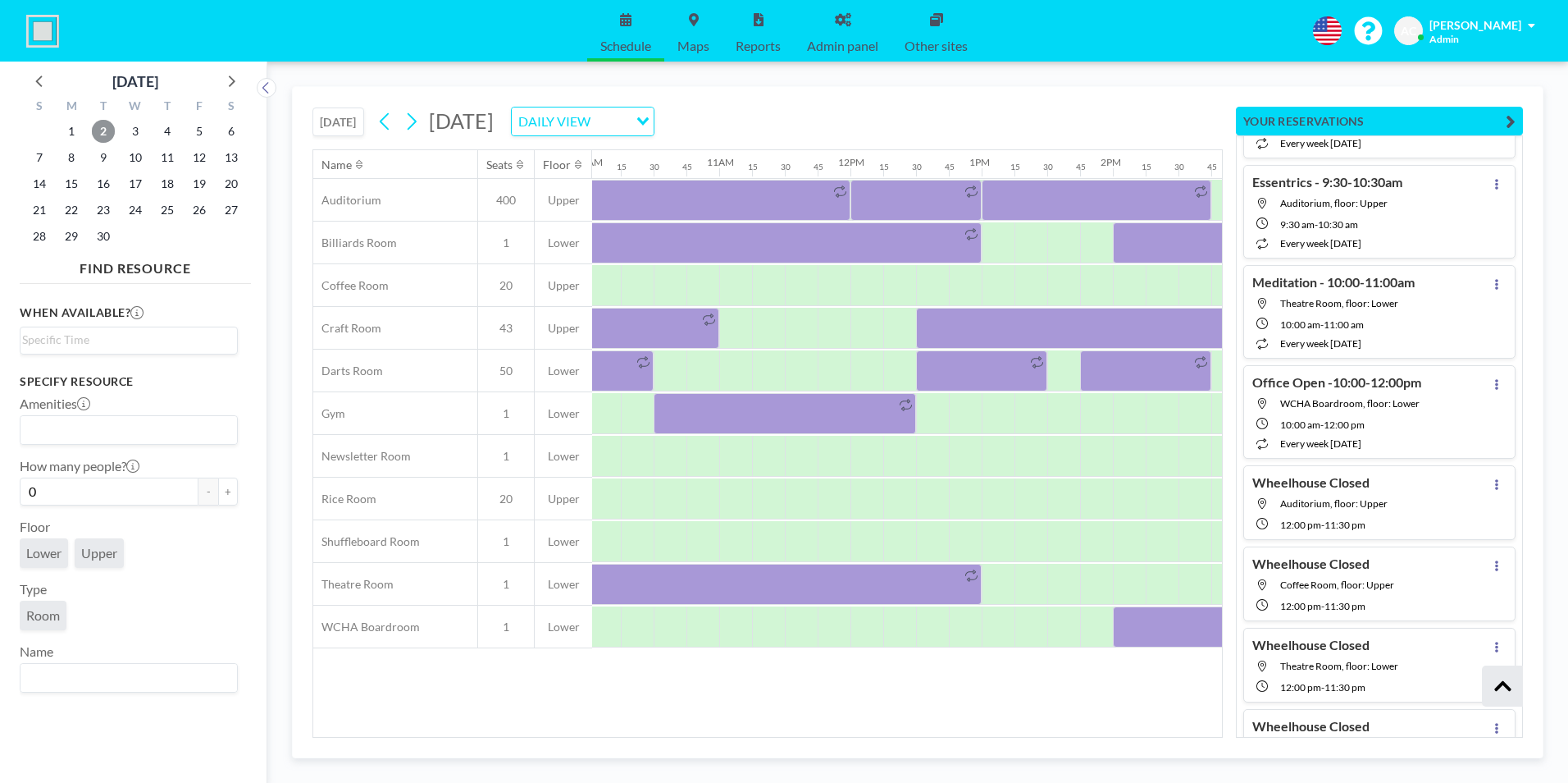
scroll to position [0, 1367]
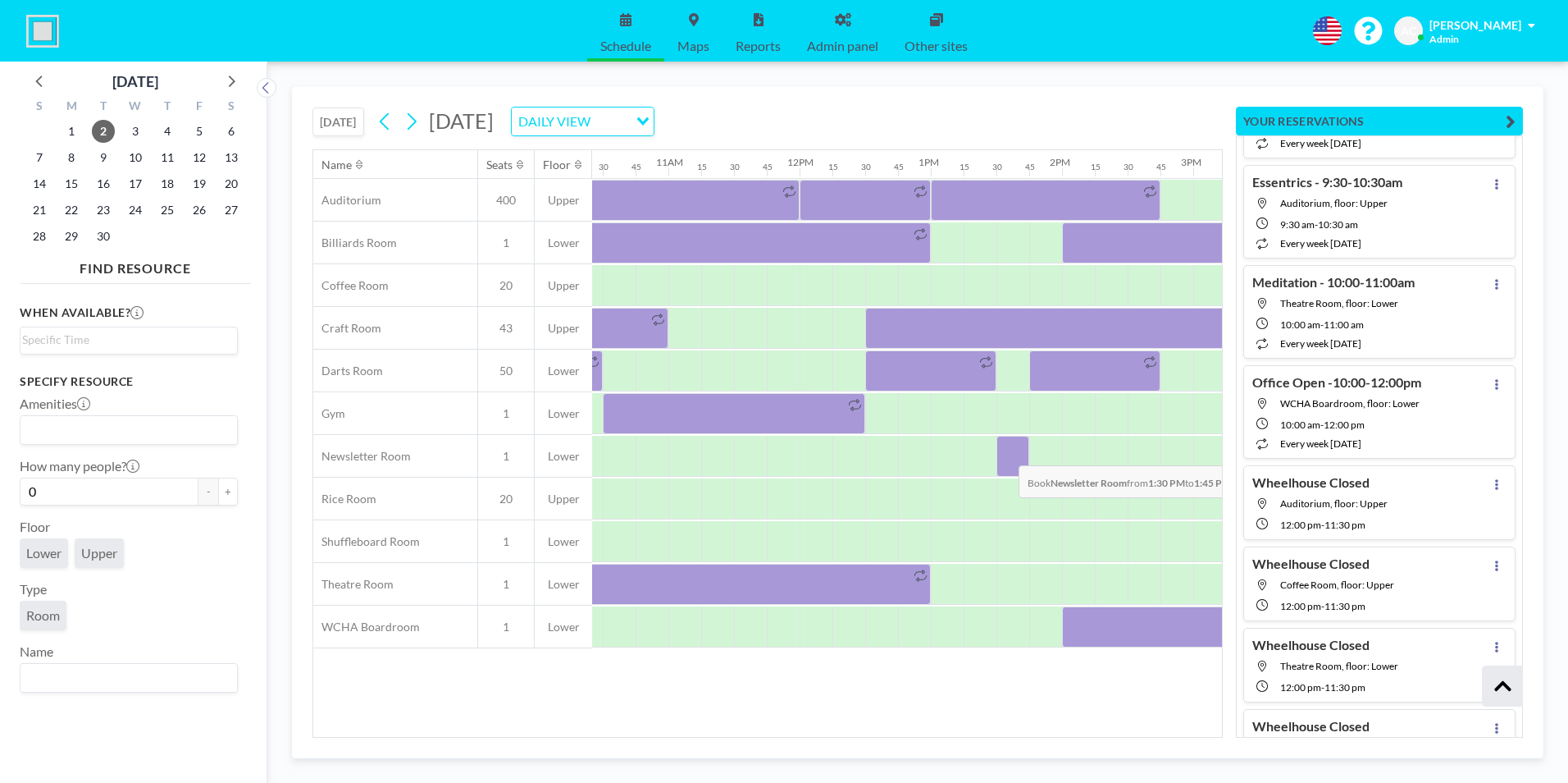
click at [1005, 453] on div at bounding box center [1013, 457] width 33 height 41
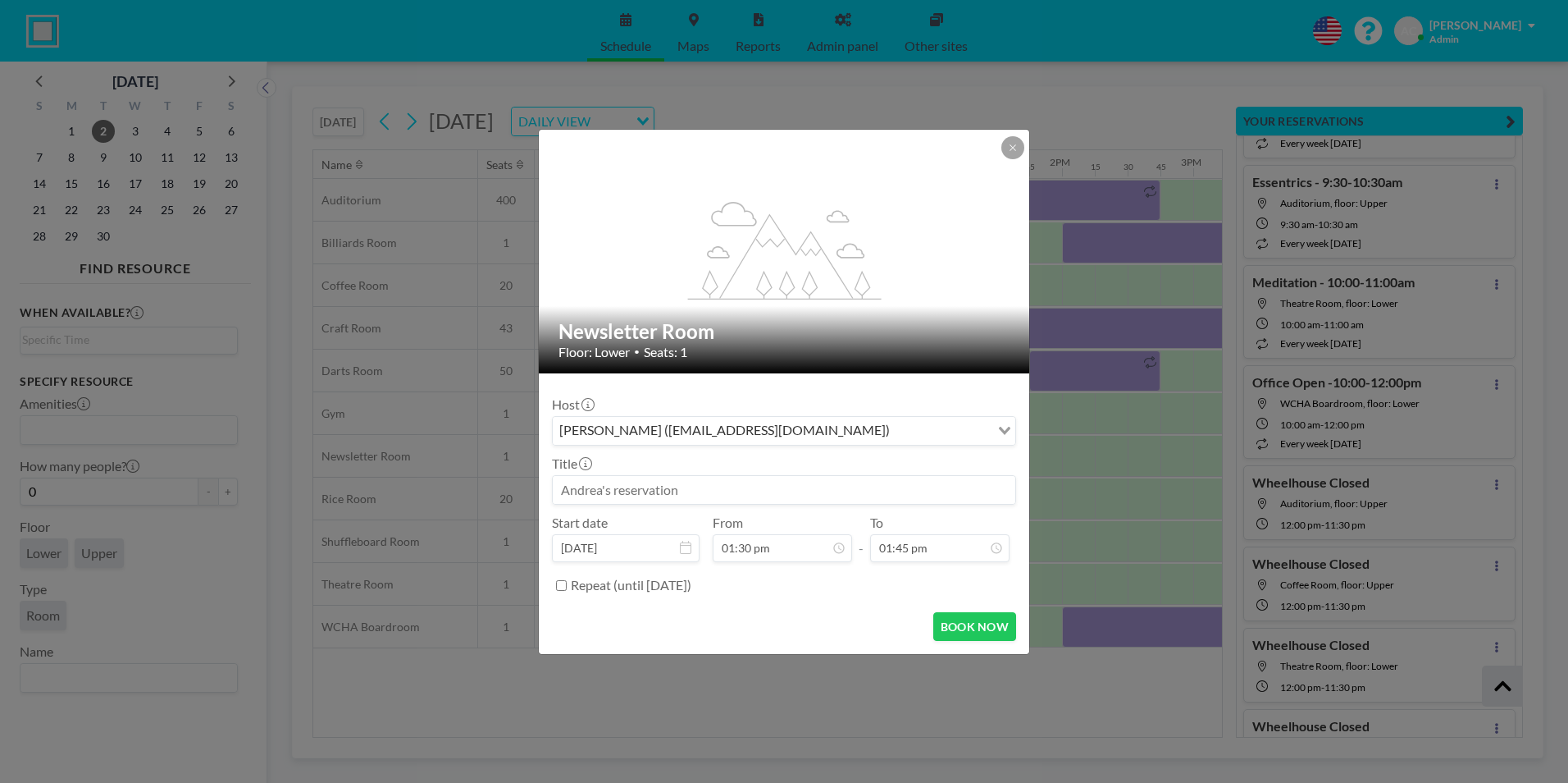
click at [698, 490] on input at bounding box center [784, 490] width 463 height 28
type input "Genealogy - 1:30-3:00pm"
click at [563, 587] on input "Repeat (until [DATE])" at bounding box center [561, 585] width 10 height 10
checkbox input "true"
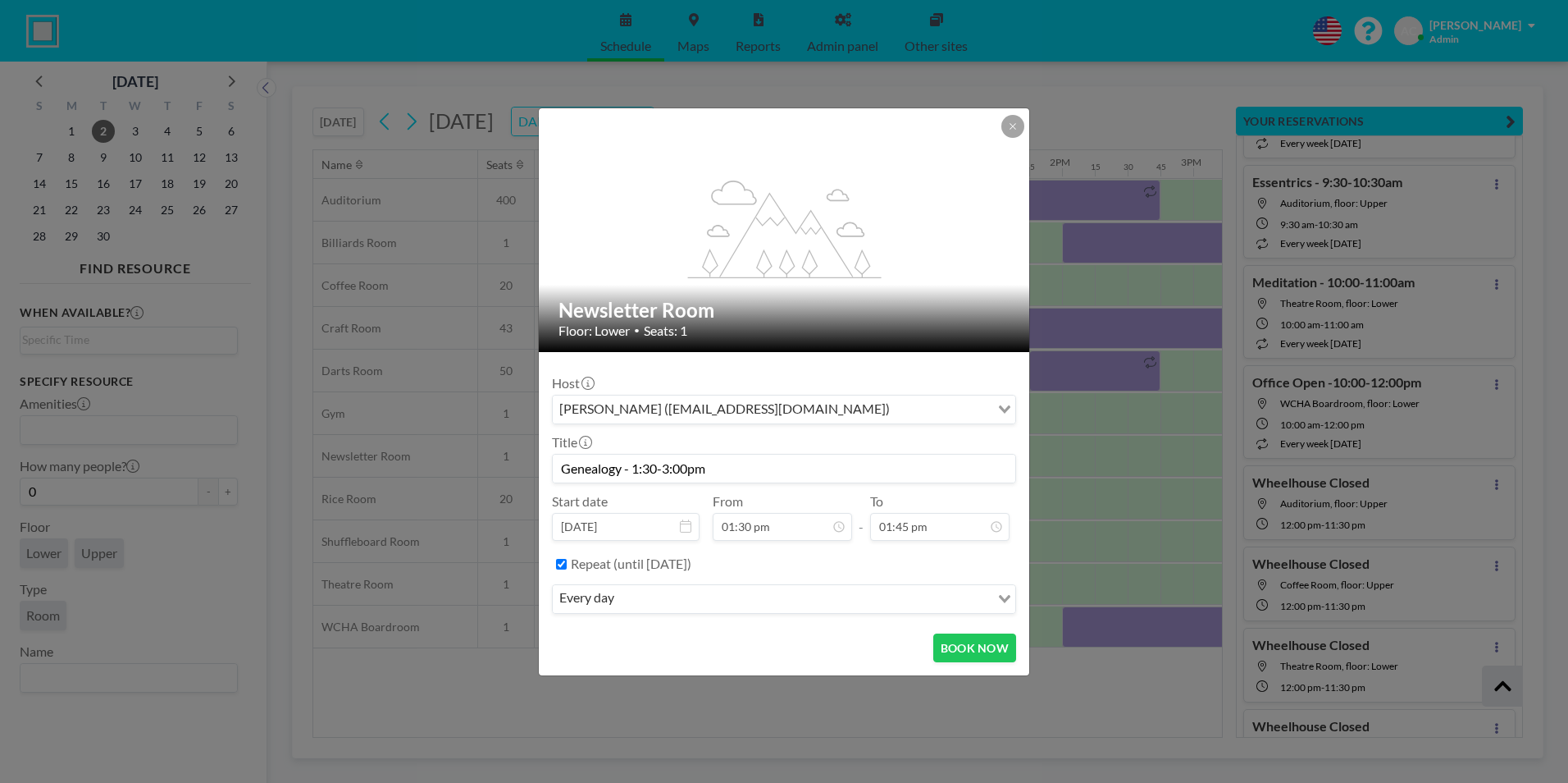
click at [1007, 600] on icon "Search for option" at bounding box center [1004, 599] width 11 height 8
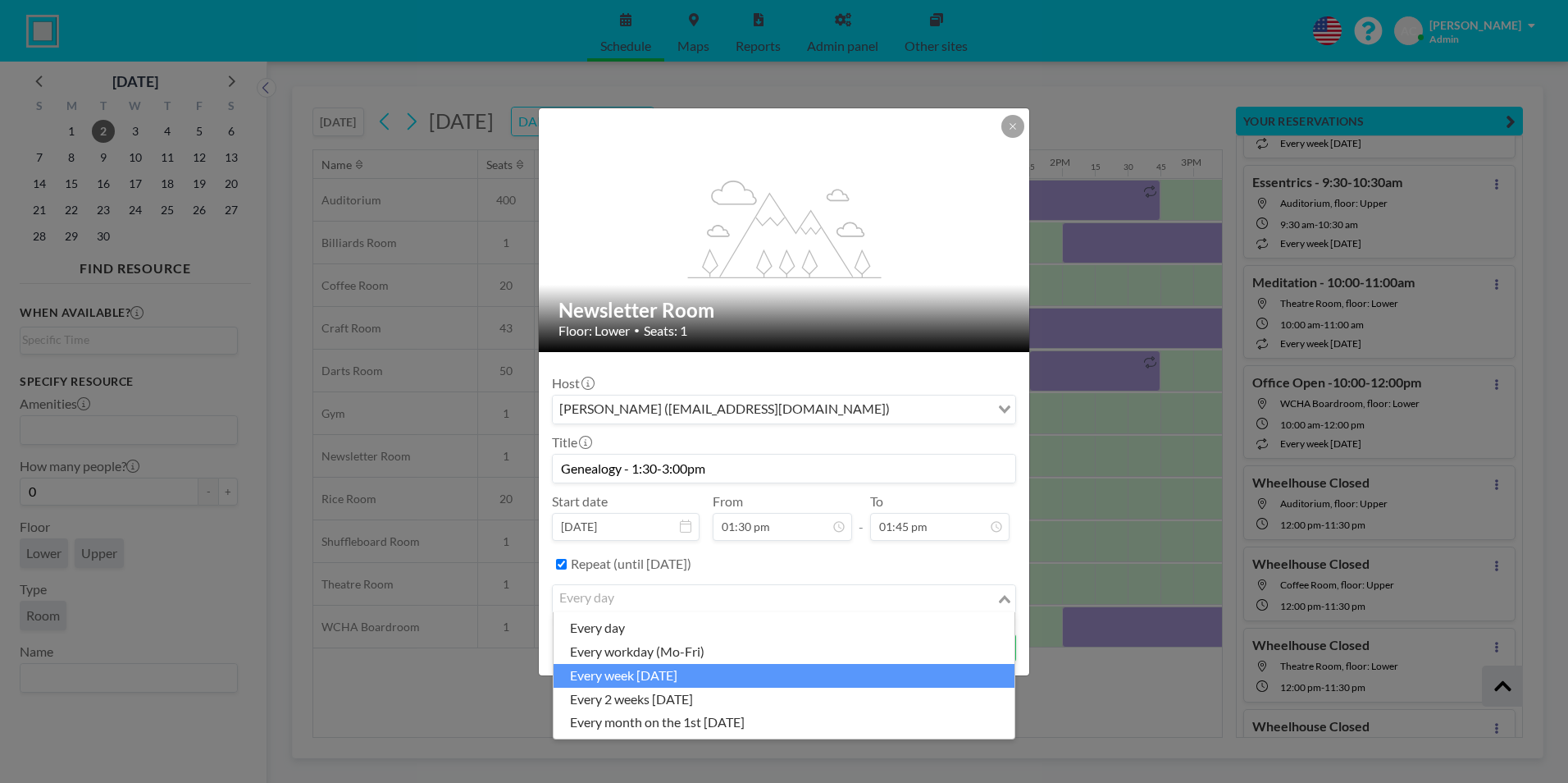
click at [698, 676] on li "every week [DATE]" at bounding box center [784, 675] width 461 height 23
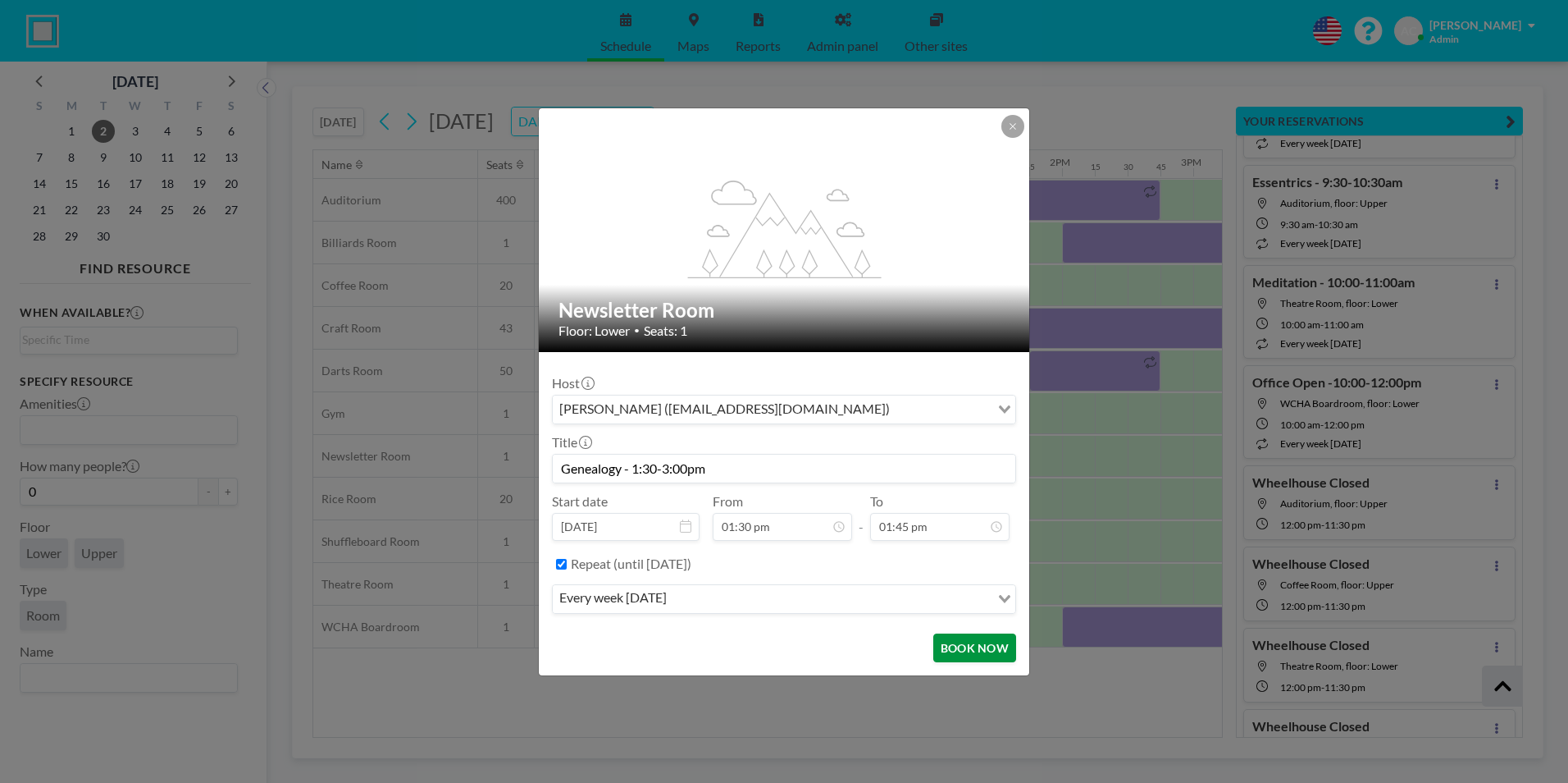
click at [971, 650] on button "BOOK NOW" at bounding box center [974, 647] width 83 height 29
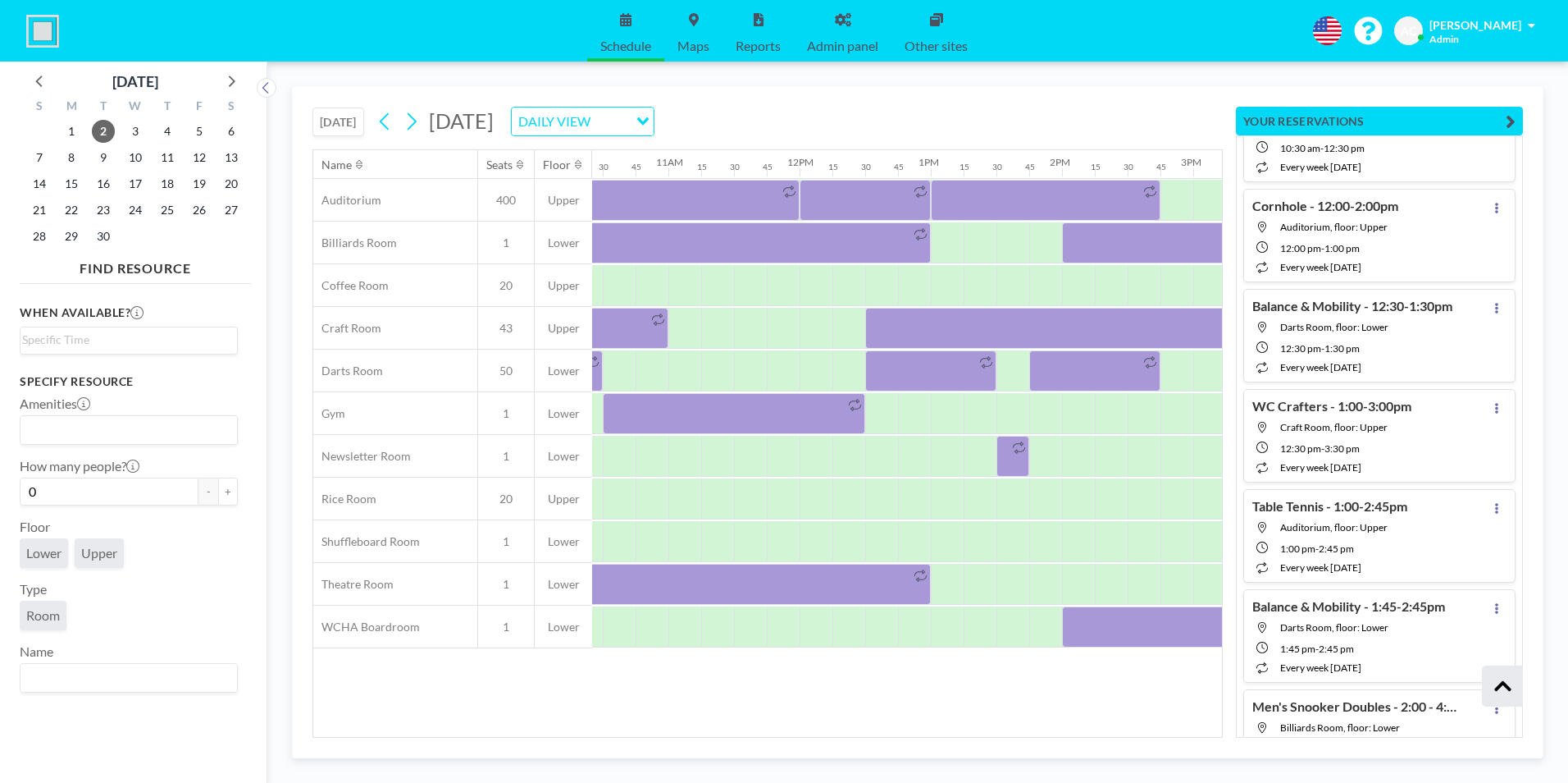
scroll to position [12308, 0]
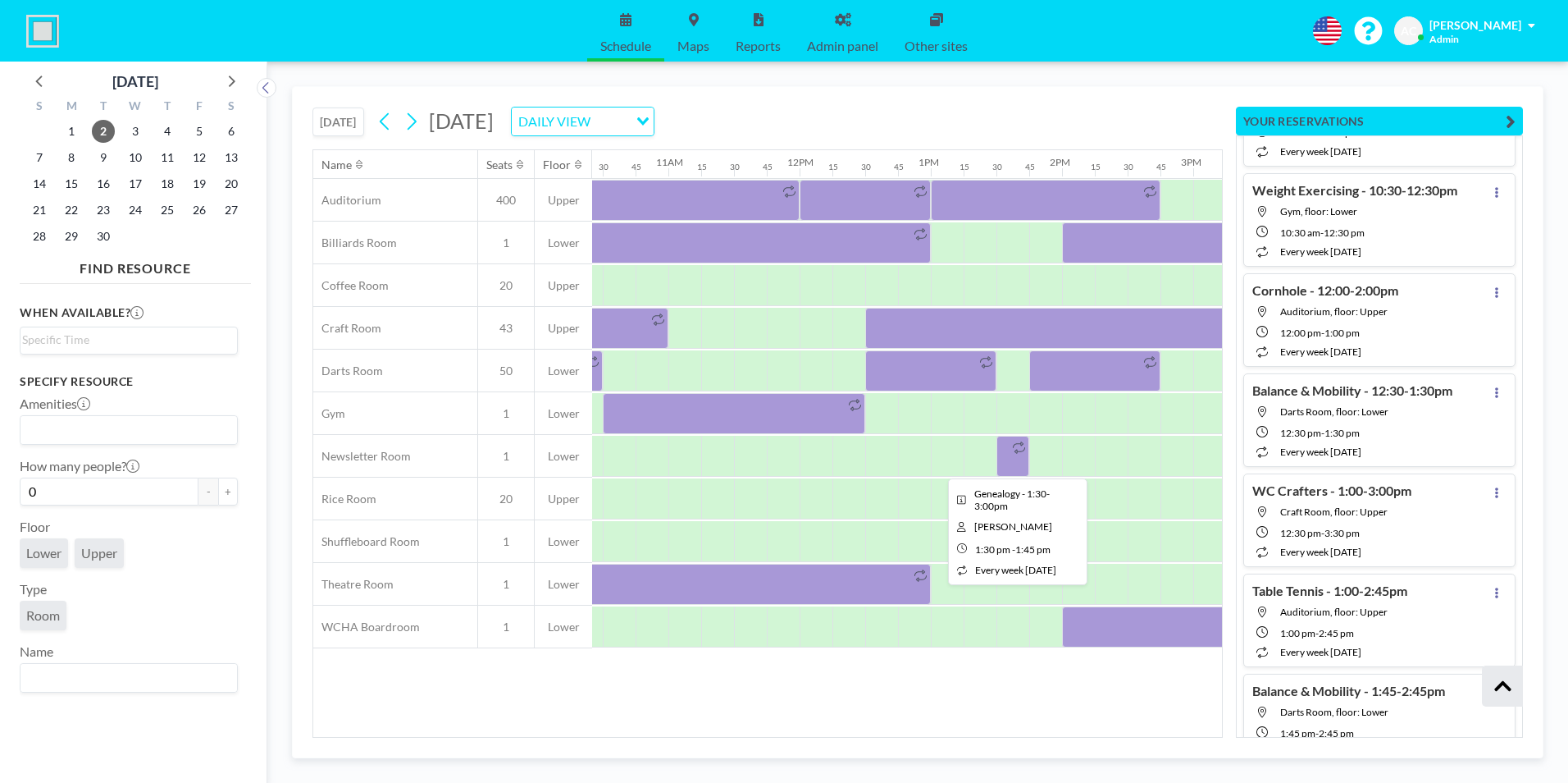
click at [1015, 455] on div at bounding box center [1019, 448] width 19 height 22
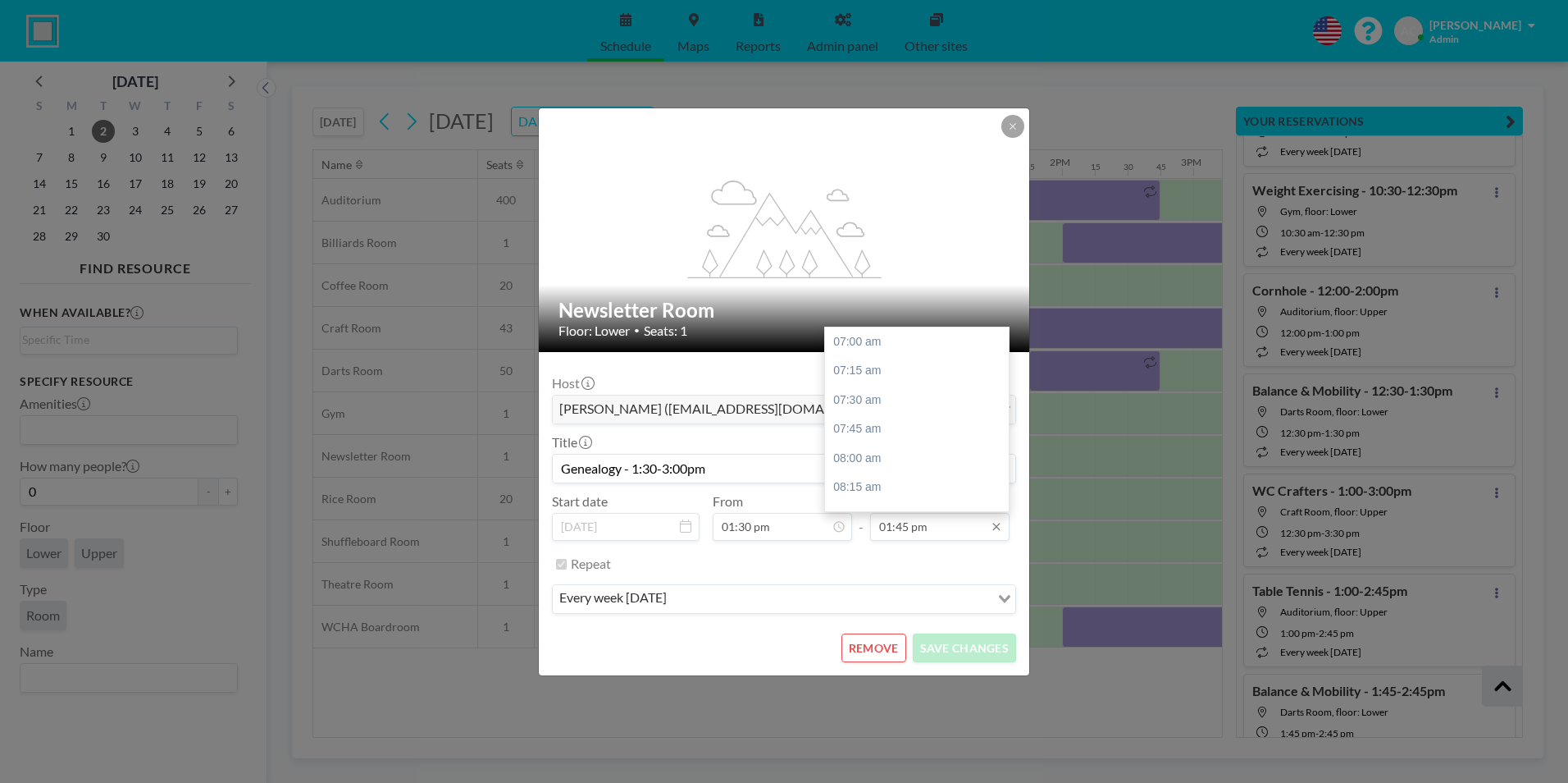
scroll to position [789, 0]
click at [919, 524] on input "01:45 pm" at bounding box center [940, 527] width 139 height 28
click at [876, 485] on div "03:00 pm" at bounding box center [920, 488] width 192 height 30
type input "03:00 pm"
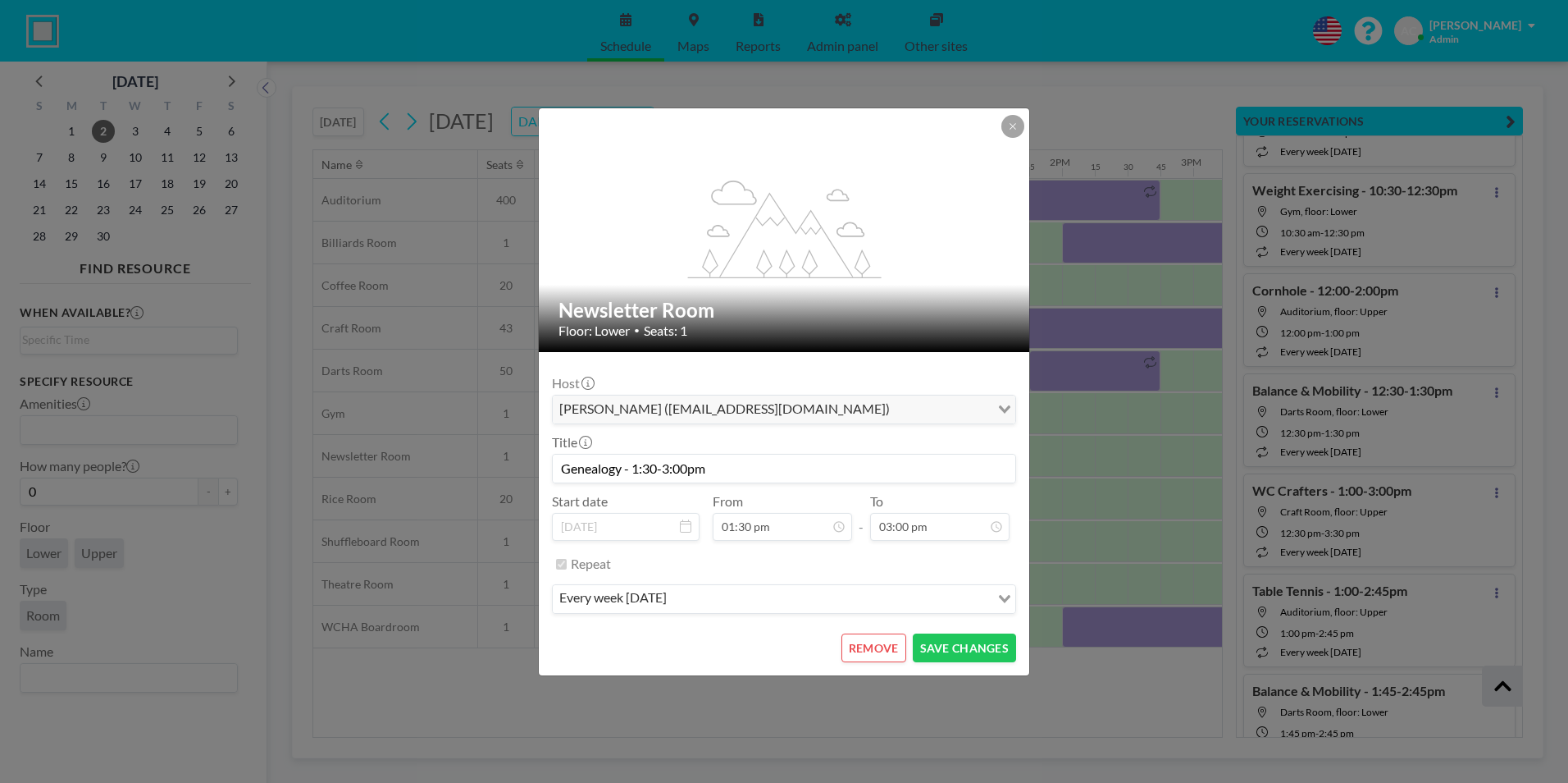
scroll to position [935, 0]
click at [970, 645] on button "SAVE CHANGES" at bounding box center [964, 647] width 104 height 29
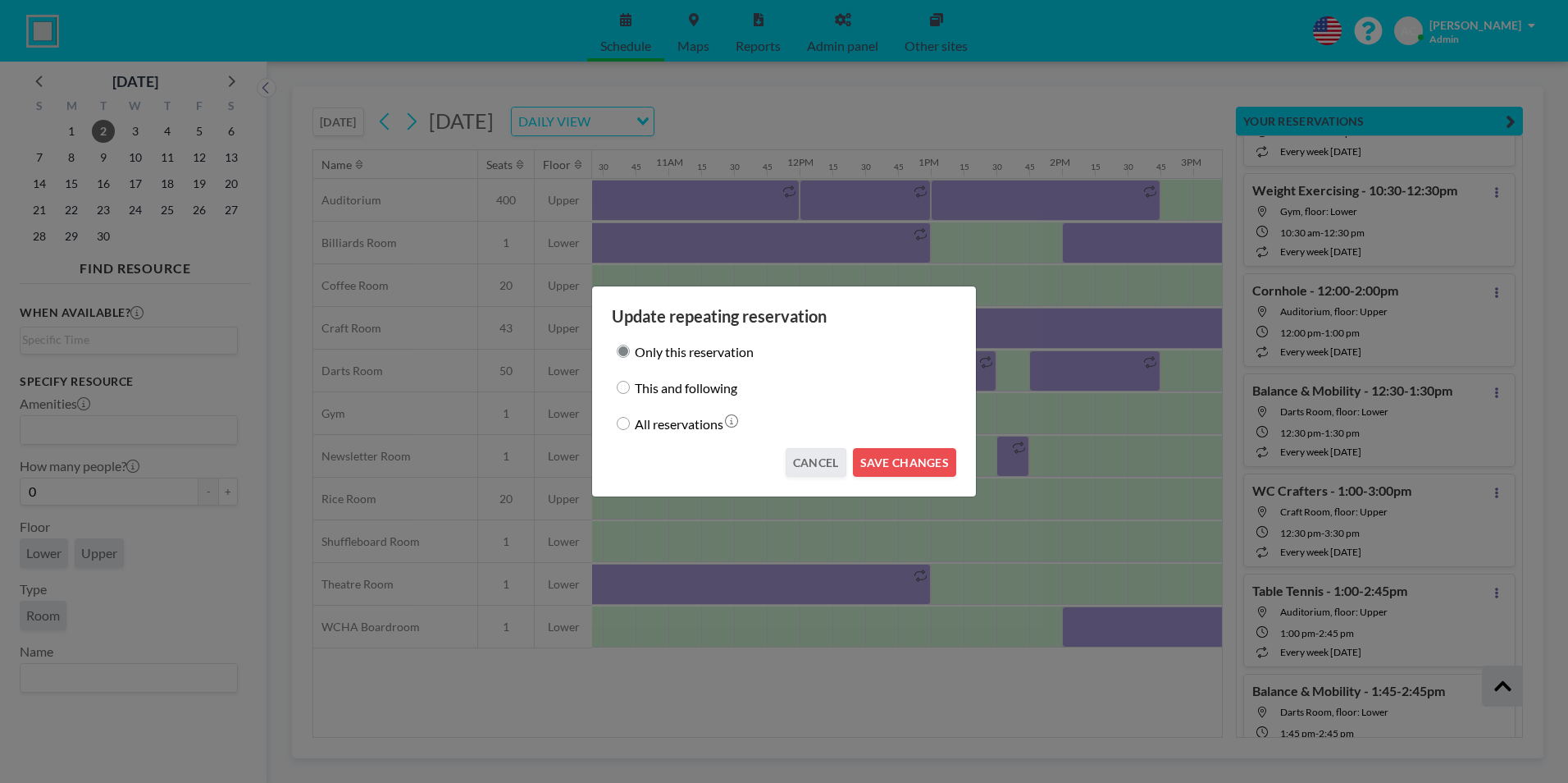
click at [627, 385] on input "This and following" at bounding box center [624, 387] width 13 height 13
radio input "true"
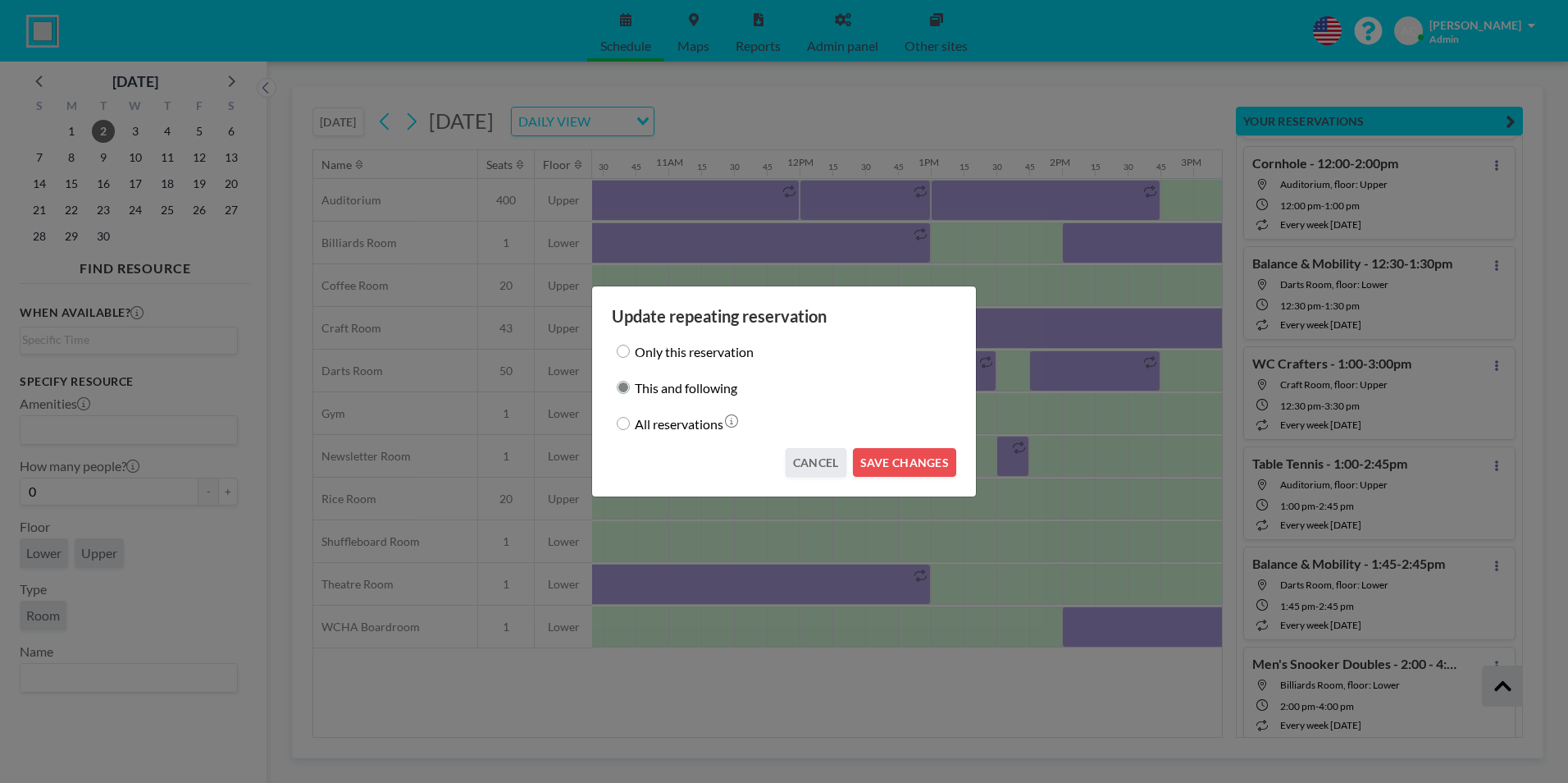
scroll to position [12181, 0]
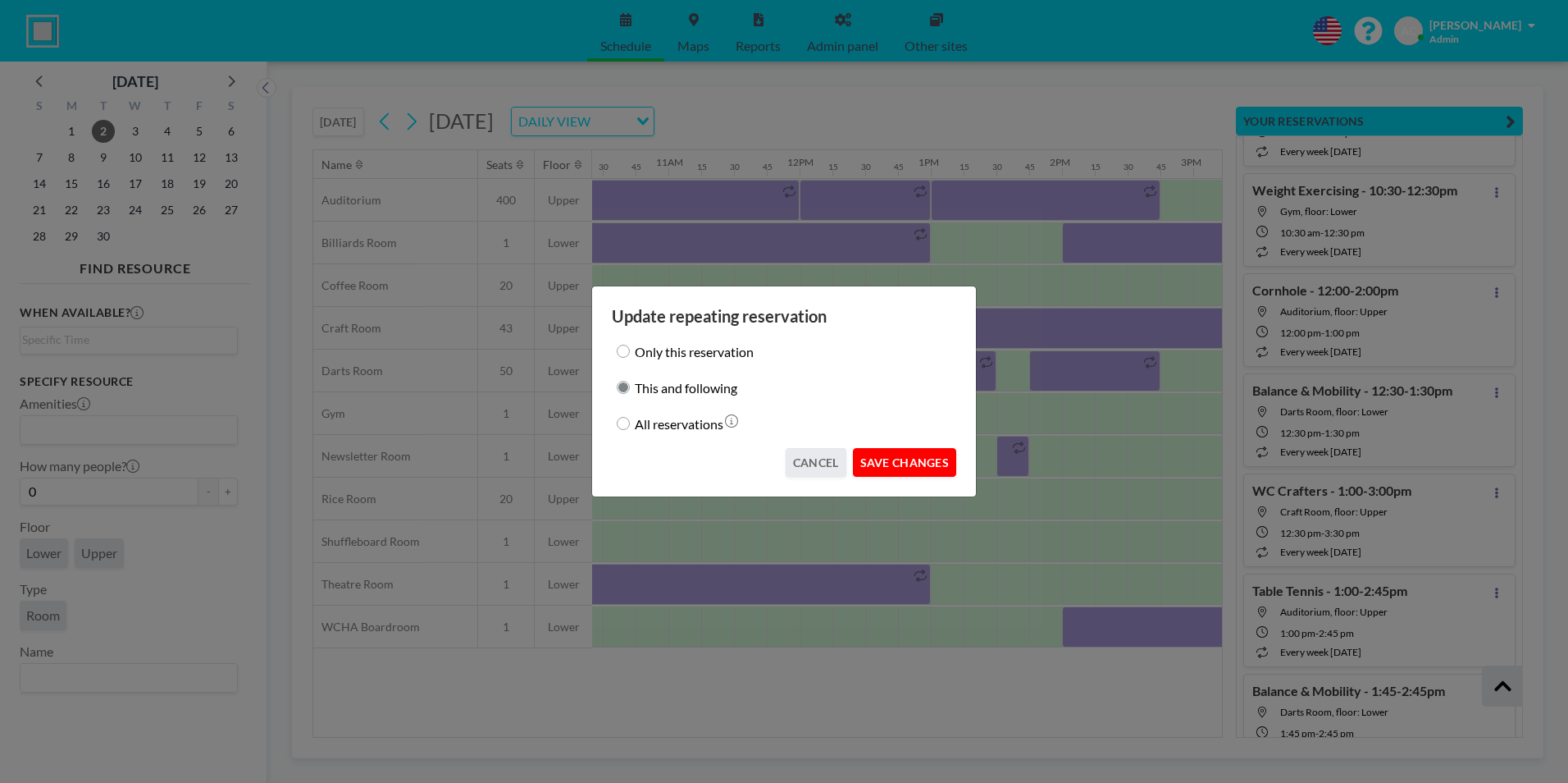
click at [917, 454] on button "SAVE CHANGES" at bounding box center [904, 462] width 104 height 29
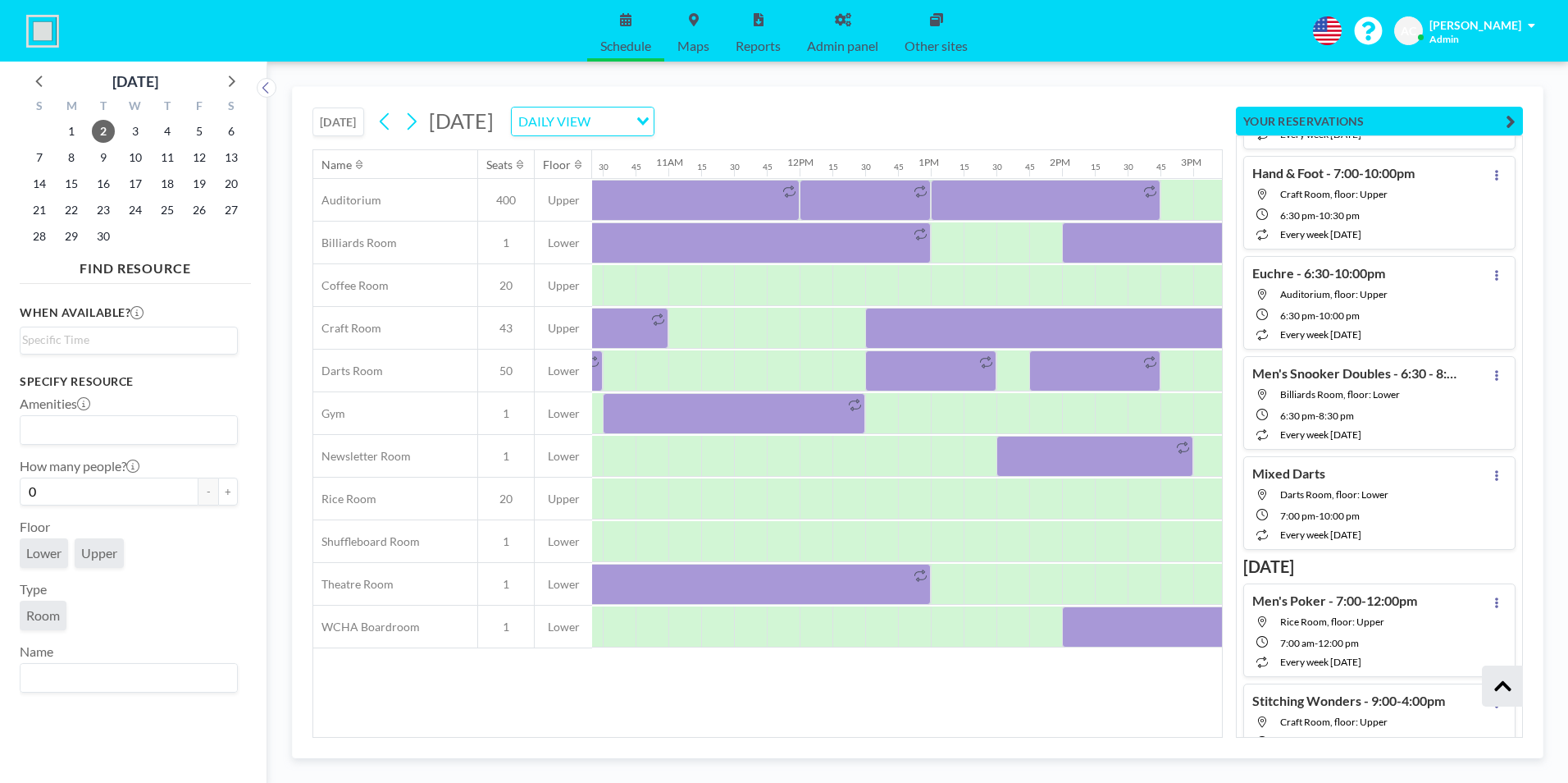
scroll to position [13083, 0]
click at [72, 130] on span "1" at bounding box center [71, 131] width 23 height 23
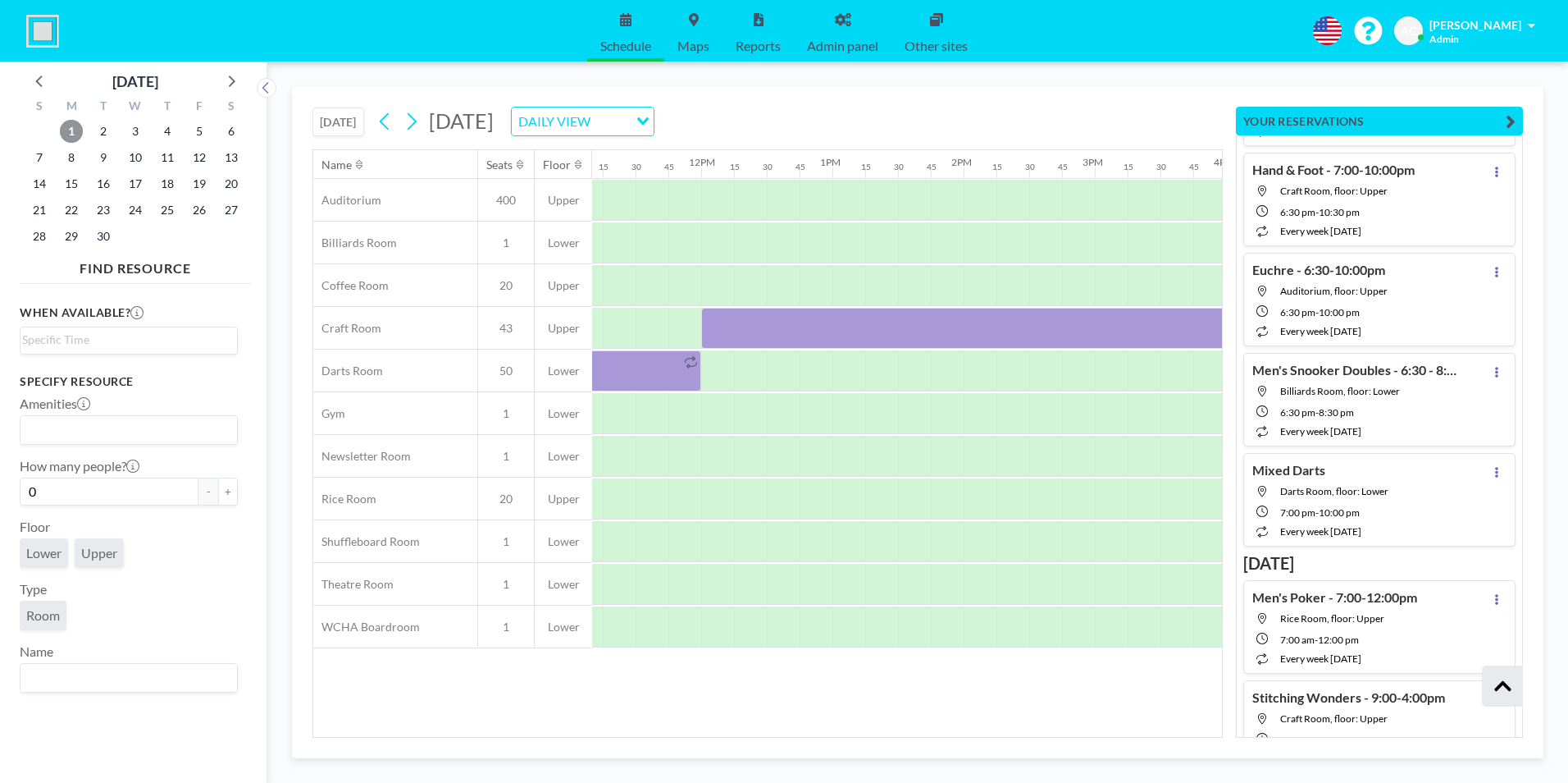
scroll to position [0, 1475]
click at [106, 133] on span "2" at bounding box center [103, 131] width 23 height 23
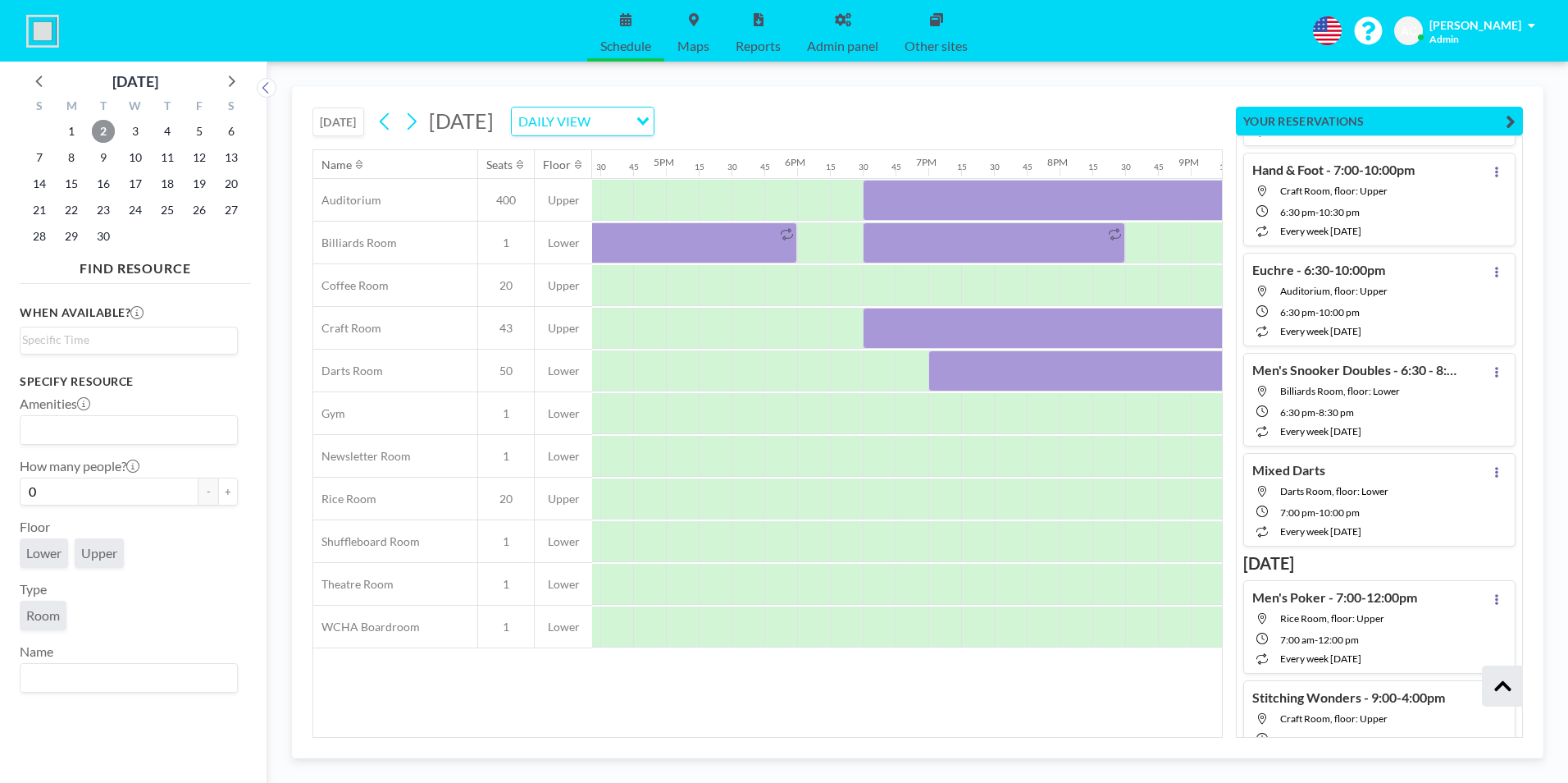
scroll to position [0, 2169]
click at [419, 119] on icon at bounding box center [411, 122] width 16 height 24
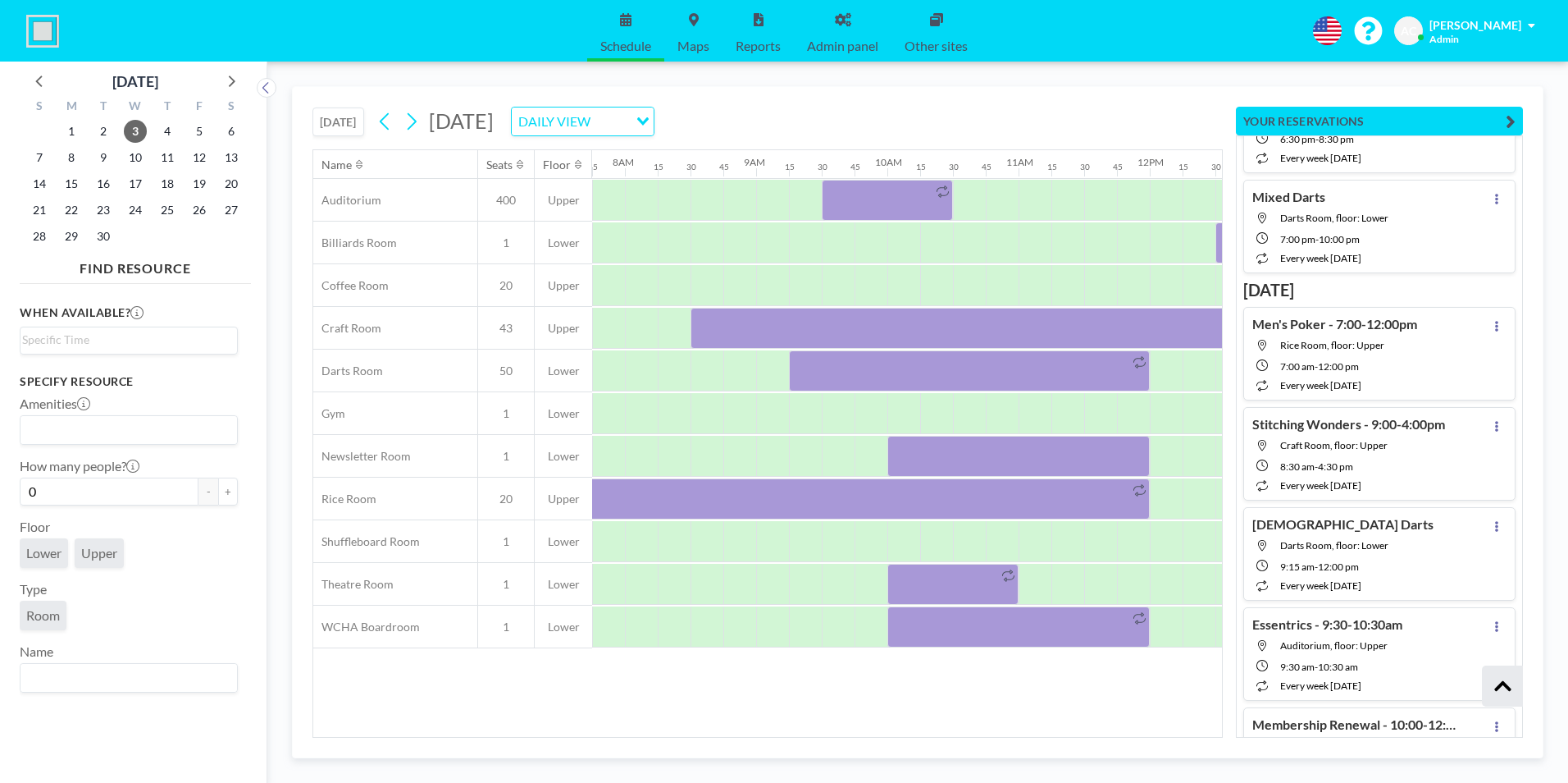
scroll to position [13411, 0]
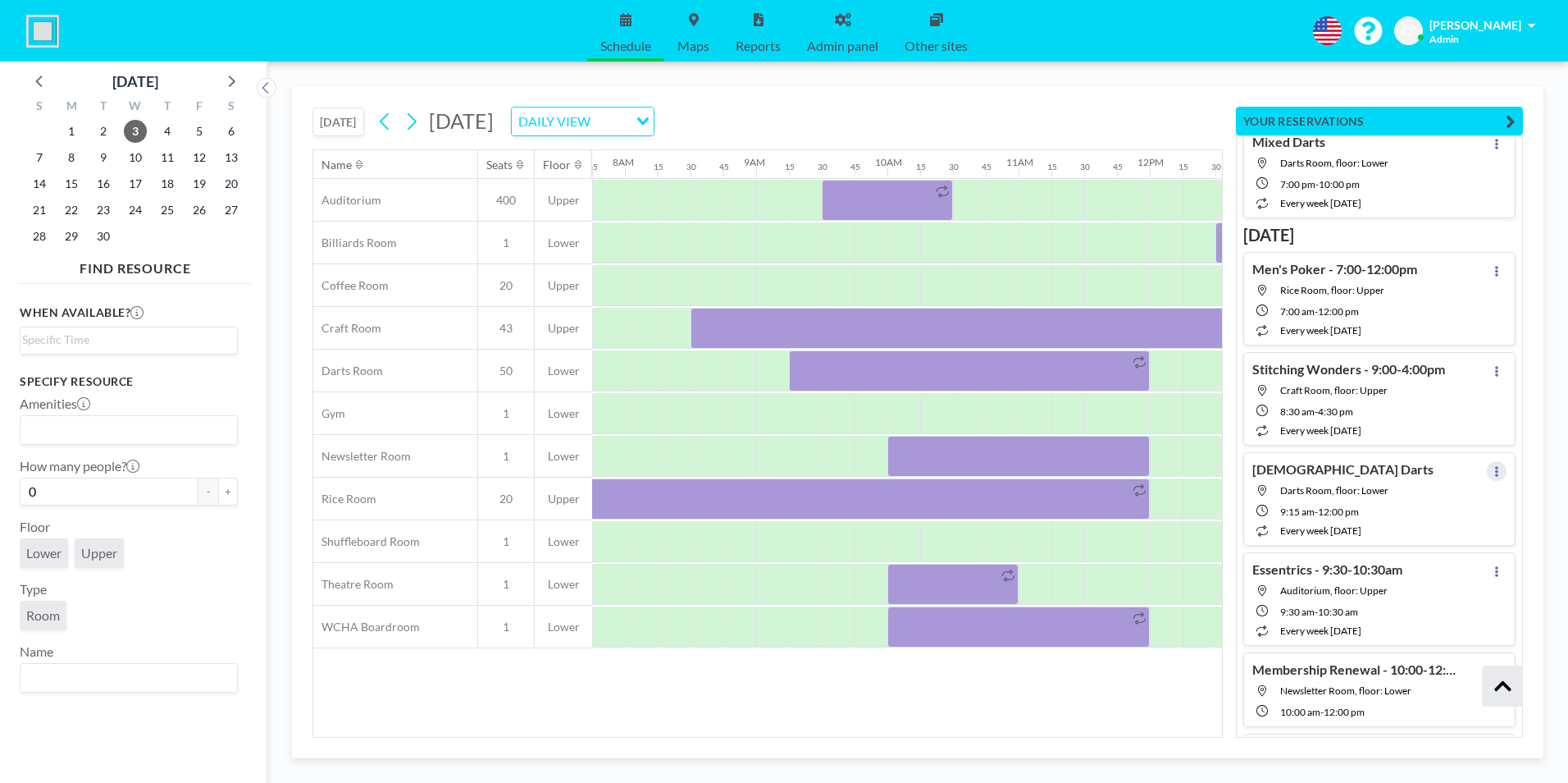
click at [1493, 471] on icon at bounding box center [1496, 471] width 7 height 10
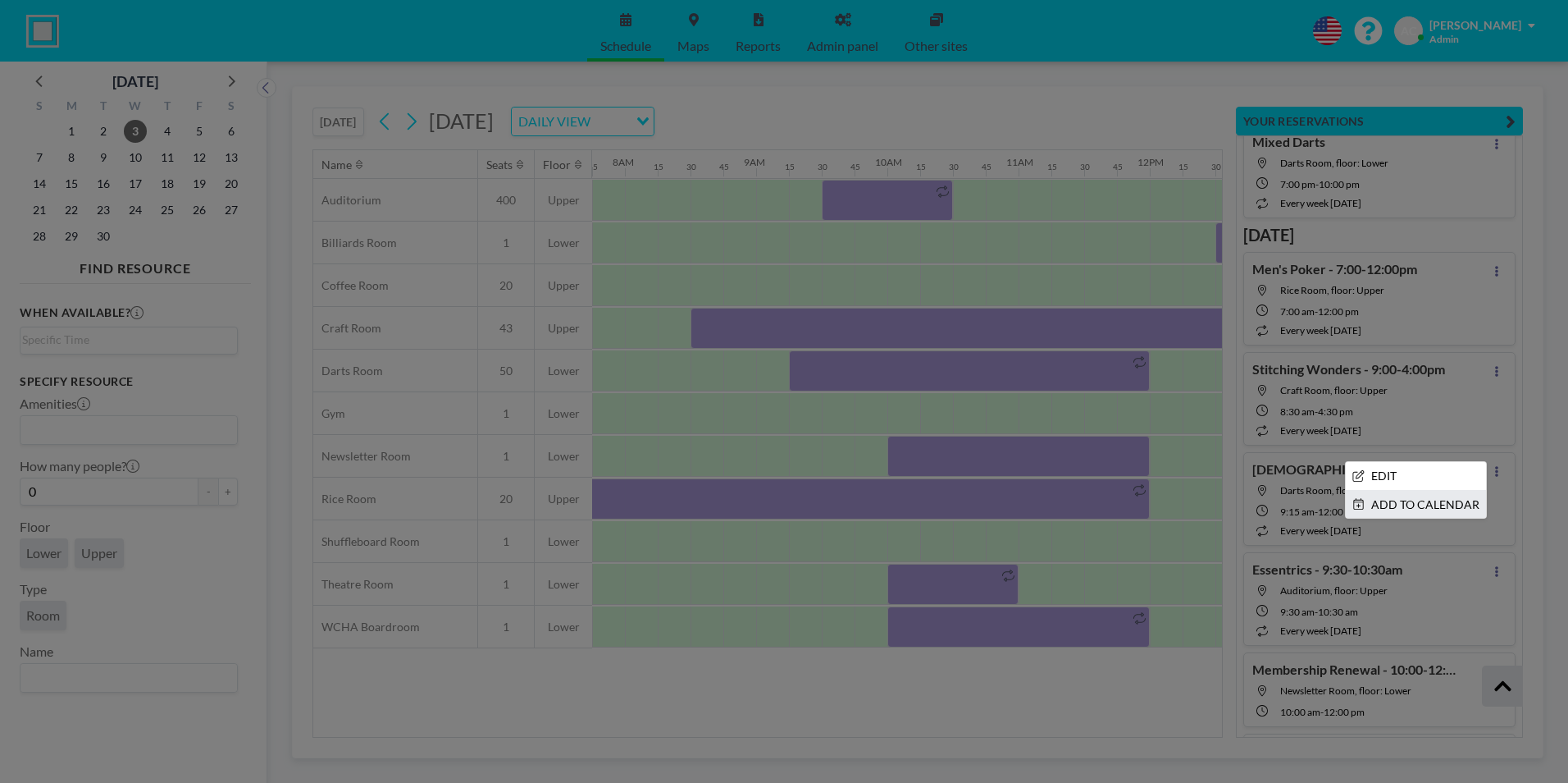
click at [1424, 504] on li "ADD TO CALENDAR" at bounding box center [1416, 505] width 140 height 28
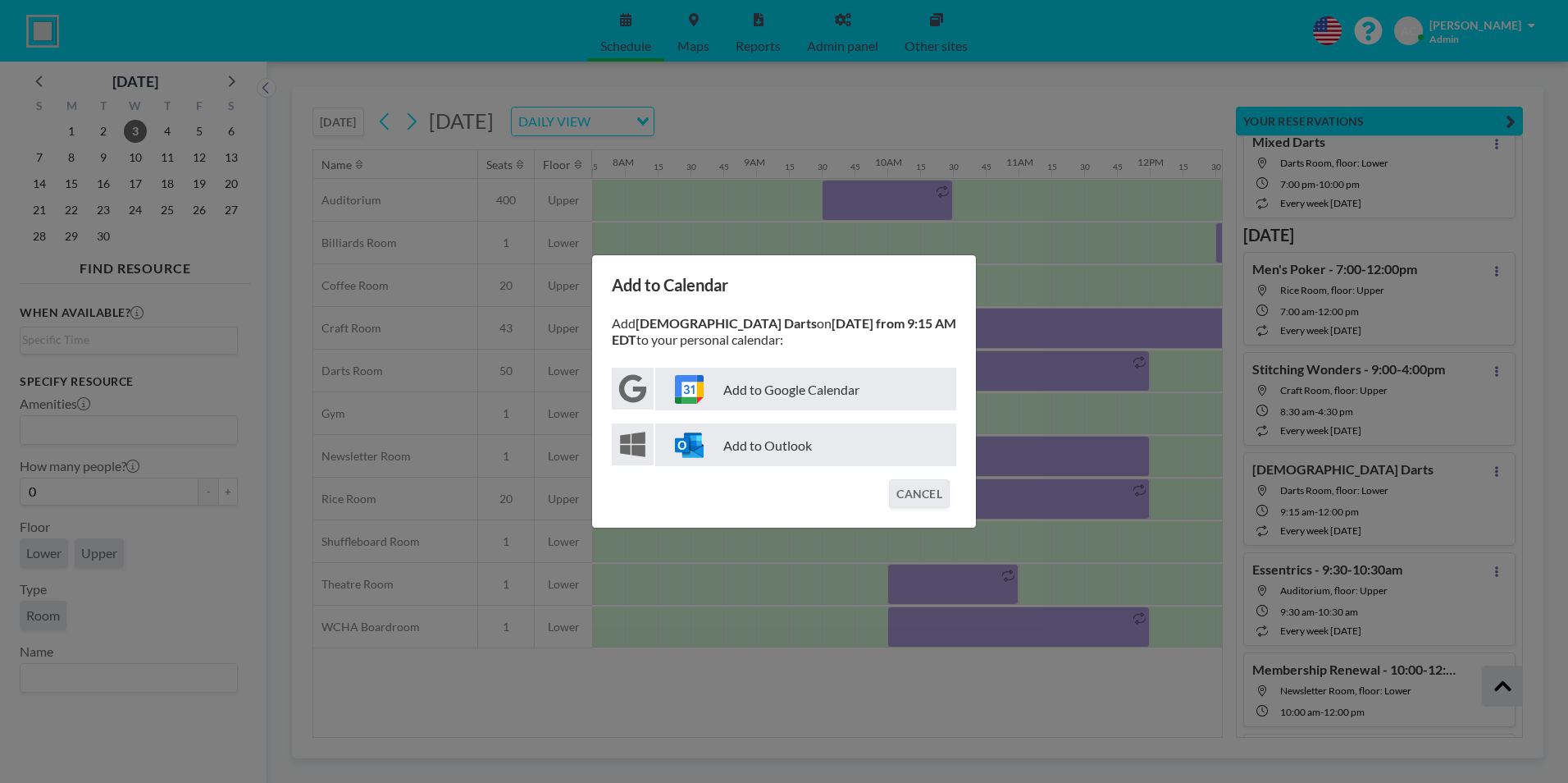
click at [831, 387] on p "Add to Google Calendar" at bounding box center [806, 389] width 301 height 43
click at [913, 492] on button "CANCEL" at bounding box center [919, 493] width 61 height 29
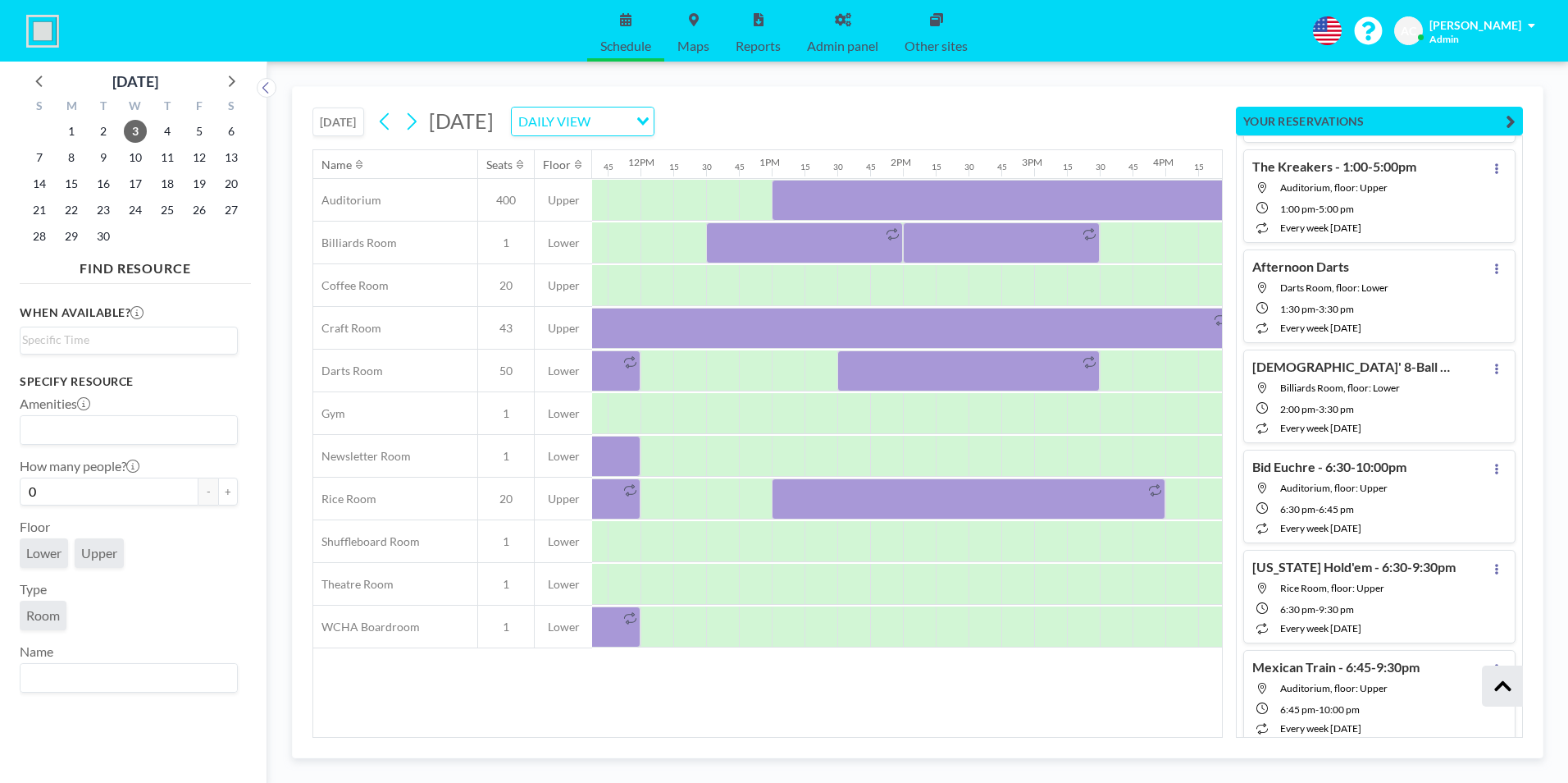
scroll to position [0, 1530]
click at [1495, 269] on icon at bounding box center [1497, 268] width 4 height 10
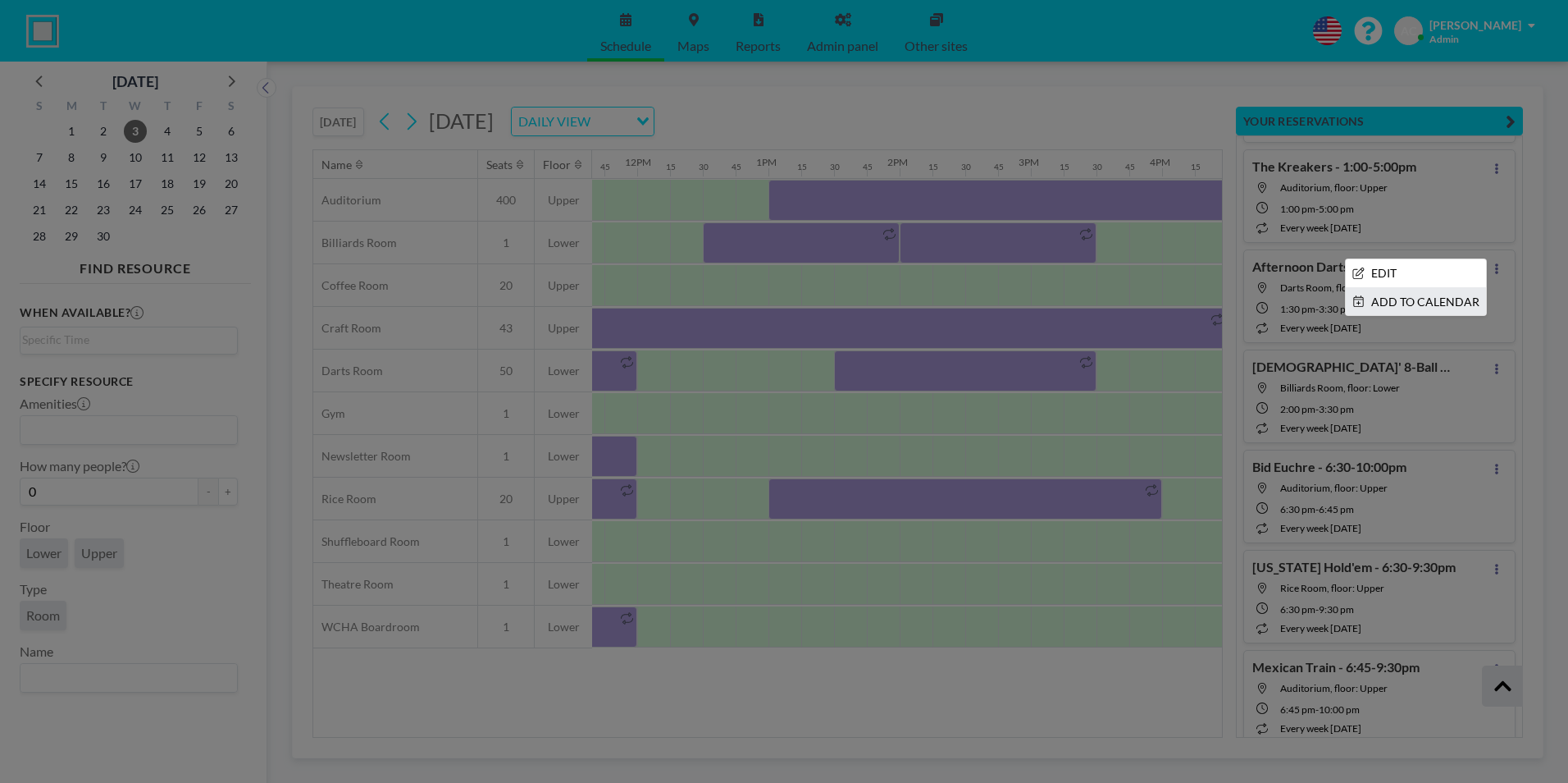
click at [1419, 301] on li "ADD TO CALENDAR" at bounding box center [1416, 302] width 140 height 28
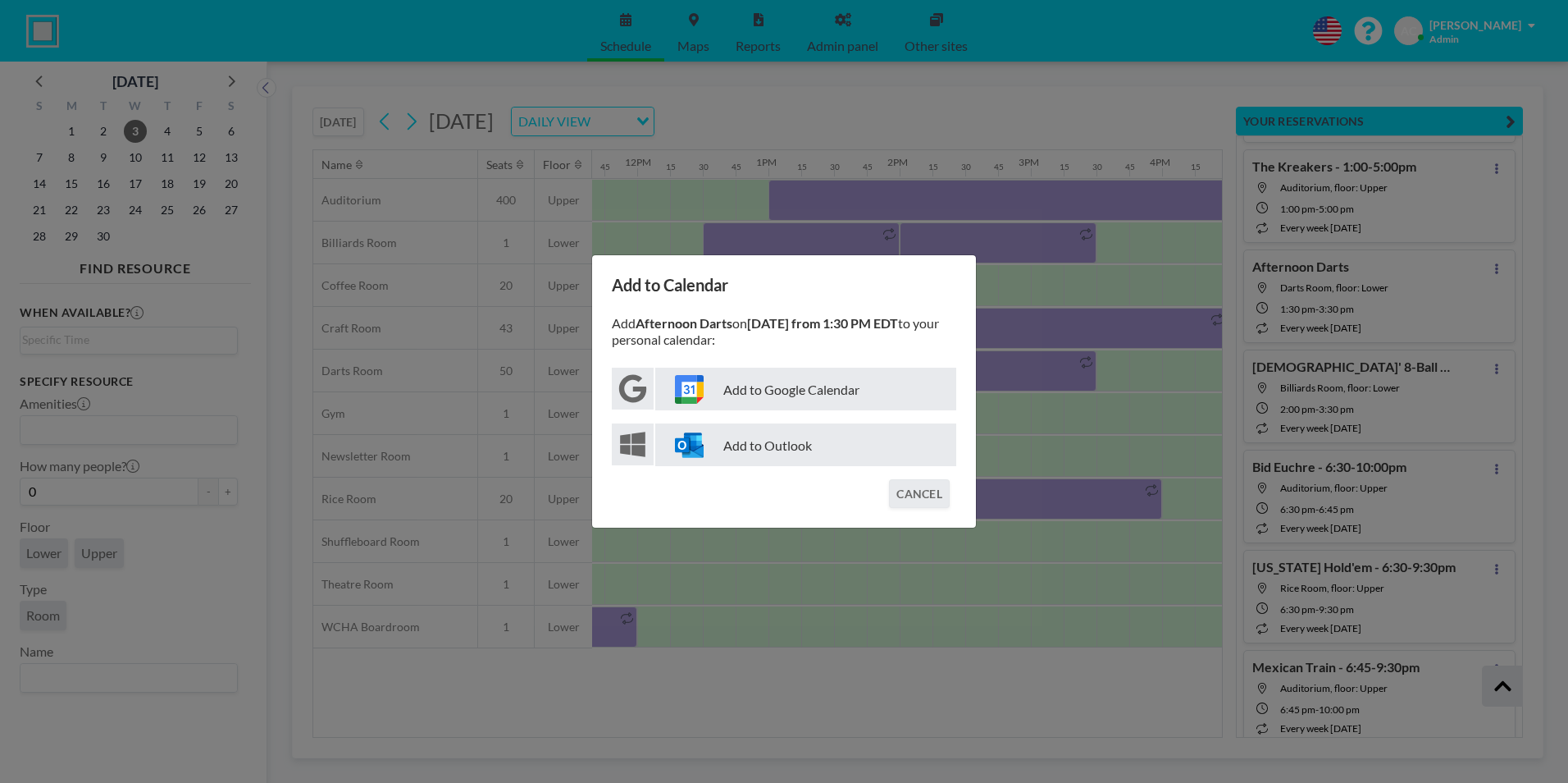
click at [838, 380] on p "Add to Google Calendar" at bounding box center [806, 389] width 301 height 43
click at [910, 494] on button "CANCEL" at bounding box center [919, 493] width 61 height 29
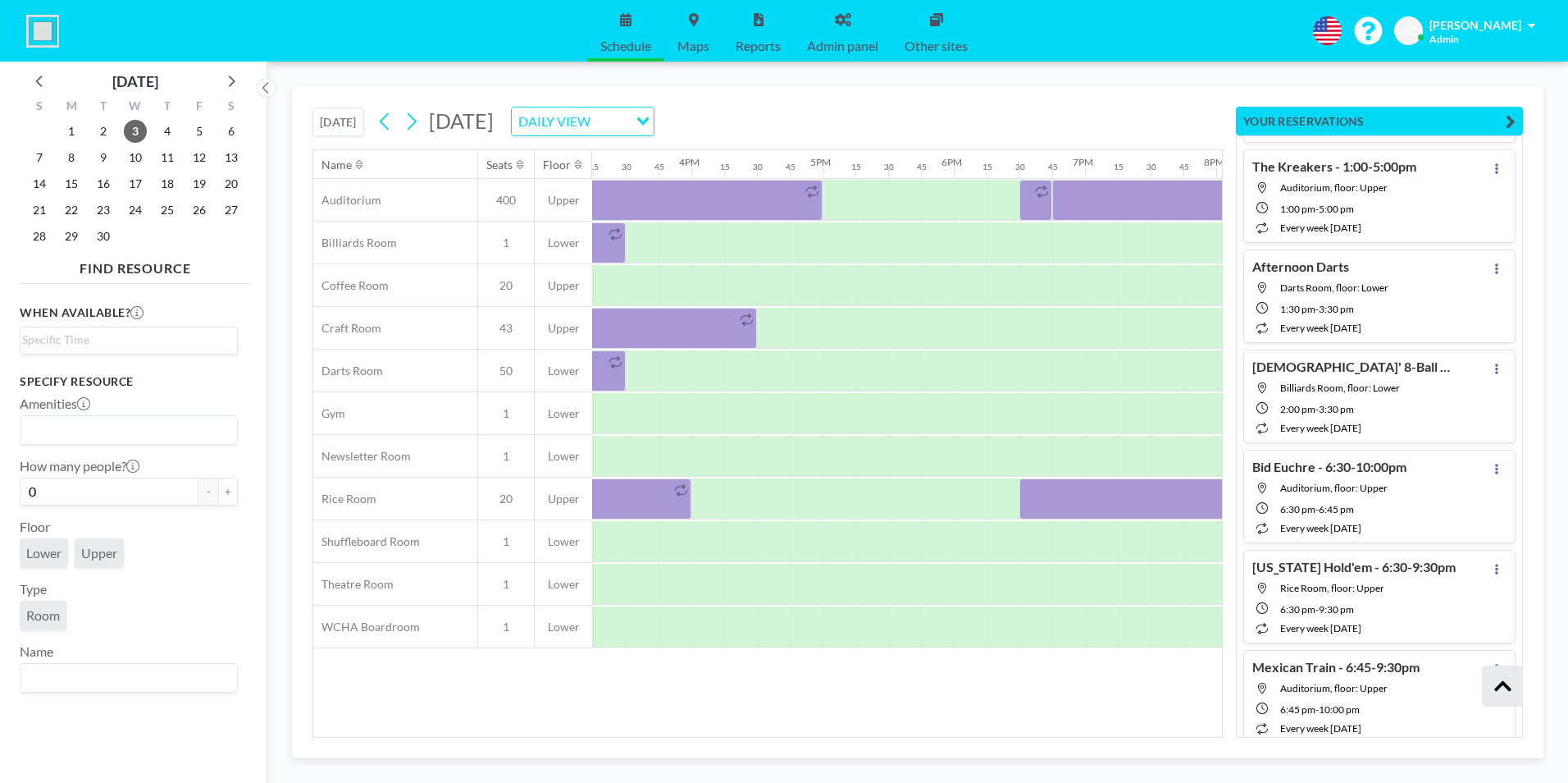
scroll to position [0, 1523]
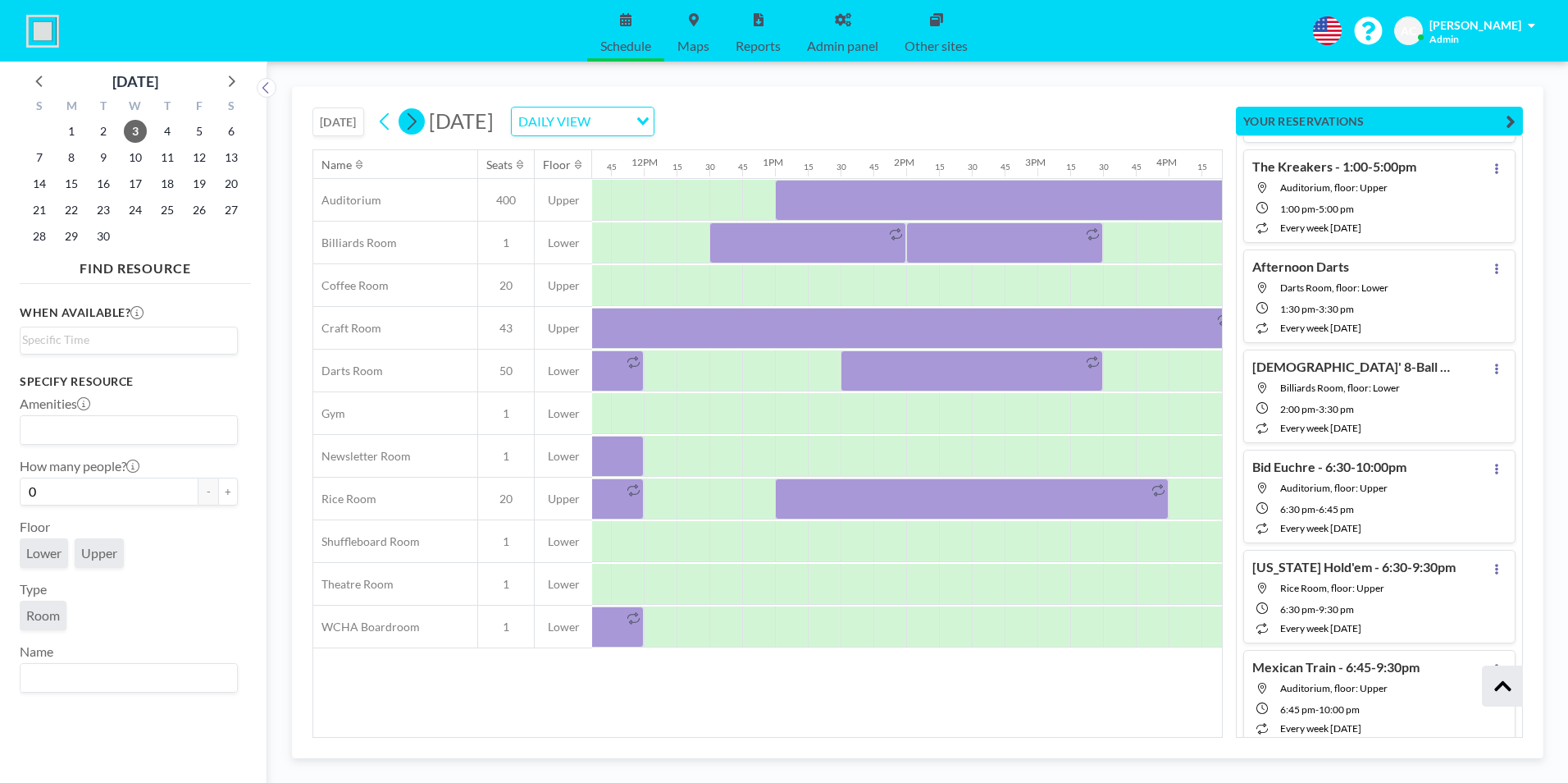
click at [417, 118] on icon at bounding box center [411, 122] width 16 height 24
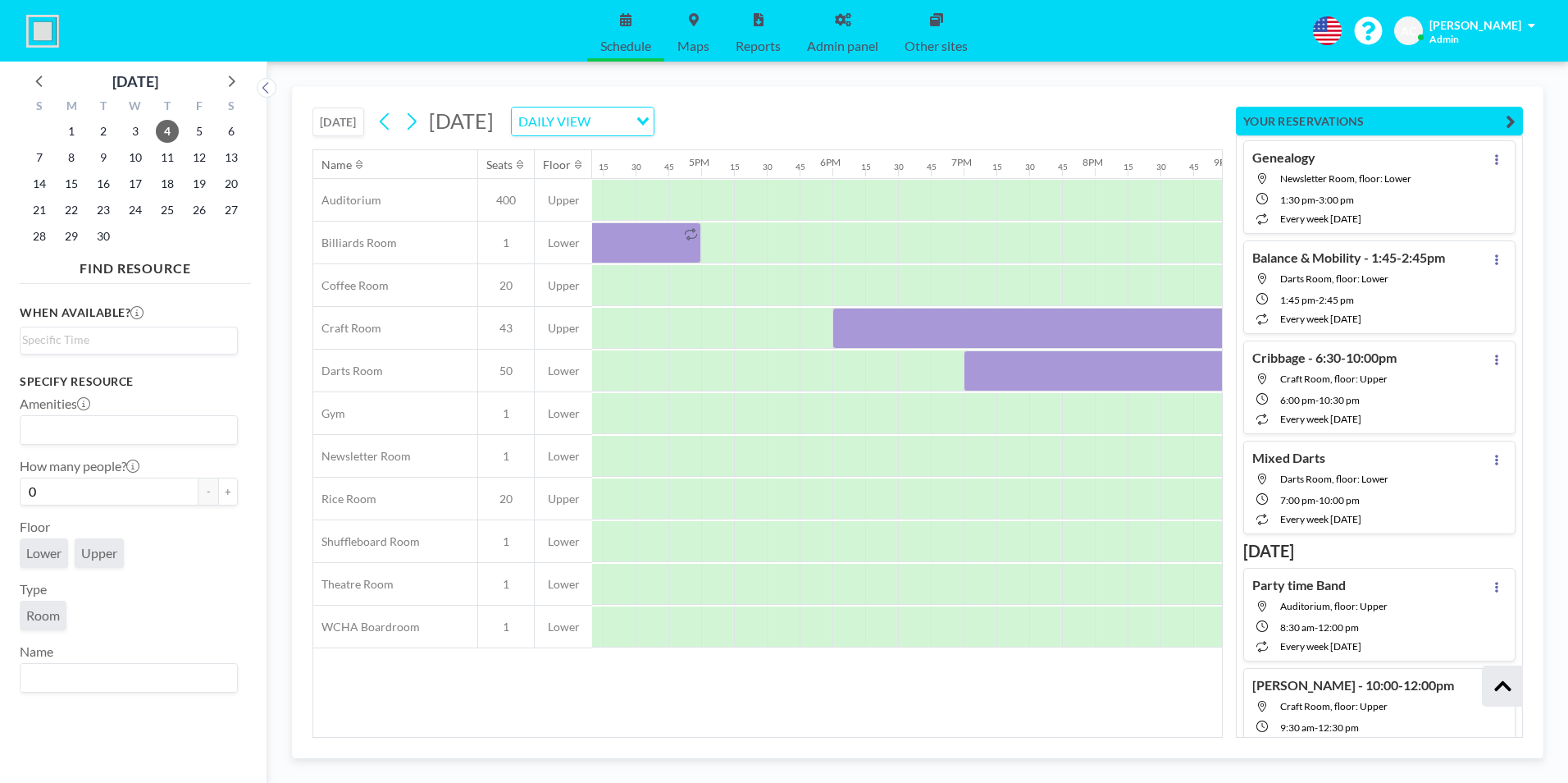
scroll to position [15955, 0]
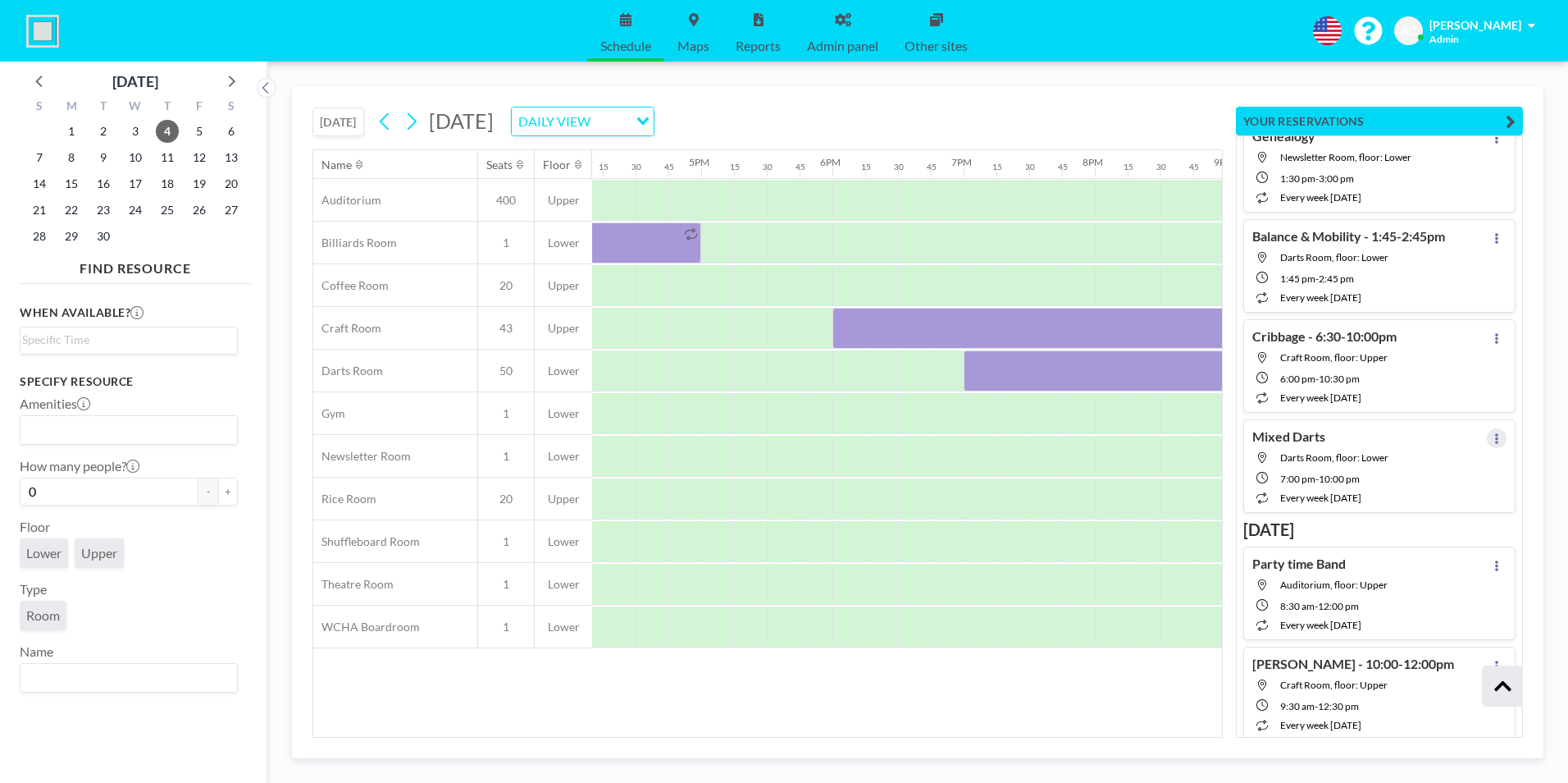
click at [1493, 433] on icon at bounding box center [1496, 438] width 7 height 10
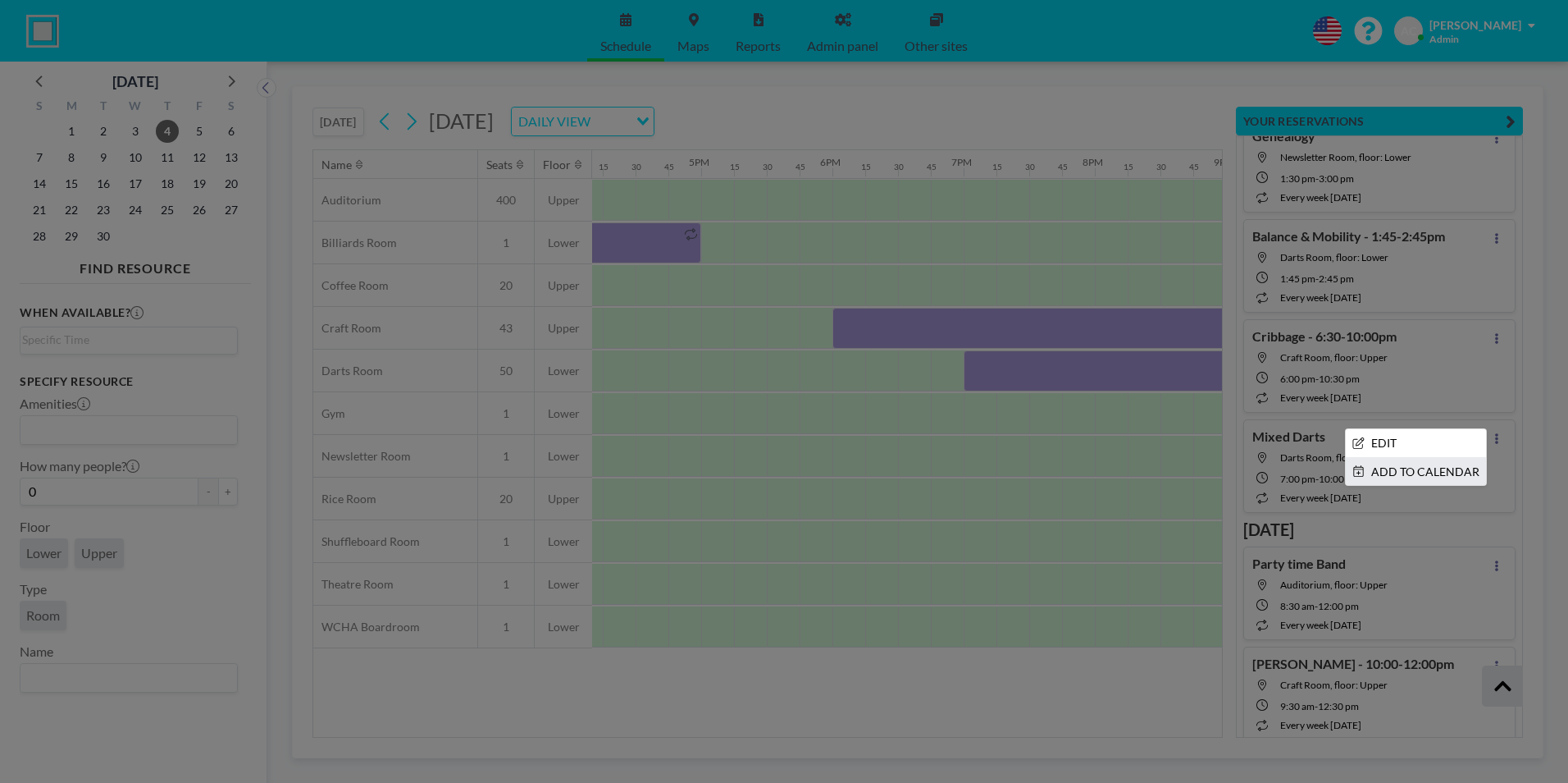
click at [1417, 471] on li "ADD TO CALENDAR" at bounding box center [1416, 471] width 140 height 28
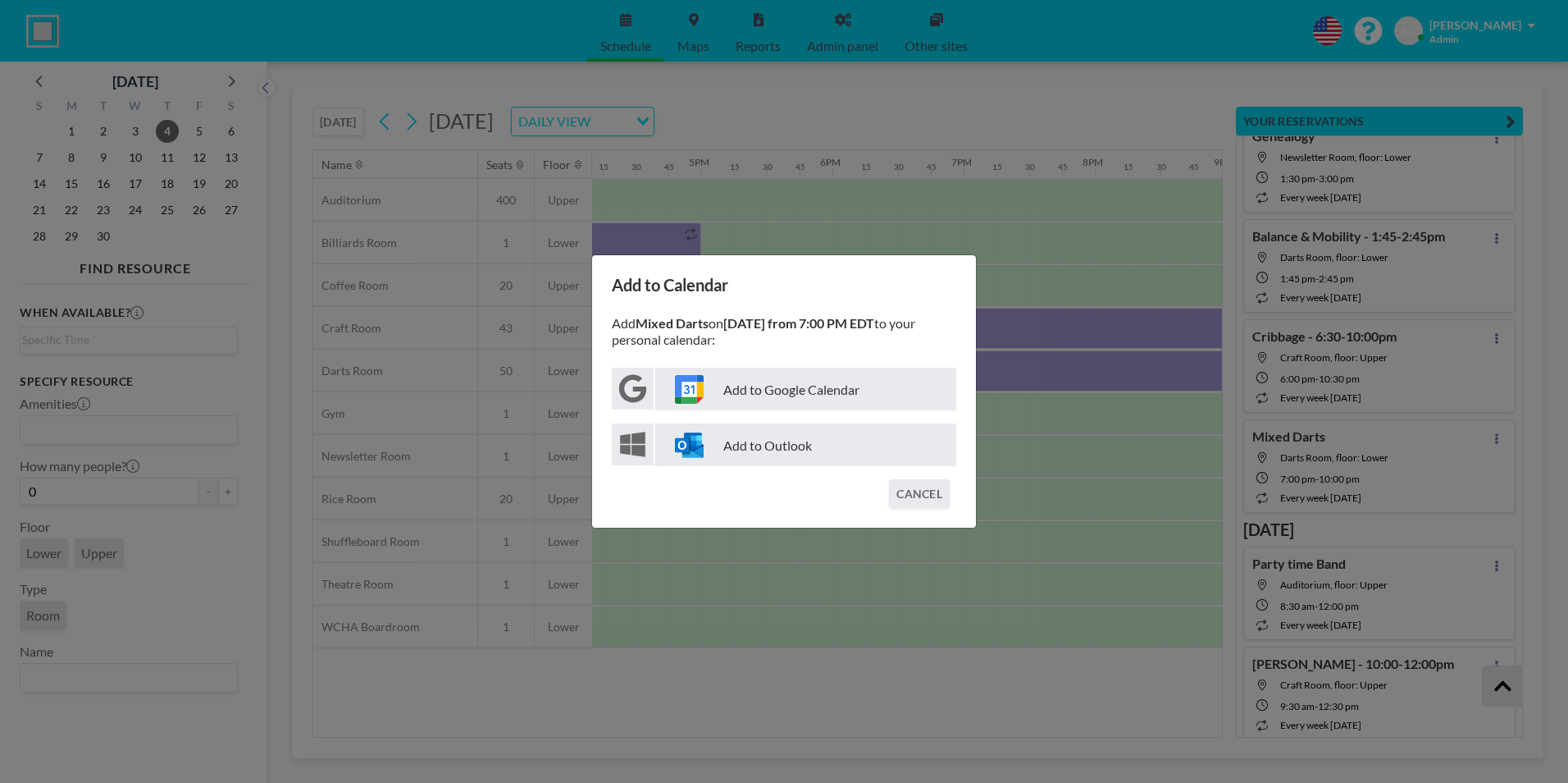
click at [780, 389] on p "Add to Google Calendar" at bounding box center [806, 389] width 301 height 43
click at [936, 492] on button "CANCEL" at bounding box center [919, 493] width 61 height 29
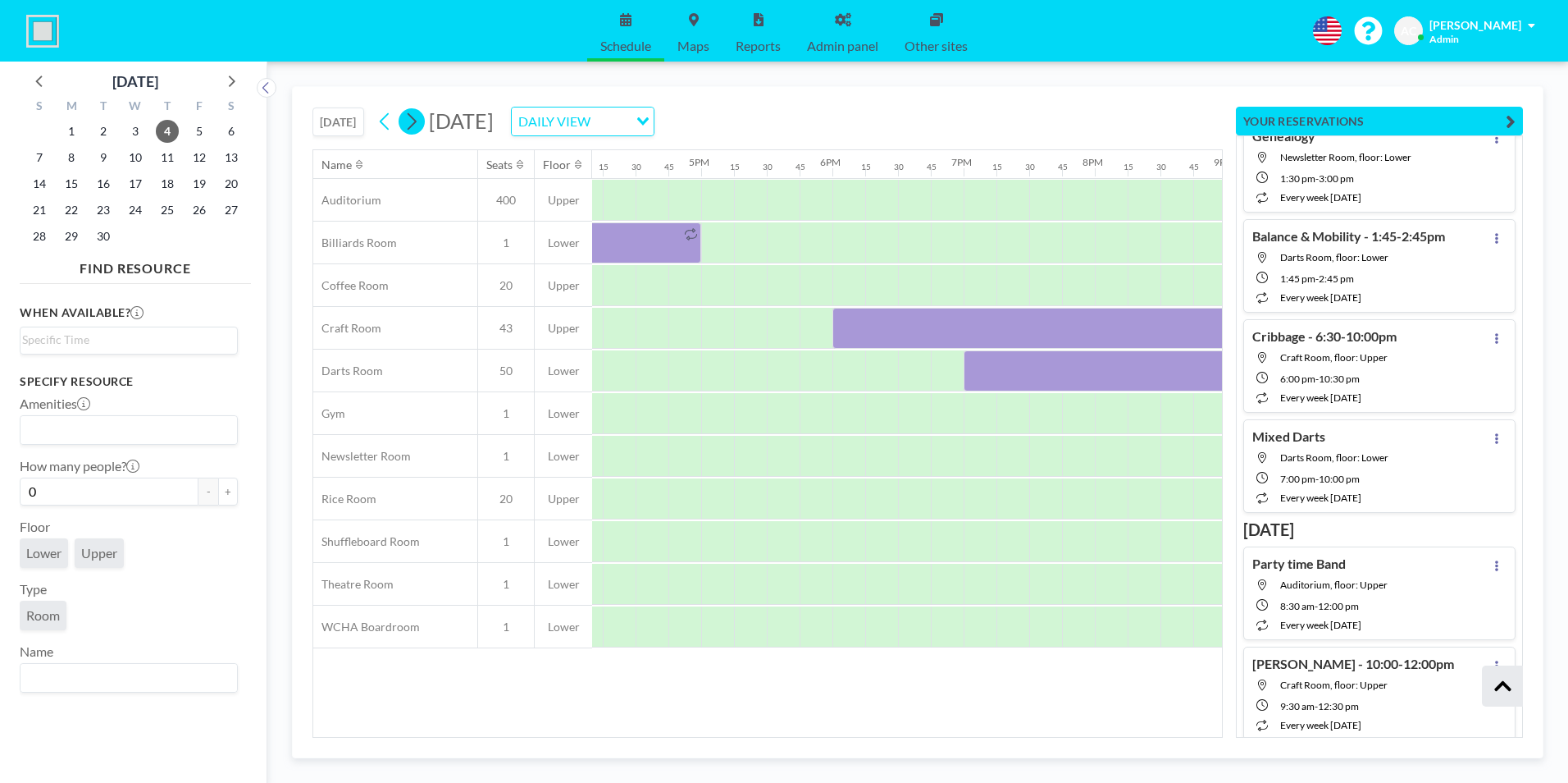
click at [414, 117] on icon at bounding box center [412, 122] width 9 height 17
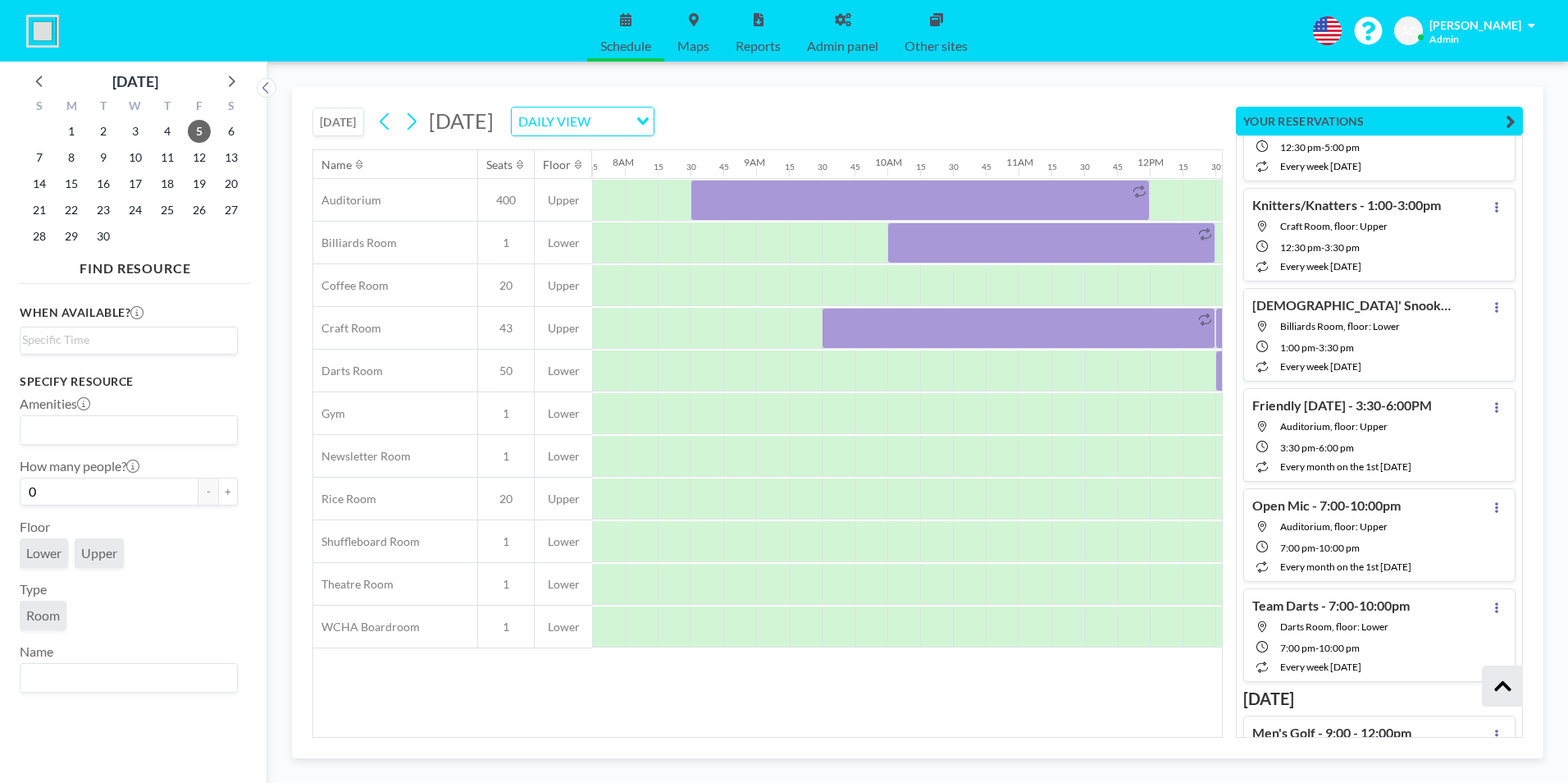
scroll to position [16775, 0]
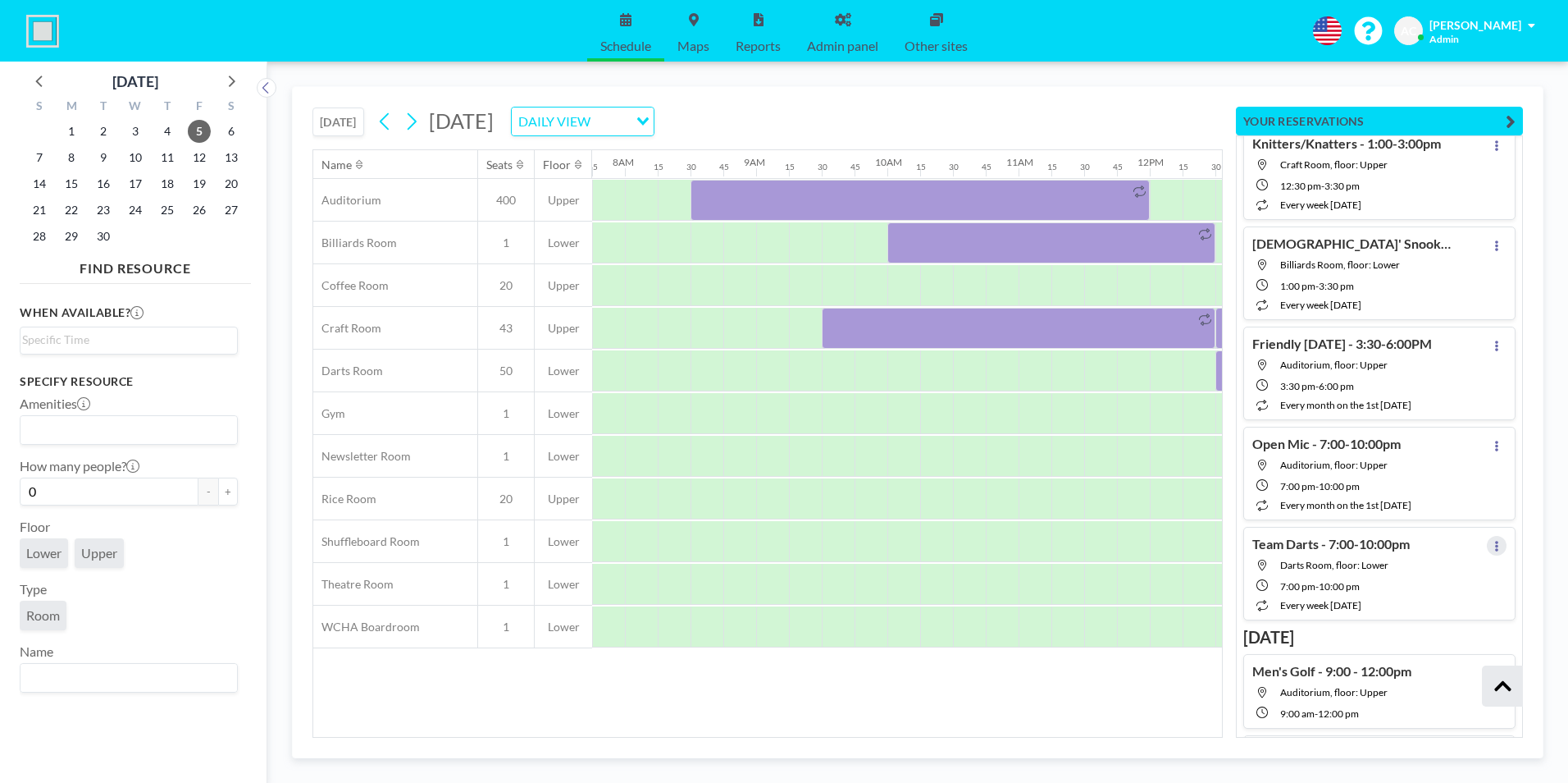
click at [1495, 544] on icon at bounding box center [1497, 545] width 4 height 10
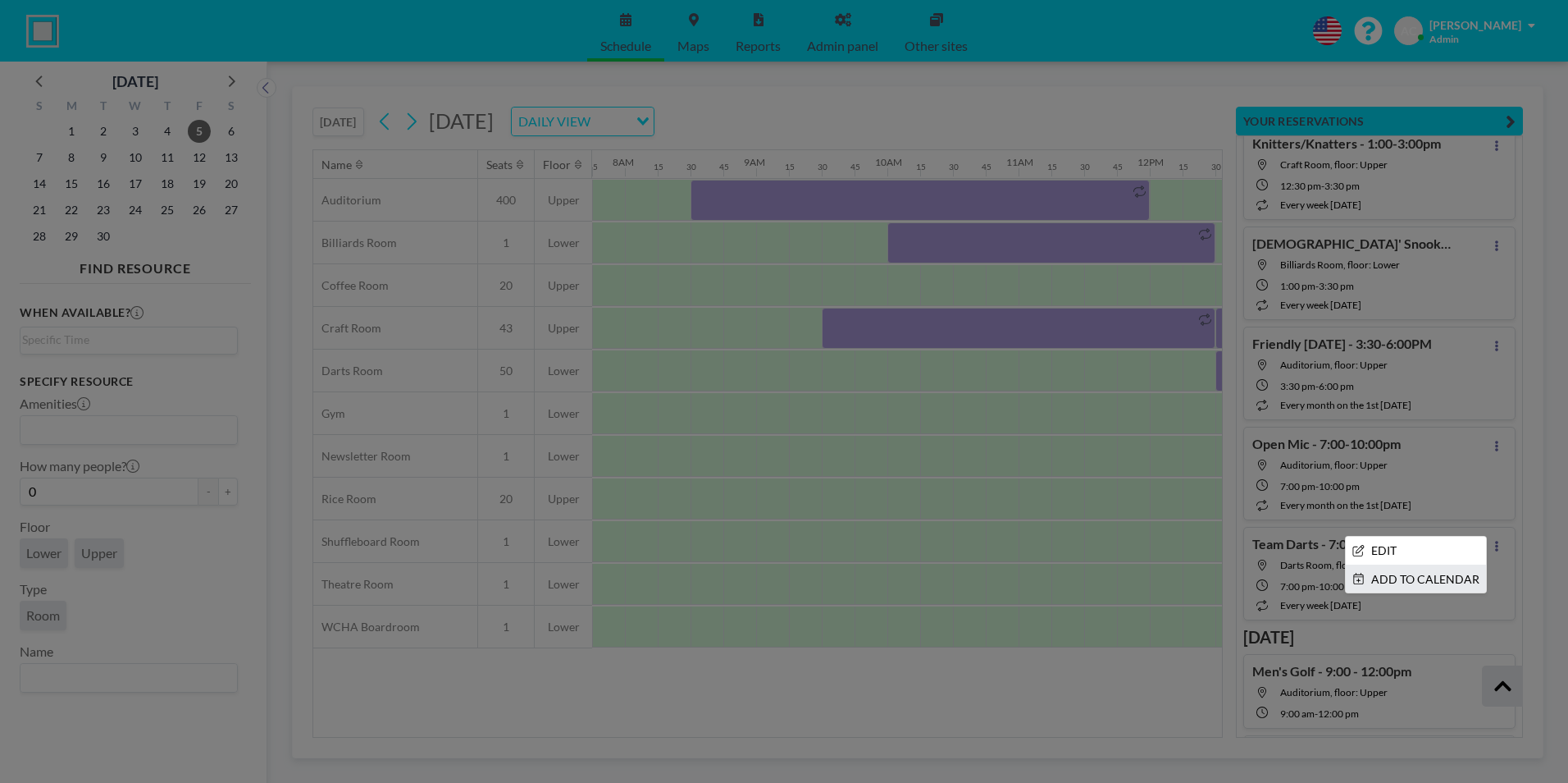
click at [1395, 578] on li "ADD TO CALENDAR" at bounding box center [1416, 579] width 140 height 28
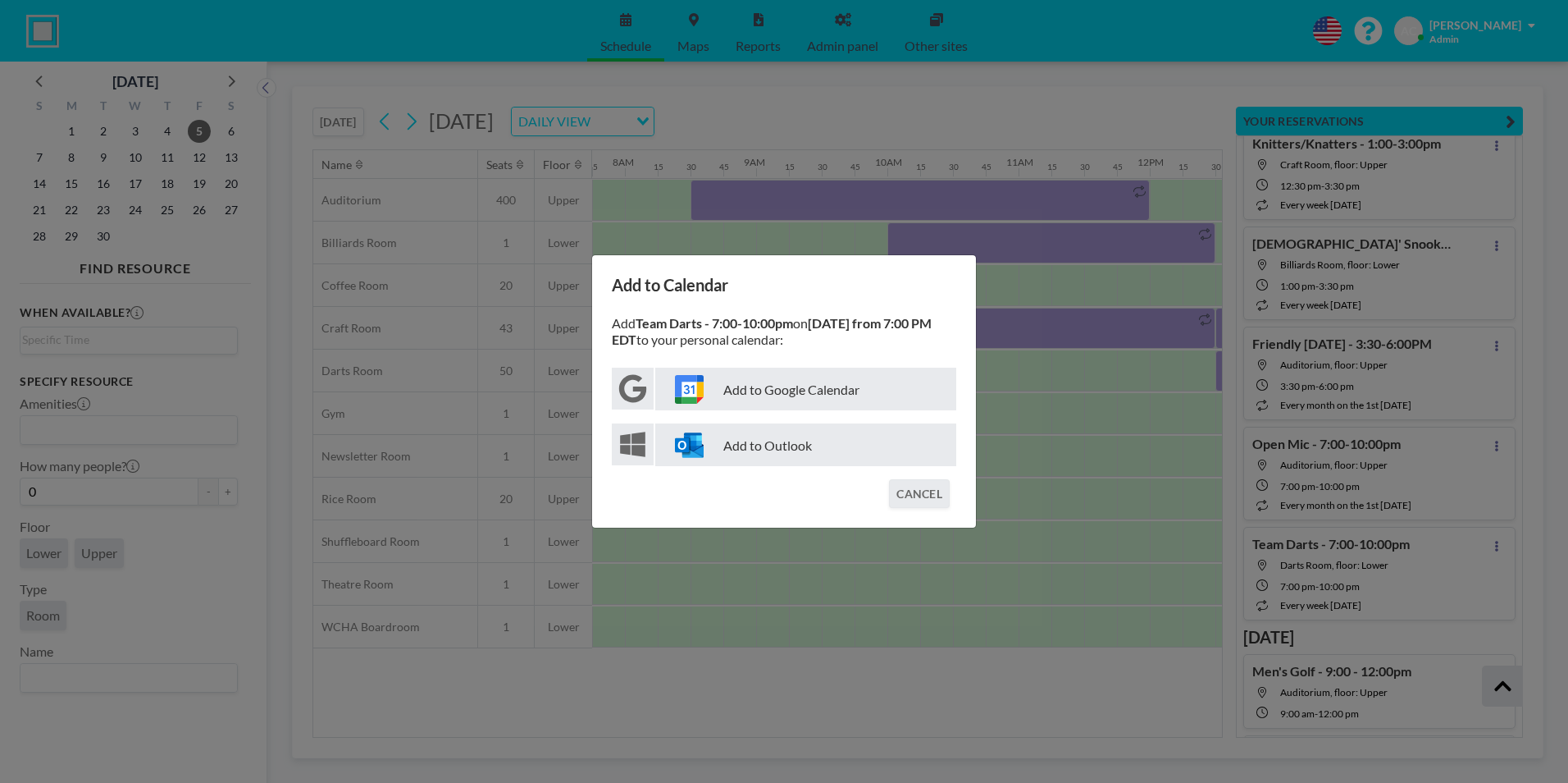
click at [842, 396] on p "Add to Google Calendar" at bounding box center [806, 389] width 301 height 43
drag, startPoint x: 928, startPoint y: 494, endPoint x: 940, endPoint y: 458, distance: 37.9
click at [928, 495] on button "CANCEL" at bounding box center [919, 493] width 61 height 29
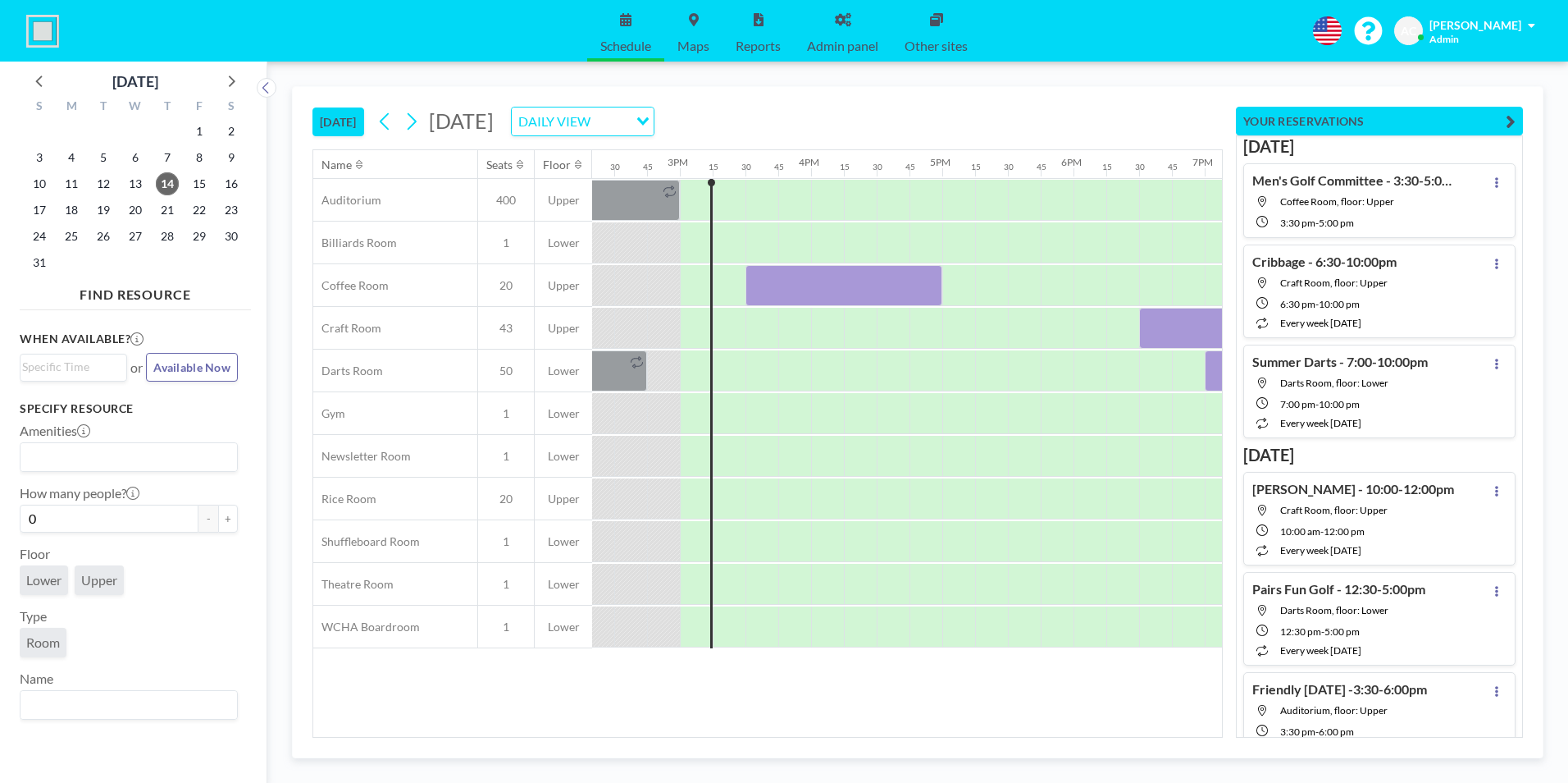
scroll to position [0, 1935]
